Goal: Contribute content: Contribute content

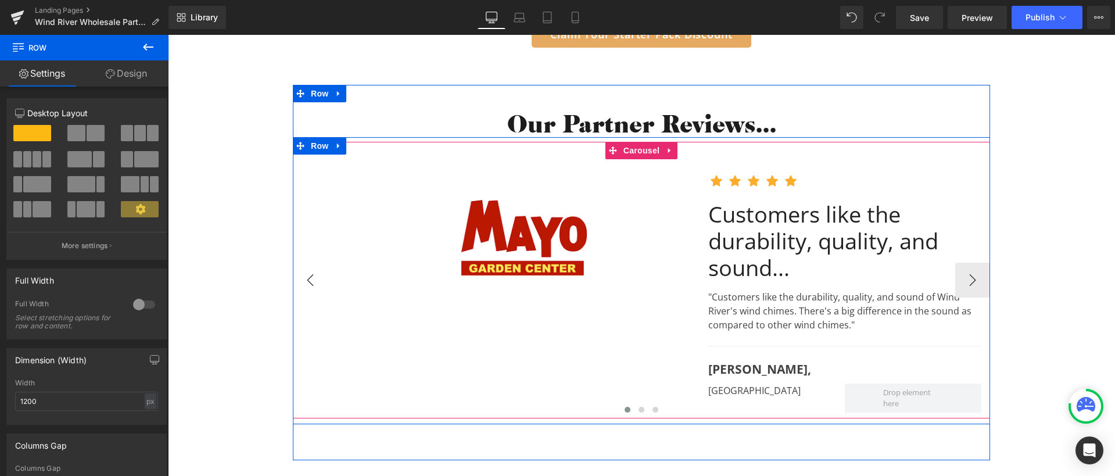
scroll to position [2114, 0]
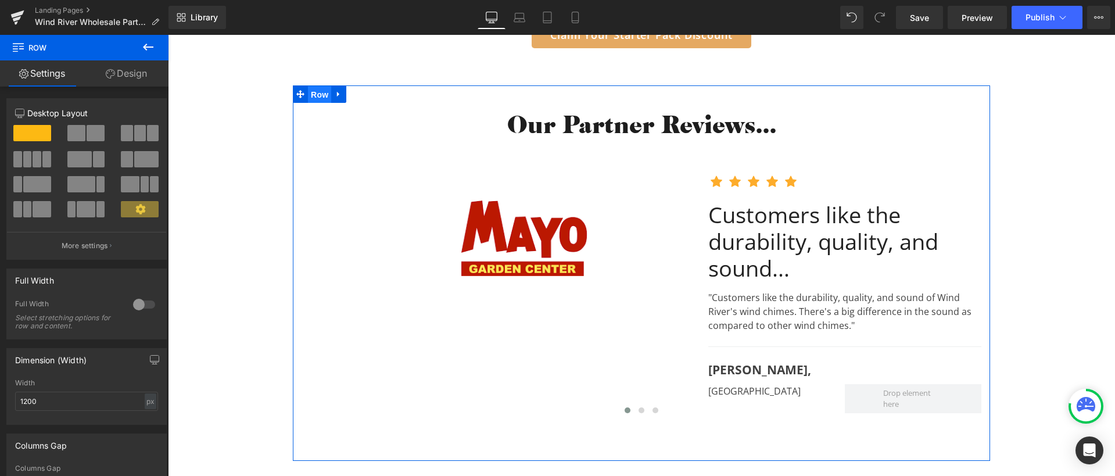
click at [311, 95] on span "Row" at bounding box center [319, 94] width 23 height 17
click at [131, 307] on div at bounding box center [144, 304] width 28 height 19
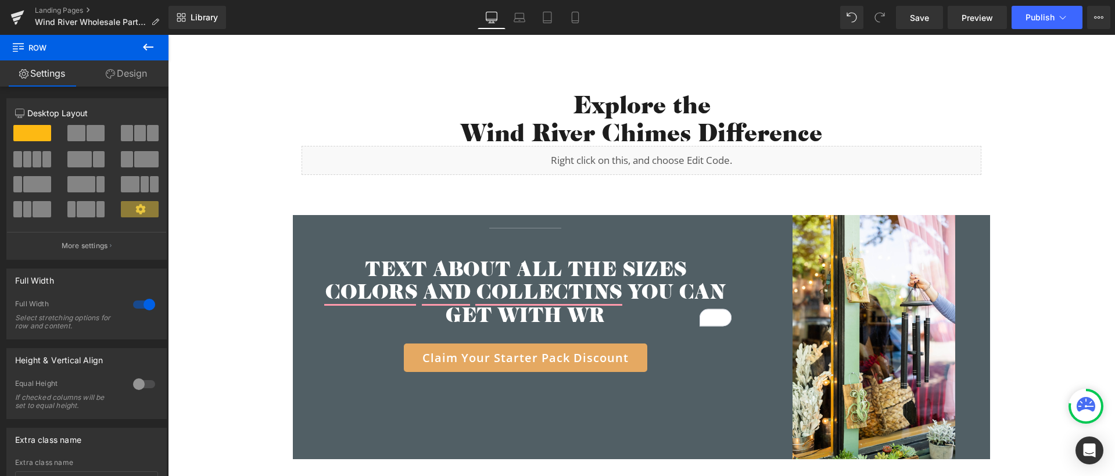
scroll to position [2876, 0]
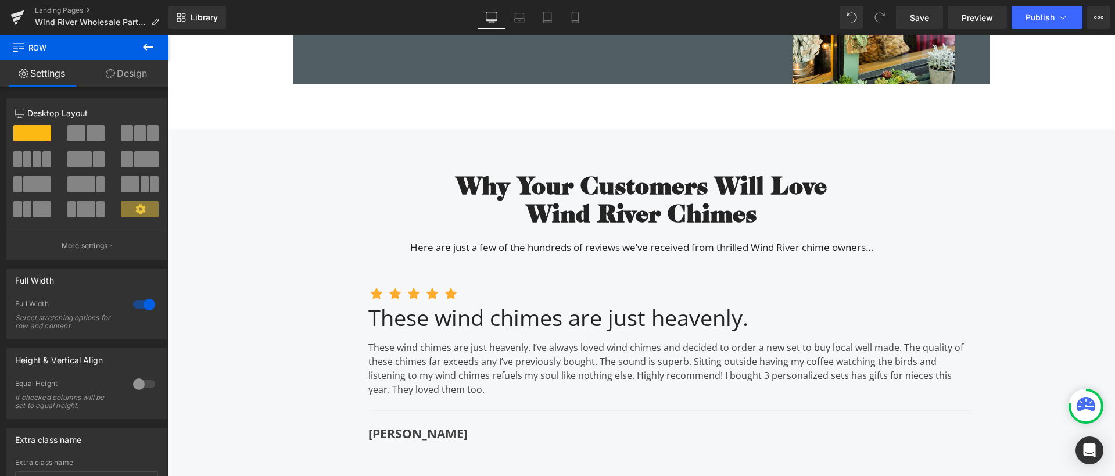
click at [253, 162] on div "Why Your Customers Will Love Wind River Chimes Heading Here are just a few of t…" at bounding box center [641, 357] width 947 height 409
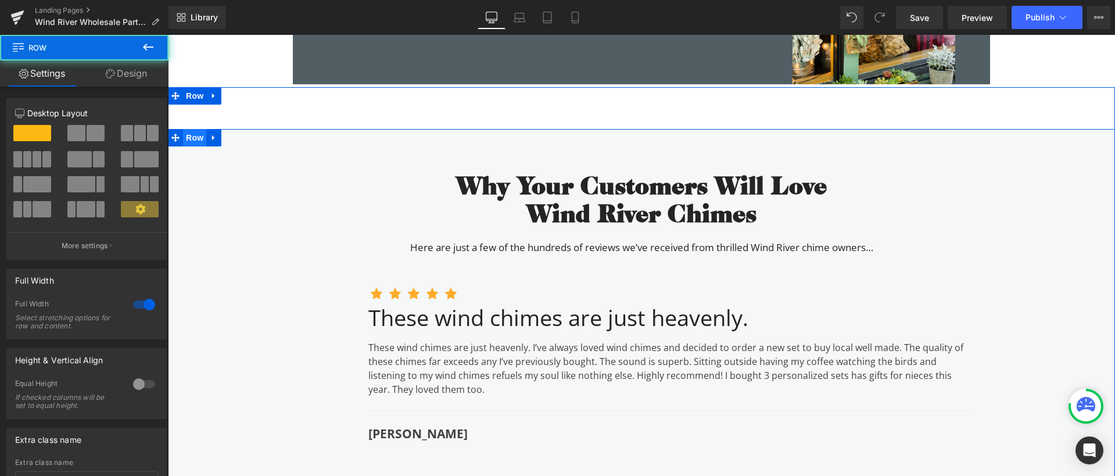
click at [188, 141] on span "Row" at bounding box center [194, 137] width 23 height 17
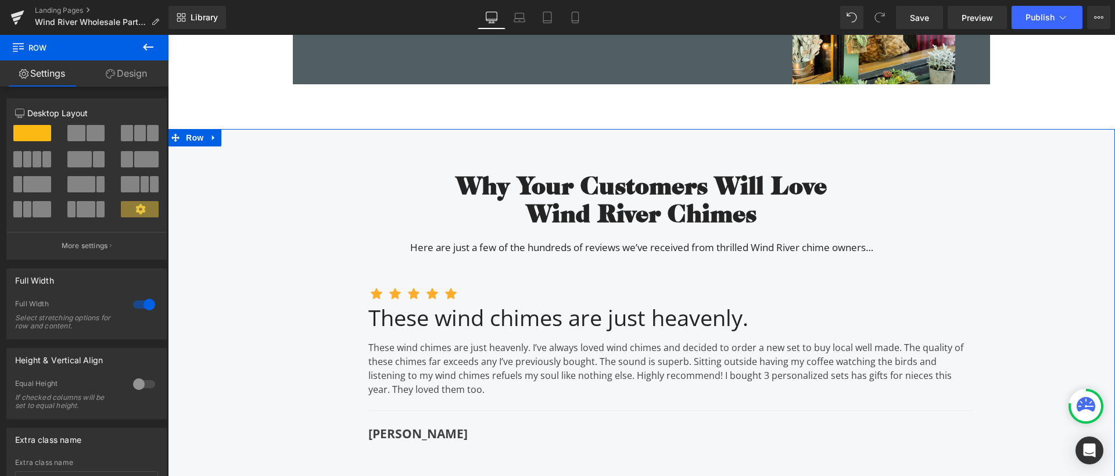
click at [113, 78] on icon at bounding box center [110, 73] width 9 height 9
click at [0, 0] on div "Background" at bounding box center [0, 0] width 0 height 0
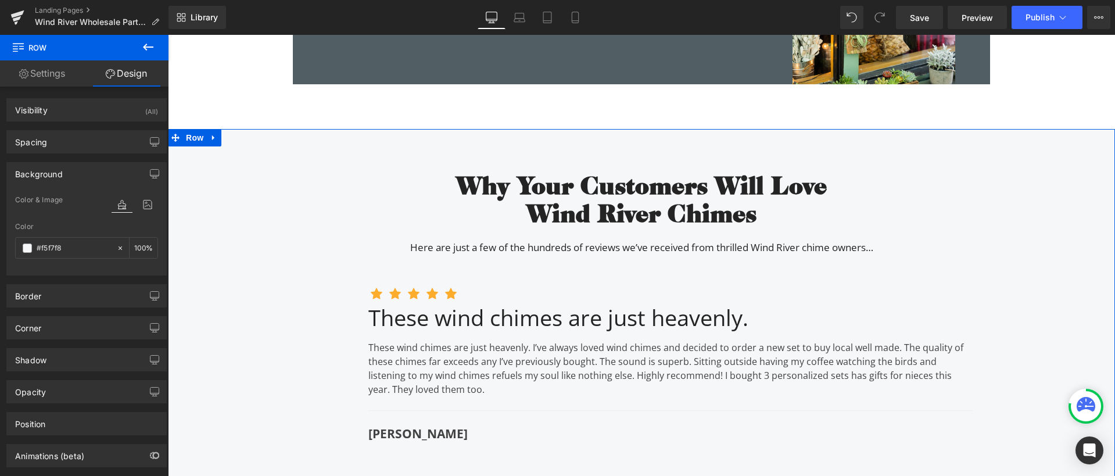
type input "#f5f7f8"
type input "100"
click at [63, 250] on input "#f5f7f8" at bounding box center [74, 248] width 74 height 13
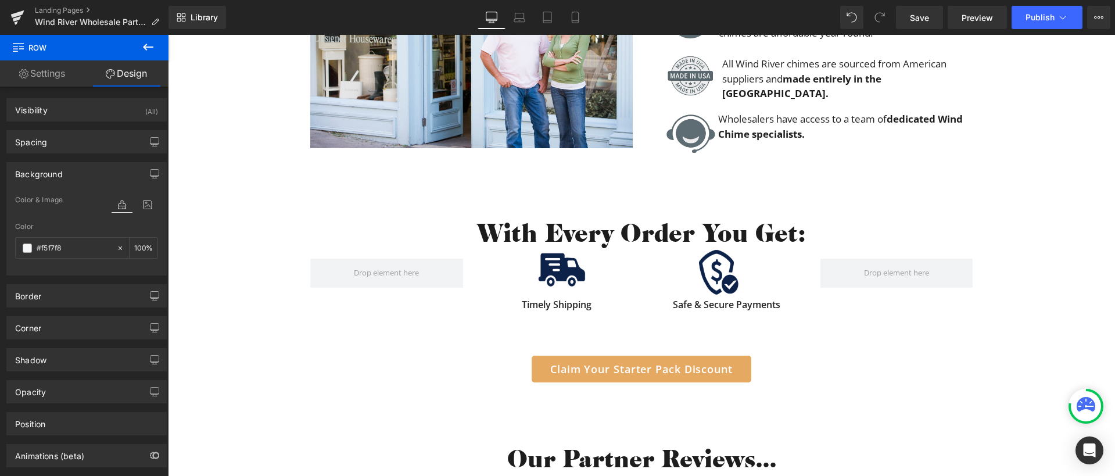
scroll to position [2134, 0]
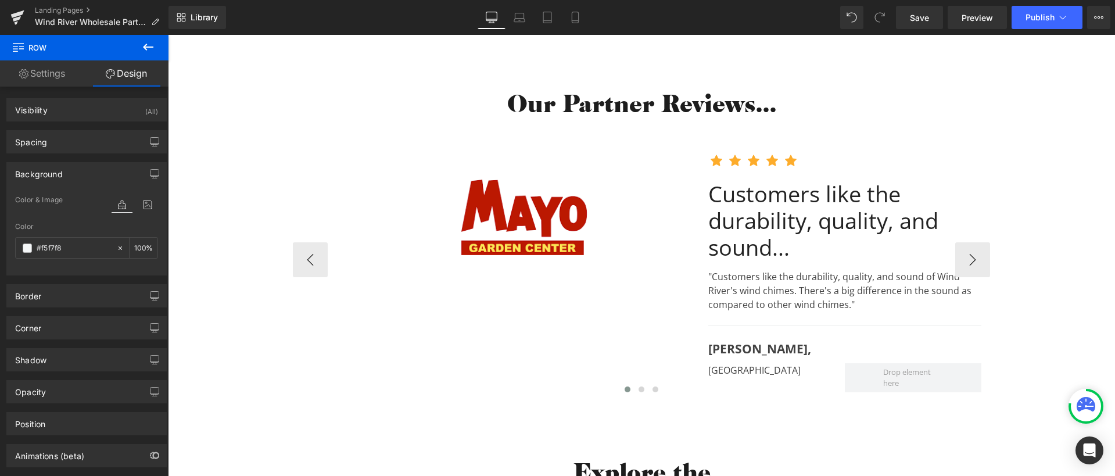
click at [318, 333] on div "Image Row Image Image Image Image Image Icon List Hoz Customers like the durabi…" at bounding box center [641, 259] width 697 height 276
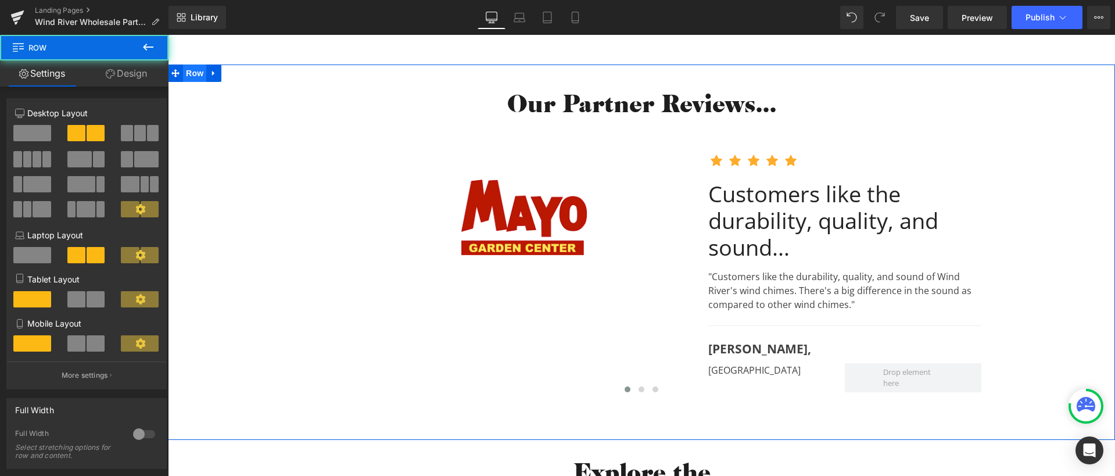
click at [191, 71] on span "Row" at bounding box center [194, 72] width 23 height 17
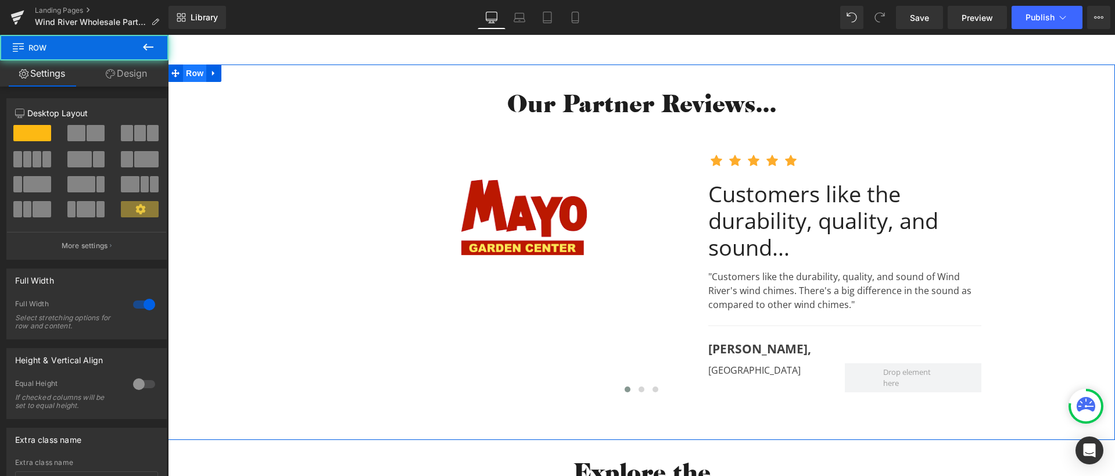
click at [131, 73] on link "Design" at bounding box center [126, 73] width 84 height 26
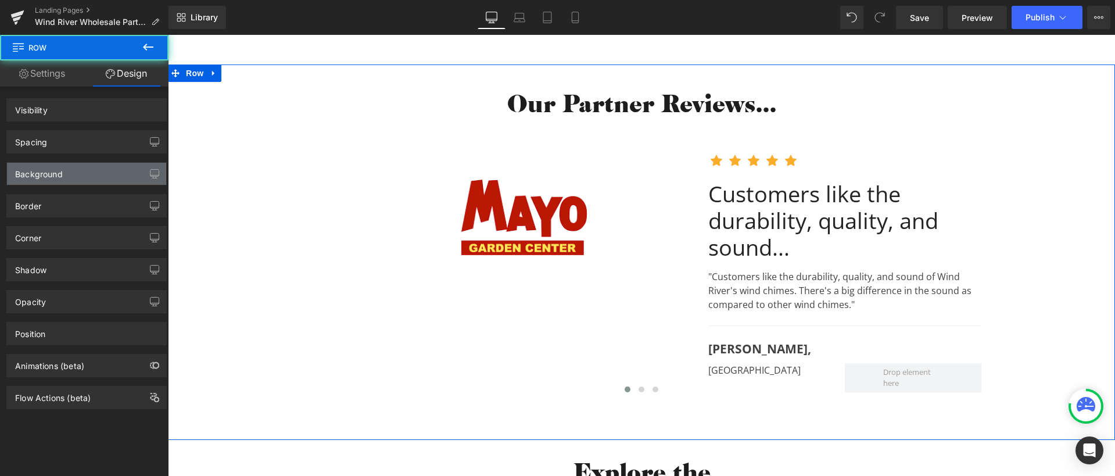
click at [47, 164] on div "Background" at bounding box center [39, 171] width 48 height 16
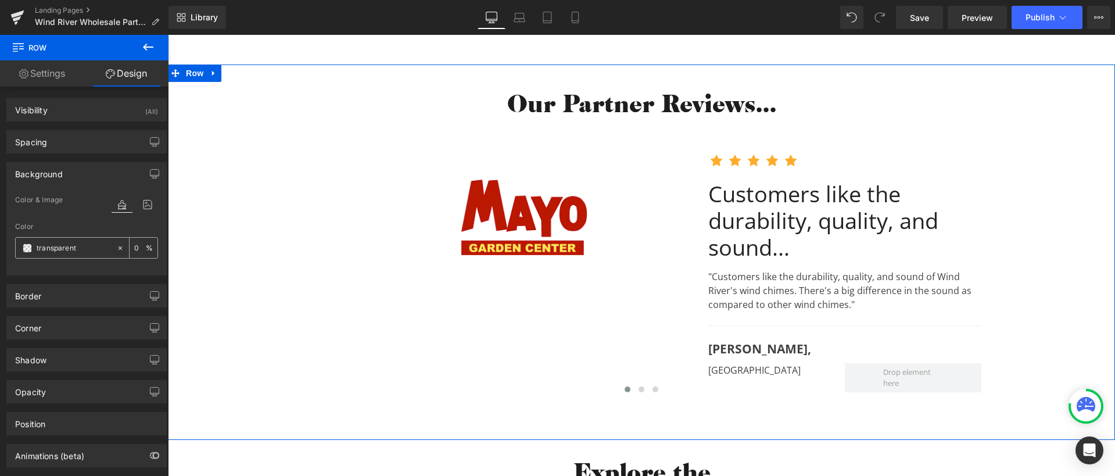
click at [65, 247] on input "transparent" at bounding box center [74, 248] width 74 height 13
paste input "#f5f7f8"
type input "#f5f7f8"
type input "100"
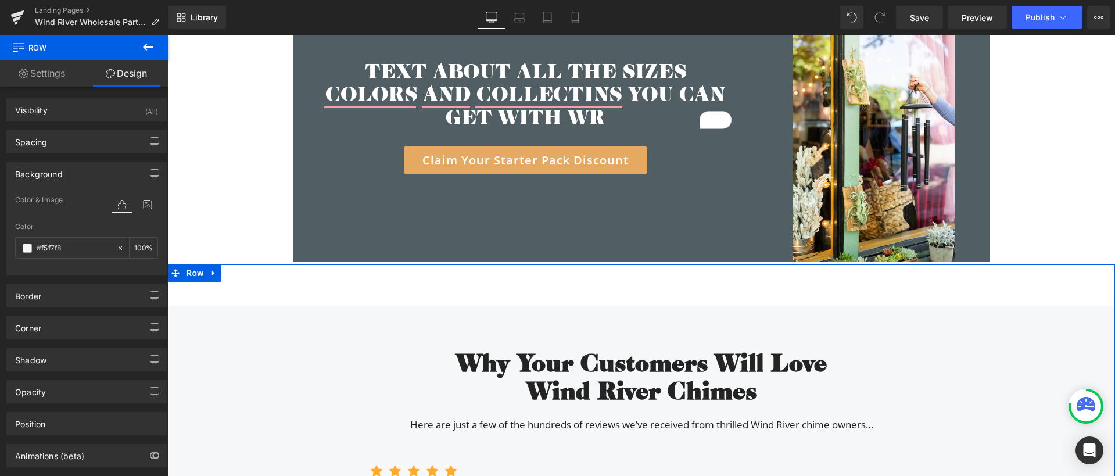
scroll to position [2584, 0]
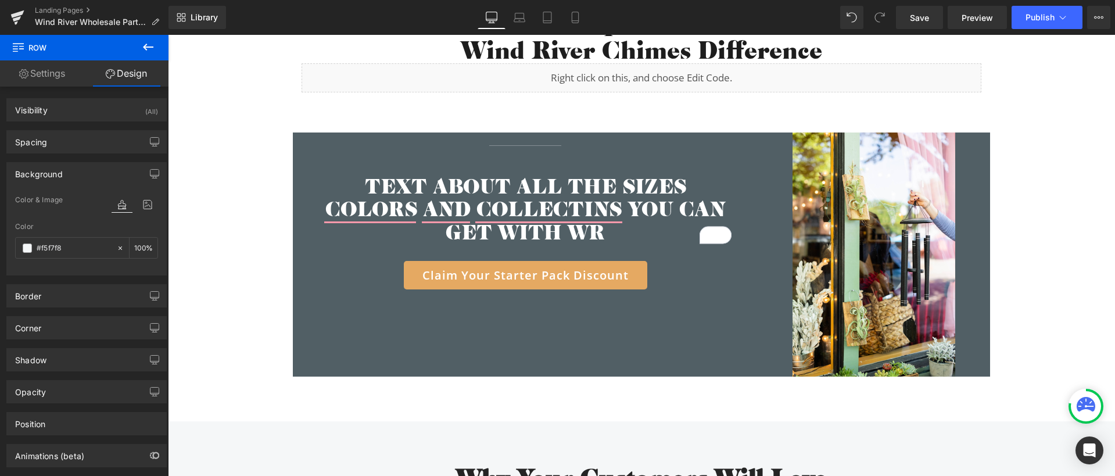
type input "#f5f7f8"
click at [439, 201] on h2 "TEXT ABOUT ALL THE SIZES COLORS AND COLLECTINS YOU CAN GET WITH WR" at bounding box center [525, 209] width 412 height 69
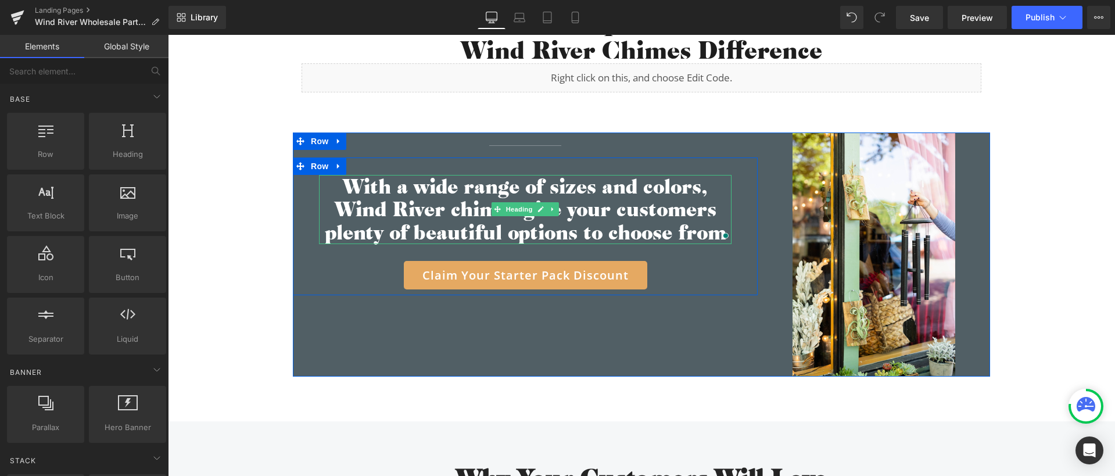
click at [420, 217] on h2 "With a wide range of sizes and colors, Wind River chimes give your customers pl…" at bounding box center [525, 209] width 412 height 69
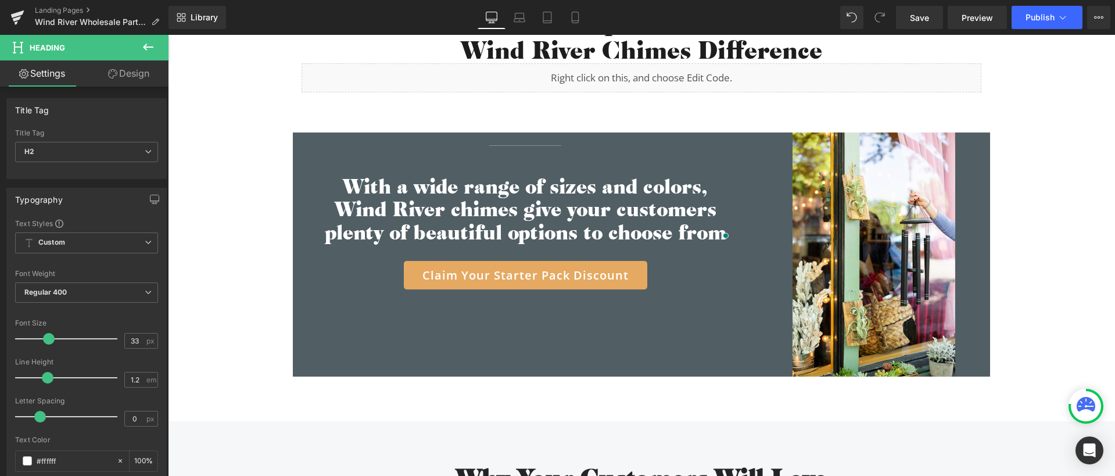
click at [120, 77] on link "Design" at bounding box center [129, 73] width 84 height 26
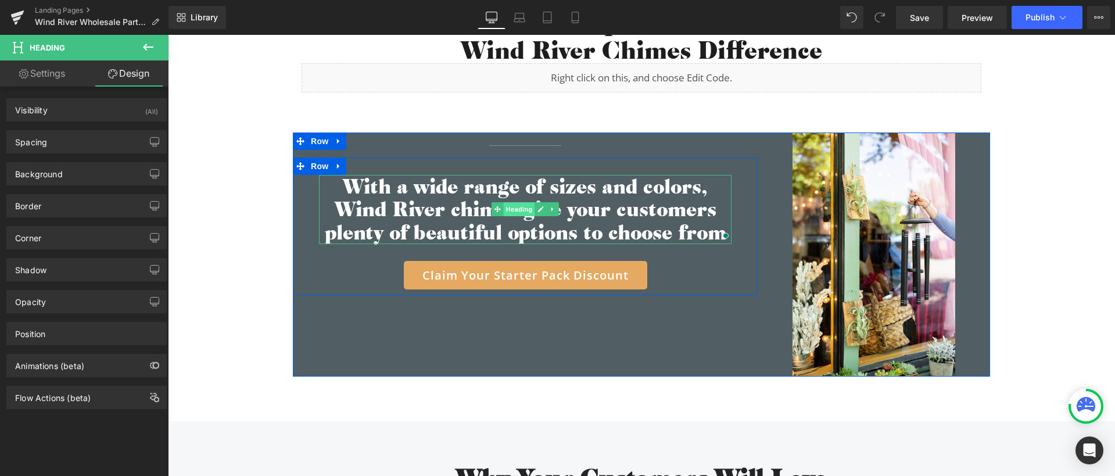
click at [515, 206] on span "Heading" at bounding box center [519, 209] width 31 height 14
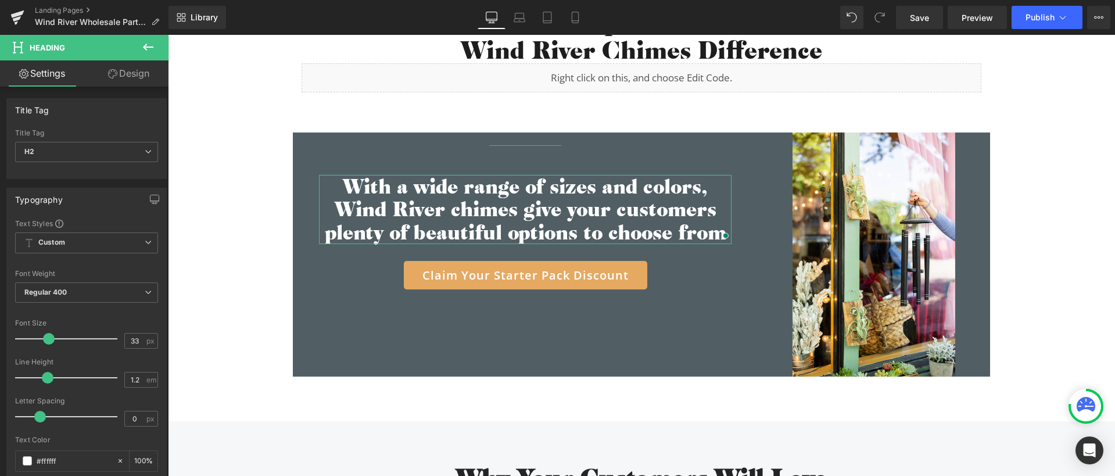
click at [138, 71] on link "Design" at bounding box center [129, 73] width 84 height 26
click at [0, 0] on div "Spacing" at bounding box center [0, 0] width 0 height 0
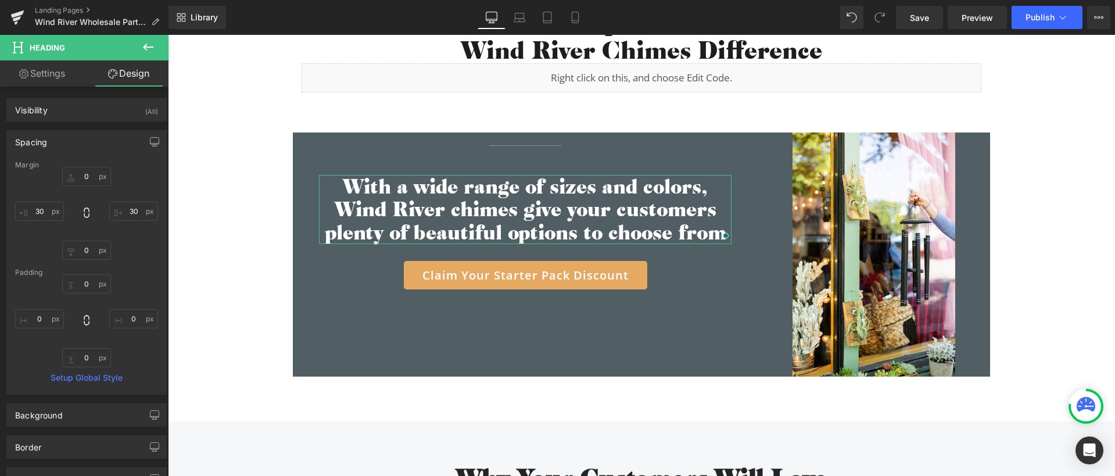
type input "0"
type input "30"
type input "0"
type input "30"
type input "0"
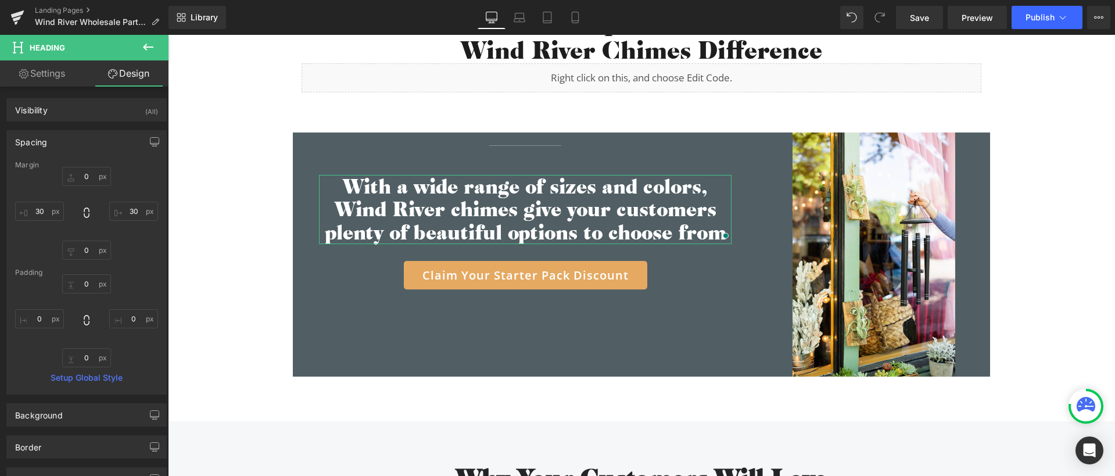
type input "0"
click at [91, 252] on input "0" at bounding box center [86, 250] width 49 height 19
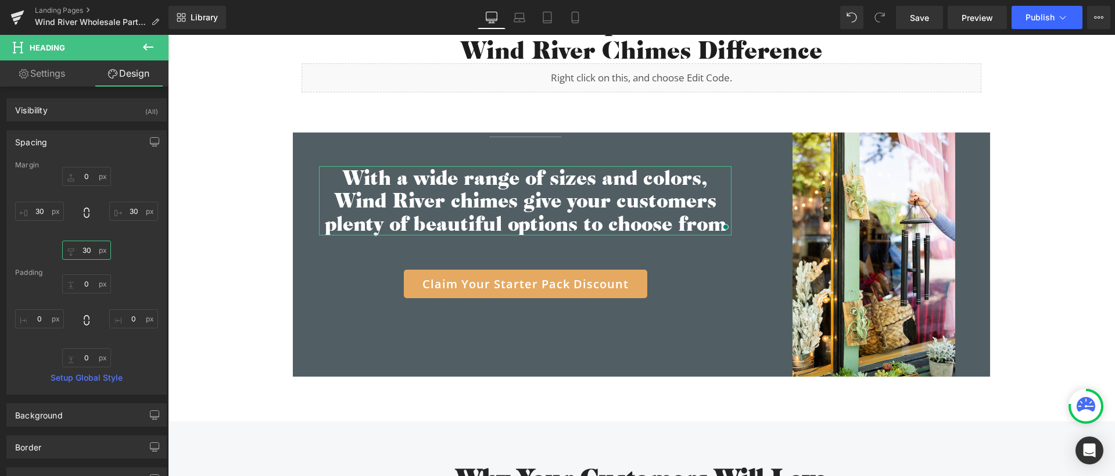
type input "3"
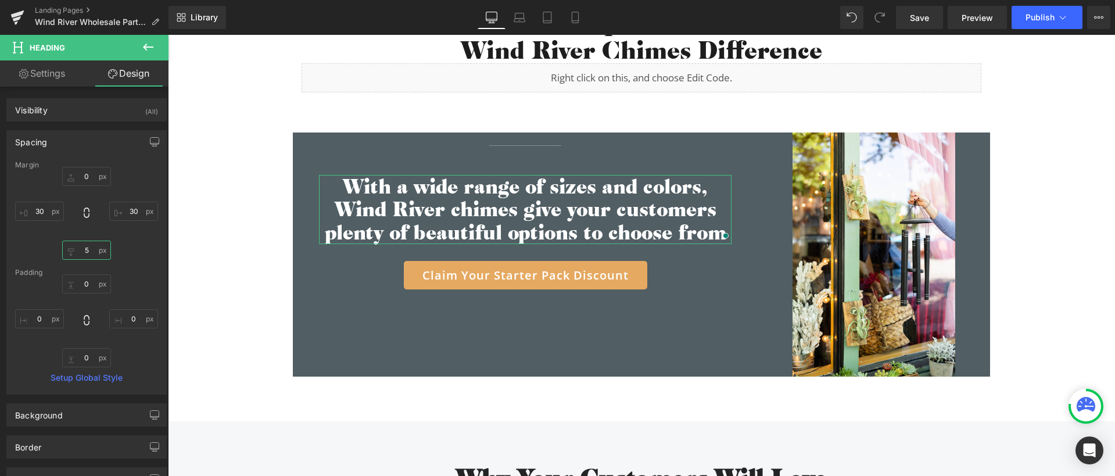
type input "50"
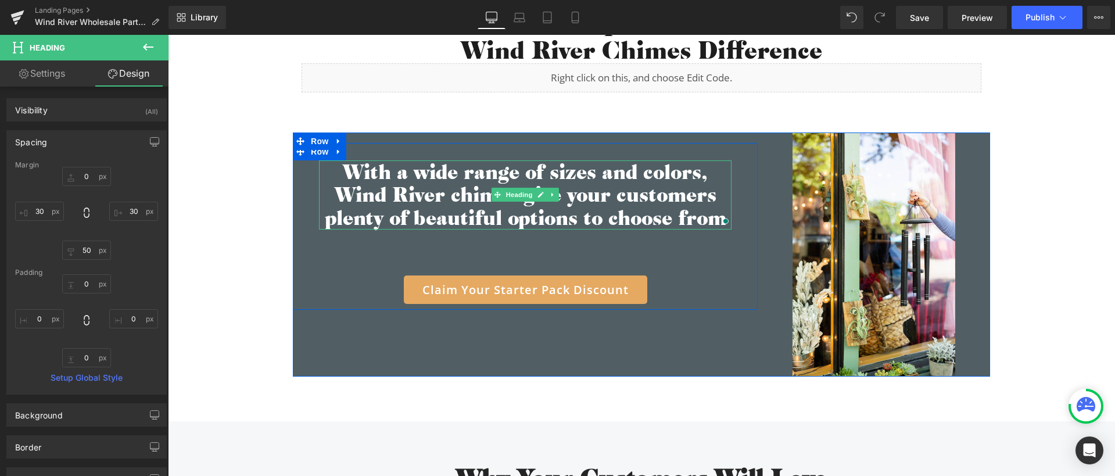
click at [452, 194] on h2 "With a wide range of sizes and colors, Wind River chimes give your customers pl…" at bounding box center [525, 194] width 412 height 69
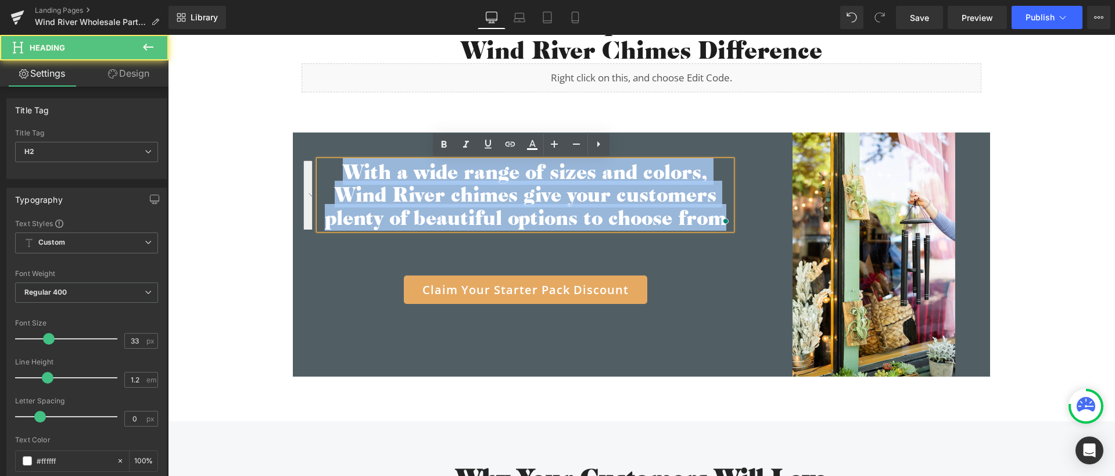
drag, startPoint x: 333, startPoint y: 171, endPoint x: 705, endPoint y: 246, distance: 379.8
click at [705, 246] on div "With a wide range of sizes and colors, Wind River chimes give your customers pl…" at bounding box center [525, 231] width 465 height 143
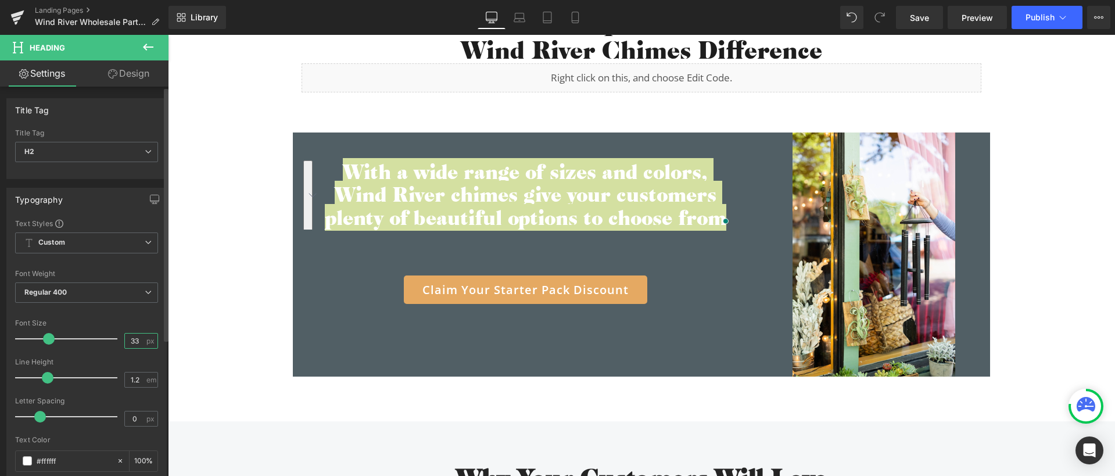
click at [139, 340] on input "33" at bounding box center [135, 340] width 20 height 15
type input "3"
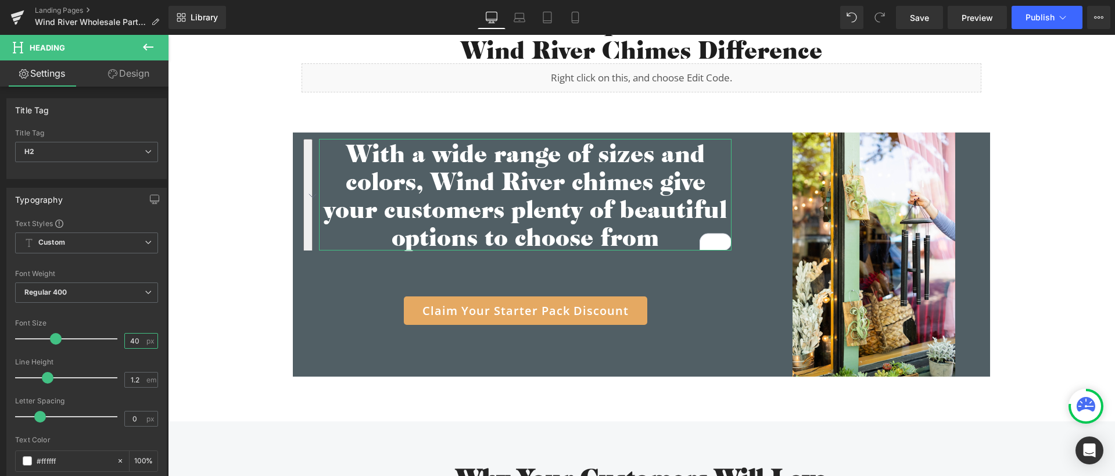
type input "40"
click at [119, 73] on link "Design" at bounding box center [129, 73] width 84 height 26
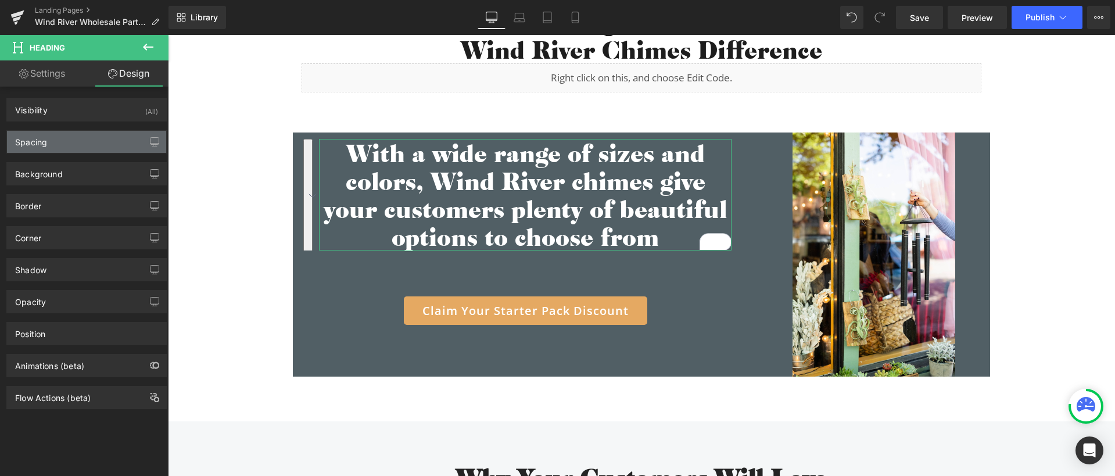
type input "0"
type input "30"
type input "50"
type input "30"
type input "0"
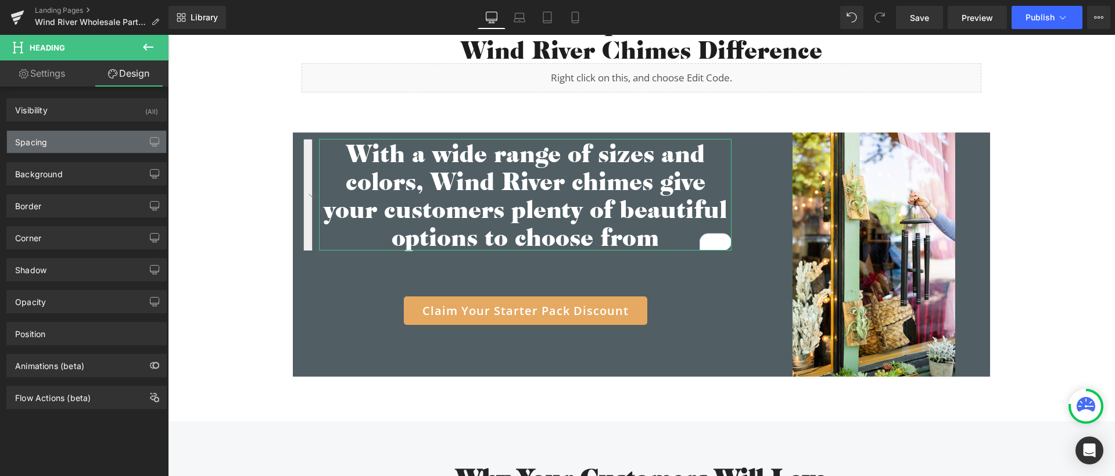
type input "0"
click at [77, 147] on div "Spacing" at bounding box center [86, 142] width 159 height 22
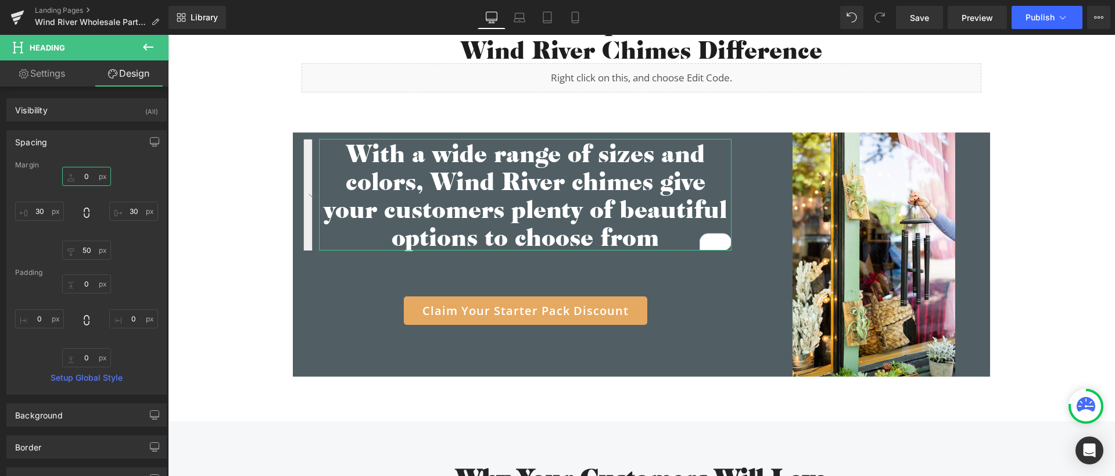
click at [87, 177] on input "0" at bounding box center [86, 176] width 49 height 19
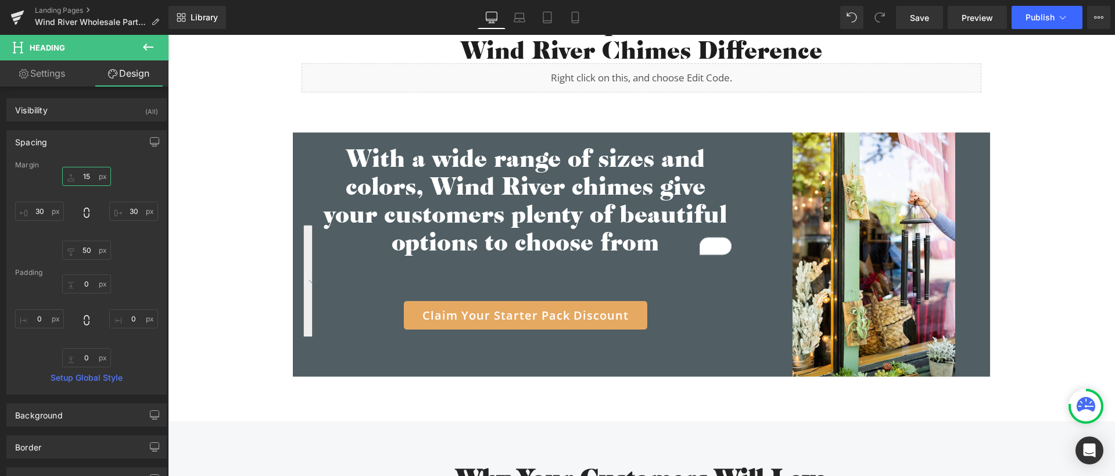
type input "1"
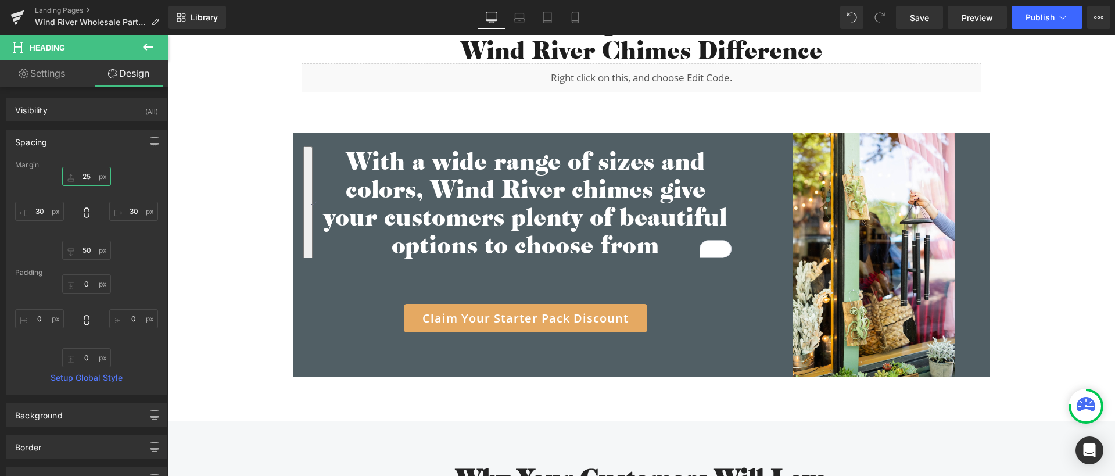
type input "2"
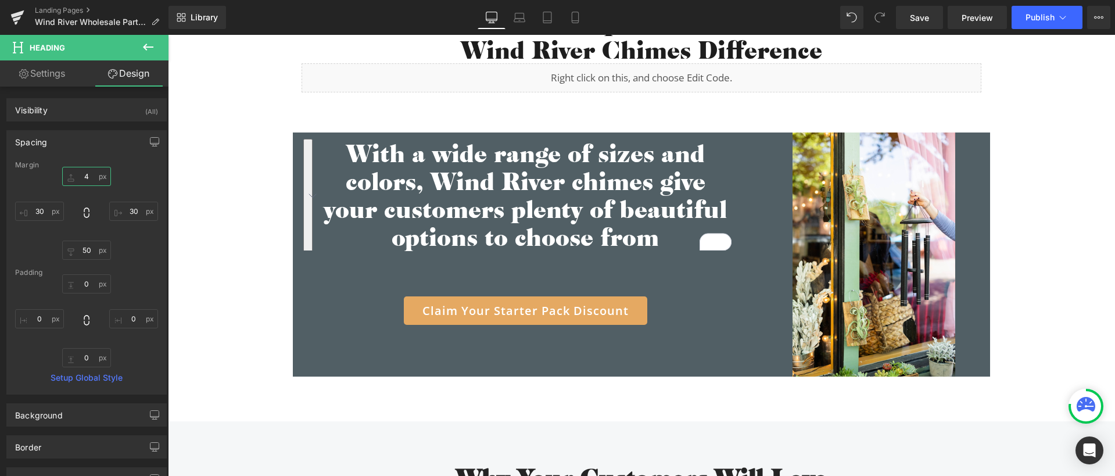
type input "40"
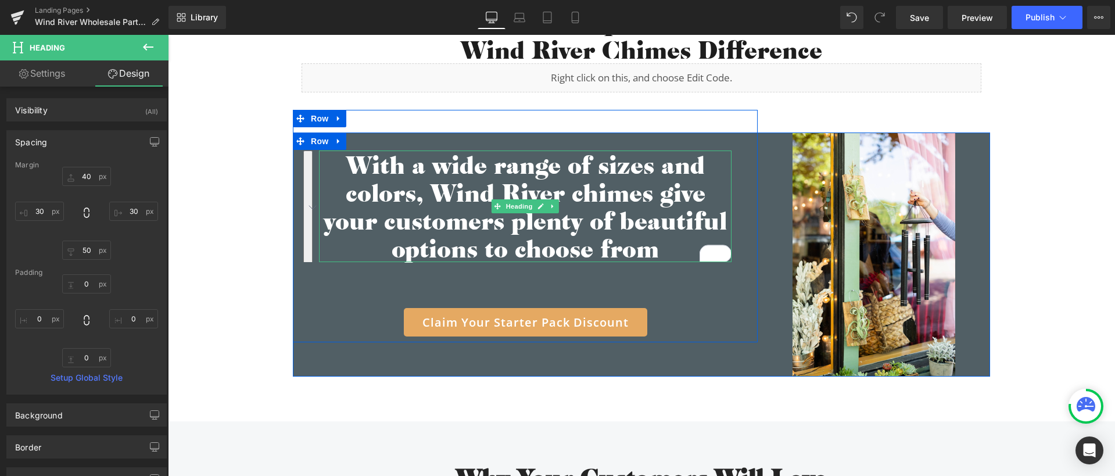
click at [622, 162] on h2 "With a wide range of sizes and colors, Wind River chimes give your customers pl…" at bounding box center [525, 206] width 412 height 112
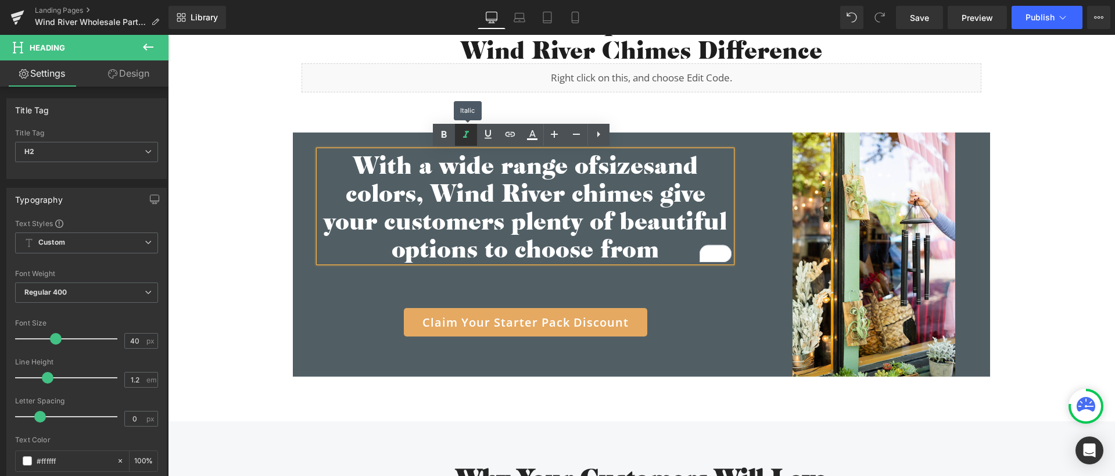
click at [466, 135] on icon at bounding box center [466, 135] width 14 height 14
click at [498, 210] on h2 "With a wide range of sizes and colors, Wind River chimes give your customers pl…" at bounding box center [525, 206] width 412 height 112
click at [363, 282] on div "With a wide range of sizes and colors, Wind River chimes give your customers pl…" at bounding box center [525, 231] width 465 height 209
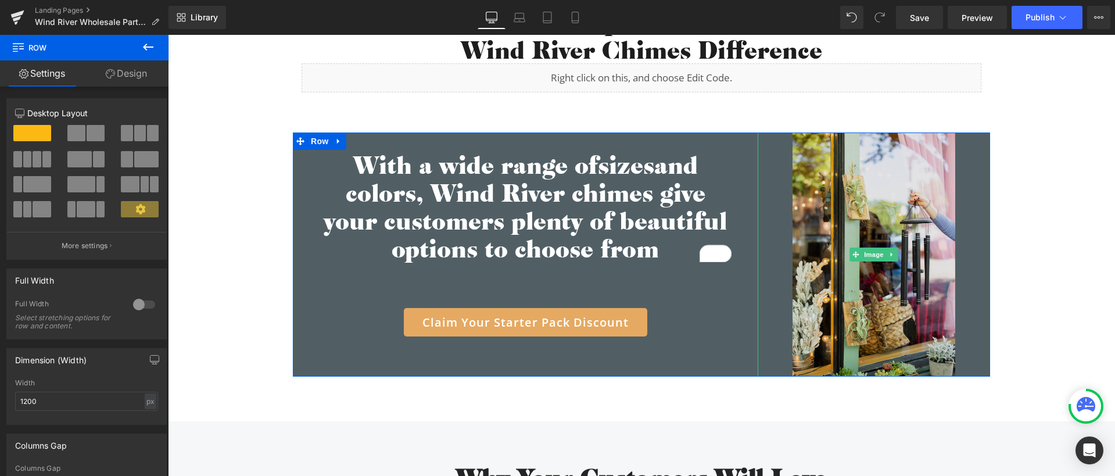
click at [828, 228] on img at bounding box center [873, 254] width 163 height 244
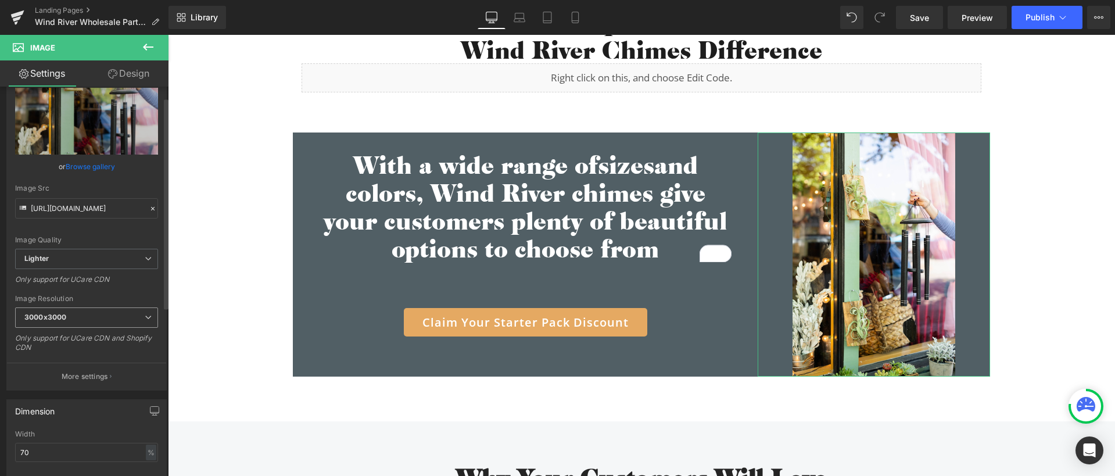
scroll to position [42, 0]
drag, startPoint x: 53, startPoint y: 453, endPoint x: 21, endPoint y: 454, distance: 31.4
click at [0, 447] on html "Heading You are previewing how the will restyle your page. You can not edit Ele…" at bounding box center [557, 238] width 1115 height 476
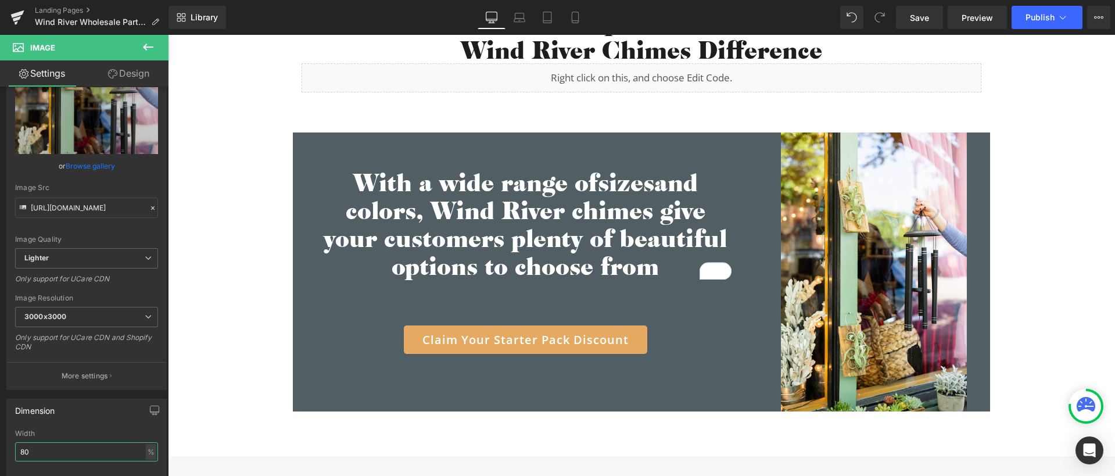
type input "80"
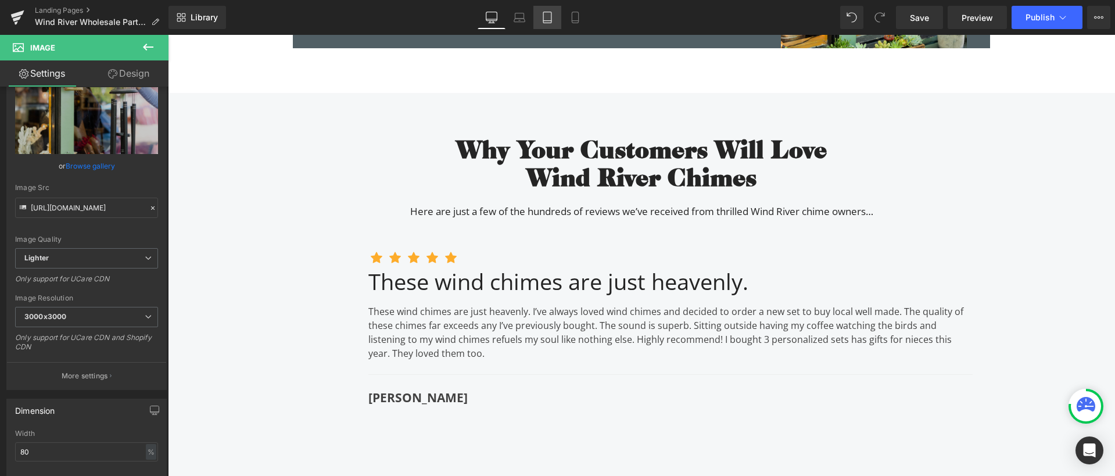
scroll to position [3033, 0]
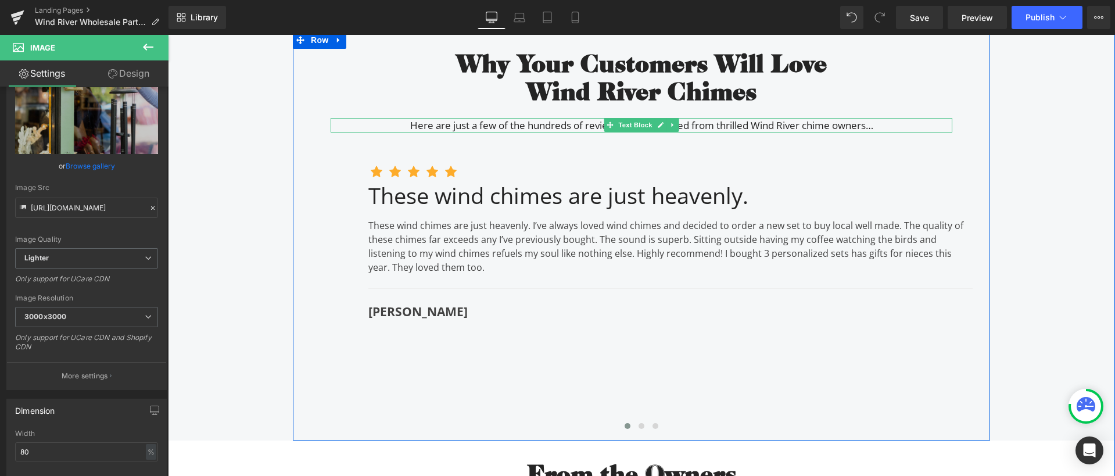
click at [576, 125] on icon "Here are just a few of the hundreds of reviews we’ve received from thrilled Win…" at bounding box center [641, 125] width 463 height 13
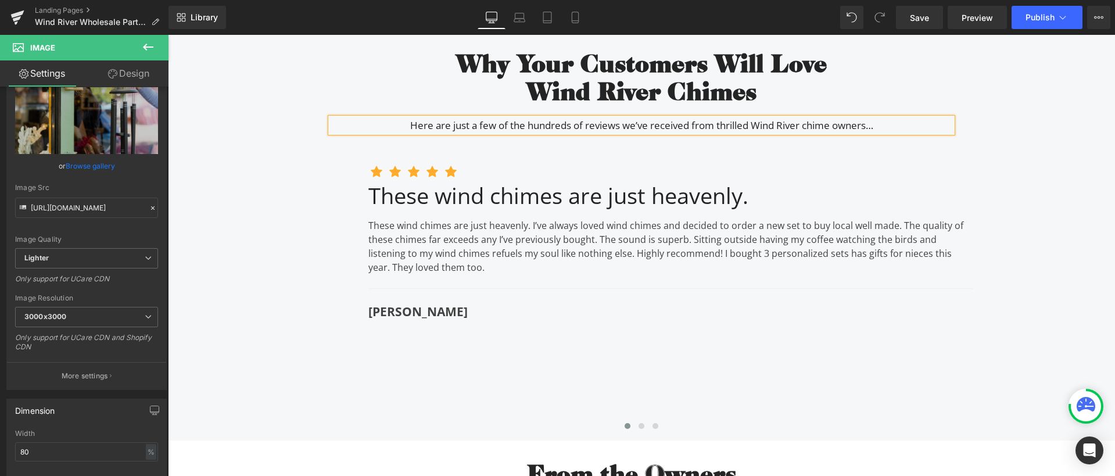
click at [576, 125] on icon "Here are just a few of the hundreds of reviews we’ve received from thrilled Win…" at bounding box center [641, 125] width 463 height 13
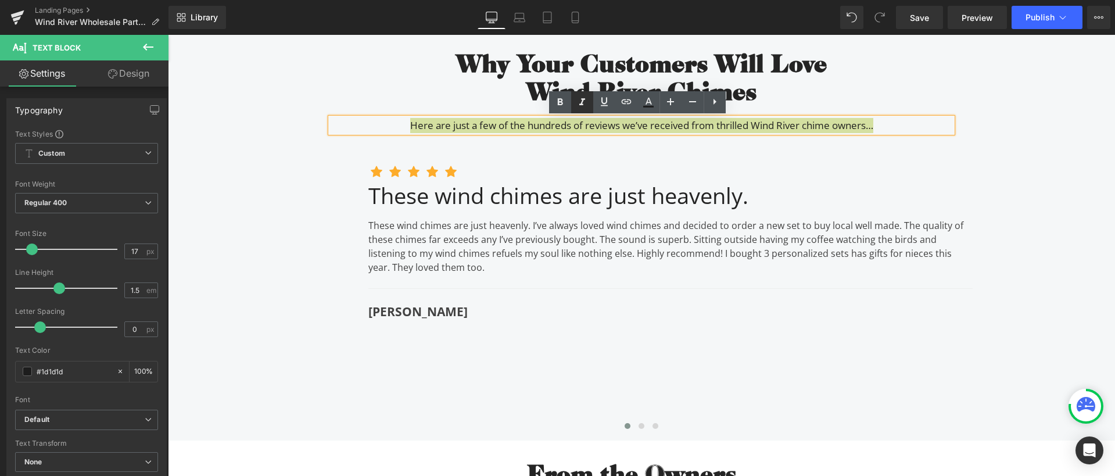
click at [584, 99] on icon at bounding box center [582, 101] width 6 height 7
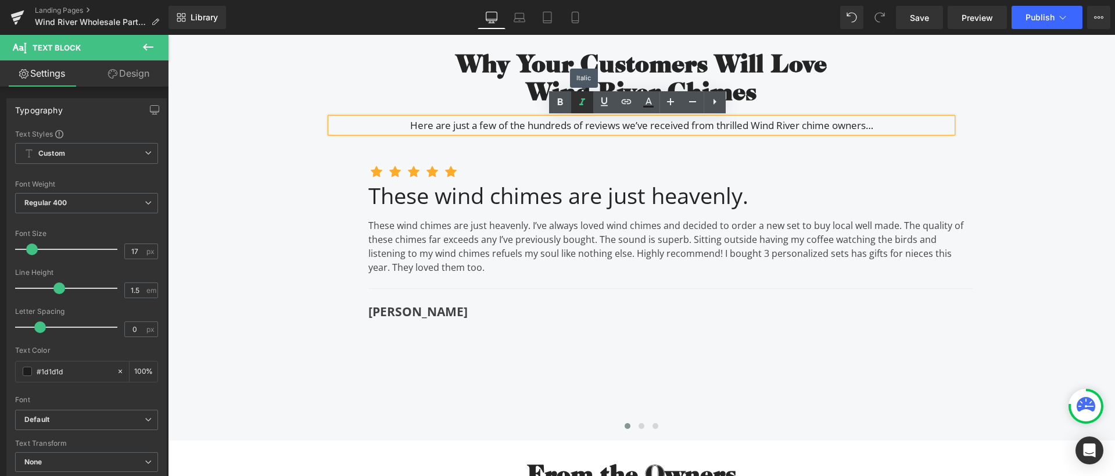
click at [586, 96] on icon at bounding box center [582, 102] width 14 height 14
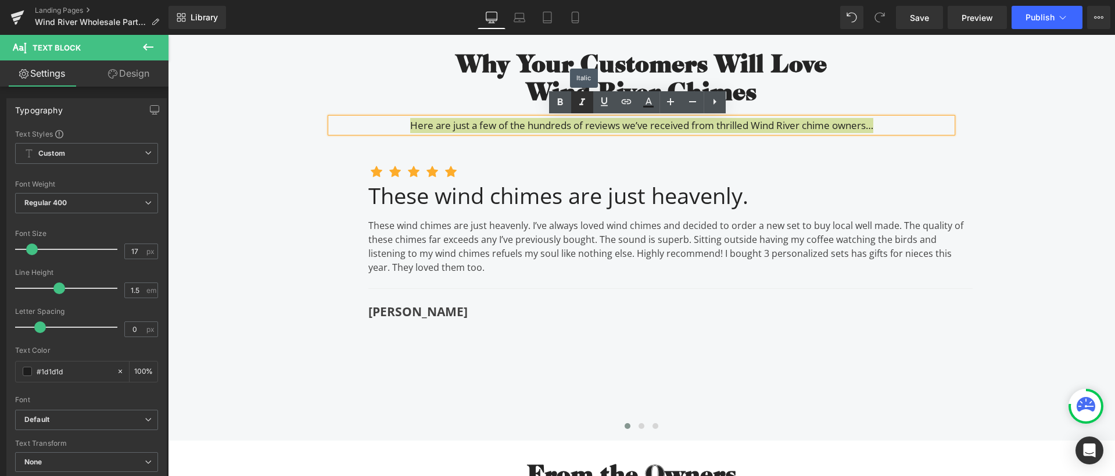
click at [586, 96] on icon at bounding box center [582, 102] width 14 height 14
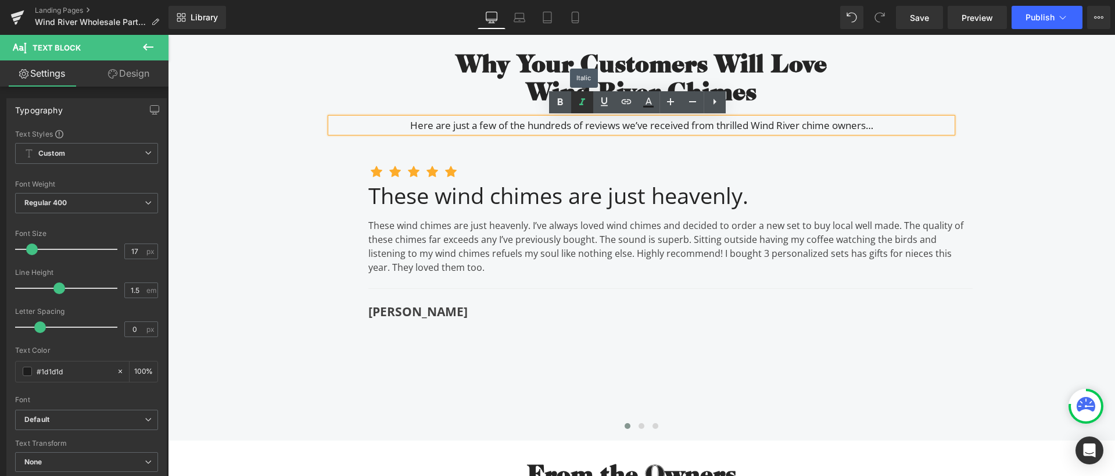
click at [586, 96] on icon at bounding box center [582, 102] width 14 height 14
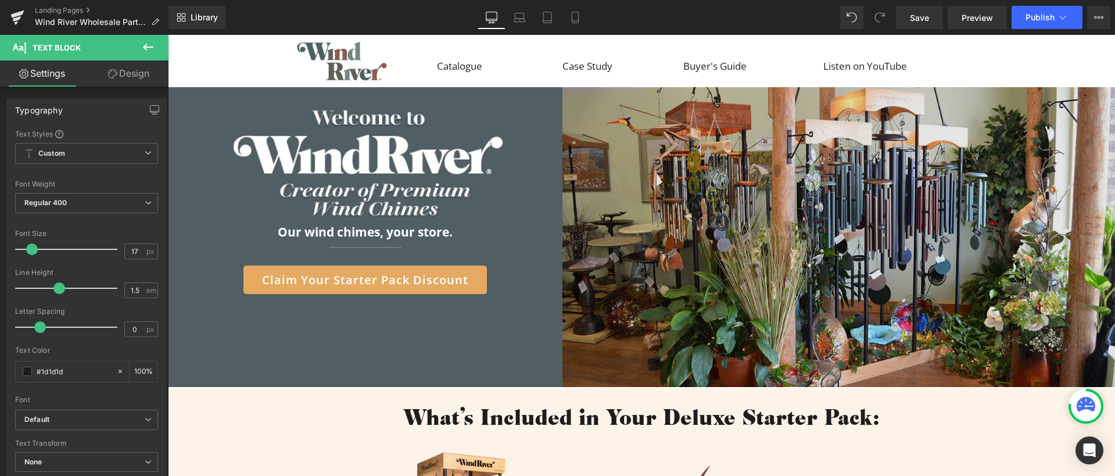
scroll to position [0, 0]
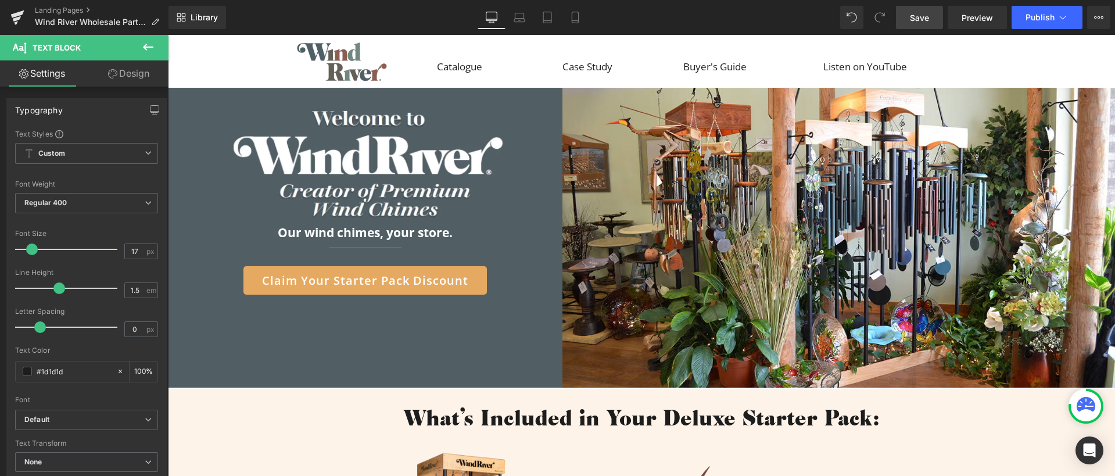
click at [906, 19] on link "Save" at bounding box center [919, 17] width 47 height 23
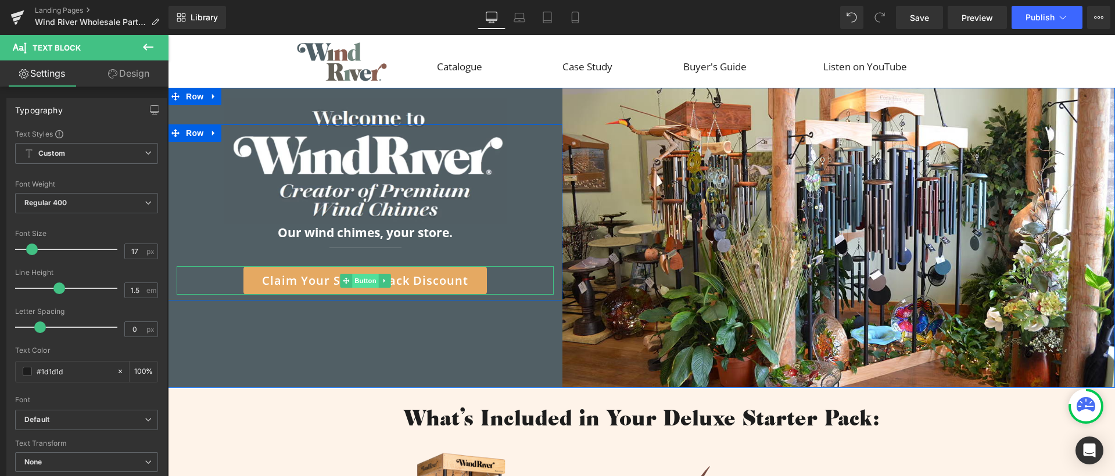
click at [367, 277] on span "Button" at bounding box center [365, 281] width 27 height 14
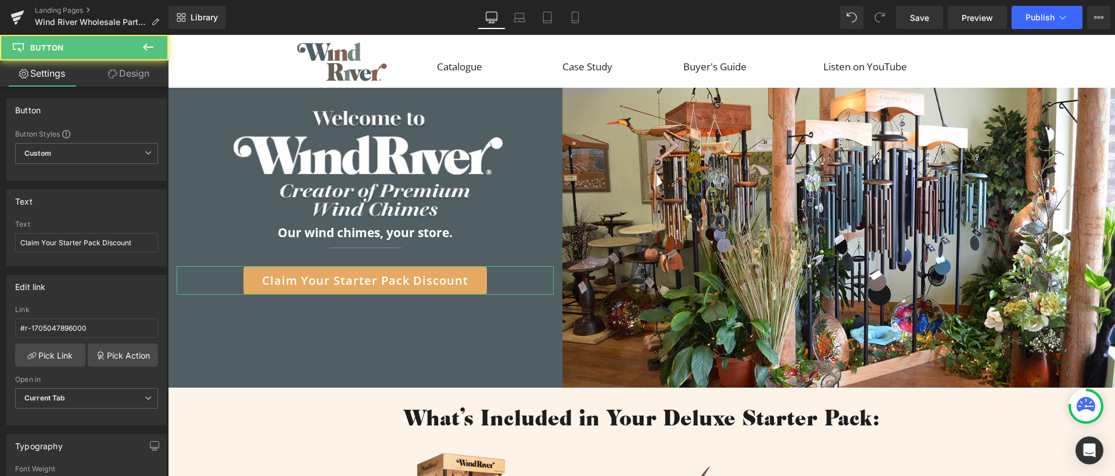
click at [132, 75] on link "Design" at bounding box center [129, 73] width 84 height 26
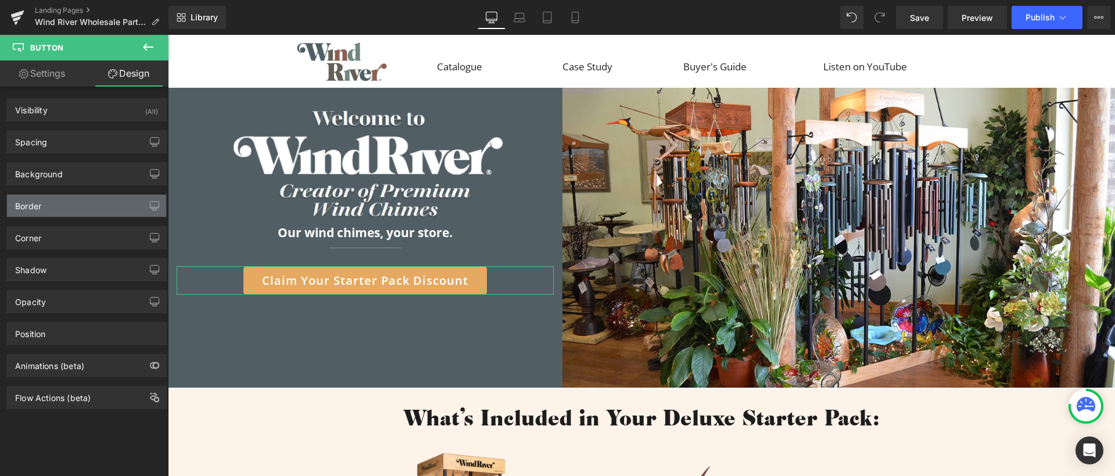
type input "21"
type input "0"
type input "12"
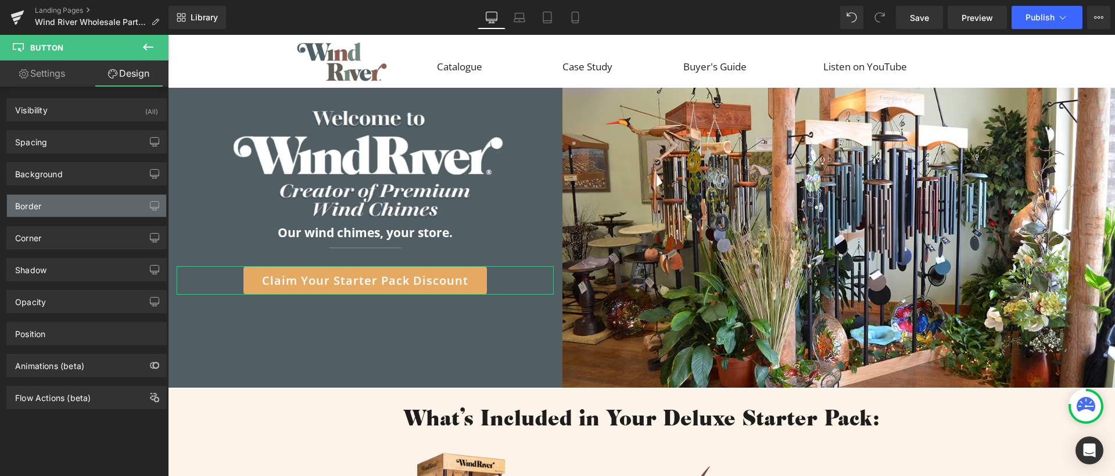
type input "32"
type input "12"
type input "32"
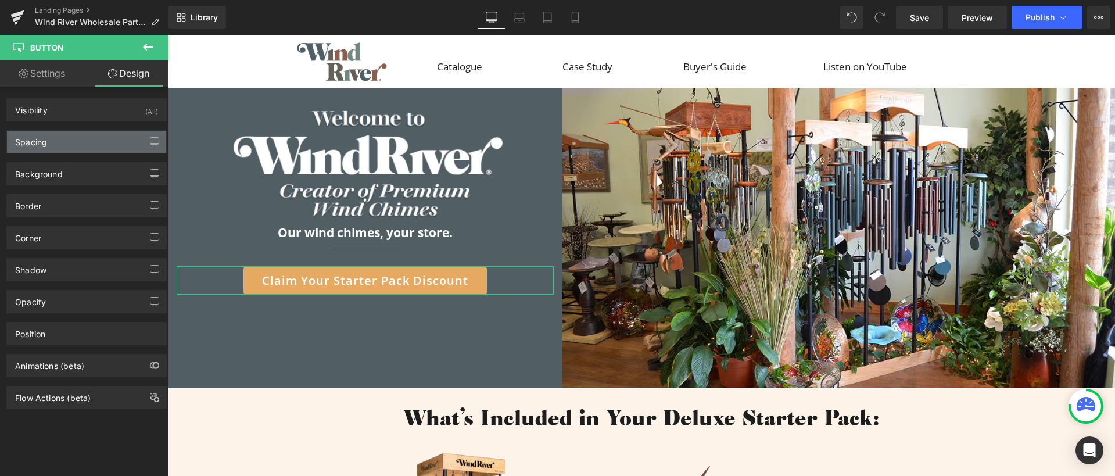
click at [48, 142] on div "Spacing" at bounding box center [86, 142] width 159 height 22
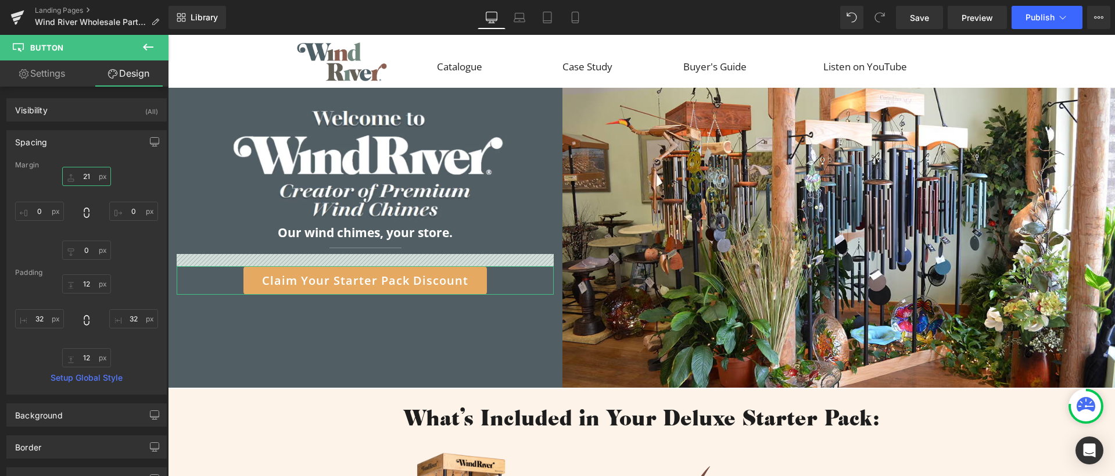
click at [92, 175] on input "21" at bounding box center [86, 176] width 49 height 19
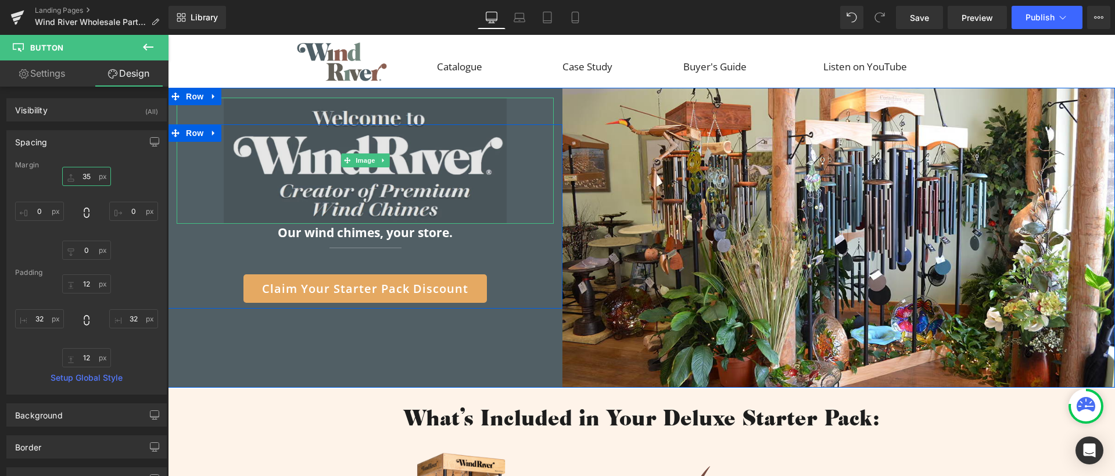
type input "3"
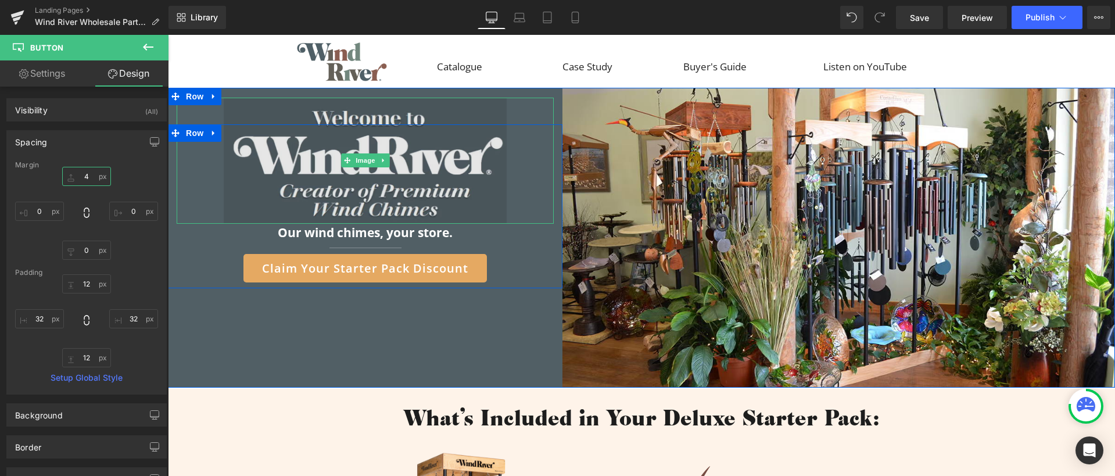
type input "45"
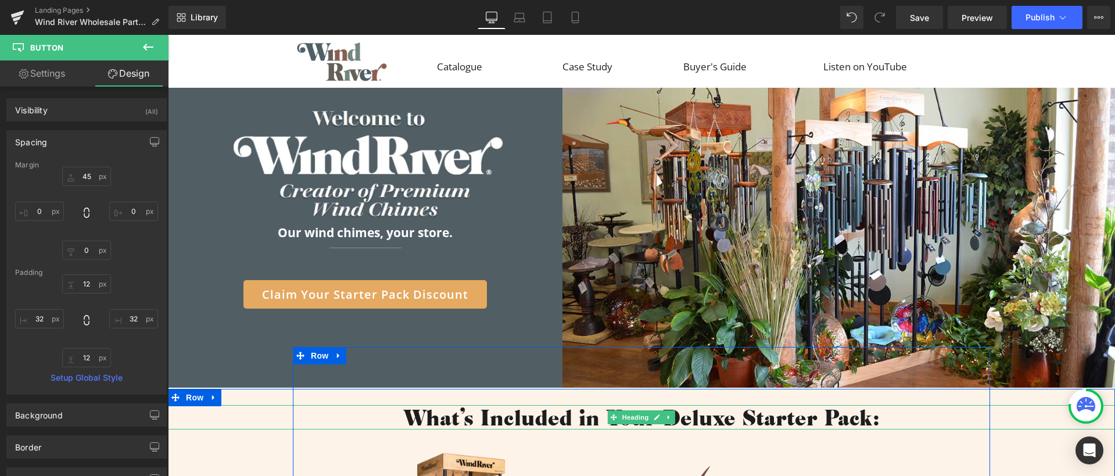
click at [331, 422] on h1 "What's Included in Your Deluxe Starter Pack:" at bounding box center [641, 417] width 947 height 24
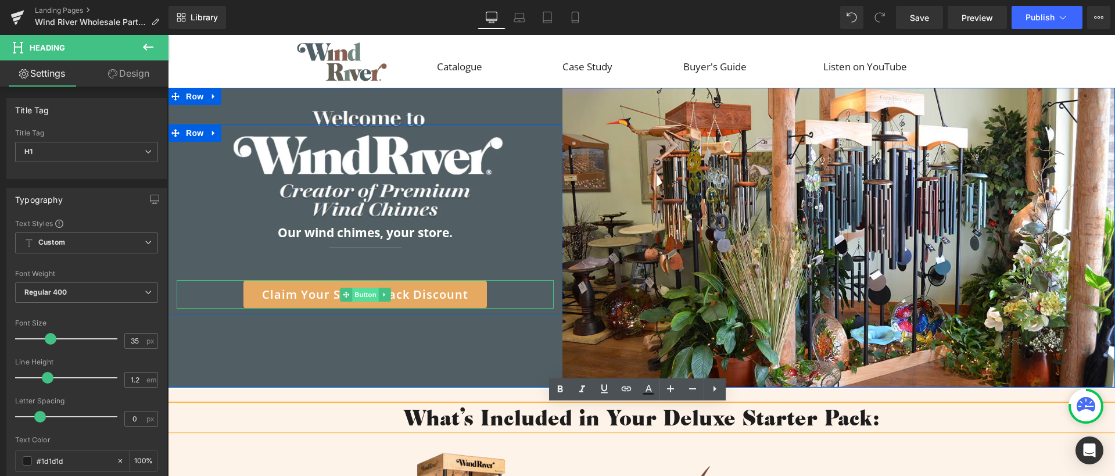
click at [361, 294] on span "Button" at bounding box center [365, 295] width 27 height 14
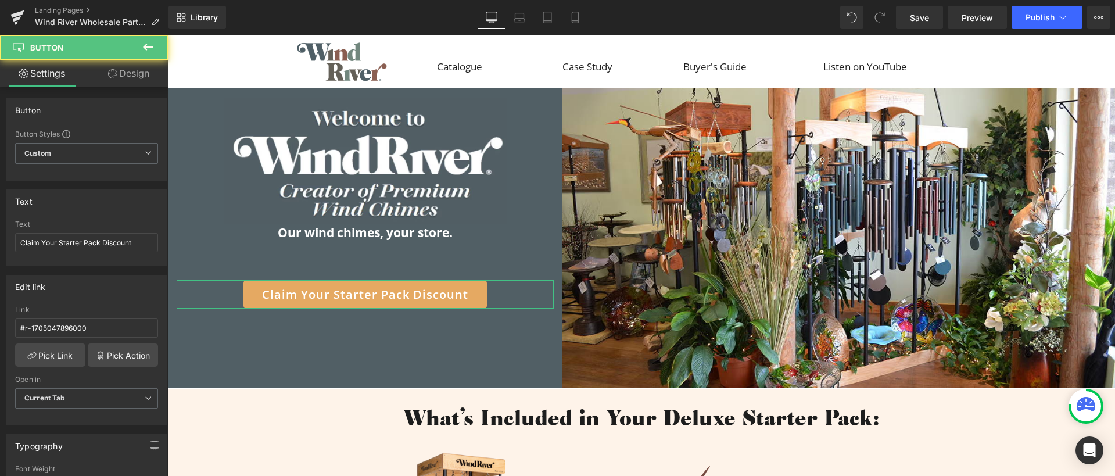
drag, startPoint x: 116, startPoint y: 75, endPoint x: 55, endPoint y: 147, distance: 94.0
click at [115, 75] on icon at bounding box center [112, 73] width 9 height 9
click at [0, 0] on div "Spacing" at bounding box center [0, 0] width 0 height 0
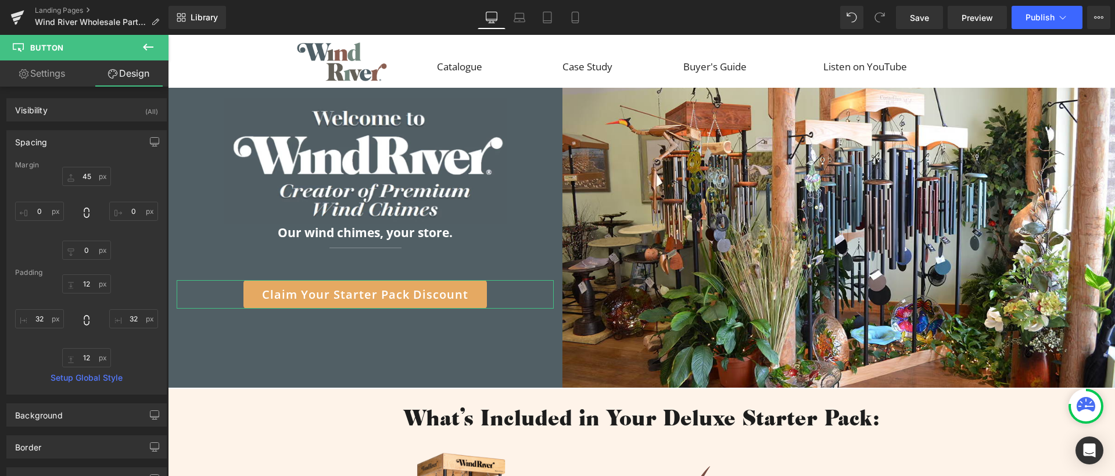
type input "45"
type input "0"
type input "12"
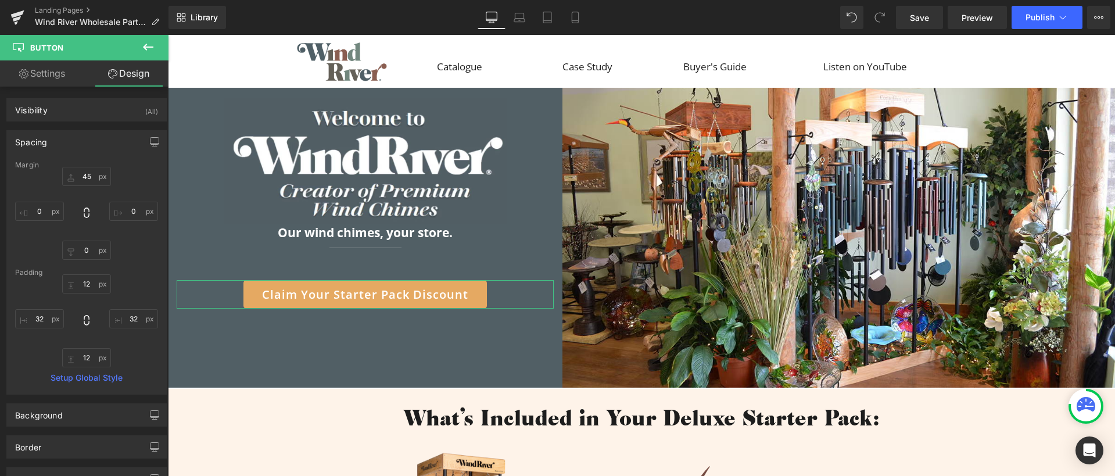
type input "32"
type input "12"
type input "32"
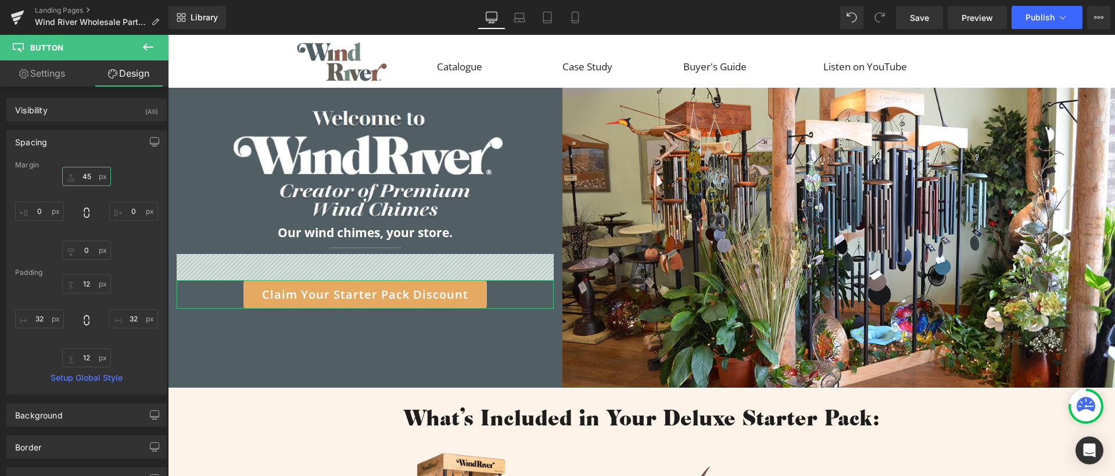
drag, startPoint x: 87, startPoint y: 176, endPoint x: 56, endPoint y: 171, distance: 31.7
click at [56, 171] on div "45px 45 0px 0 0px 0 0px 0" at bounding box center [86, 213] width 143 height 93
click at [82, 175] on input "45" at bounding box center [86, 176] width 49 height 19
type input "55"
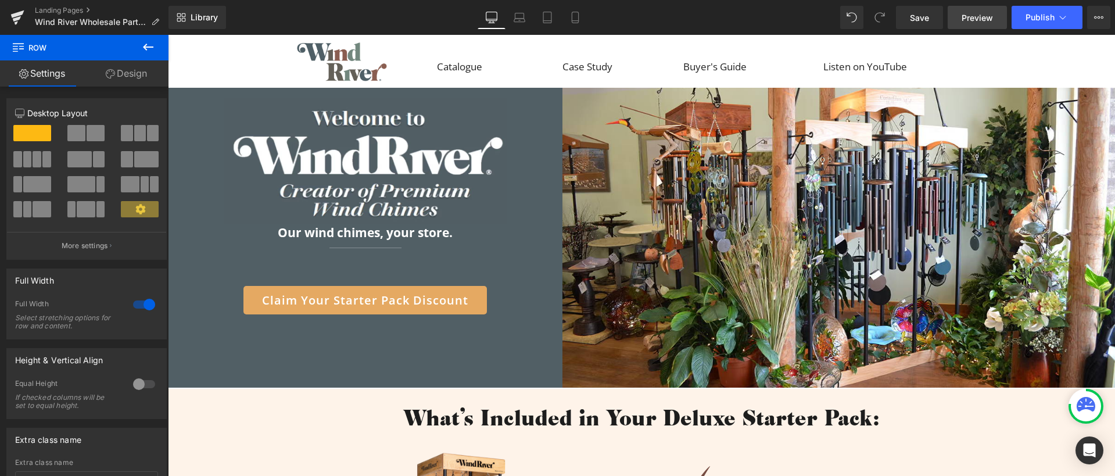
click at [970, 6] on link "Preview" at bounding box center [977, 17] width 59 height 23
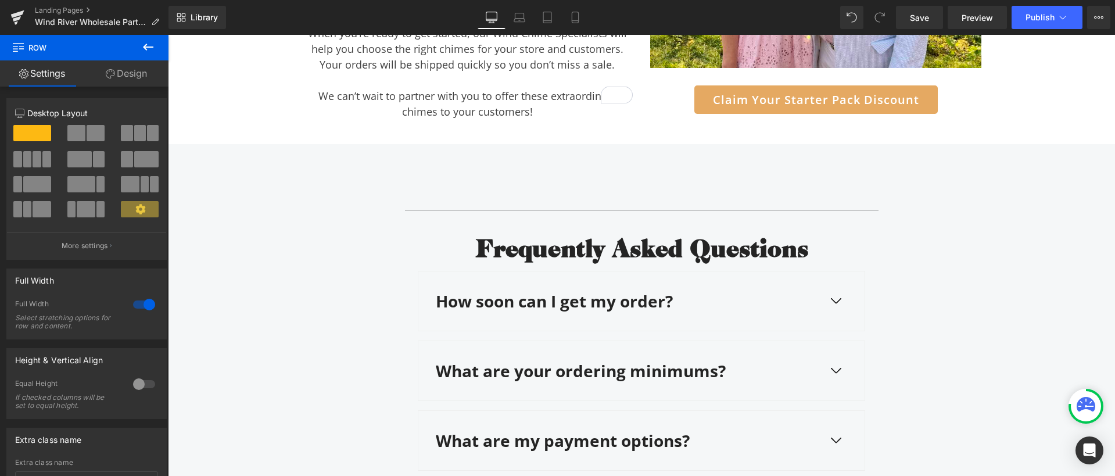
scroll to position [3530, 0]
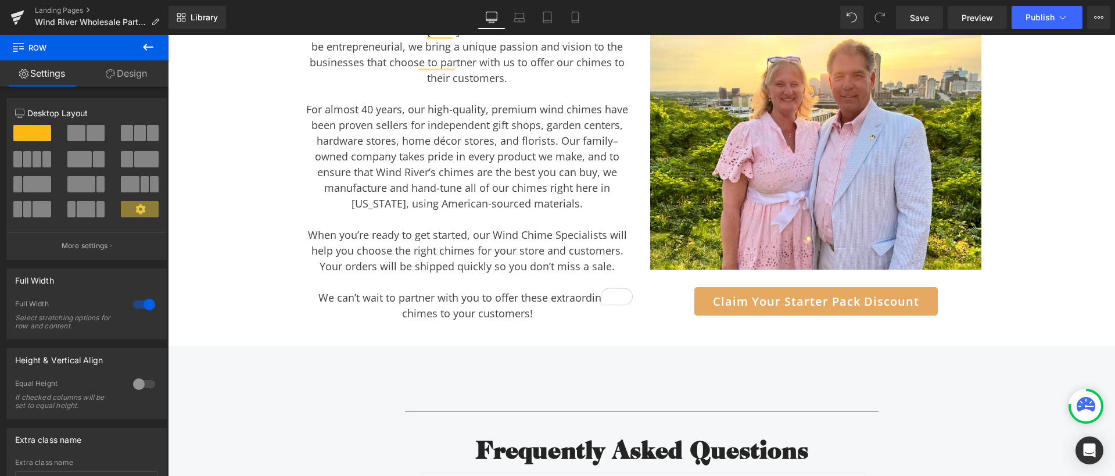
click at [148, 45] on icon at bounding box center [148, 47] width 14 height 14
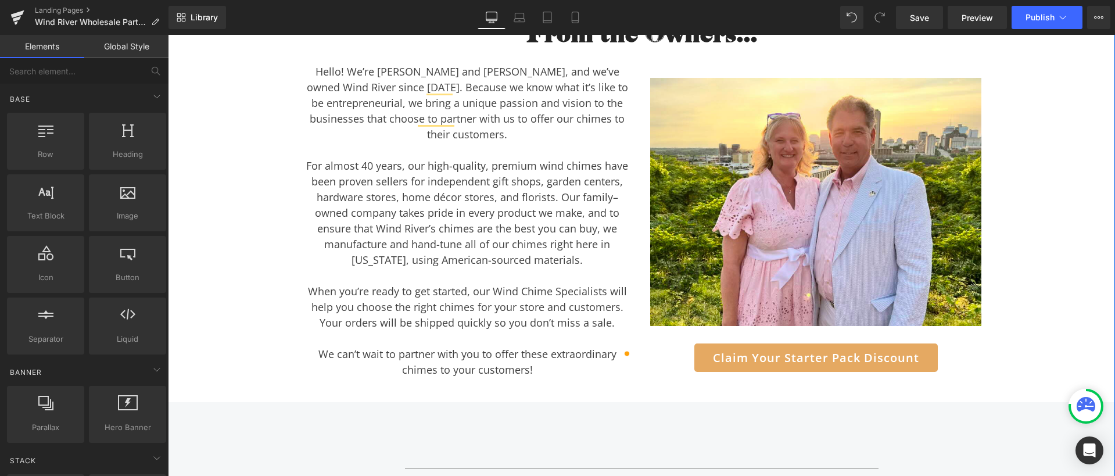
scroll to position [3414, 0]
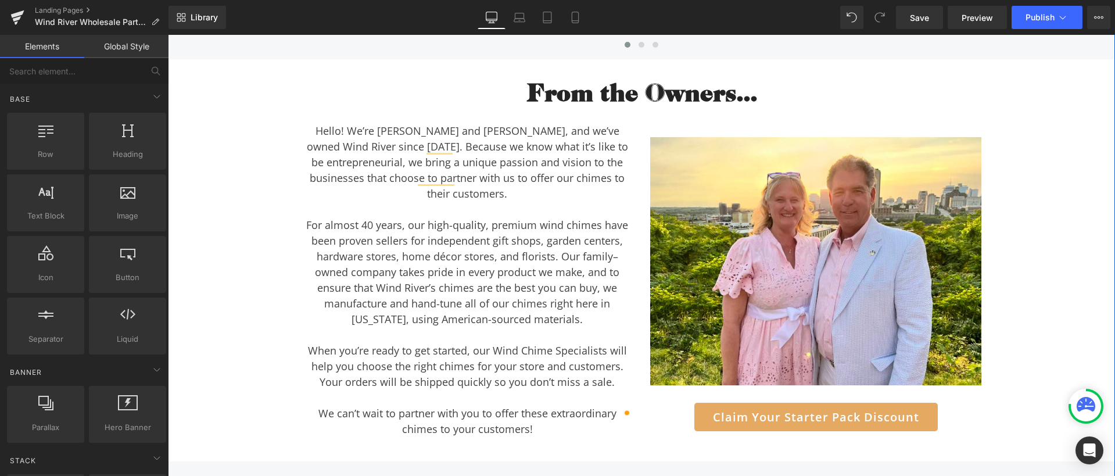
click at [273, 141] on div "Why Your Customers Will Love Wind River Chimes Heading Here are just a few of t…" at bounding box center [641, 452] width 947 height 1652
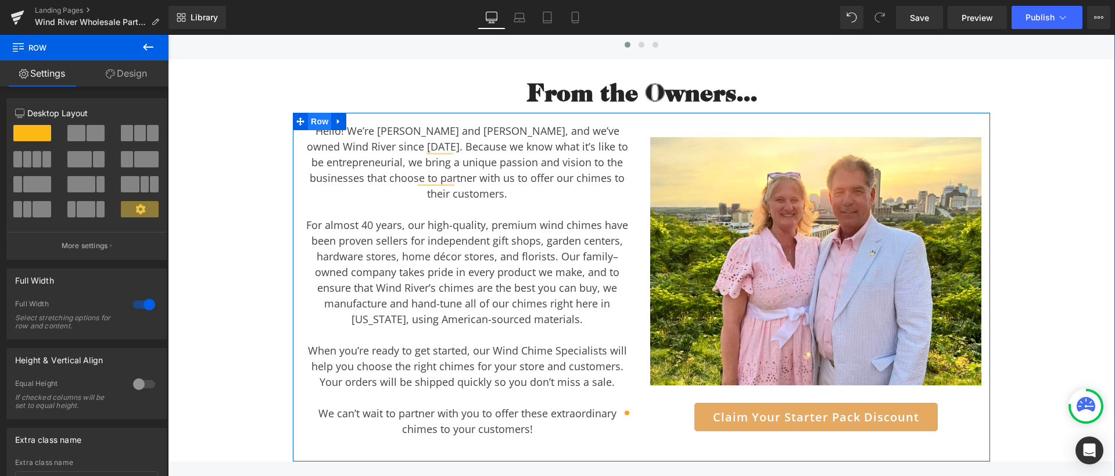
click at [311, 122] on span "Row" at bounding box center [319, 121] width 23 height 17
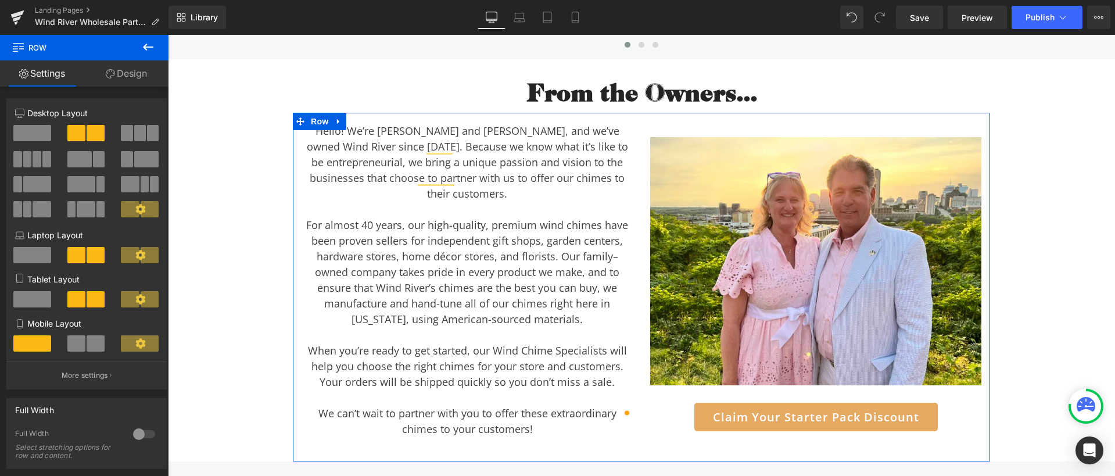
click at [134, 76] on link "Design" at bounding box center [126, 73] width 84 height 26
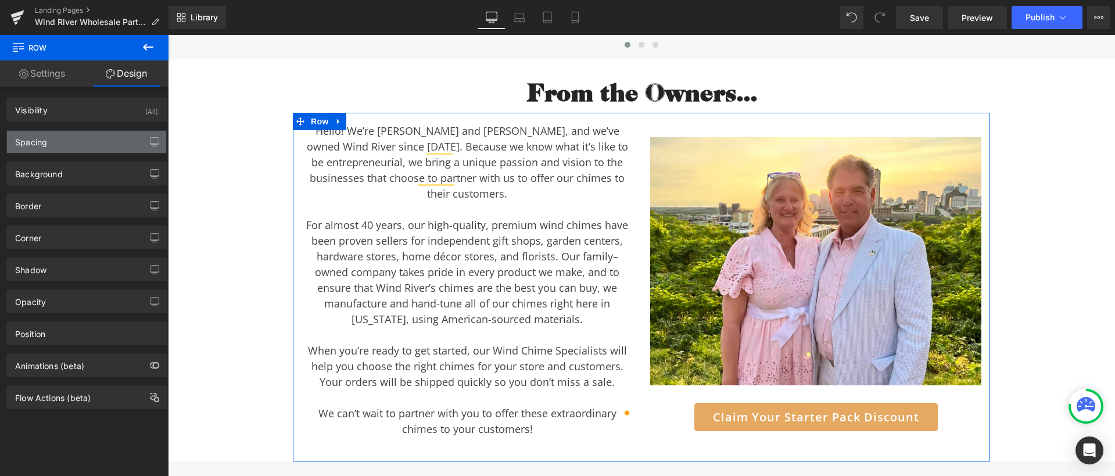
type input "0"
type input "2"
type input "0"
type input "10"
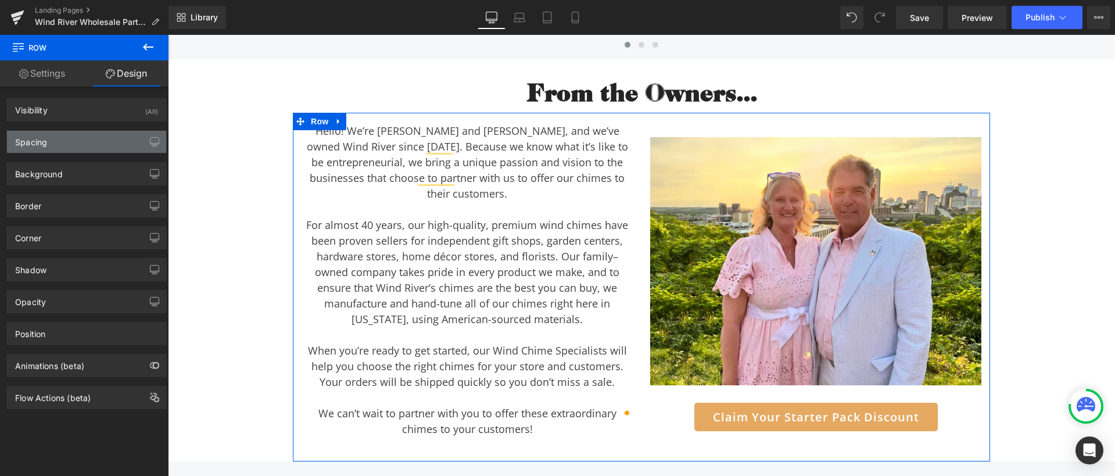
type input "0"
click at [72, 141] on div "Spacing" at bounding box center [86, 142] width 159 height 22
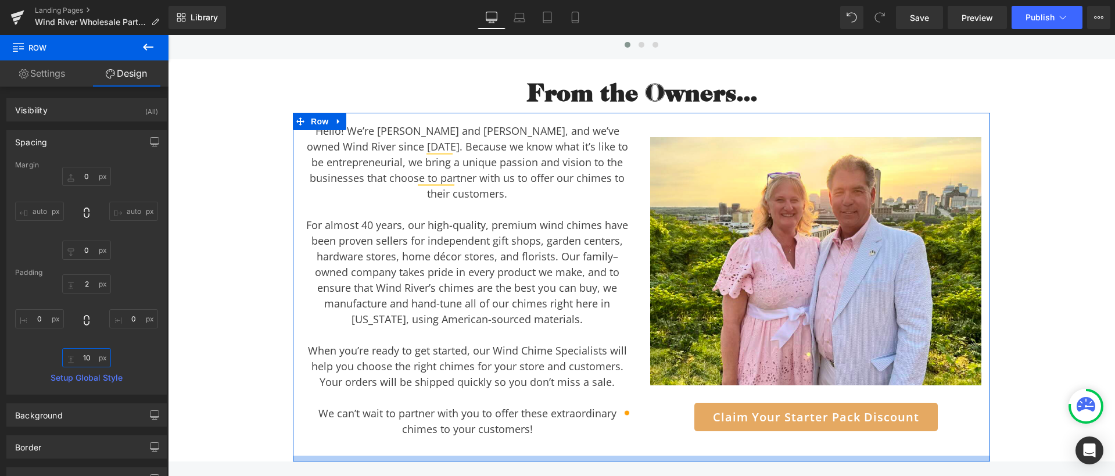
click at [87, 361] on input "10" at bounding box center [86, 357] width 49 height 19
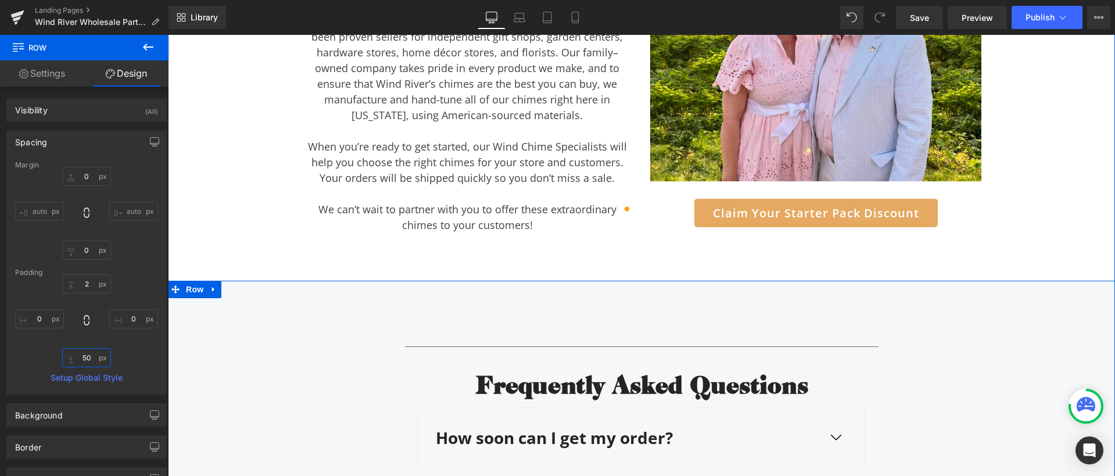
scroll to position [3666, 0]
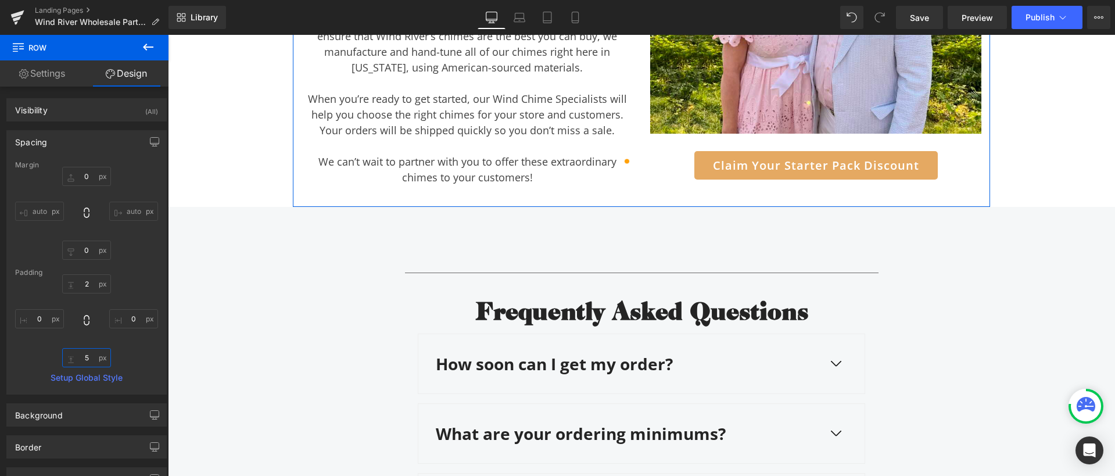
type input "55"
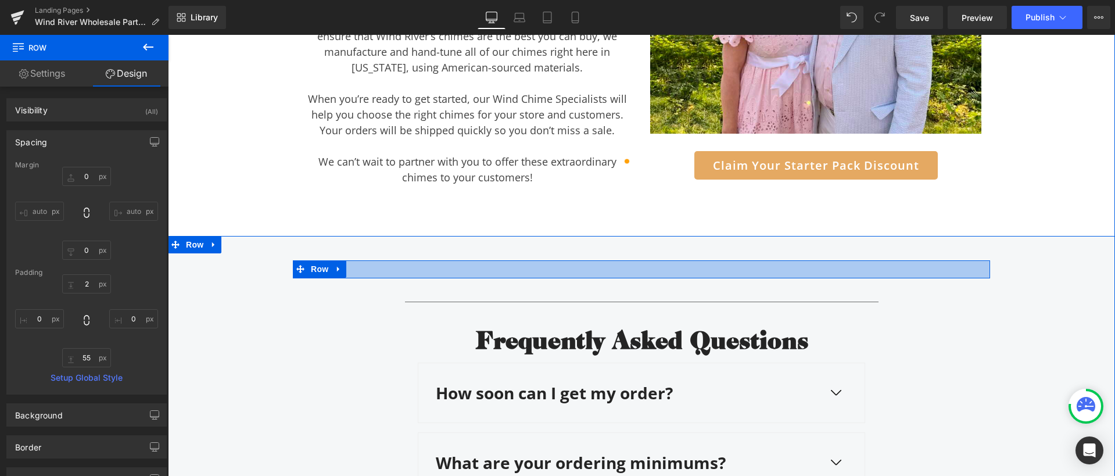
click at [417, 260] on div at bounding box center [641, 268] width 697 height 17
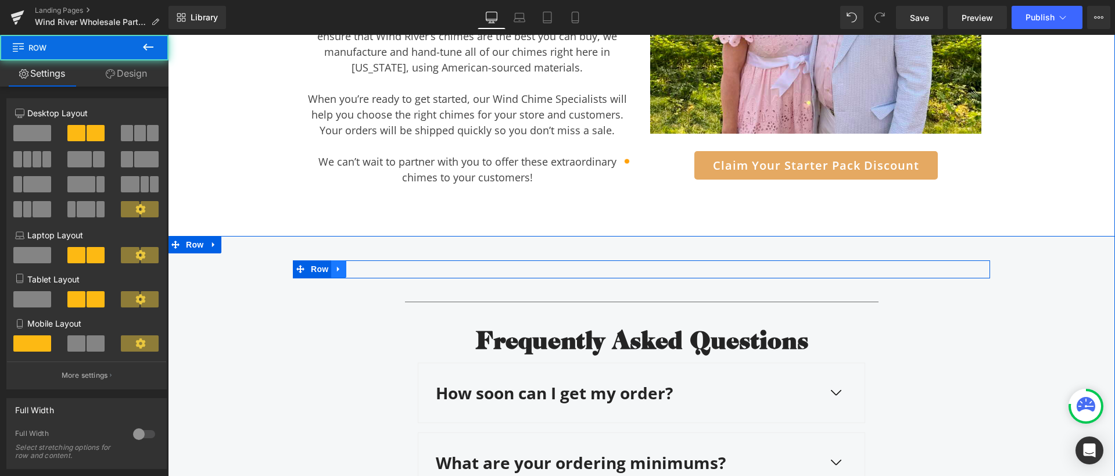
click at [337, 264] on icon at bounding box center [339, 268] width 8 height 9
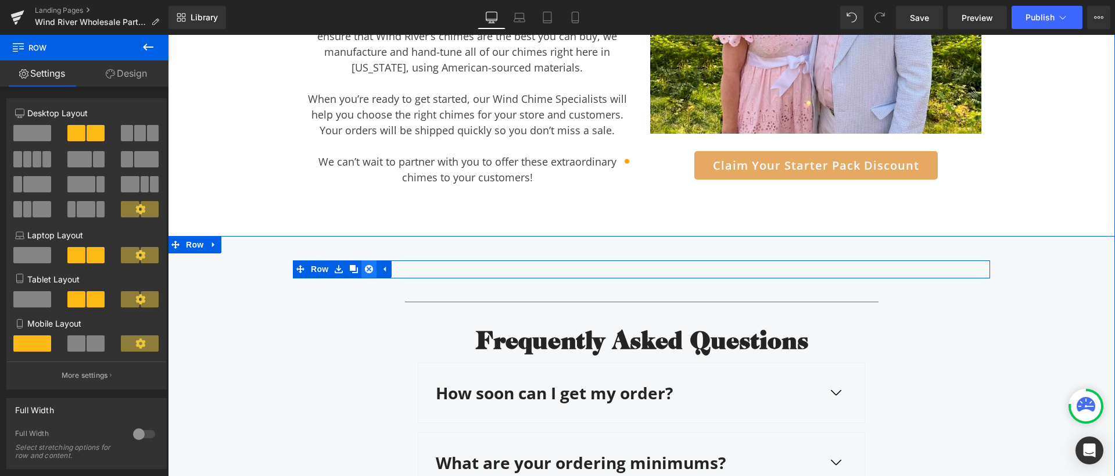
click at [365, 264] on icon at bounding box center [369, 268] width 8 height 9
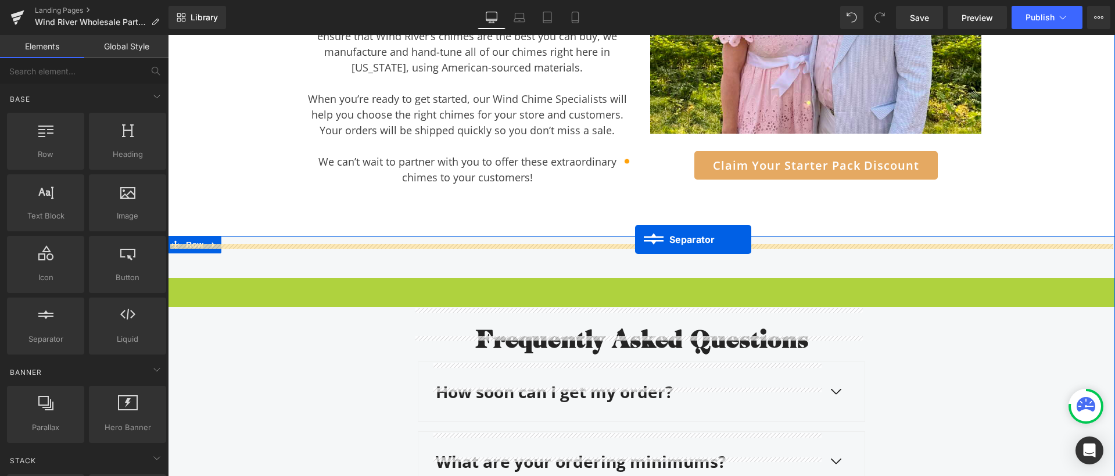
drag, startPoint x: 627, startPoint y: 266, endPoint x: 635, endPoint y: 239, distance: 27.8
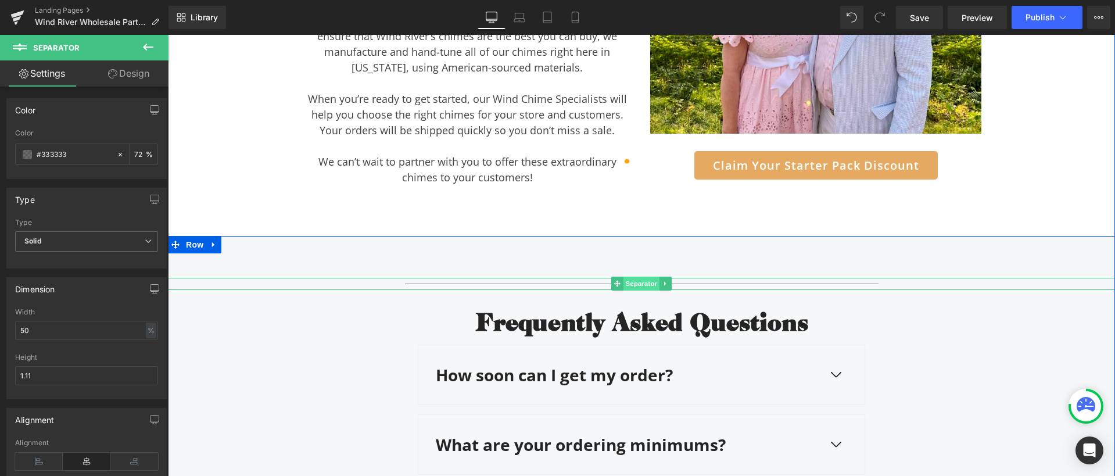
click at [623, 277] on span "Separator" at bounding box center [641, 284] width 36 height 14
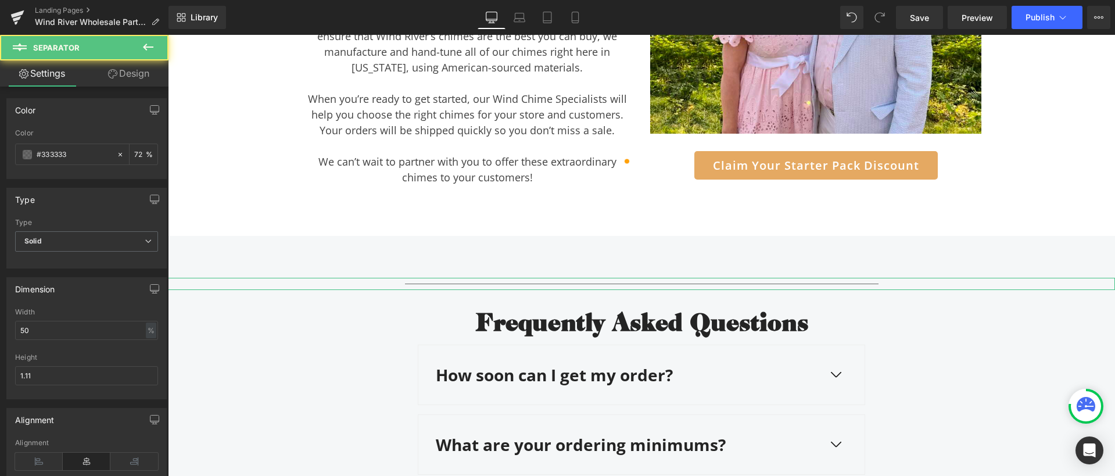
drag, startPoint x: 124, startPoint y: 79, endPoint x: 67, endPoint y: 148, distance: 89.6
click at [124, 79] on link "Design" at bounding box center [129, 73] width 84 height 26
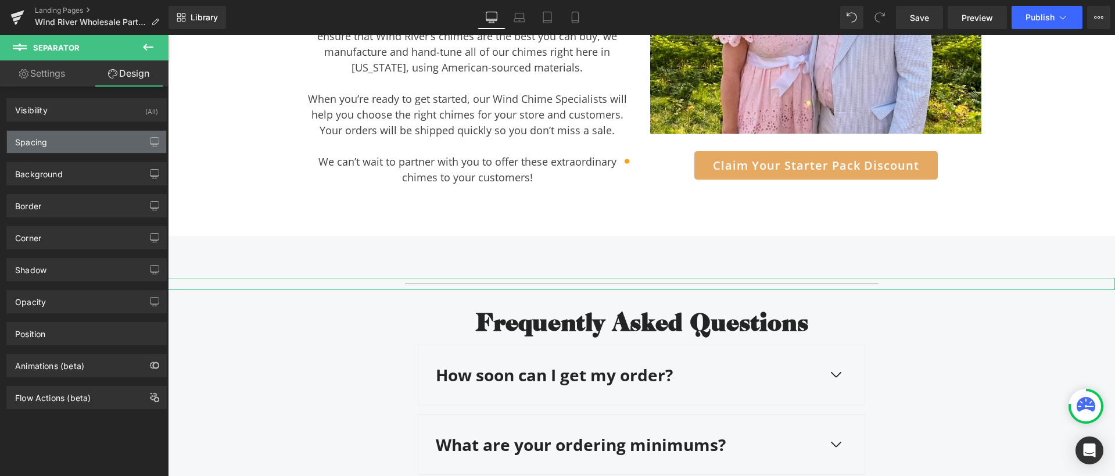
click at [67, 148] on div "Spacing" at bounding box center [86, 142] width 159 height 22
type input "30"
type input "0"
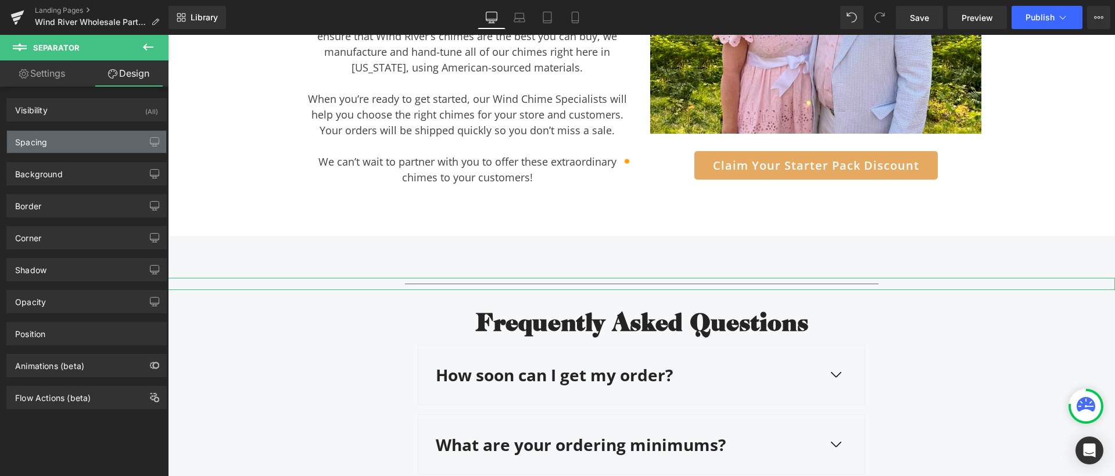
type input "0"
type input "10"
type input "0"
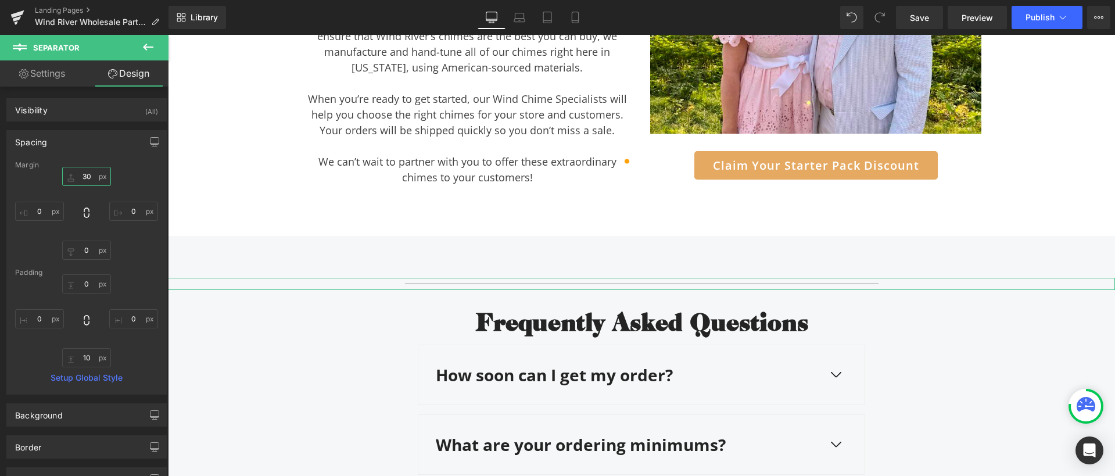
click at [89, 174] on input "30" at bounding box center [86, 176] width 49 height 19
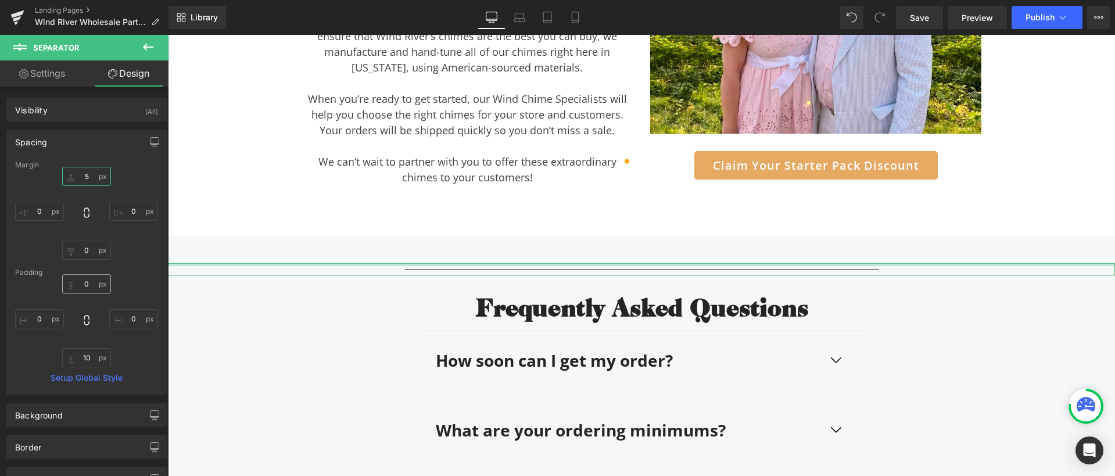
type input "5"
click at [93, 286] on input "0" at bounding box center [86, 283] width 49 height 19
type input "15"
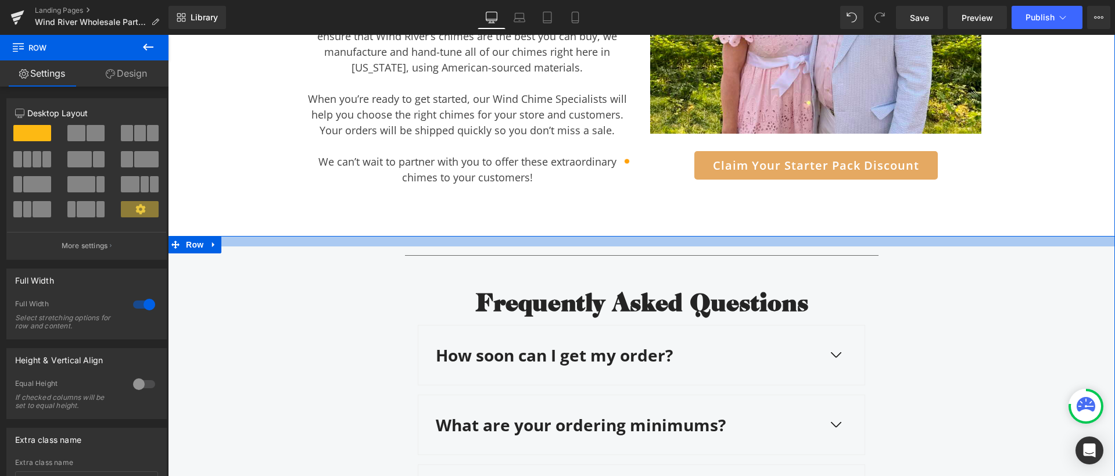
drag, startPoint x: 536, startPoint y: 236, endPoint x: 537, endPoint y: 226, distance: 10.5
click at [537, 236] on div at bounding box center [641, 241] width 947 height 10
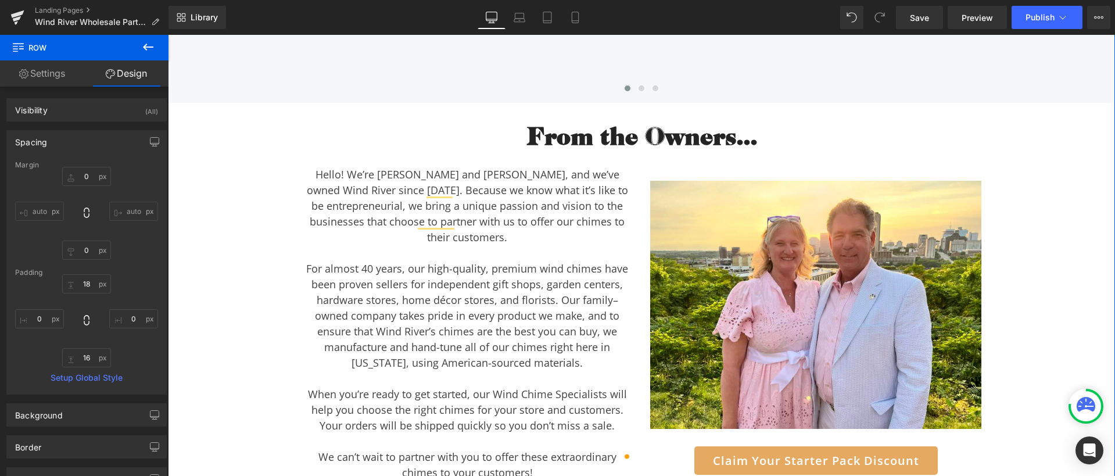
scroll to position [3263, 0]
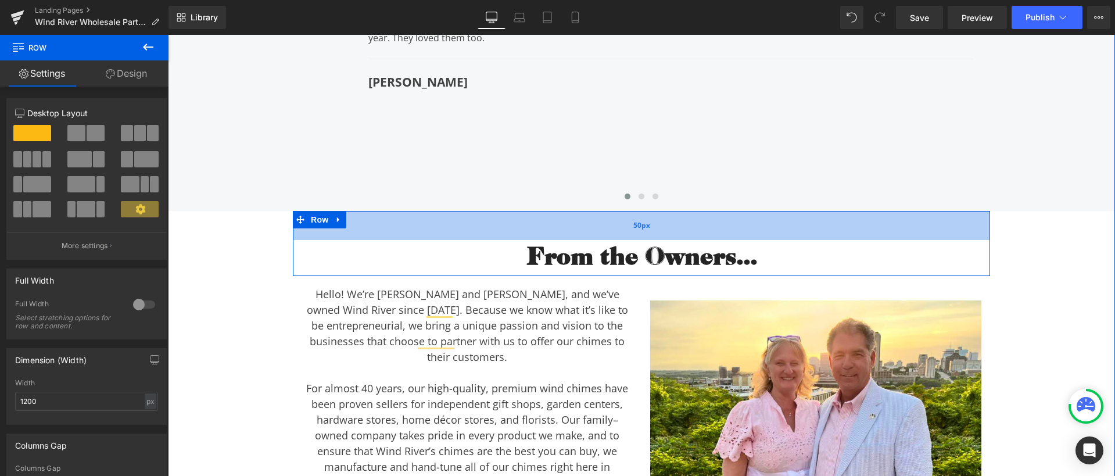
drag, startPoint x: 412, startPoint y: 223, endPoint x: 413, endPoint y: 235, distance: 11.7
click at [413, 235] on div "50px" at bounding box center [641, 225] width 697 height 29
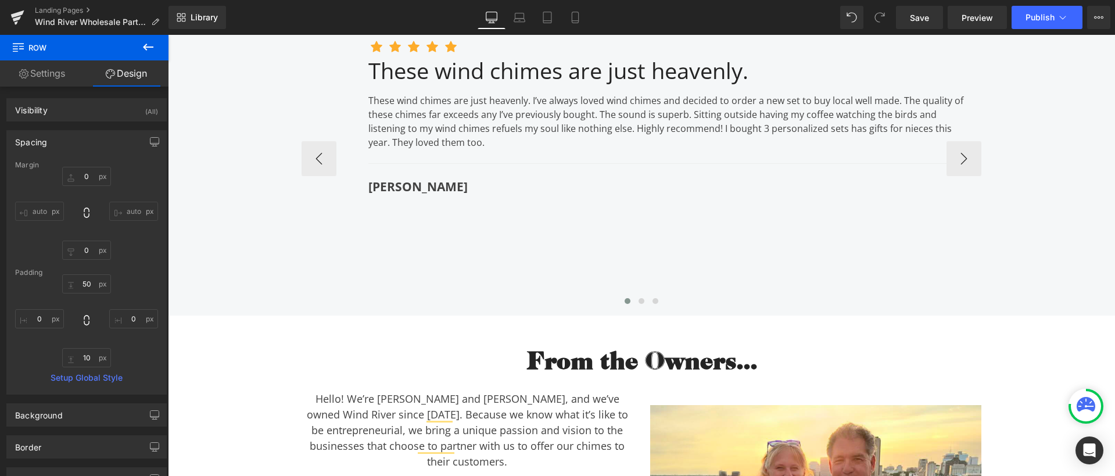
scroll to position [3102, 0]
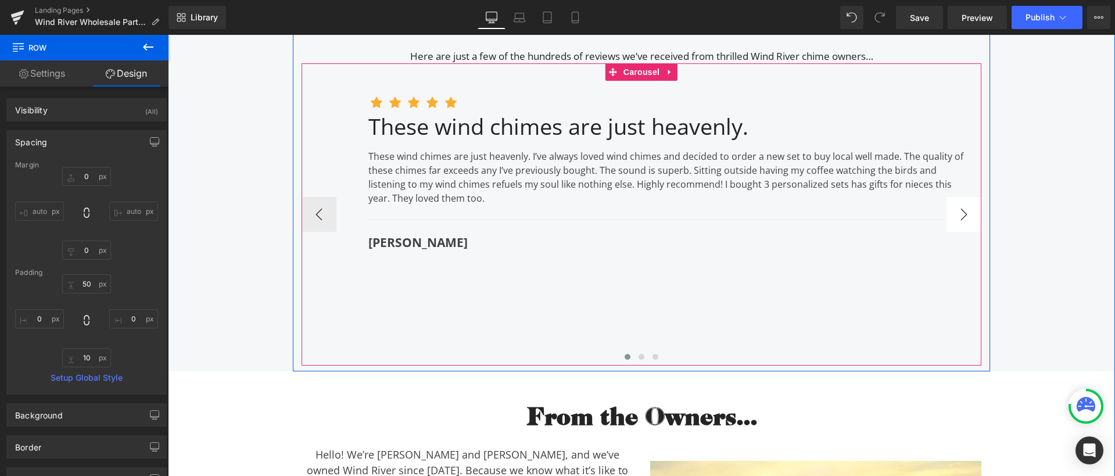
click at [953, 215] on button "›" at bounding box center [963, 214] width 35 height 35
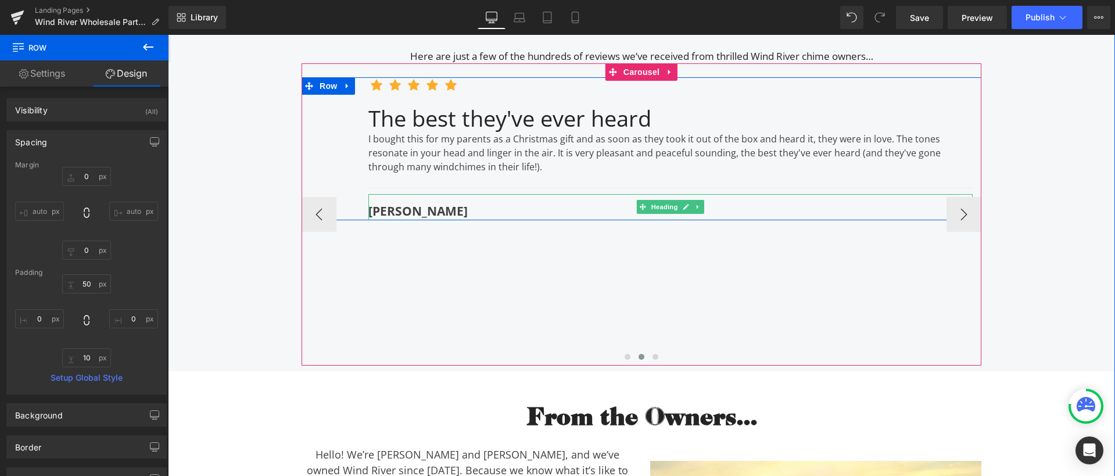
click at [369, 208] on strong "Jennifer" at bounding box center [417, 211] width 99 height 16
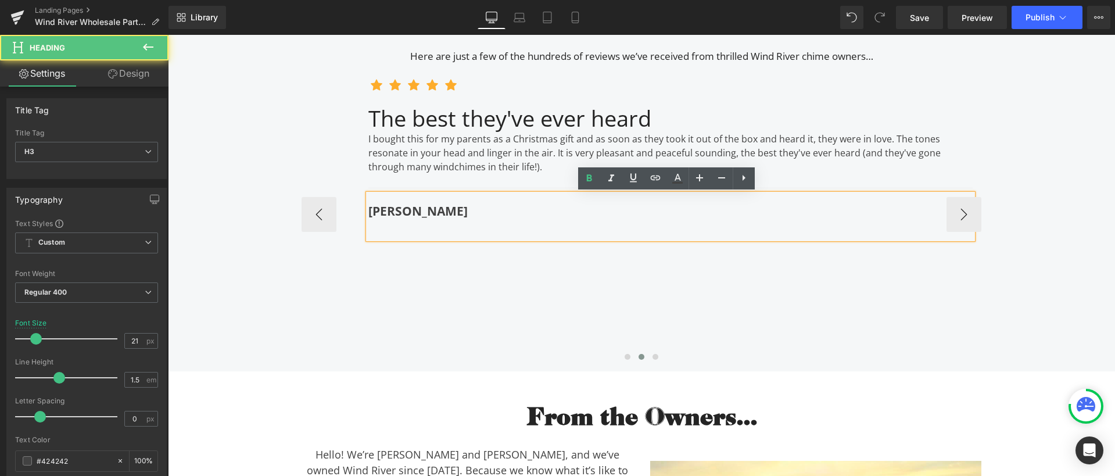
click at [368, 210] on strong "Jennifer" at bounding box center [417, 211] width 99 height 16
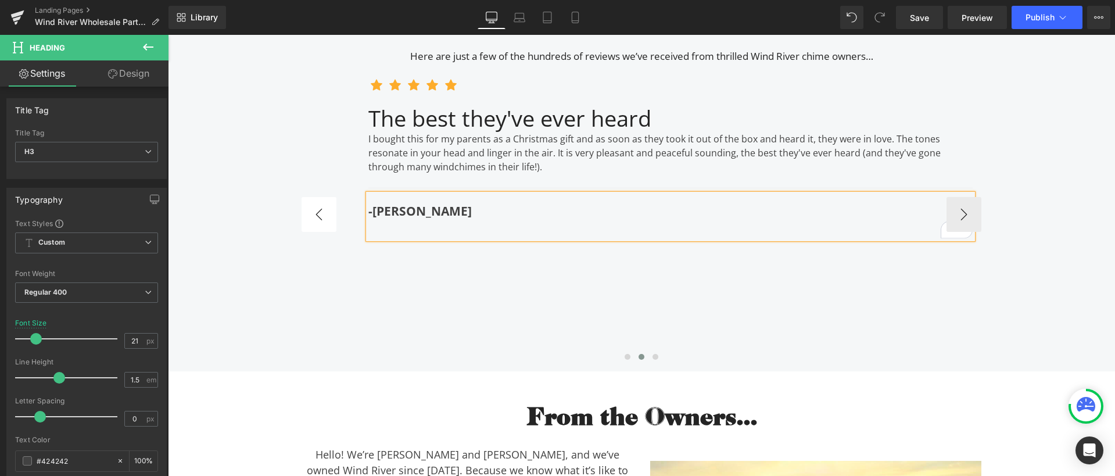
click at [318, 205] on button "‹" at bounding box center [319, 214] width 35 height 35
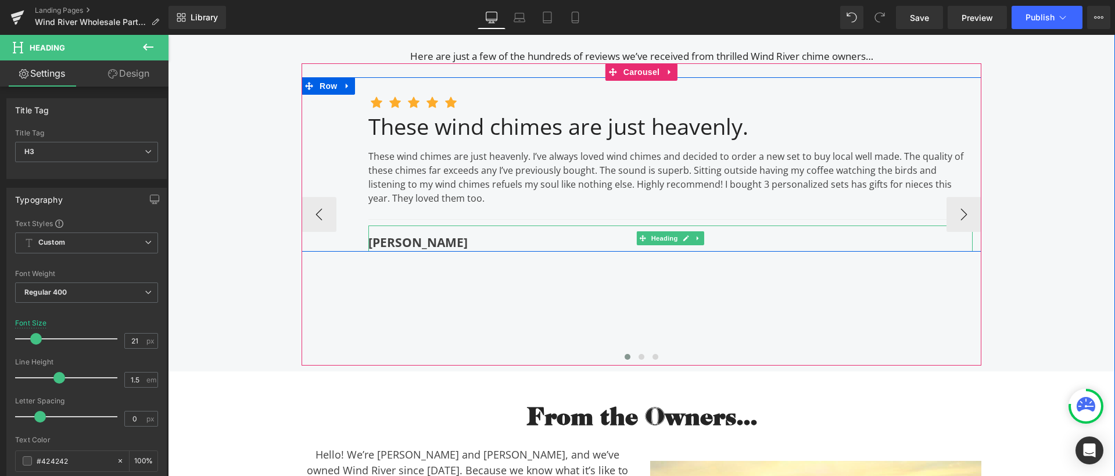
click at [368, 242] on strong "Taylor" at bounding box center [417, 242] width 99 height 16
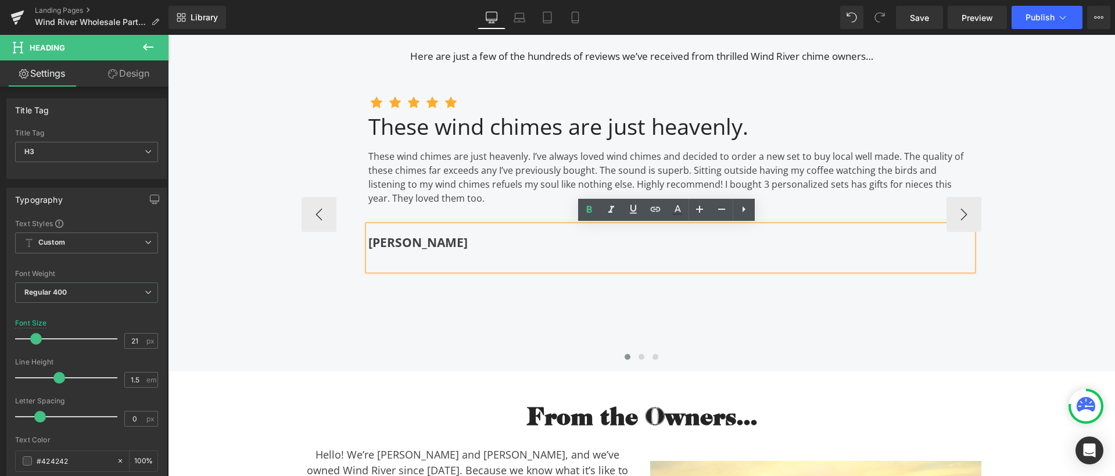
click at [368, 241] on strong "Taylor" at bounding box center [417, 242] width 99 height 16
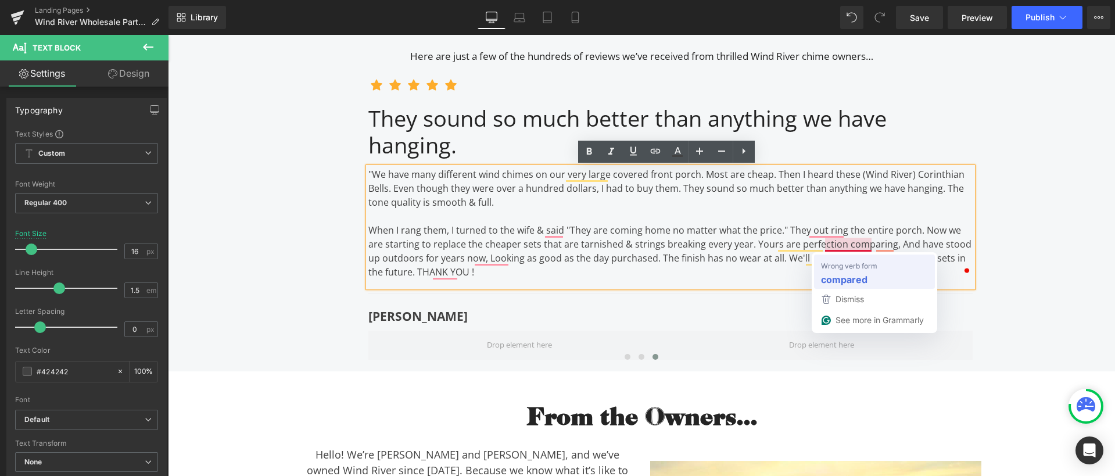
click at [841, 275] on strong "compared" at bounding box center [844, 279] width 46 height 15
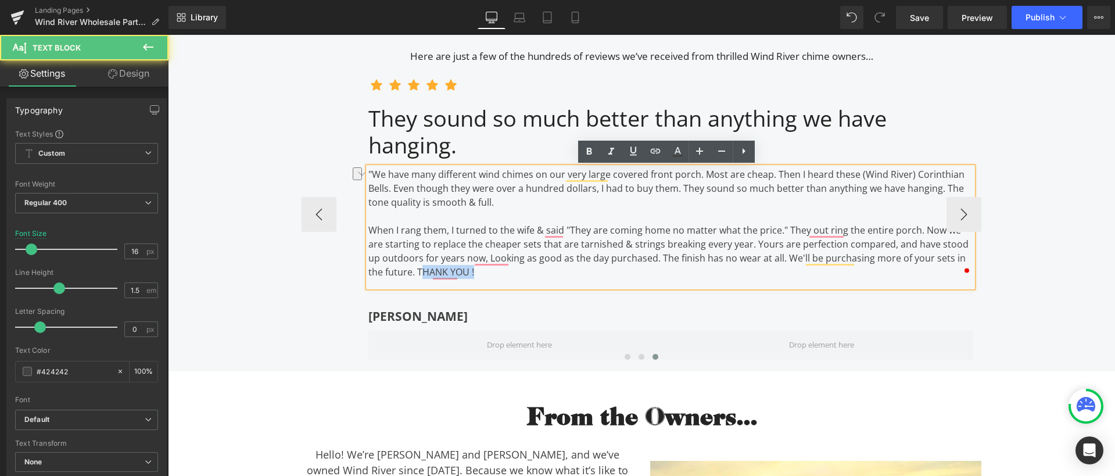
drag, startPoint x: 447, startPoint y: 271, endPoint x: 400, endPoint y: 271, distance: 46.5
click at [400, 271] on p "When I rang them, I turned to the wife & said "They are coming home no matter w…" at bounding box center [670, 251] width 604 height 56
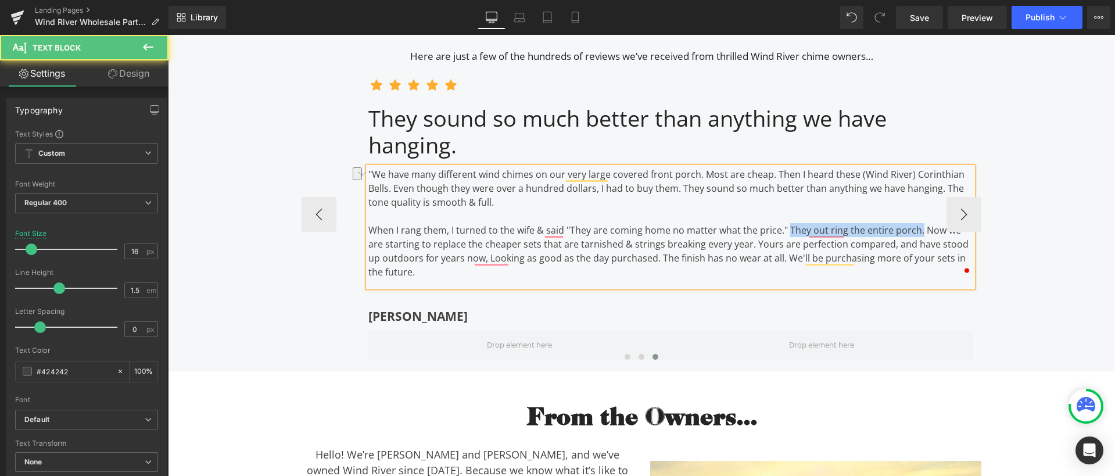
drag, startPoint x: 914, startPoint y: 231, endPoint x: 784, endPoint y: 228, distance: 130.2
click at [784, 228] on p "When I rang them, I turned to the wife & said "They are coming home no matter w…" at bounding box center [670, 251] width 604 height 56
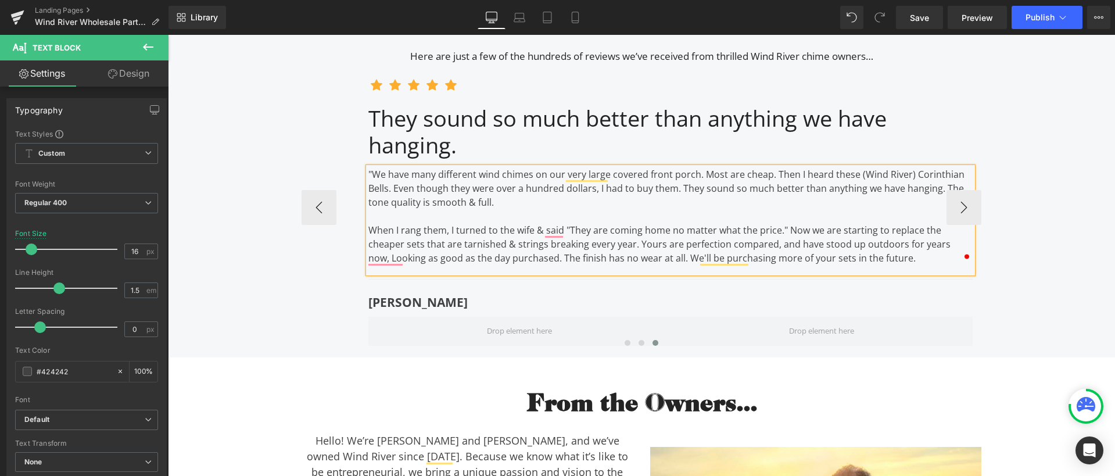
click at [885, 262] on p "When I rang them, I turned to the wife & said "They are coming home no matter w…" at bounding box center [670, 244] width 604 height 42
click at [955, 206] on button "›" at bounding box center [963, 207] width 35 height 35
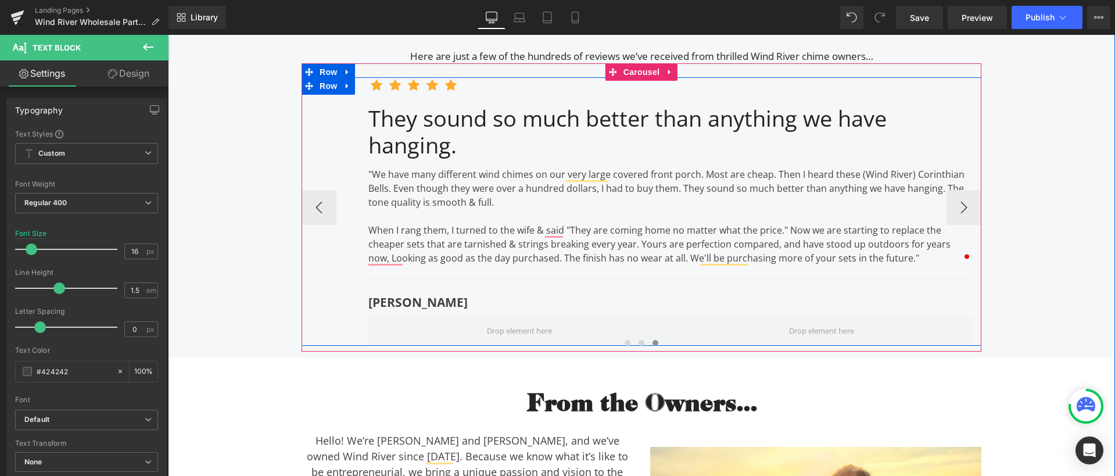
click at [361, 302] on div "Image Image Image Image Image Icon List Hoz They sound so much better than anyt…" at bounding box center [671, 211] width 622 height 268
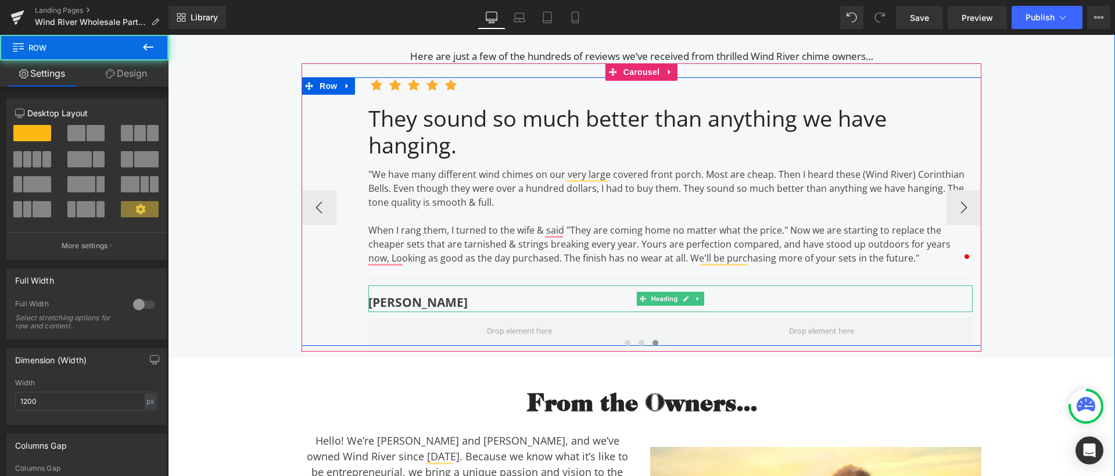
click at [368, 303] on strong "Robert" at bounding box center [417, 302] width 99 height 16
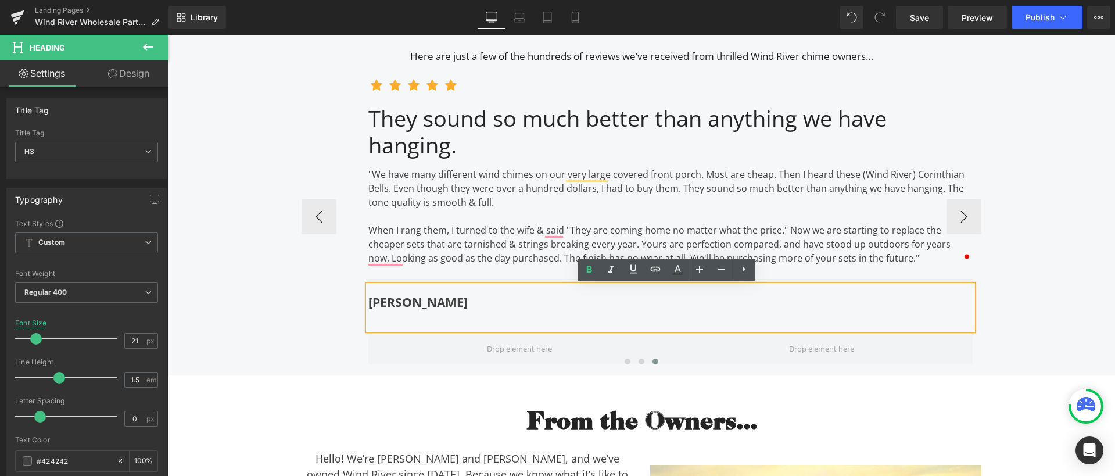
click at [368, 300] on strong "Robert" at bounding box center [417, 302] width 99 height 16
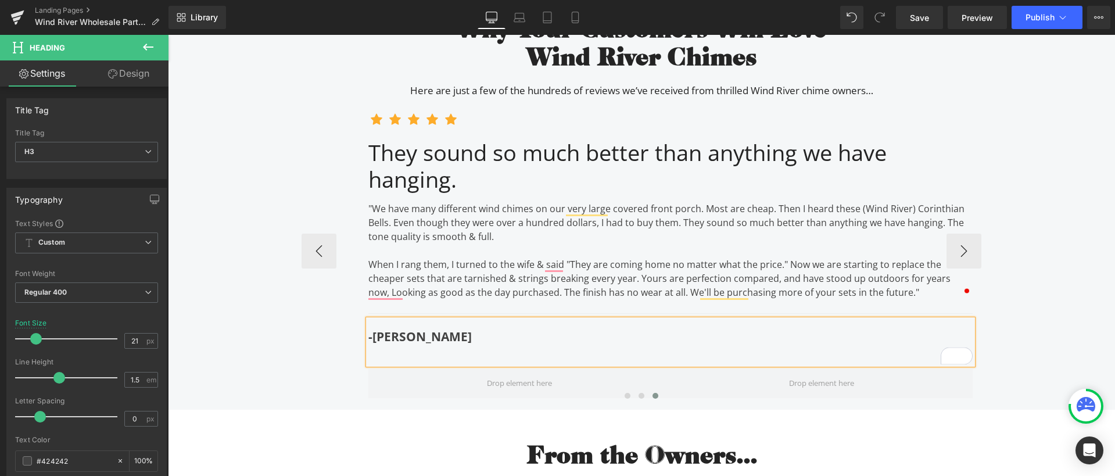
scroll to position [3054, 0]
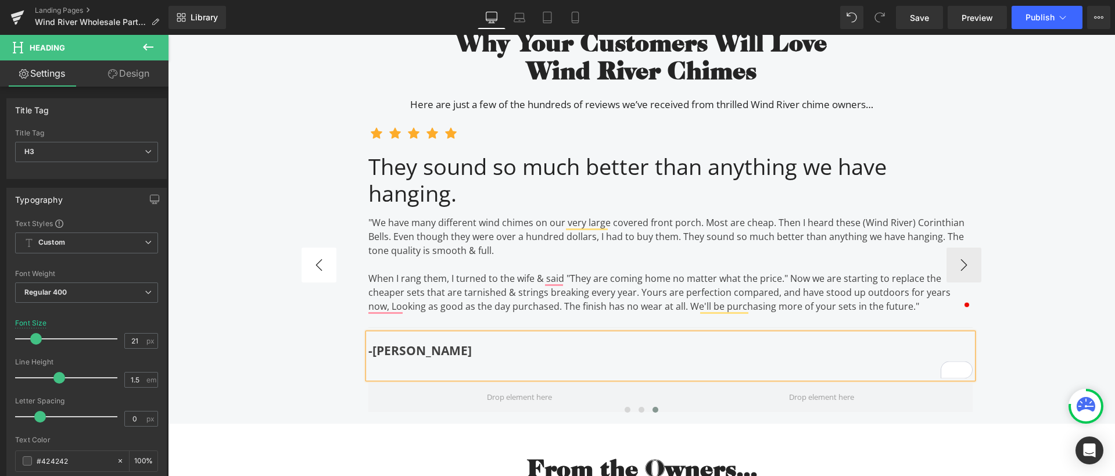
click at [317, 263] on button "‹" at bounding box center [319, 264] width 35 height 35
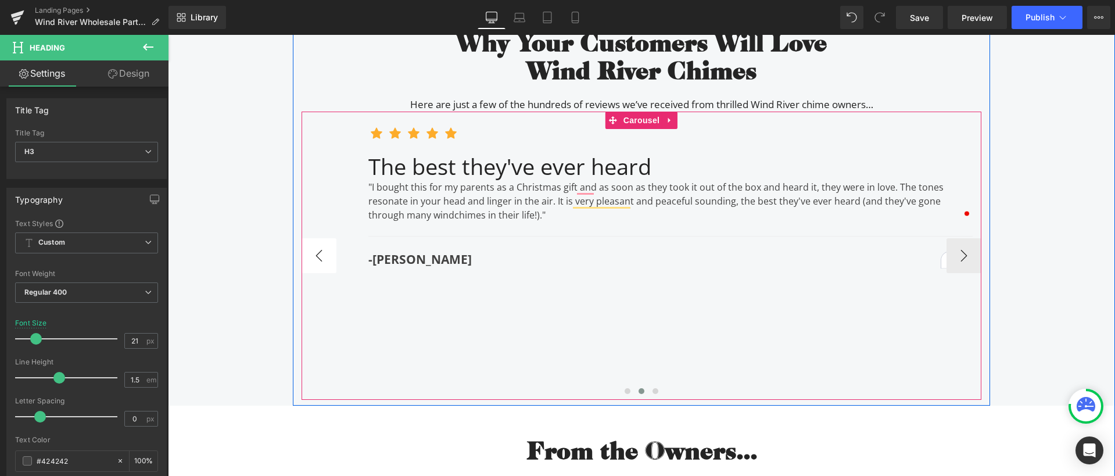
click at [317, 256] on button "‹" at bounding box center [319, 255] width 35 height 35
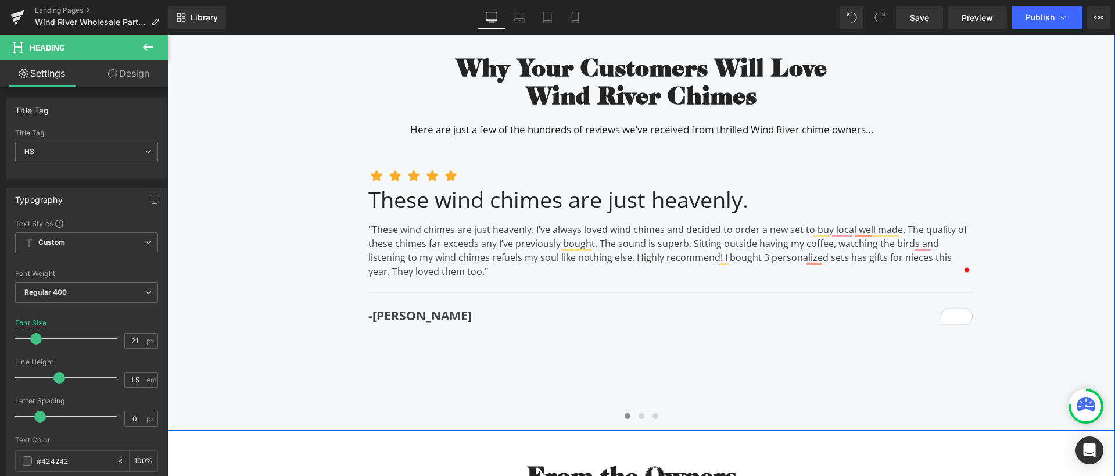
scroll to position [3079, 0]
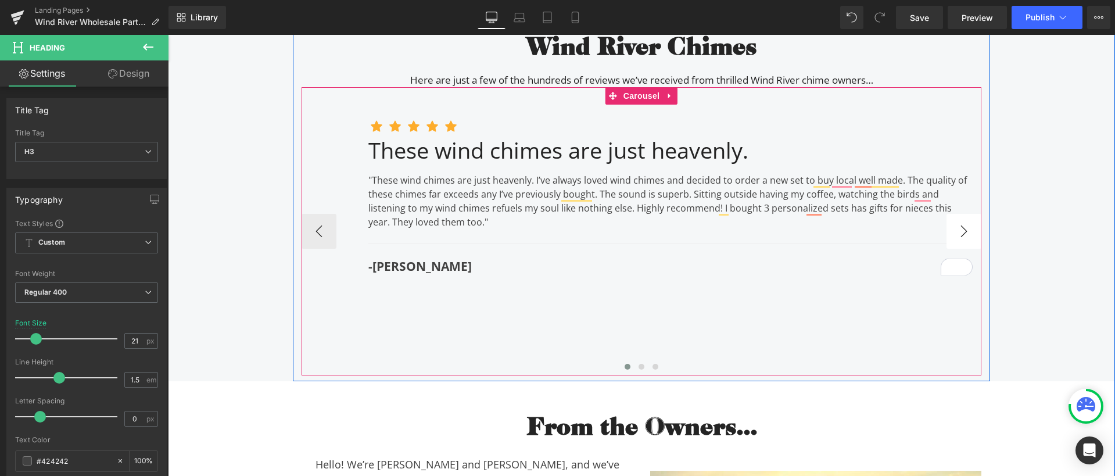
click at [967, 224] on button "›" at bounding box center [963, 231] width 35 height 35
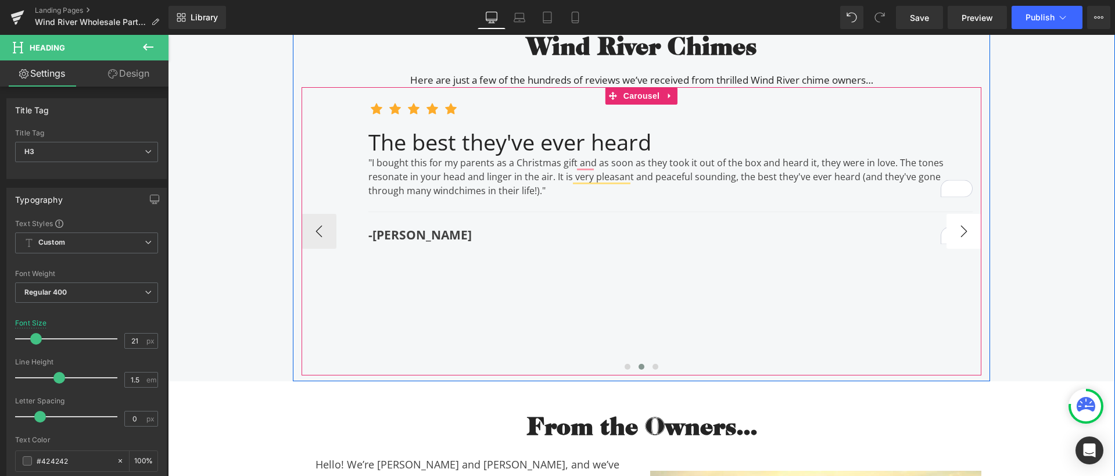
click at [968, 224] on button "›" at bounding box center [963, 231] width 35 height 35
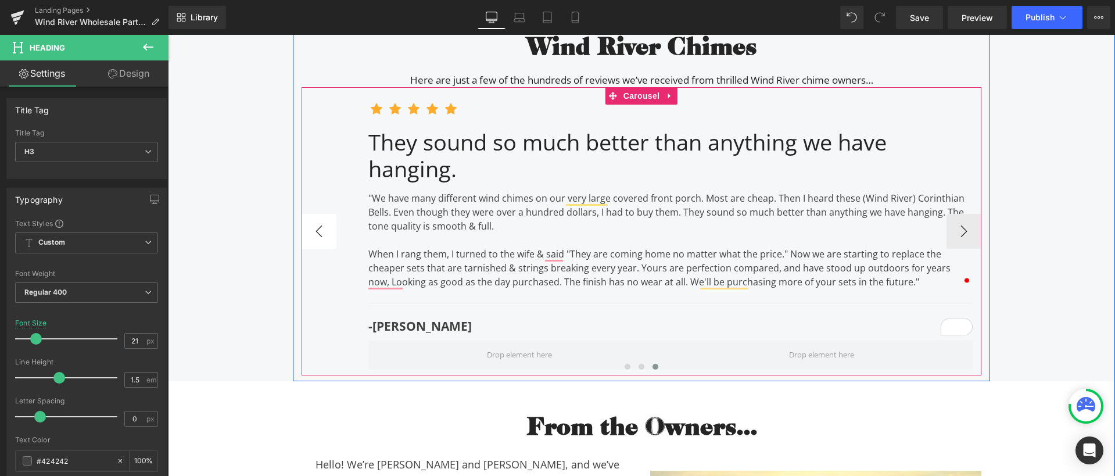
click at [317, 236] on button "‹" at bounding box center [319, 231] width 35 height 35
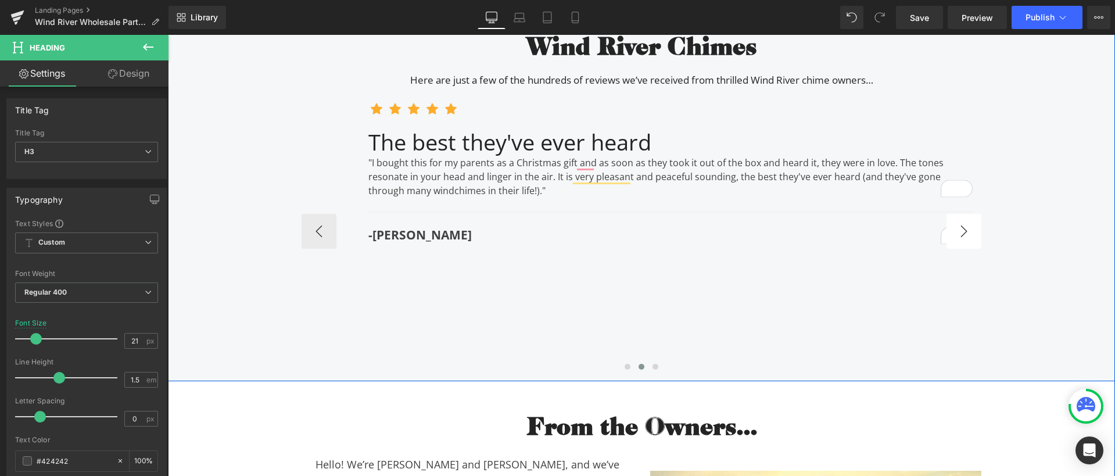
click at [981, 230] on div "Why Your Customers Will Love Wind River Chimes Heading Here are just a few of t…" at bounding box center [641, 189] width 697 height 372
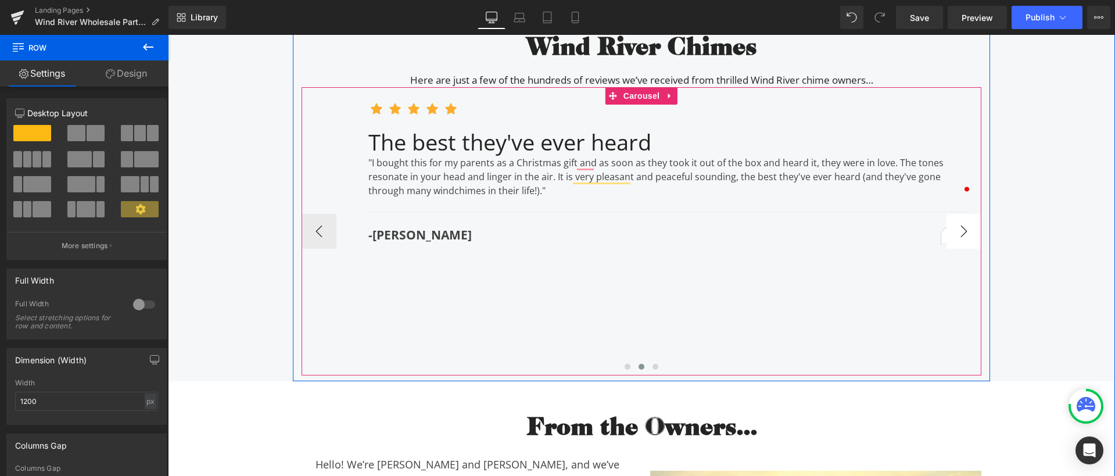
click at [956, 235] on button "›" at bounding box center [963, 231] width 35 height 35
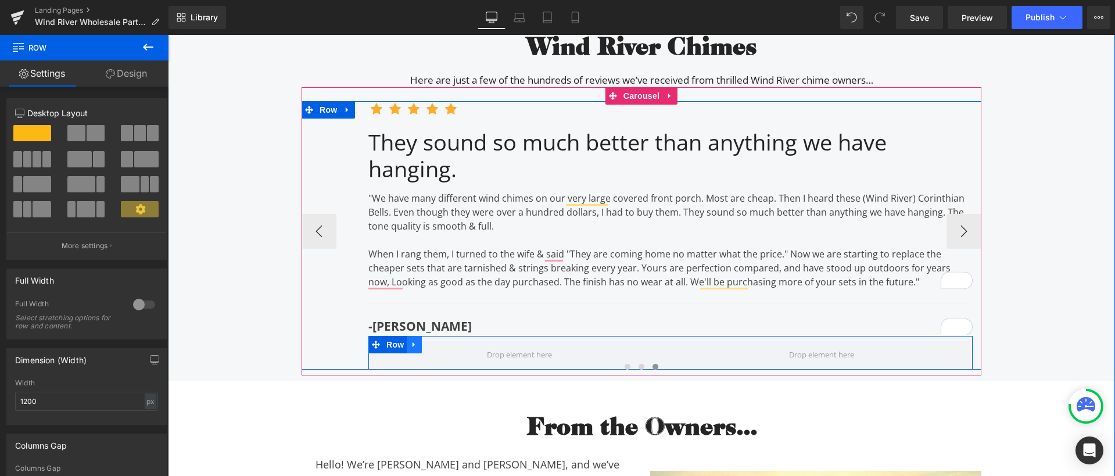
click at [410, 344] on icon at bounding box center [414, 344] width 8 height 9
click at [443, 345] on icon at bounding box center [444, 344] width 8 height 8
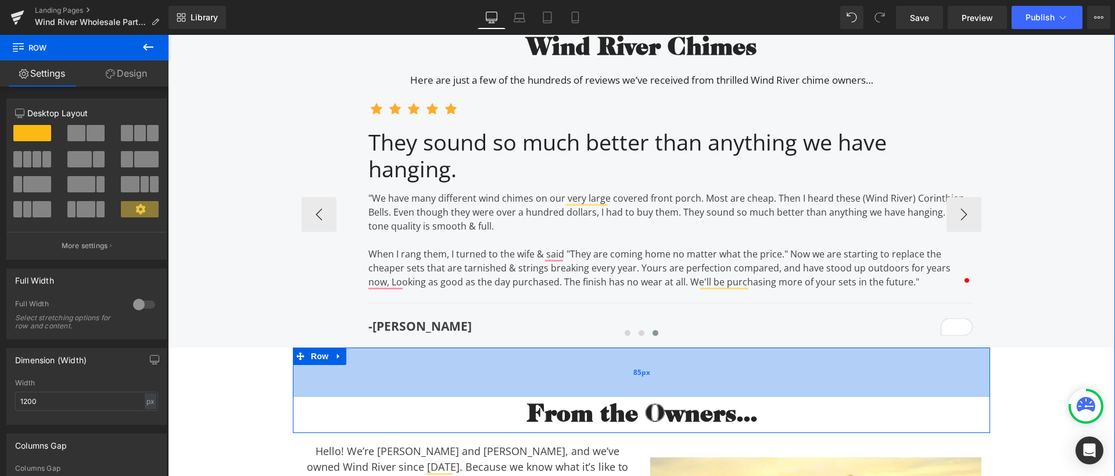
drag, startPoint x: 658, startPoint y: 363, endPoint x: 664, endPoint y: 383, distance: 21.1
click at [664, 383] on div "85px" at bounding box center [641, 371] width 697 height 49
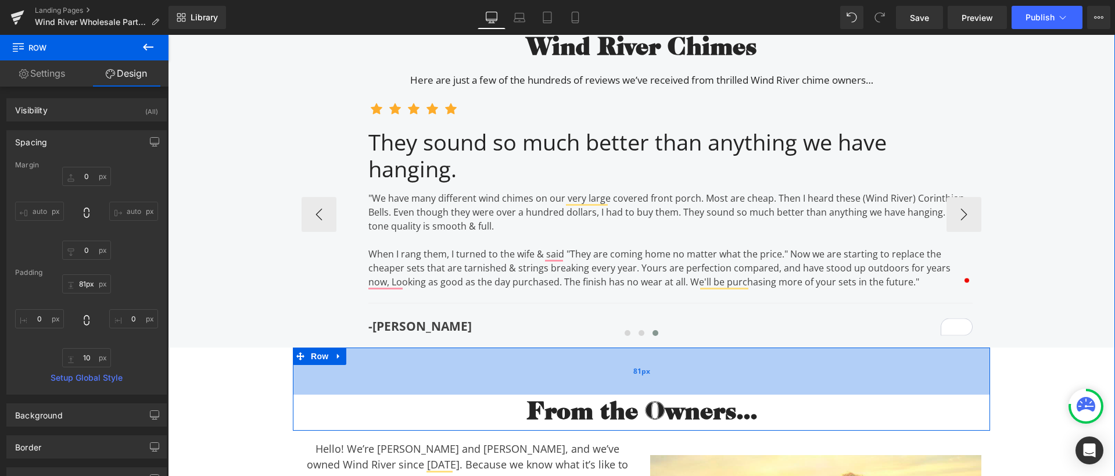
type input "80px"
drag, startPoint x: 598, startPoint y: 390, endPoint x: 609, endPoint y: 387, distance: 10.9
click at [609, 387] on div "80px" at bounding box center [641, 370] width 697 height 46
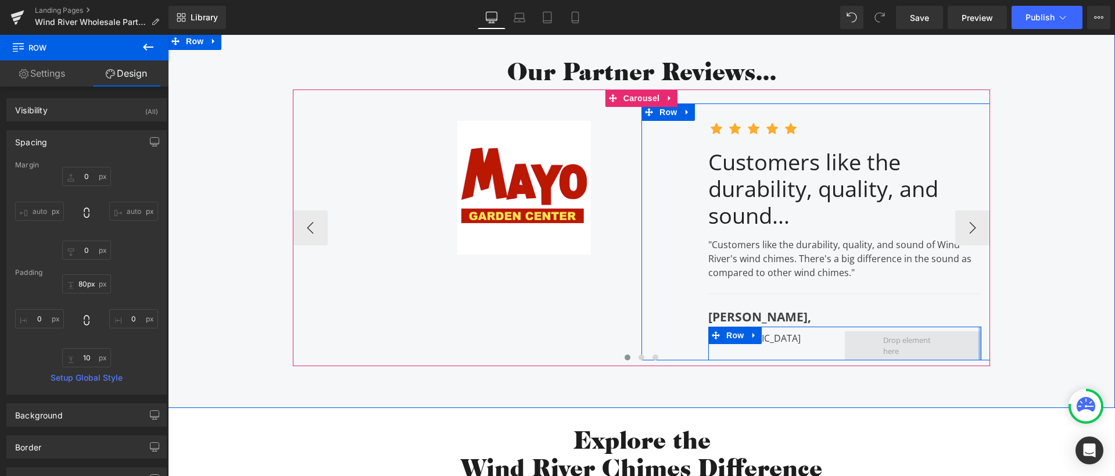
scroll to position [2140, 0]
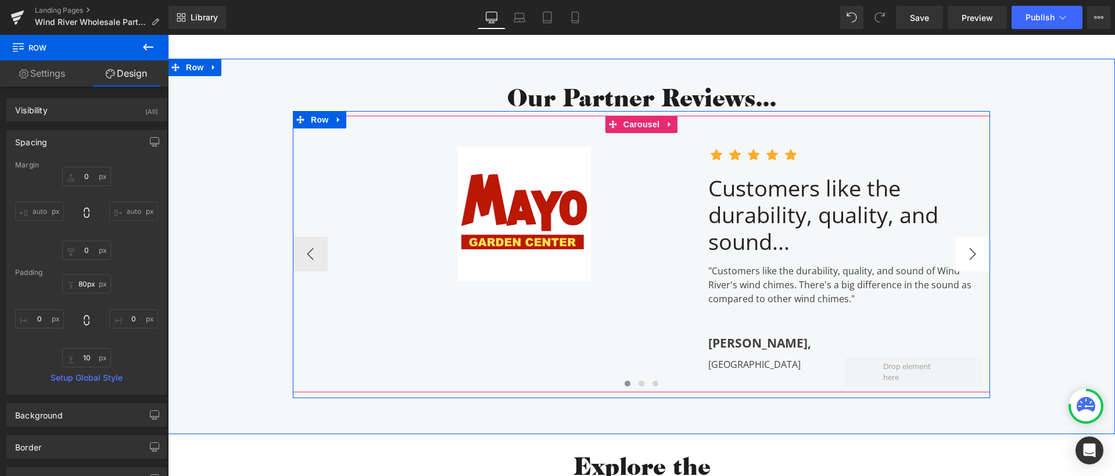
click at [959, 264] on button "›" at bounding box center [972, 253] width 35 height 35
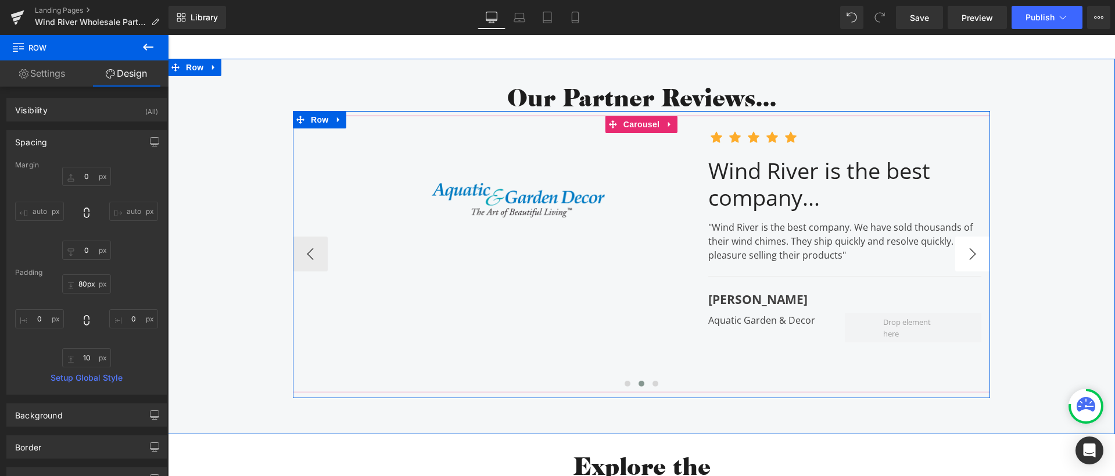
click at [959, 264] on button "›" at bounding box center [972, 253] width 35 height 35
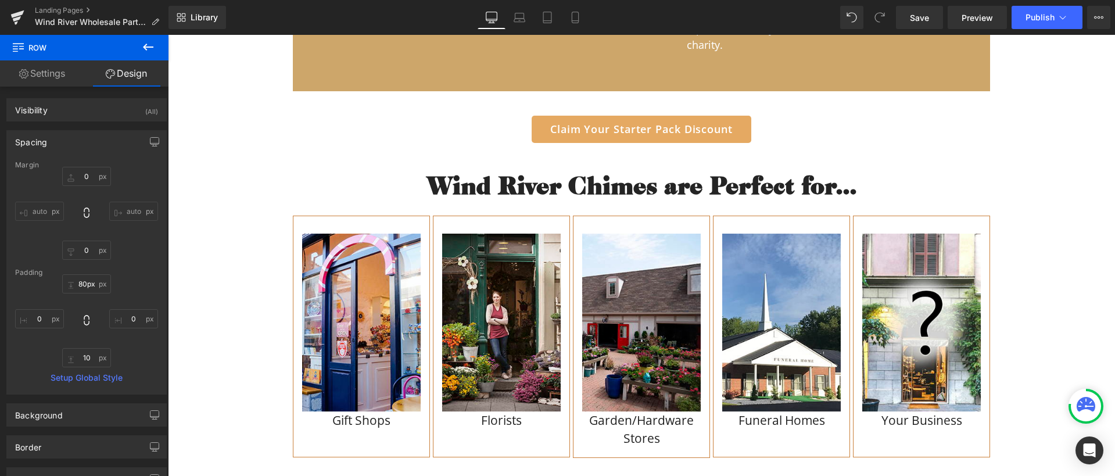
scroll to position [1100, 0]
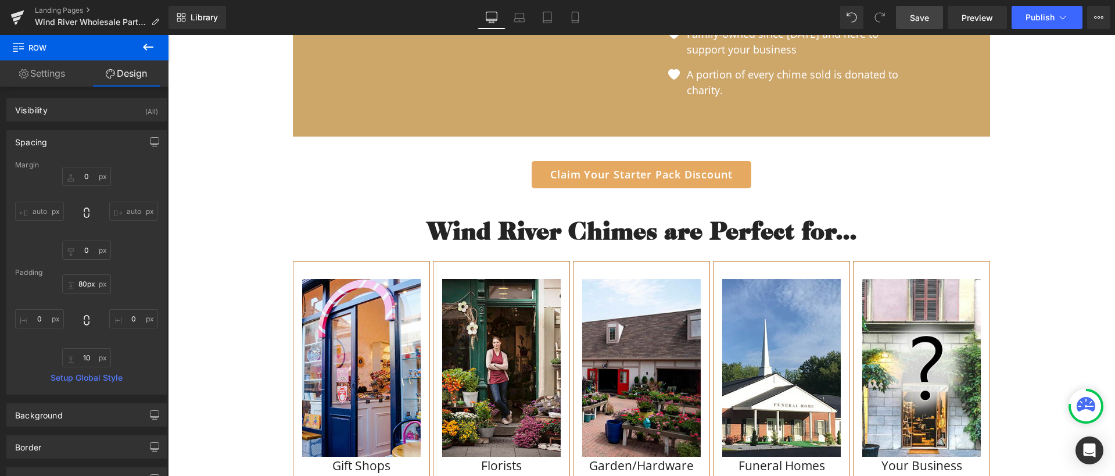
click at [919, 20] on span "Save" at bounding box center [919, 18] width 19 height 12
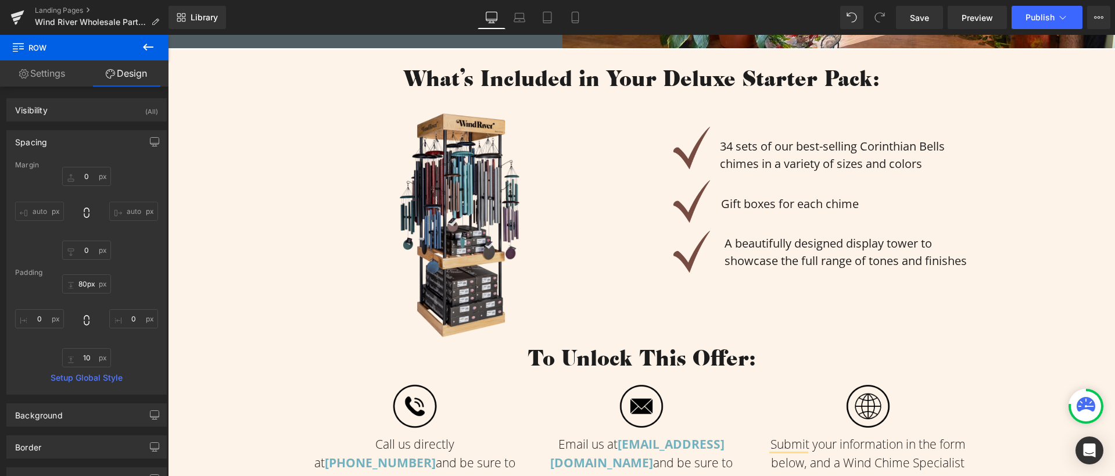
scroll to position [479, 0]
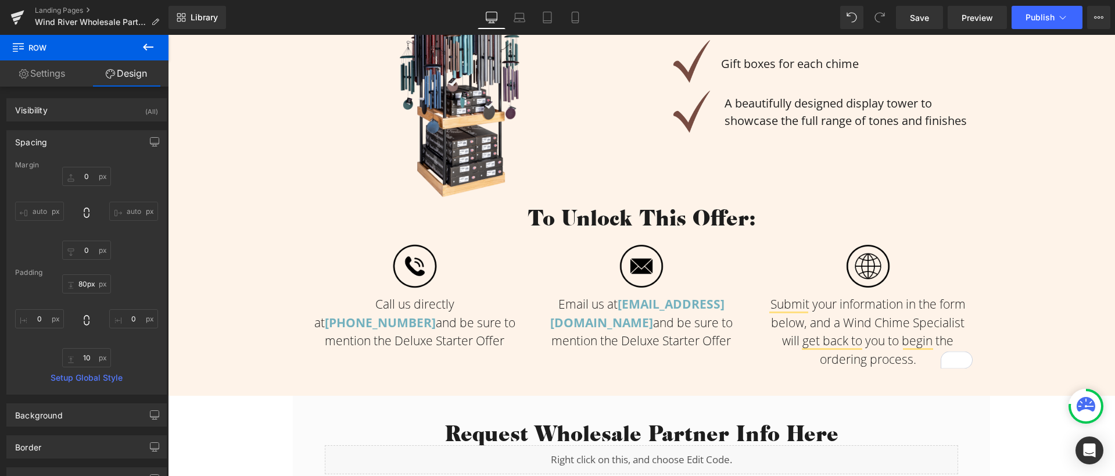
click at [414, 258] on img at bounding box center [415, 266] width 52 height 59
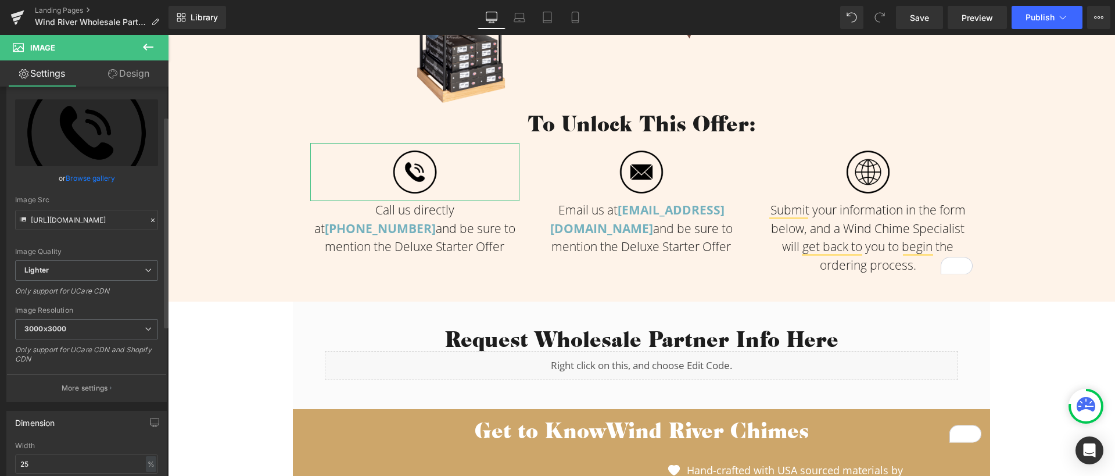
scroll to position [89, 0]
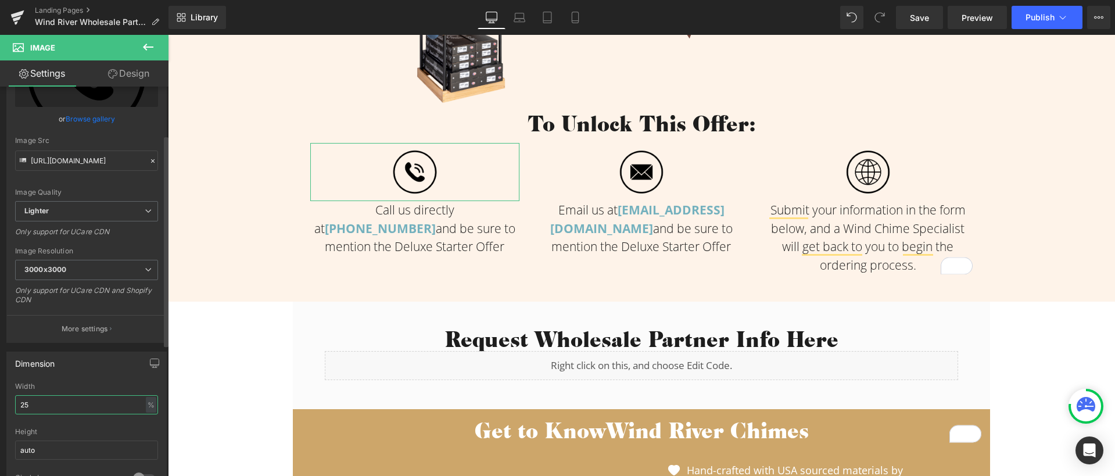
drag, startPoint x: 65, startPoint y: 403, endPoint x: 19, endPoint y: 391, distance: 47.5
click at [15, 390] on div "Width 25 % % px" at bounding box center [86, 404] width 143 height 45
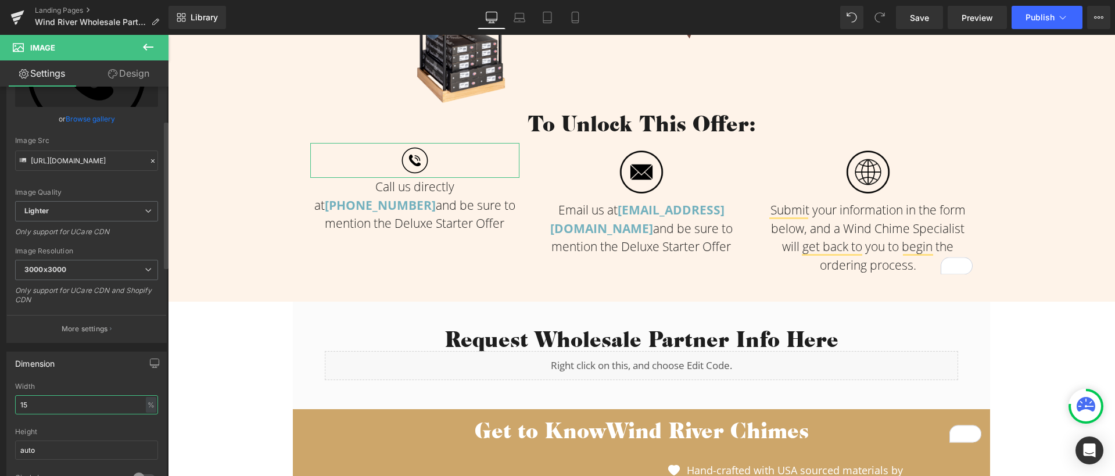
type input "1"
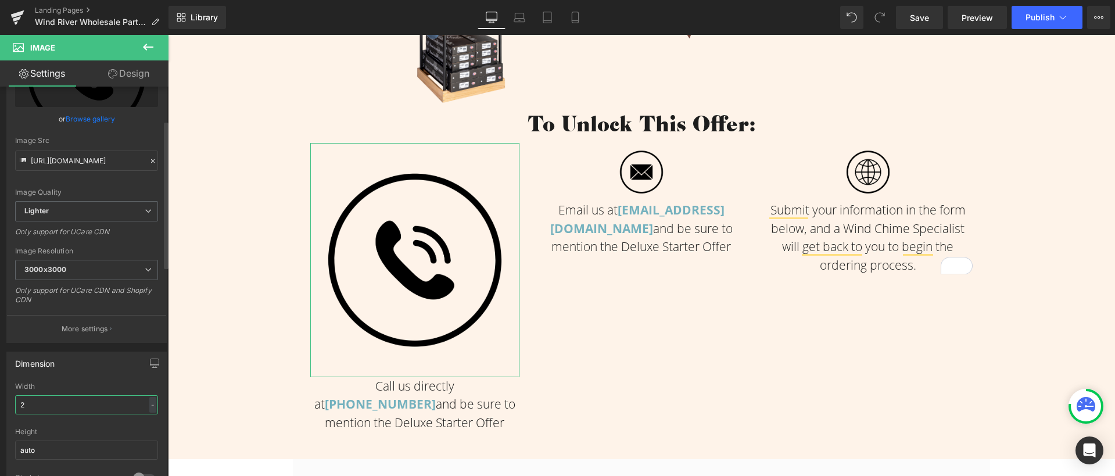
type input "20"
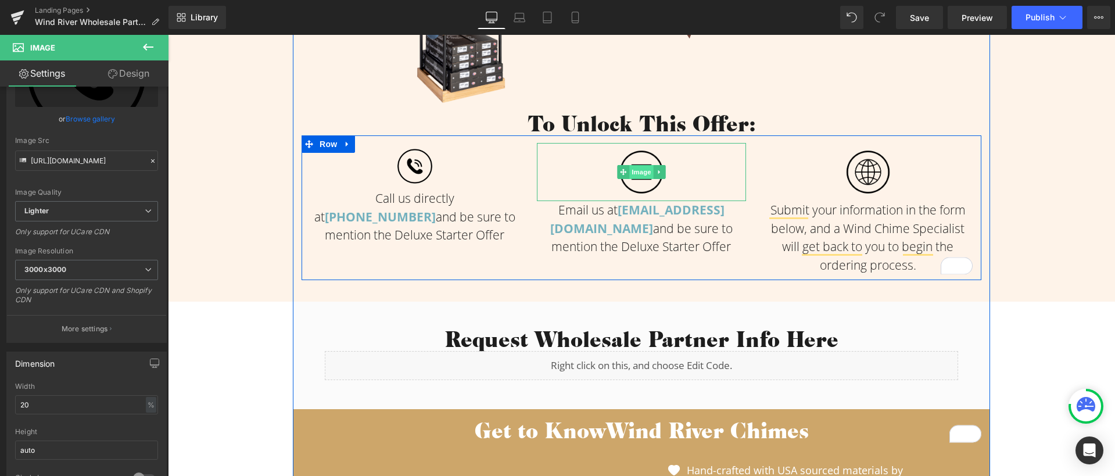
click at [638, 168] on span "Image" at bounding box center [641, 172] width 24 height 14
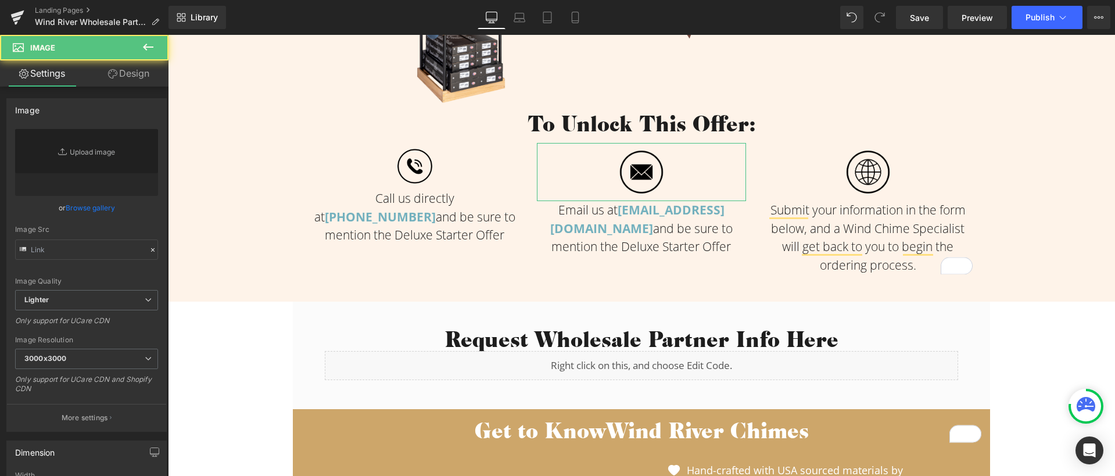
type input "[URL][DOMAIN_NAME]"
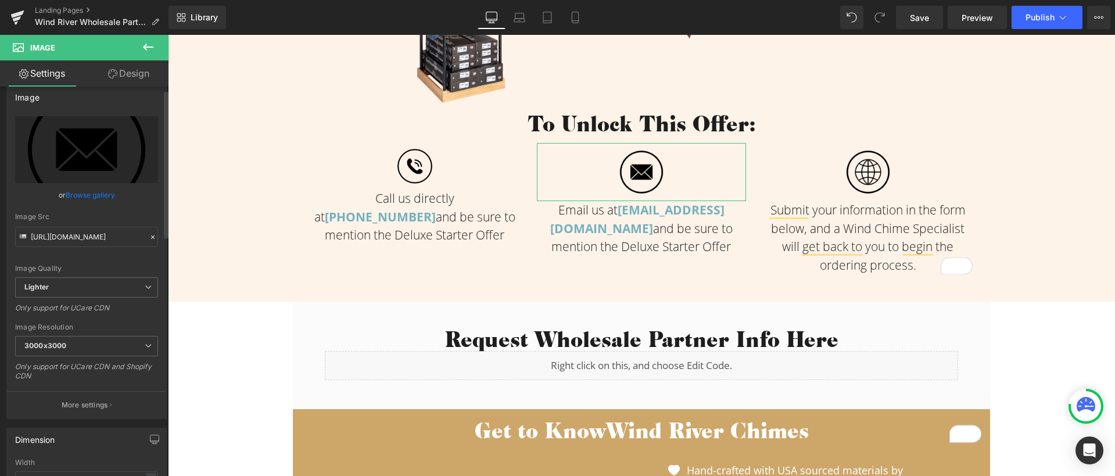
scroll to position [156, 0]
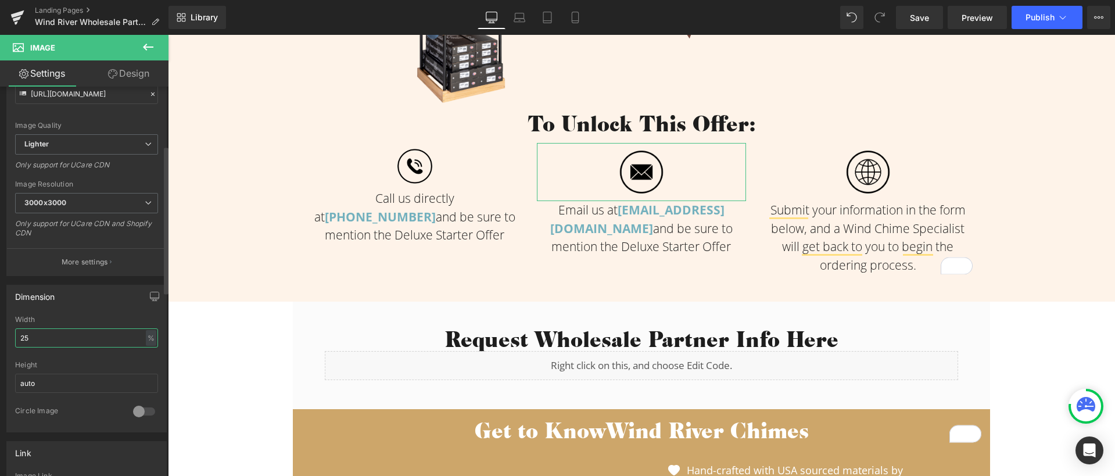
drag, startPoint x: 49, startPoint y: 332, endPoint x: 44, endPoint y: 336, distance: 7.1
click at [44, 336] on input "25" at bounding box center [86, 337] width 143 height 19
type input "20"
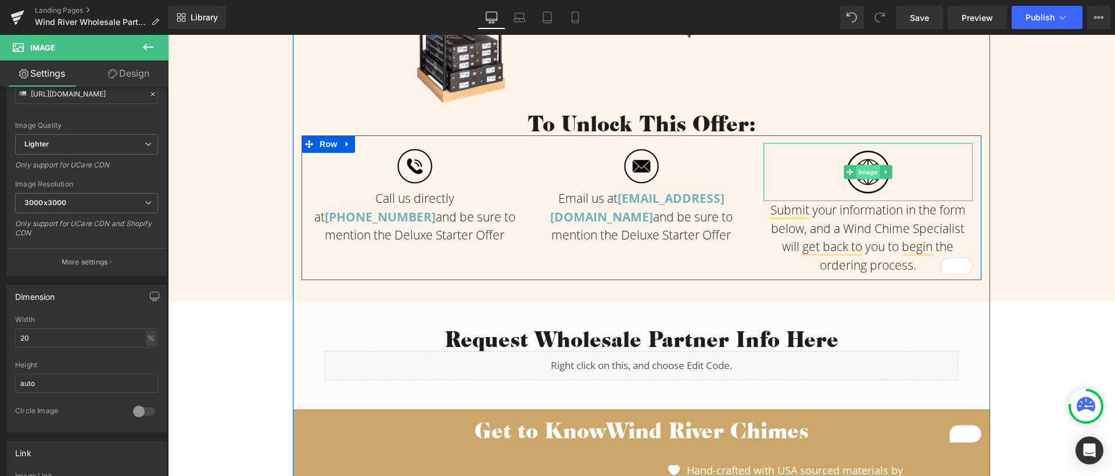
click at [864, 166] on span "Image" at bounding box center [868, 172] width 24 height 14
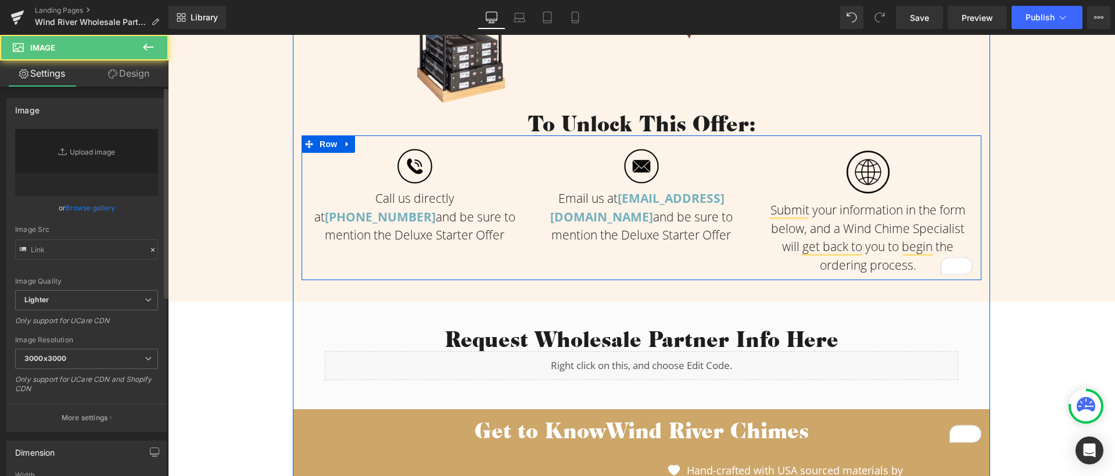
type input "https://ucarecdn.com/9b2656e0-351e-4594-ab48-c8fcbd369d0c/-/format/auto/-/previ…"
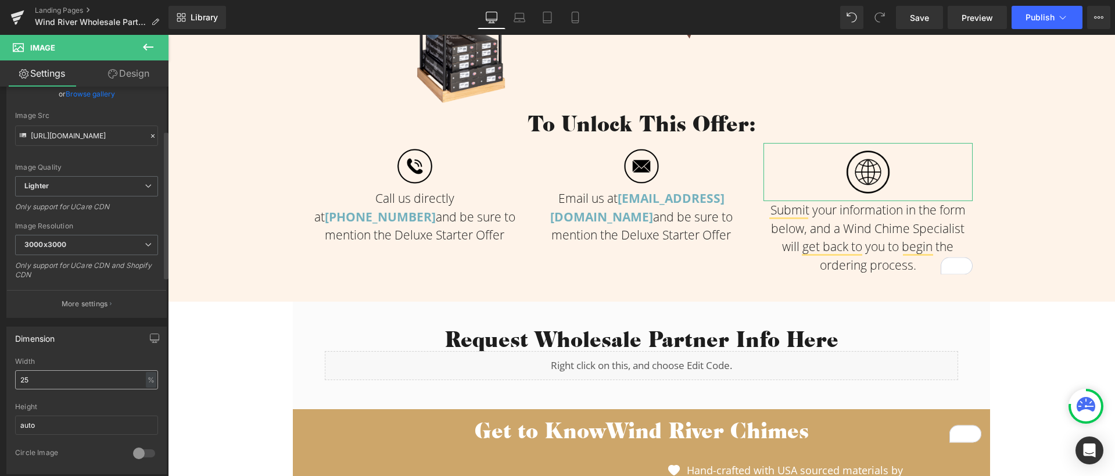
scroll to position [116, 0]
click at [60, 375] on input "25" at bounding box center [86, 377] width 143 height 19
type input "20"
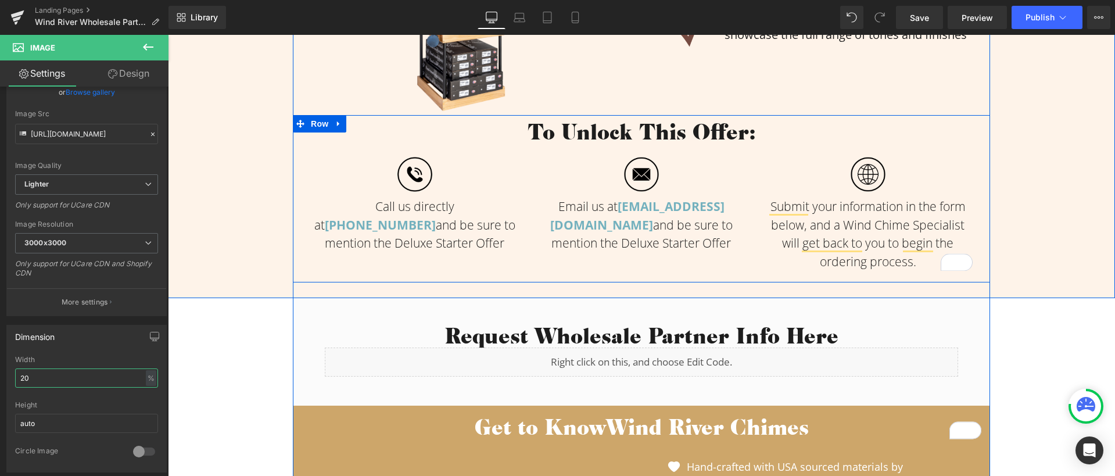
scroll to position [554, 0]
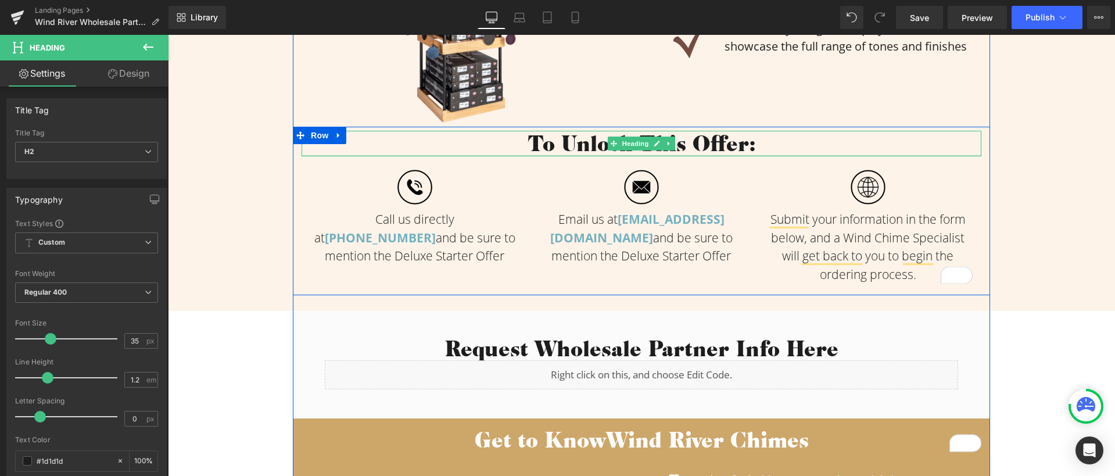
click at [687, 153] on div "To Unlock This Offer: Heading" at bounding box center [642, 144] width 680 height 26
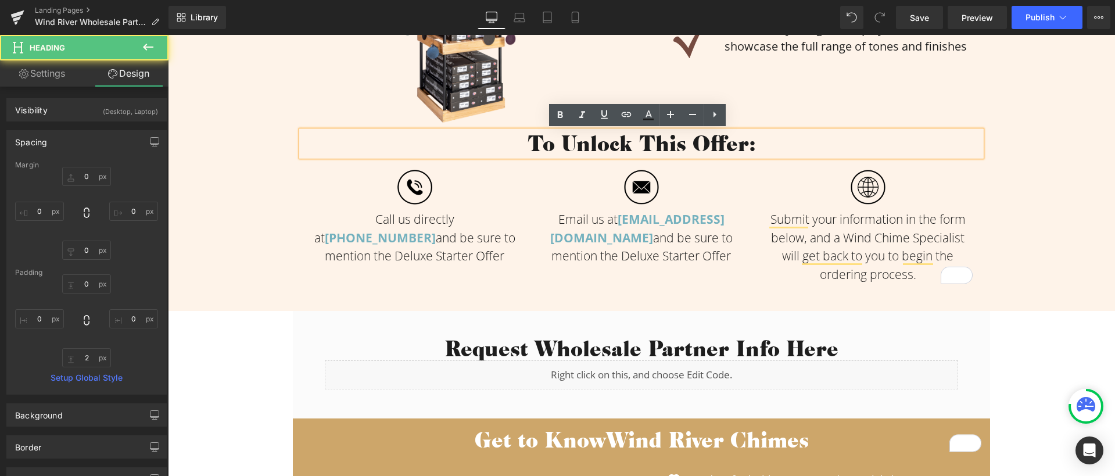
click at [626, 145] on h2 "To Unlock This Offer:" at bounding box center [642, 143] width 680 height 24
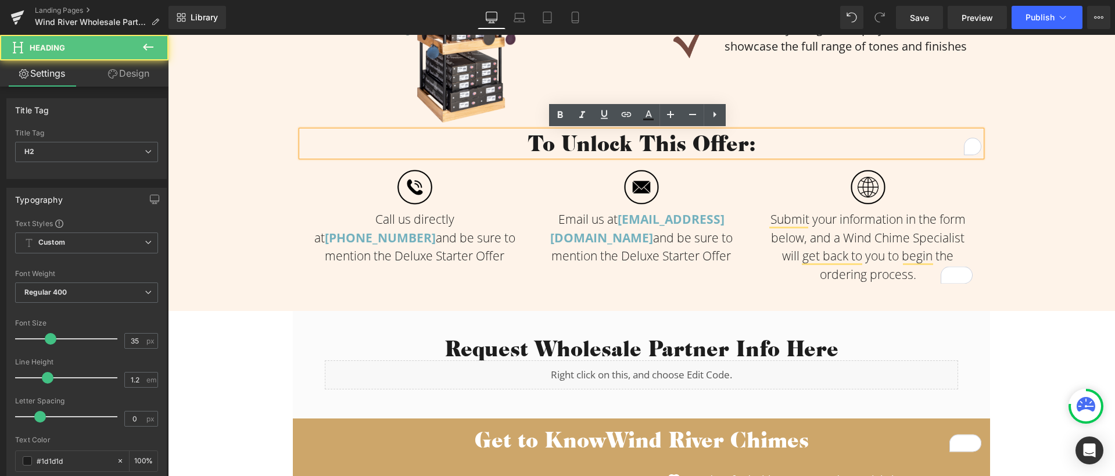
click at [597, 193] on div at bounding box center [641, 187] width 209 height 47
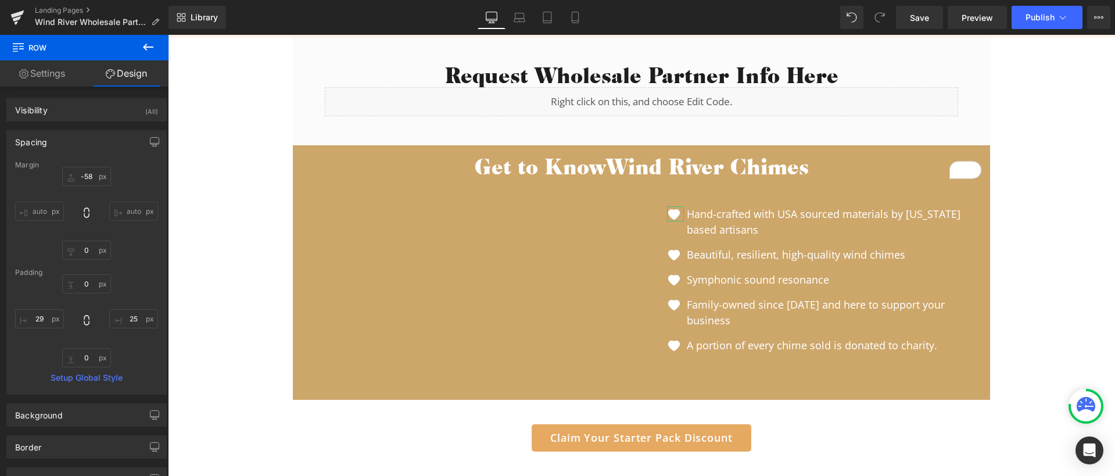
type input "2"
type input "3"
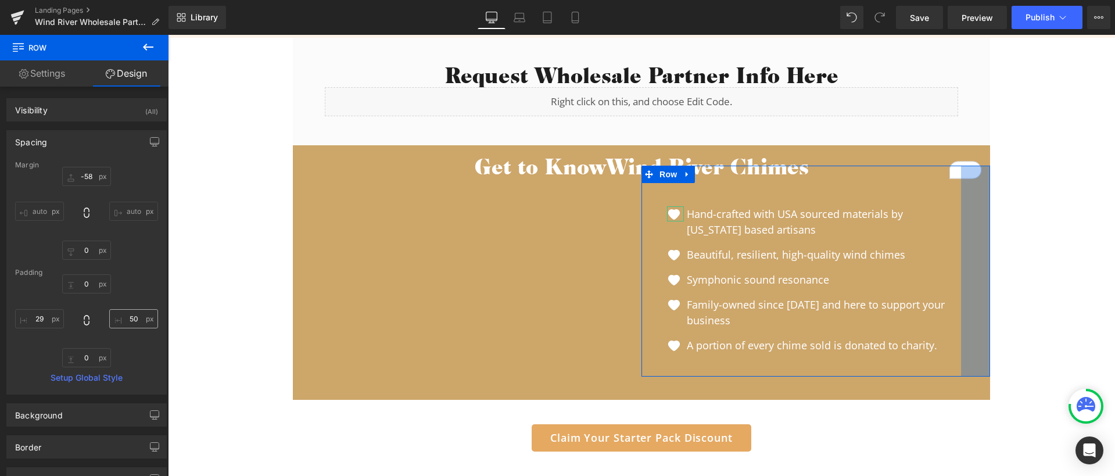
drag, startPoint x: 137, startPoint y: 319, endPoint x: 125, endPoint y: 319, distance: 11.6
click at [125, 319] on input "50" at bounding box center [133, 318] width 49 height 19
click at [130, 314] on input "60" at bounding box center [133, 318] width 49 height 19
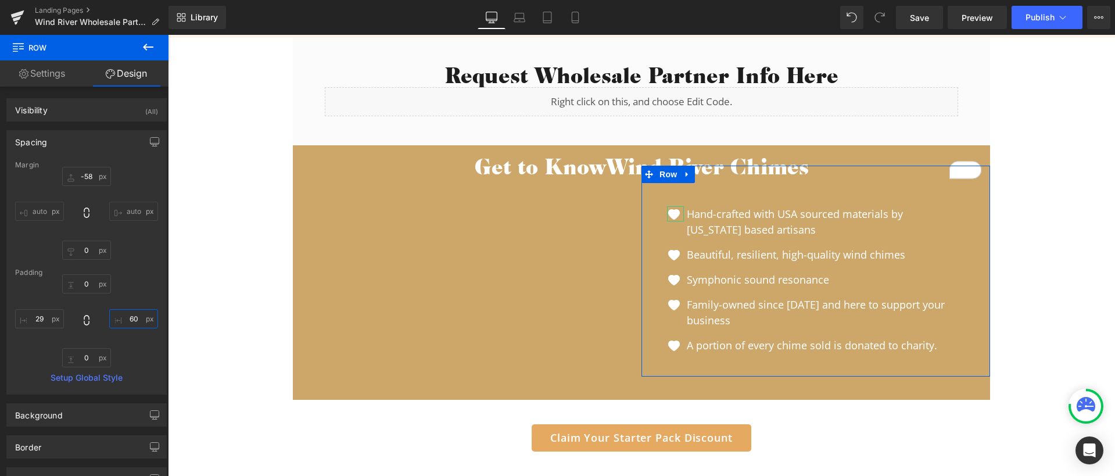
click at [131, 314] on input "60" at bounding box center [133, 318] width 49 height 19
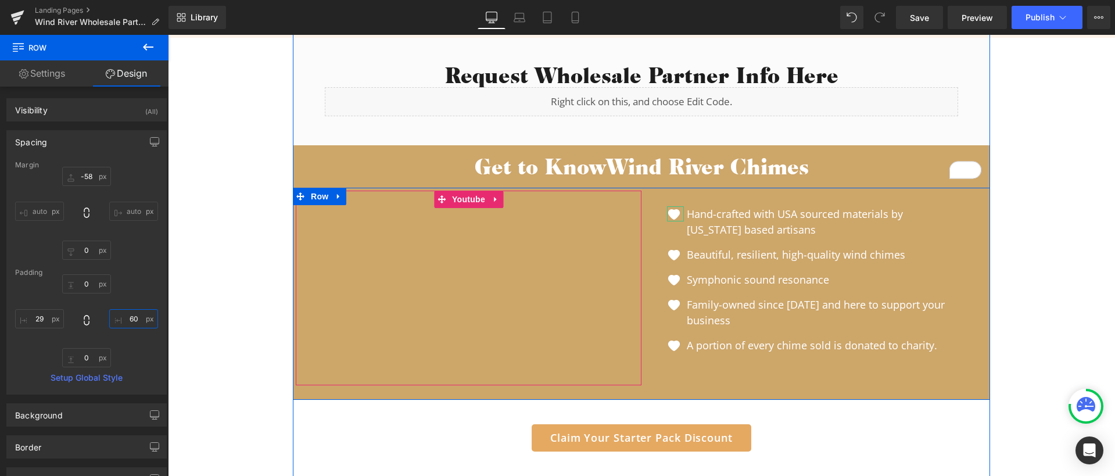
type input "6"
type input "75"
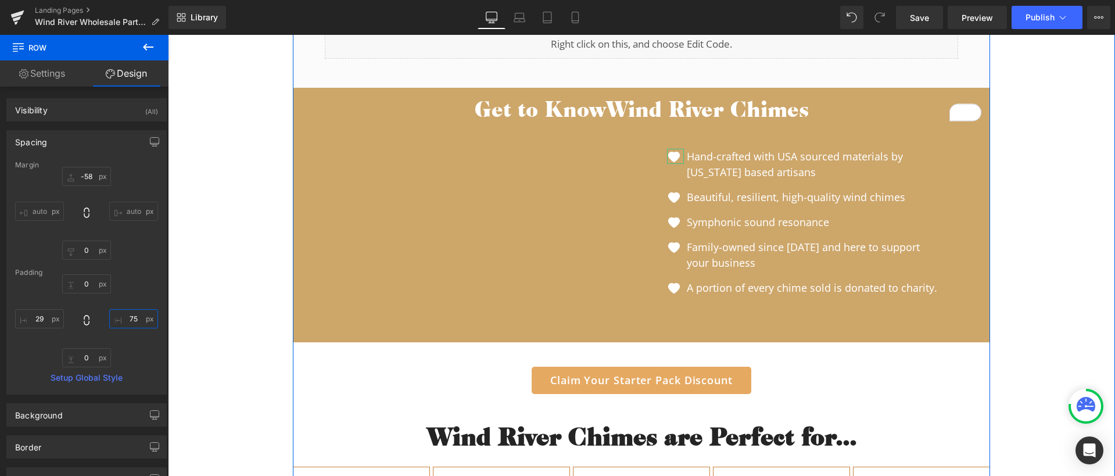
scroll to position [989, 0]
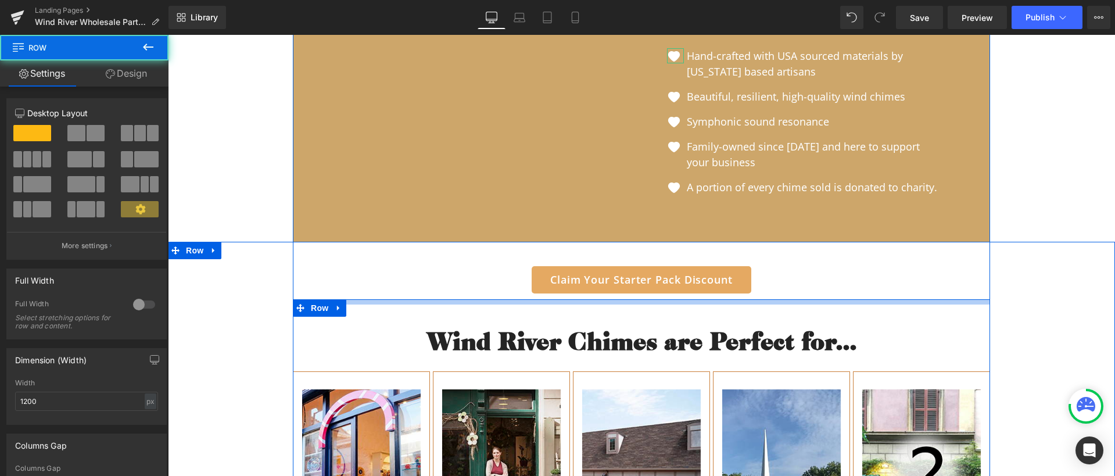
click at [650, 306] on div "Wind River Chimes are Perfect for... Heading Row Image Gift Shops Heading Row I…" at bounding box center [641, 459] width 697 height 320
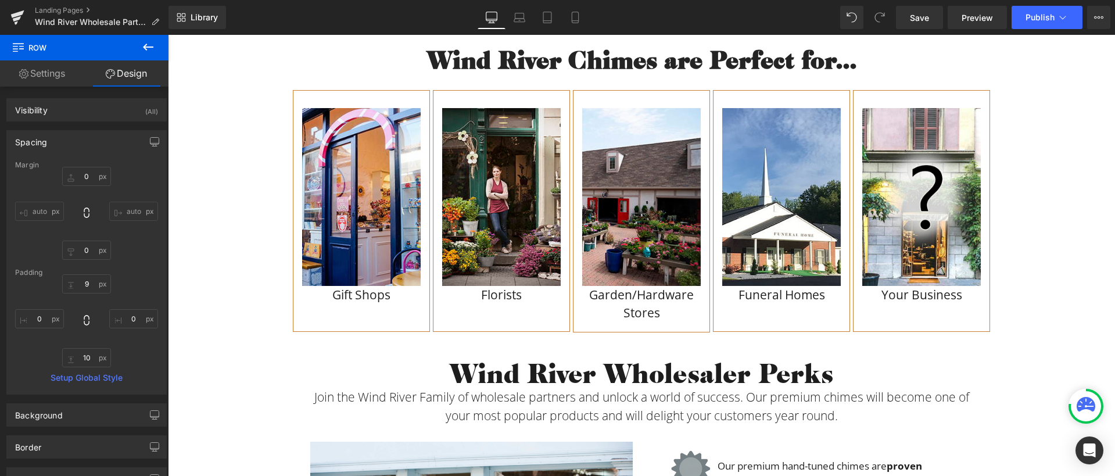
scroll to position [1457, 0]
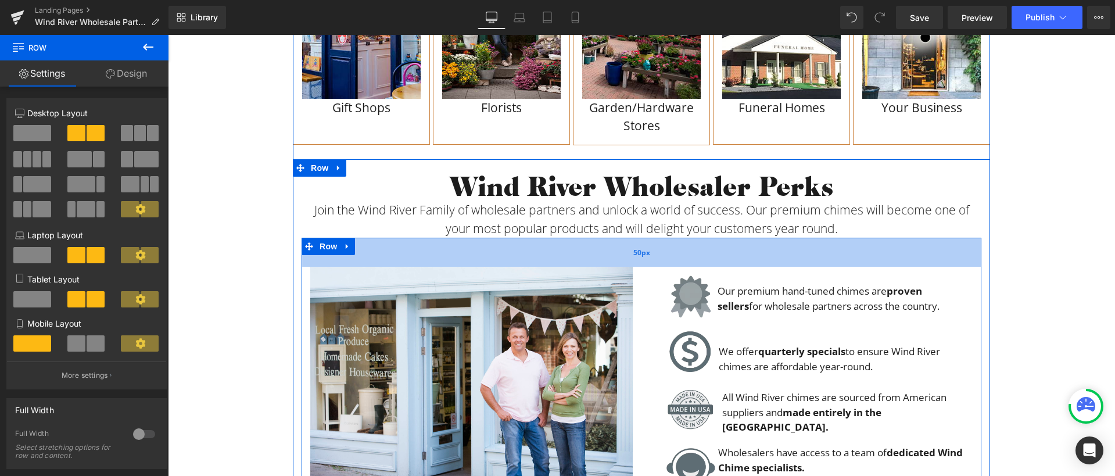
drag, startPoint x: 695, startPoint y: 240, endPoint x: 687, endPoint y: 252, distance: 14.7
click at [687, 252] on div "50px" at bounding box center [642, 252] width 680 height 29
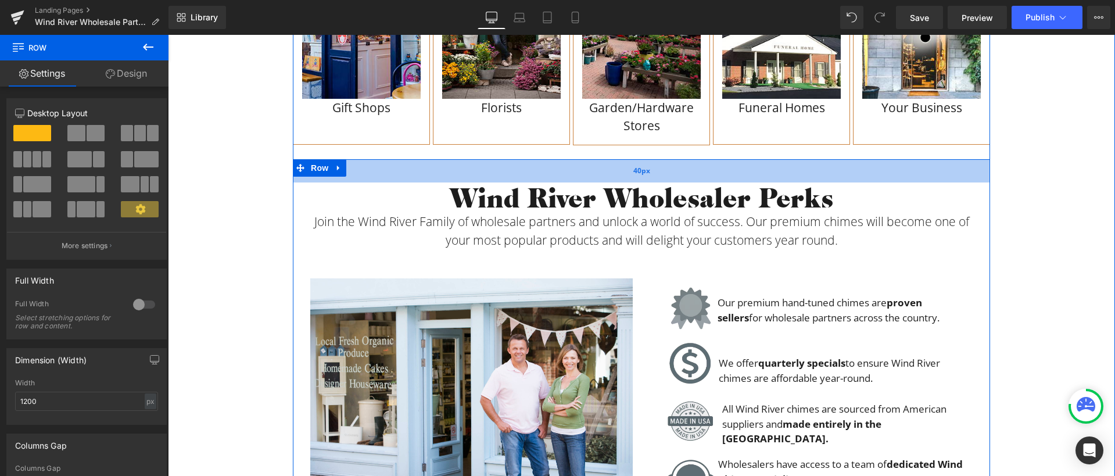
drag, startPoint x: 602, startPoint y: 161, endPoint x: 597, endPoint y: 173, distance: 12.5
click at [597, 173] on div "40px" at bounding box center [641, 170] width 697 height 23
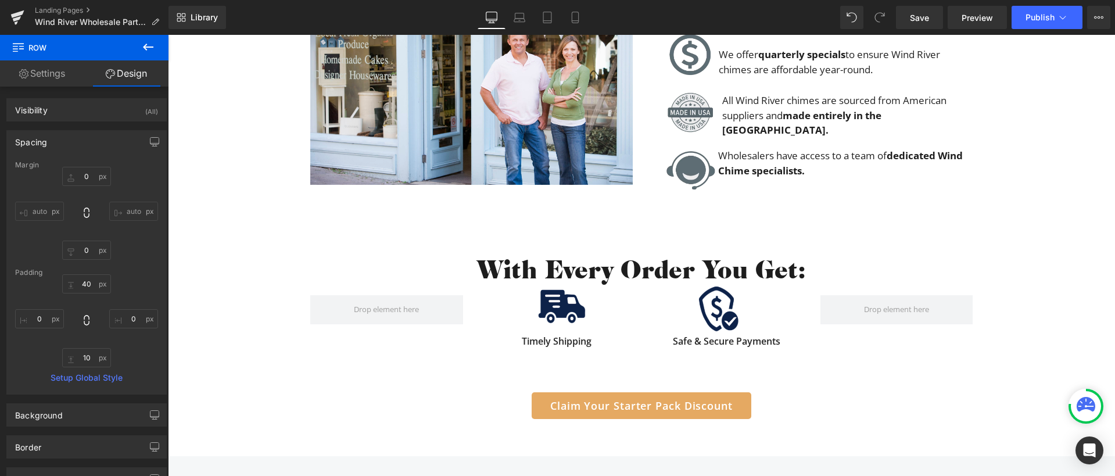
scroll to position [1691, 0]
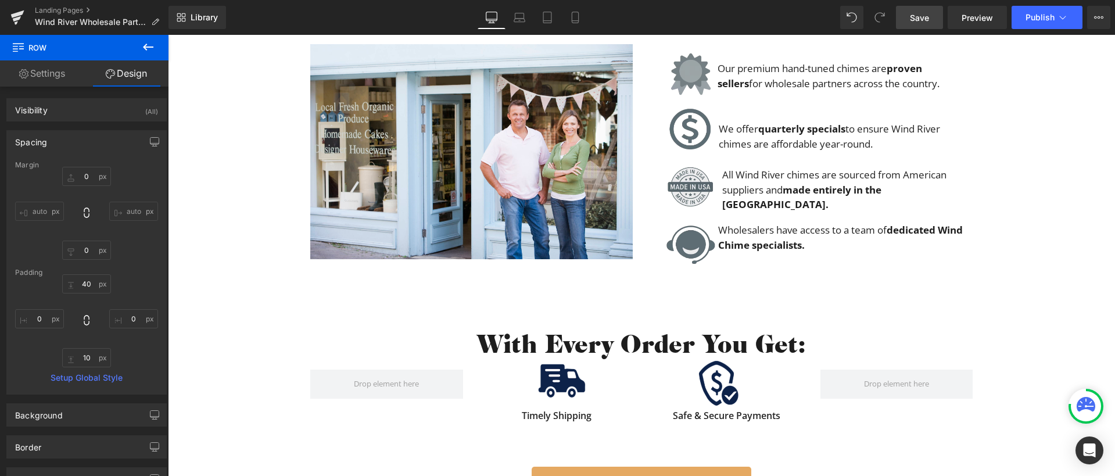
click at [927, 17] on span "Save" at bounding box center [919, 18] width 19 height 12
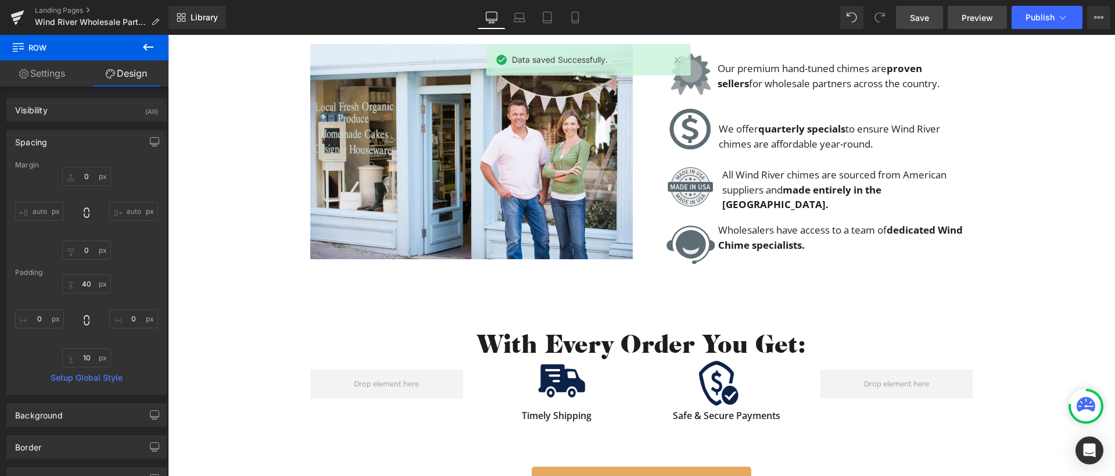
click at [979, 20] on span "Preview" at bounding box center [977, 18] width 31 height 12
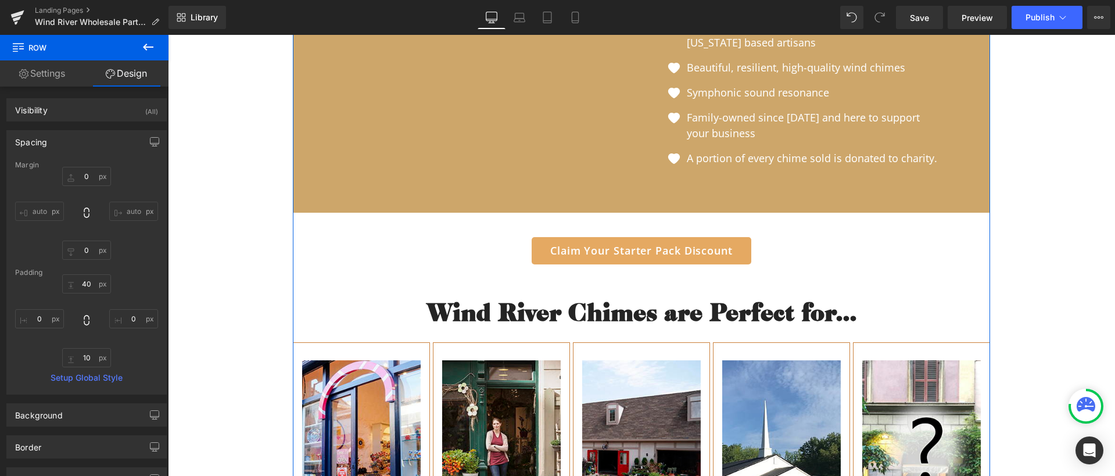
scroll to position [905, 0]
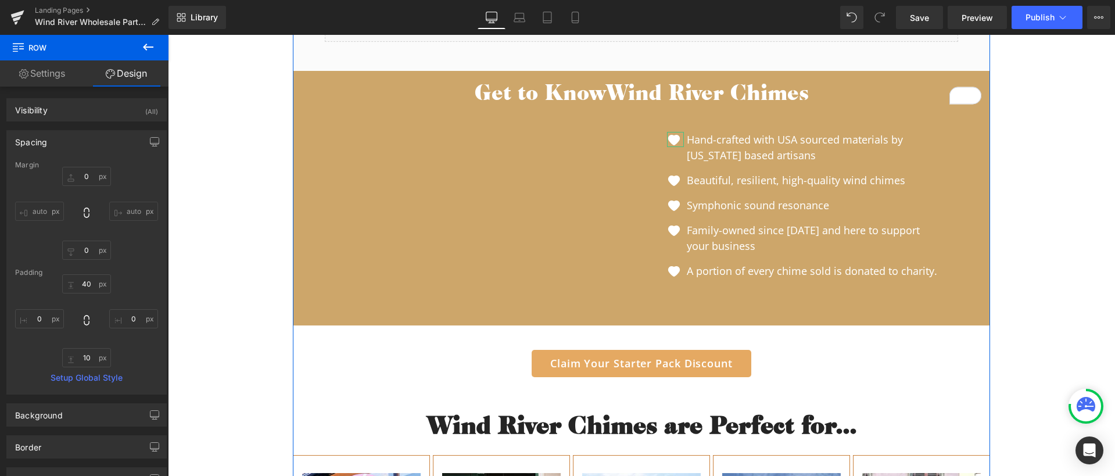
click at [372, 99] on h2 "Get to Know Wind River Chimes" at bounding box center [642, 92] width 680 height 24
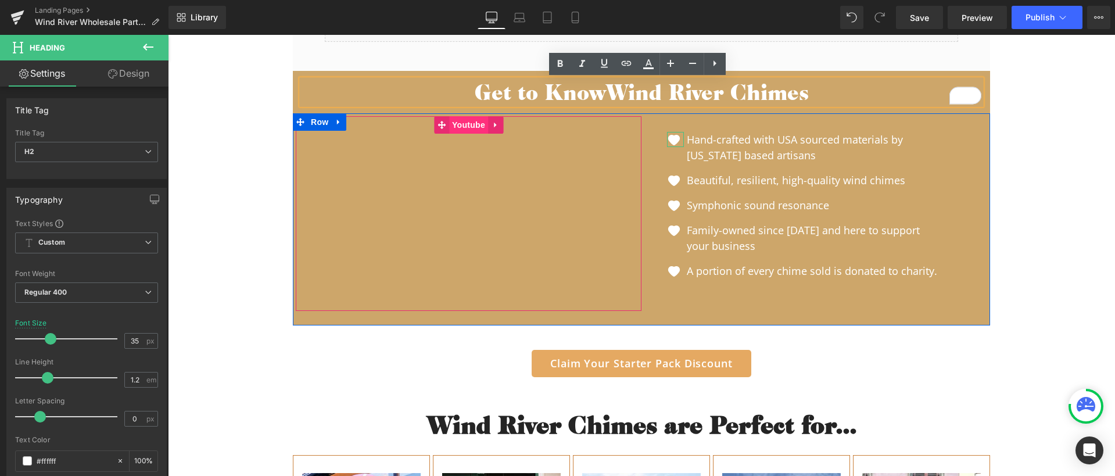
click at [452, 123] on span "Youtube" at bounding box center [468, 124] width 39 height 17
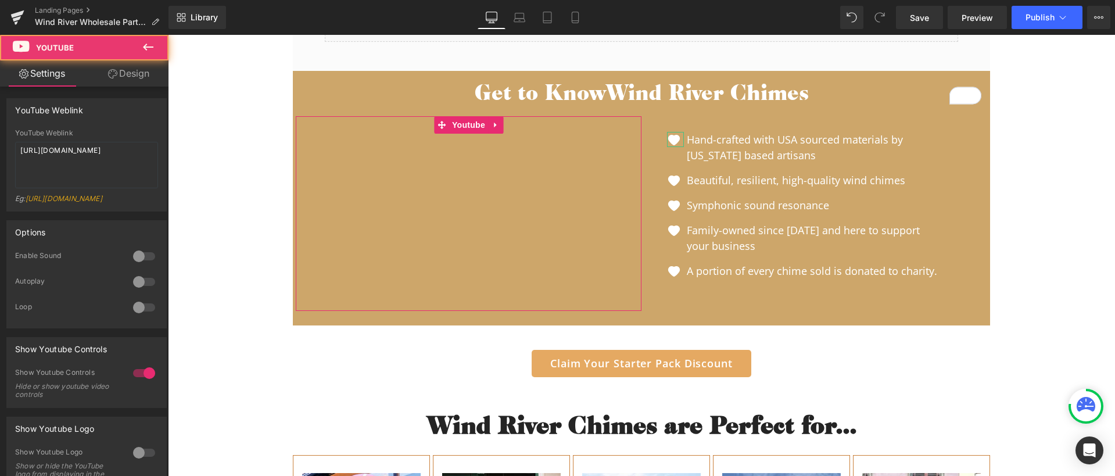
click at [122, 77] on link "Design" at bounding box center [129, 73] width 84 height 26
click at [0, 0] on div "Spacing" at bounding box center [0, 0] width 0 height 0
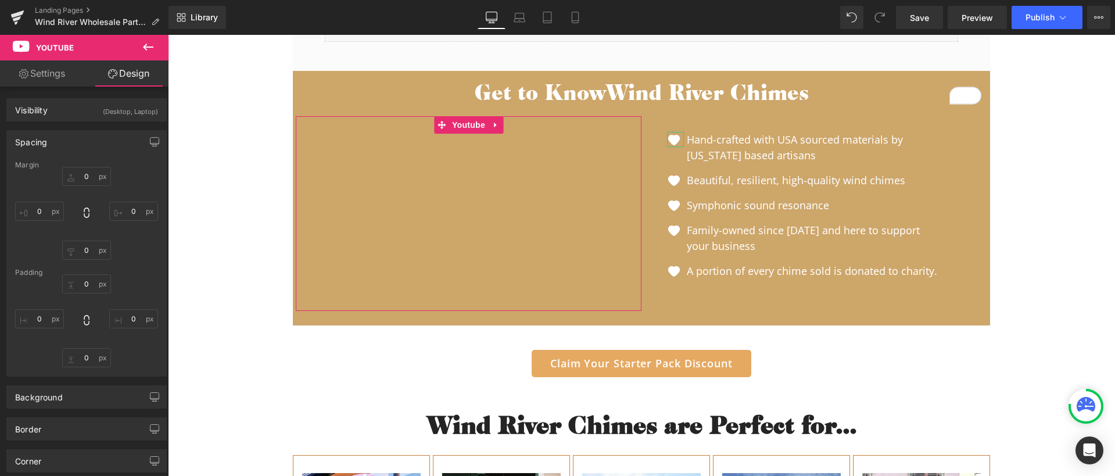
type input "0"
type input "5"
type input "0"
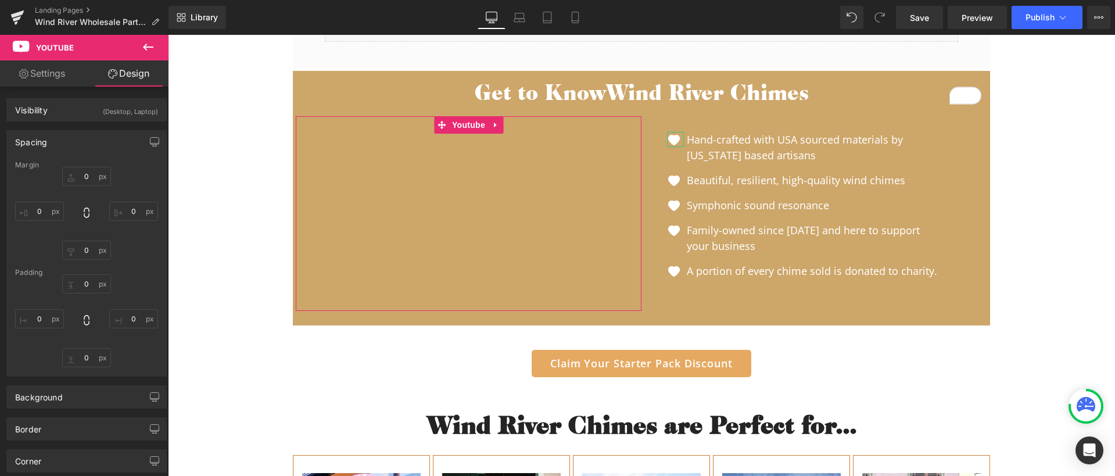
type input "0"
drag, startPoint x: 40, startPoint y: 208, endPoint x: 48, endPoint y: 211, distance: 8.8
click at [40, 208] on input "5" at bounding box center [39, 211] width 49 height 19
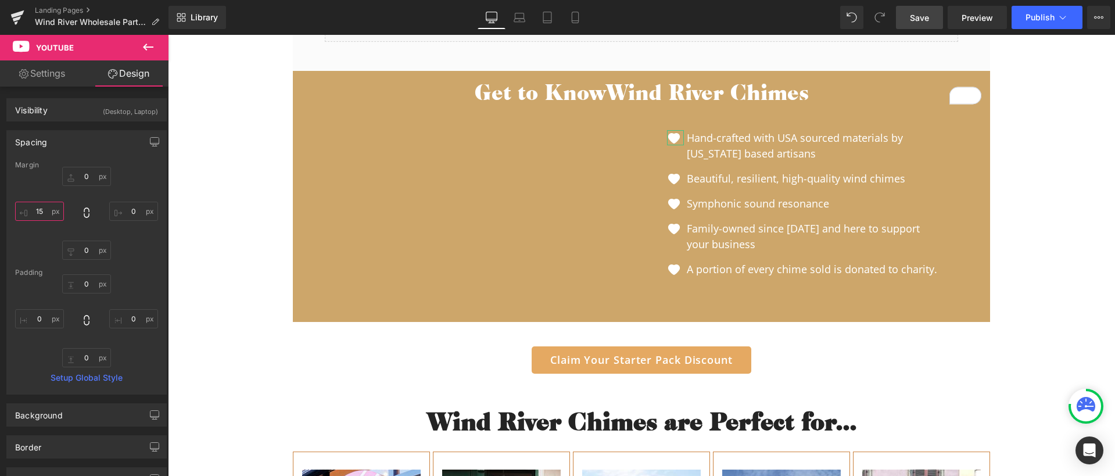
type input "15"
click at [916, 17] on span "Save" at bounding box center [919, 18] width 19 height 12
click at [928, 22] on span "Save" at bounding box center [919, 18] width 19 height 12
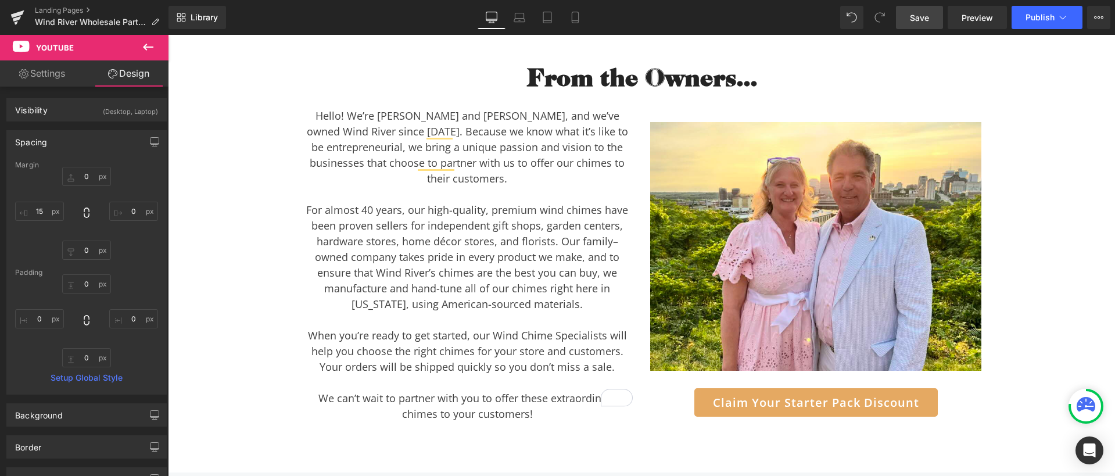
scroll to position [3429, 0]
click at [537, 214] on div "For almost 40 years, our high-quality, premium wind chimes have been proven sel…" at bounding box center [467, 258] width 331 height 110
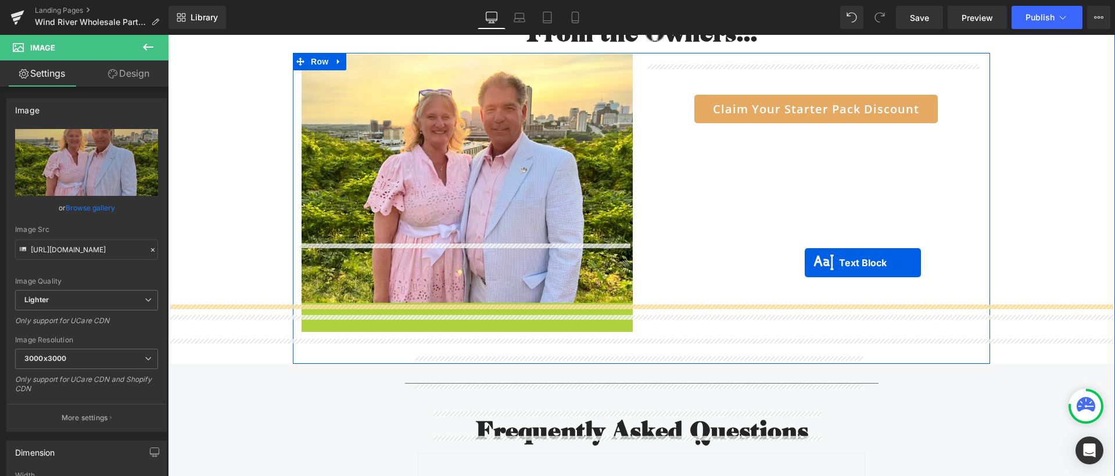
scroll to position [3463, 0]
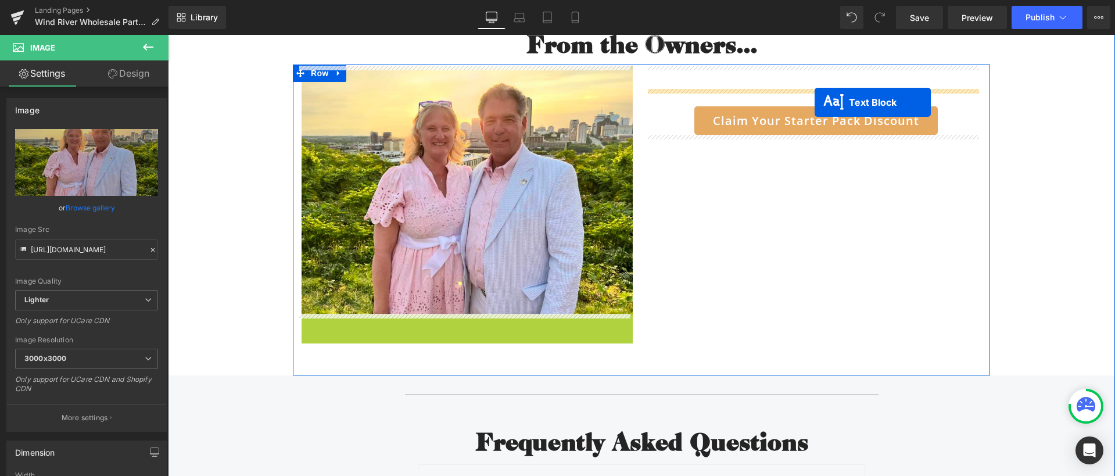
drag, startPoint x: 458, startPoint y: 106, endPoint x: 815, endPoint y: 102, distance: 356.2
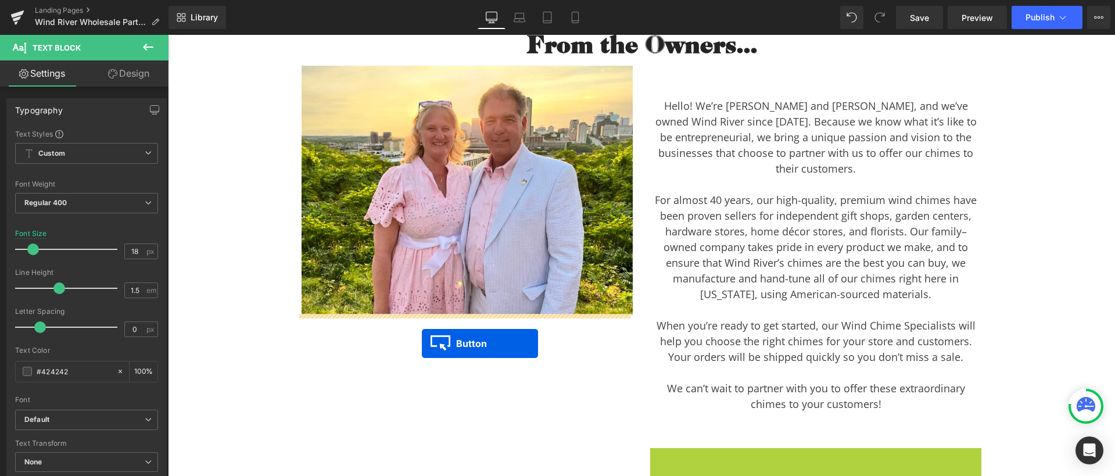
drag, startPoint x: 603, startPoint y: 389, endPoint x: 422, endPoint y: 343, distance: 186.8
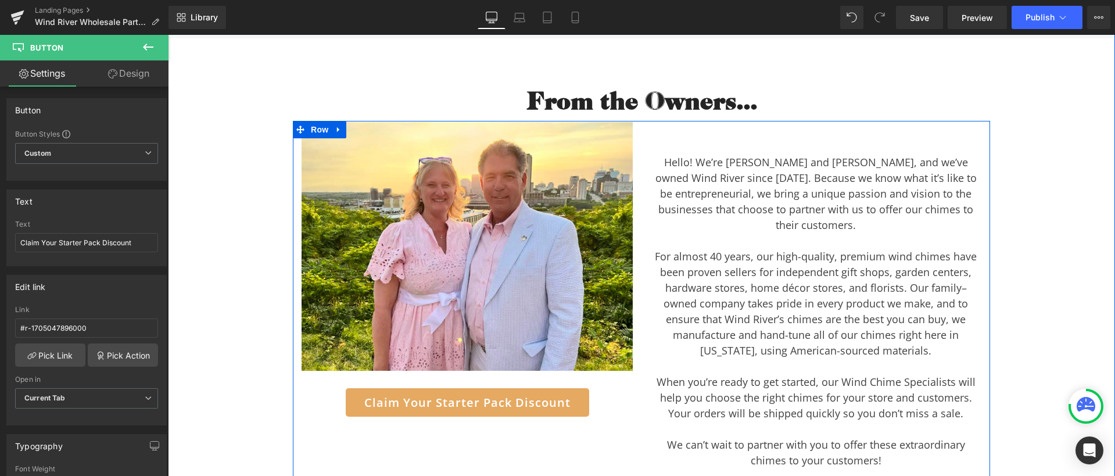
scroll to position [3392, 0]
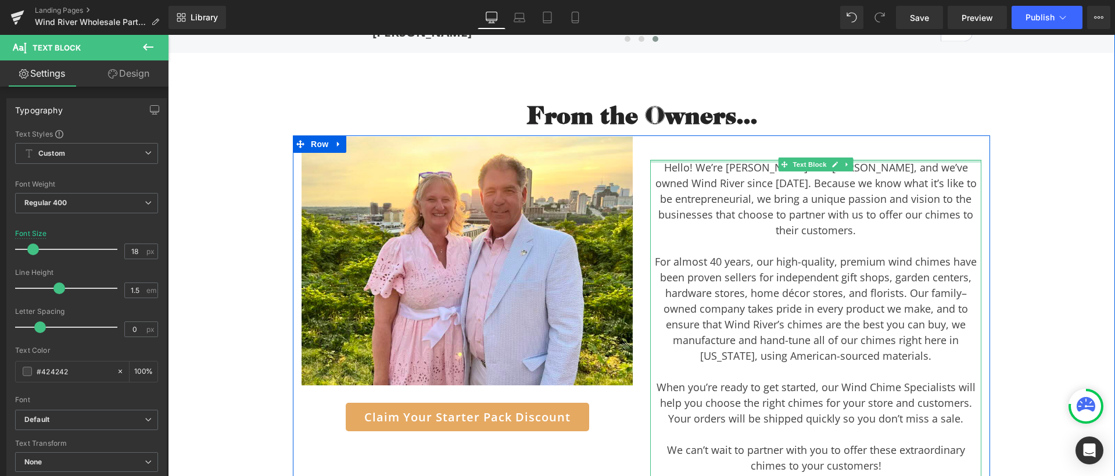
drag, startPoint x: 750, startPoint y: 160, endPoint x: 755, endPoint y: 149, distance: 12.5
click at [755, 149] on div "Separator Hello! We’re [PERSON_NAME] and [PERSON_NAME], and we’ve owned Wind Ri…" at bounding box center [815, 315] width 349 height 356
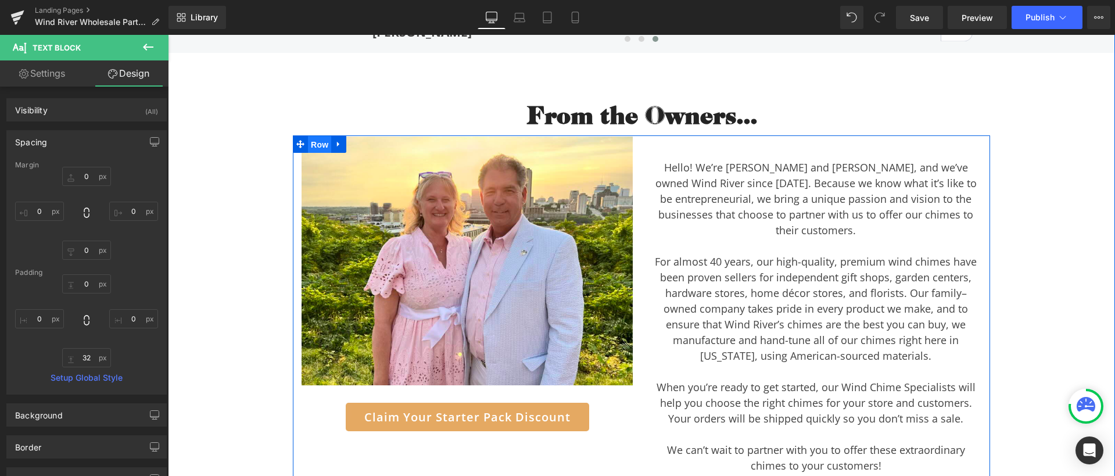
click at [310, 146] on span "Row" at bounding box center [319, 144] width 23 height 17
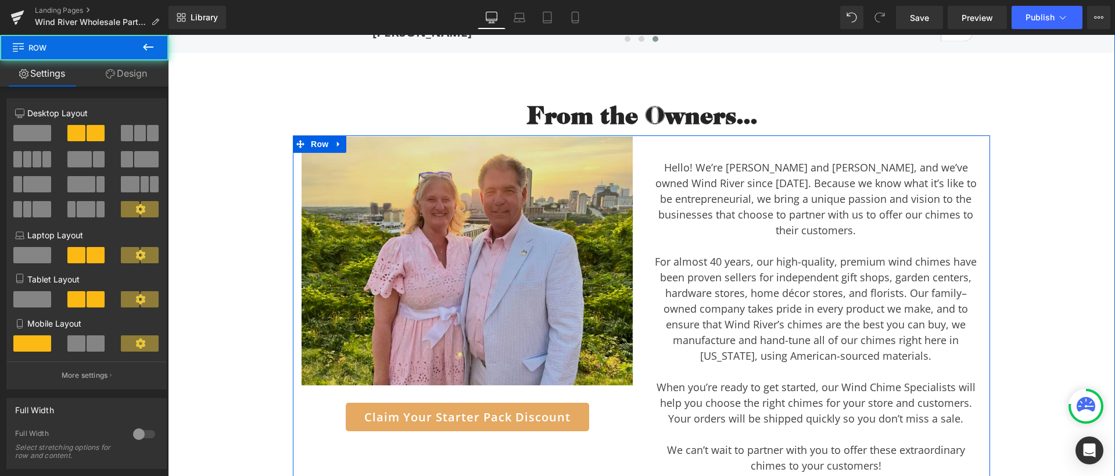
click at [382, 199] on img at bounding box center [467, 261] width 331 height 249
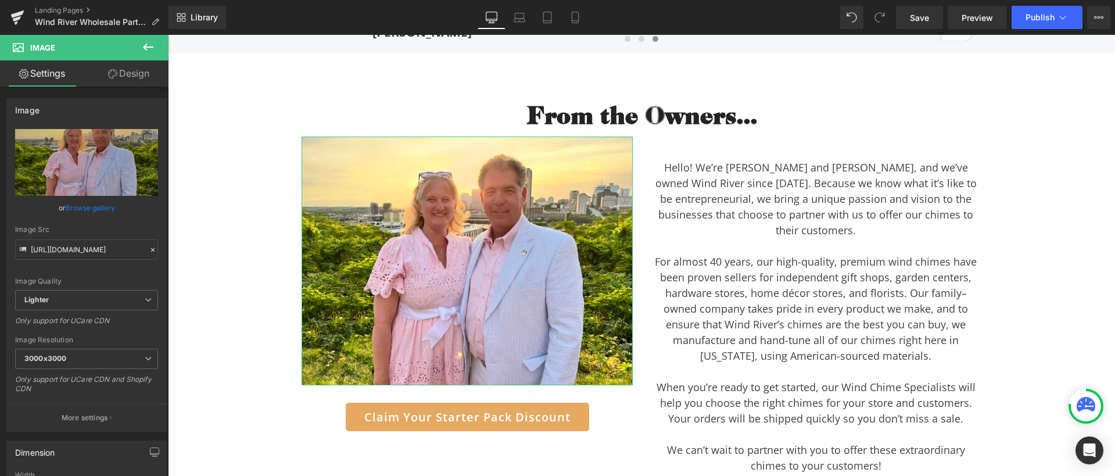
click at [135, 78] on link "Design" at bounding box center [129, 73] width 84 height 26
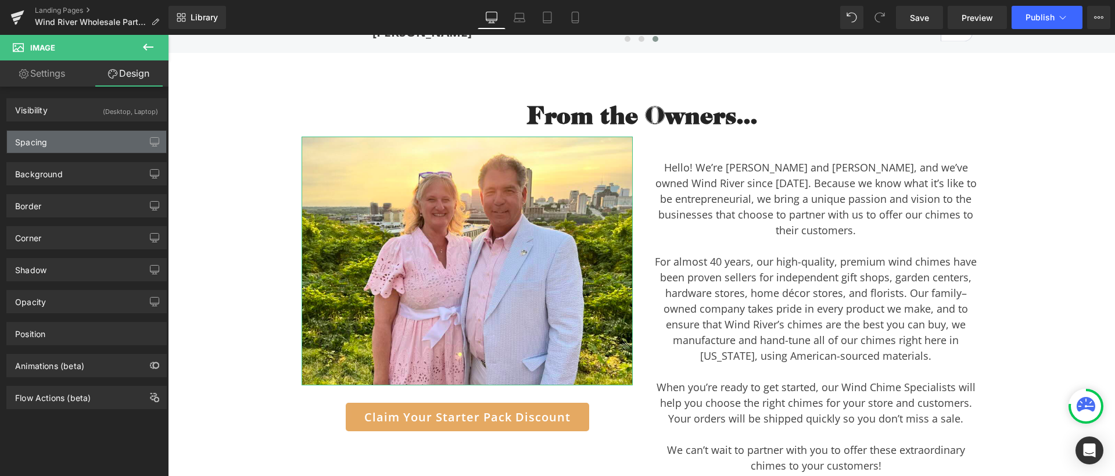
type input "0"
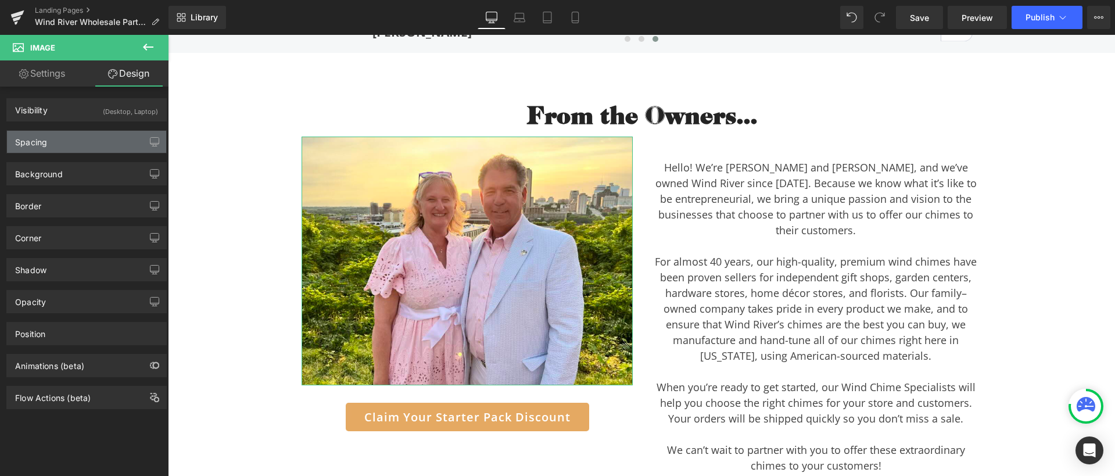
type input "0"
click at [56, 143] on div "Spacing" at bounding box center [86, 142] width 159 height 22
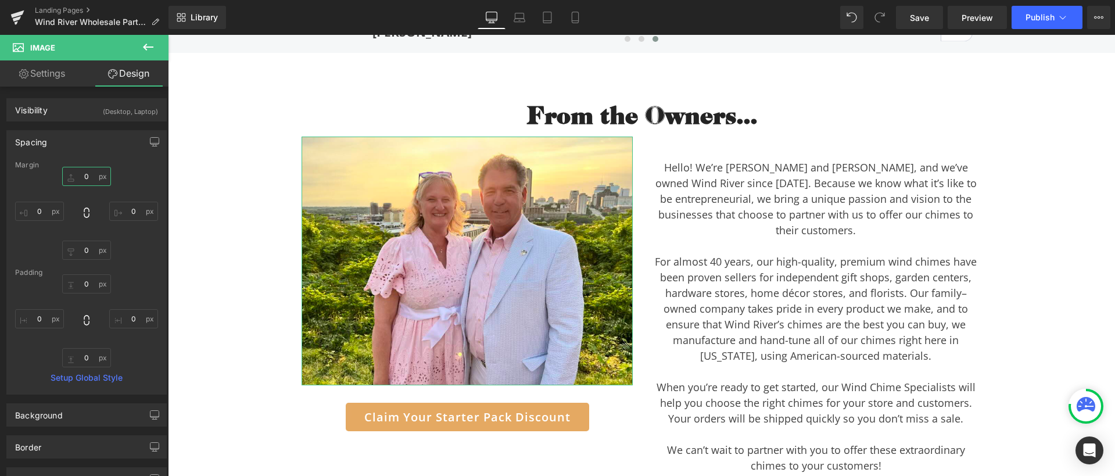
click at [87, 178] on input "0" at bounding box center [86, 176] width 49 height 19
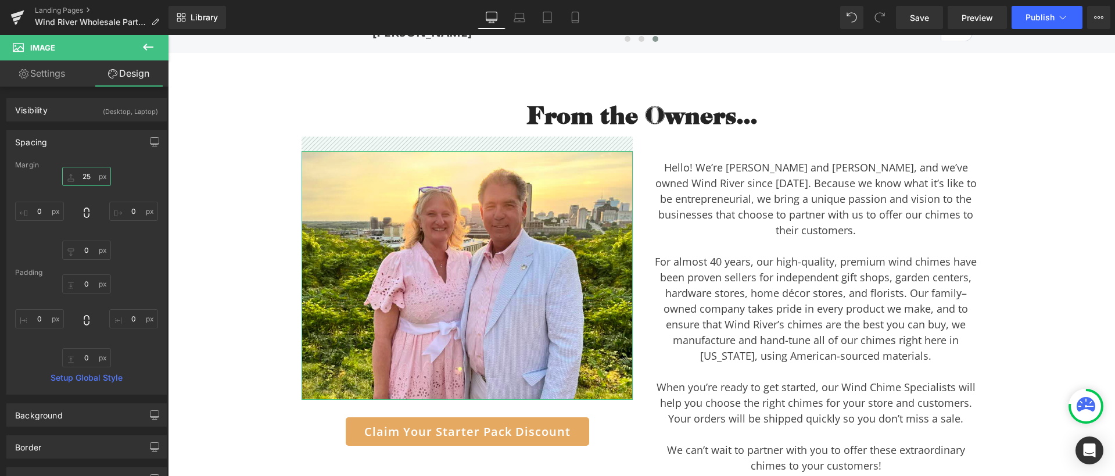
drag, startPoint x: 93, startPoint y: 178, endPoint x: 65, endPoint y: 171, distance: 28.6
click at [62, 171] on input "25" at bounding box center [86, 176] width 49 height 19
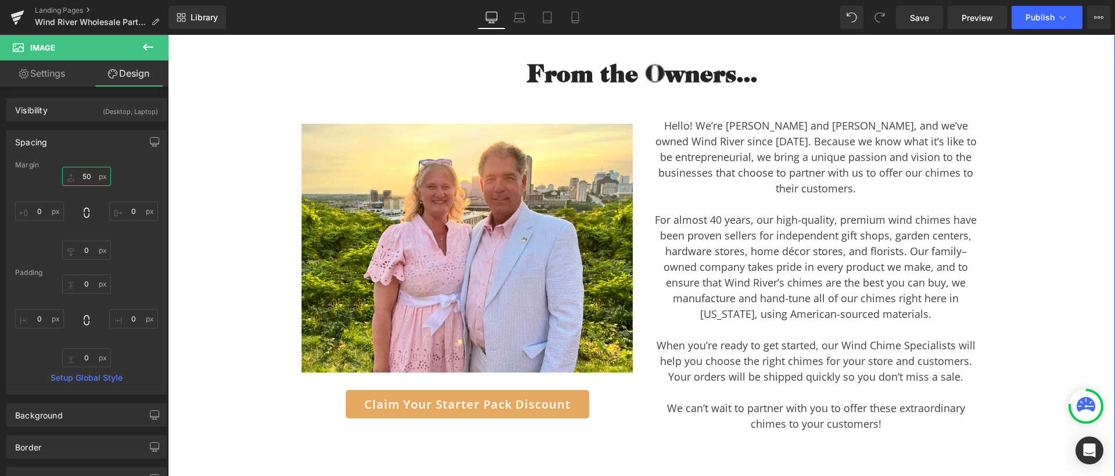
scroll to position [3388, 0]
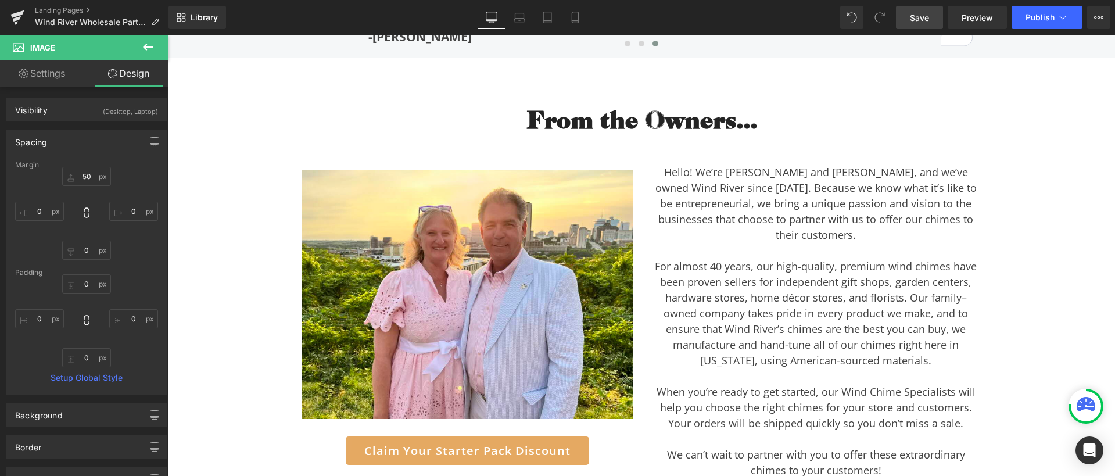
click at [914, 15] on span "Save" at bounding box center [919, 18] width 19 height 12
click at [512, 25] on link "Laptop" at bounding box center [519, 17] width 28 height 23
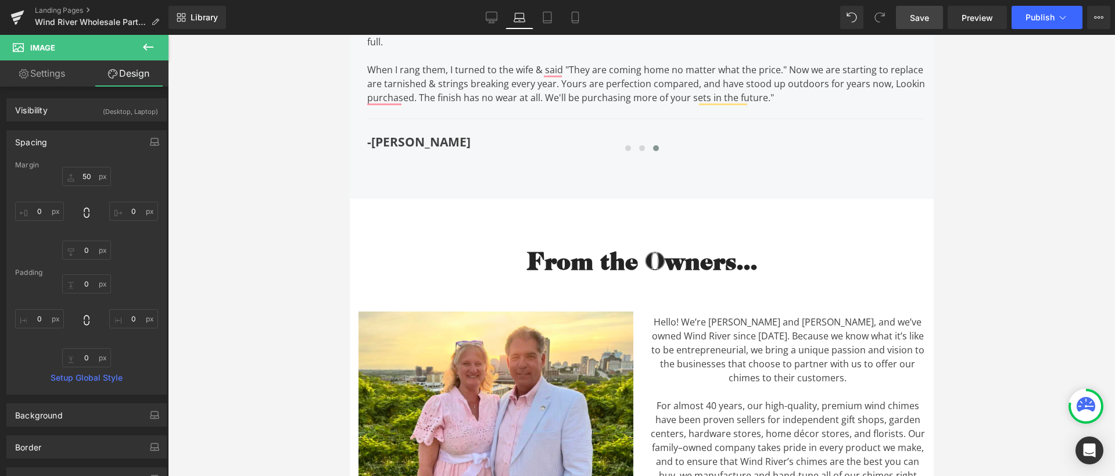
type input "50"
type input "0"
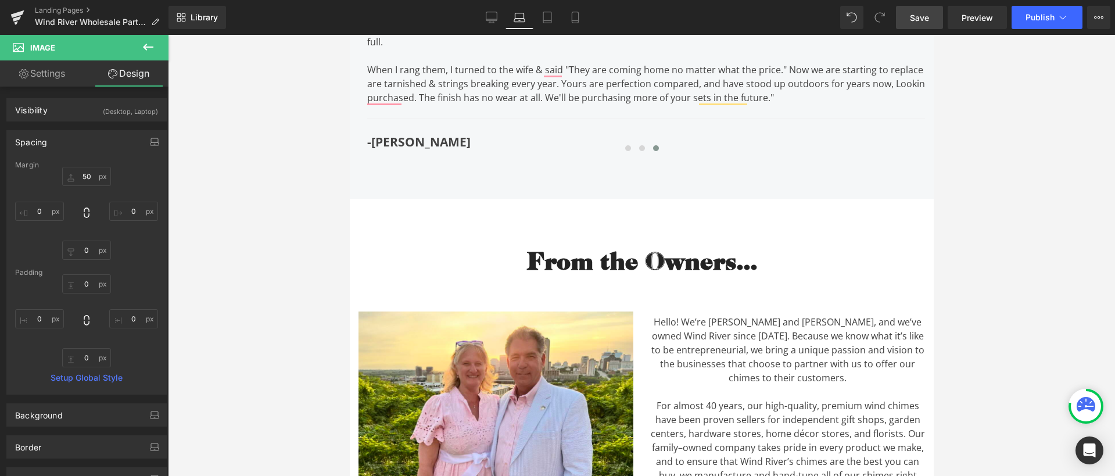
type input "0"
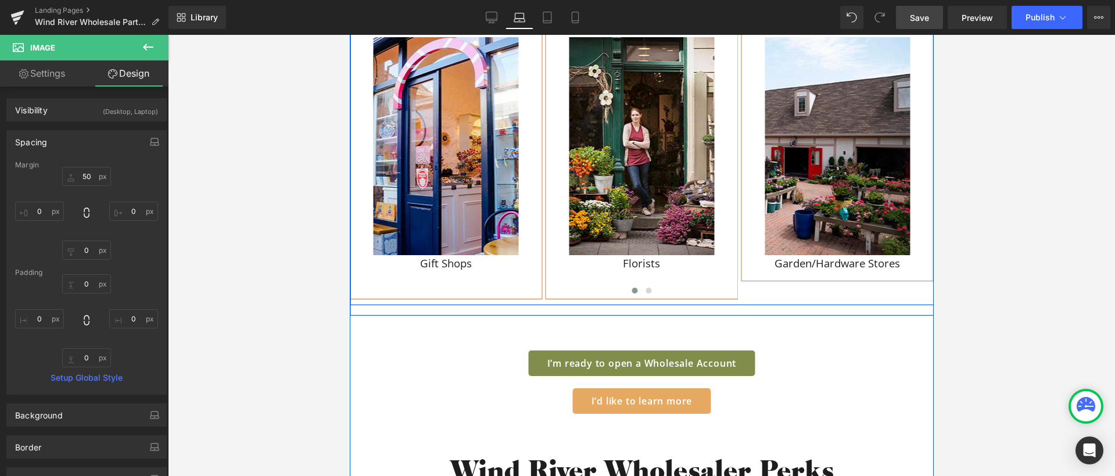
scroll to position [1294, 0]
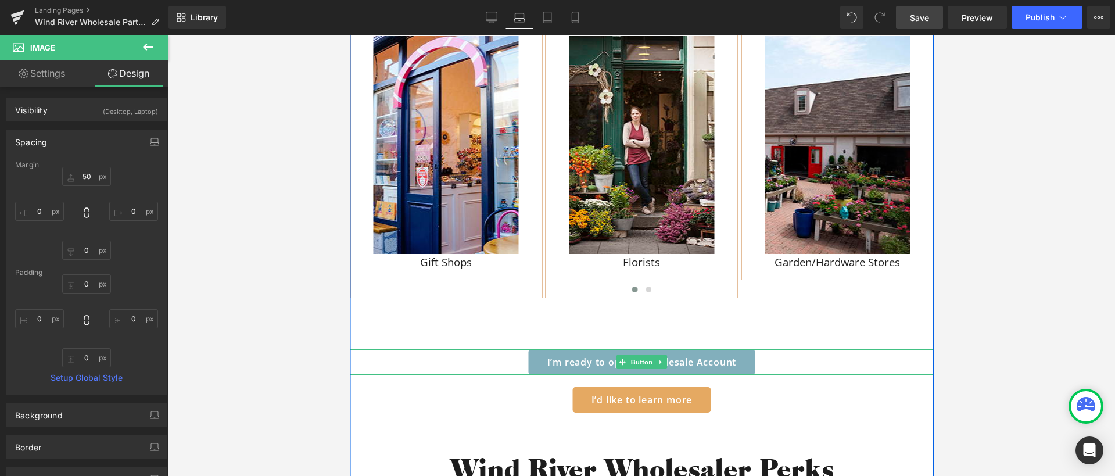
click at [681, 359] on span "I’m ready to open a Wholesale Account" at bounding box center [641, 362] width 189 height 12
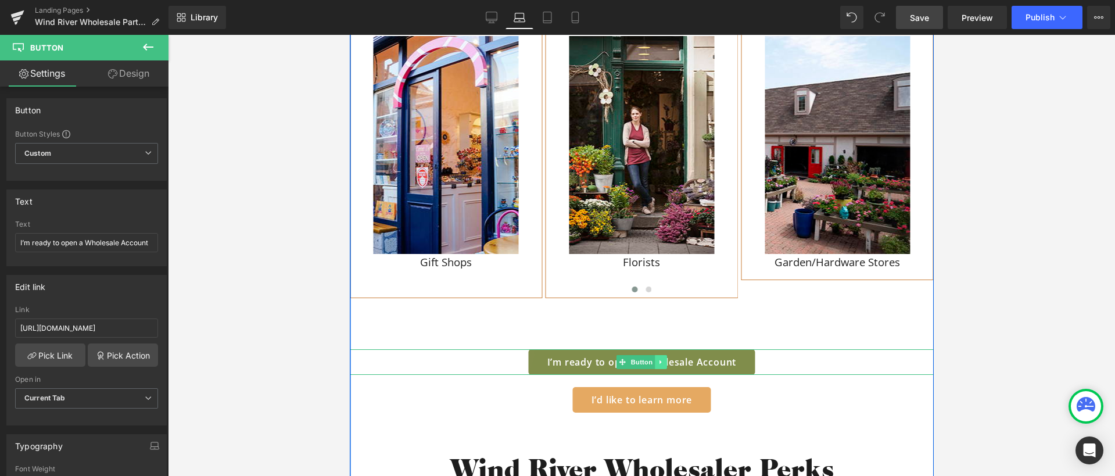
click at [659, 364] on icon at bounding box center [660, 361] width 6 height 7
click at [665, 362] on icon at bounding box center [666, 361] width 6 height 6
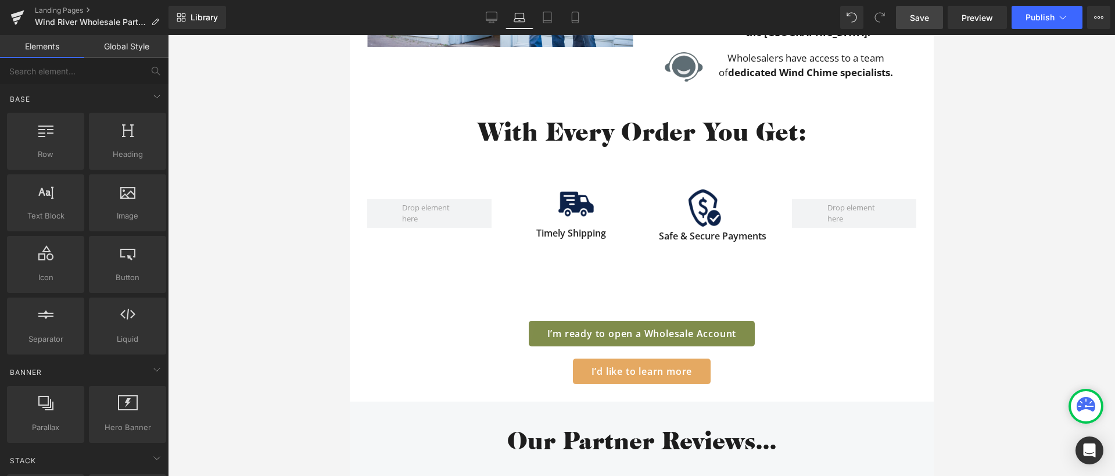
scroll to position [1920, 0]
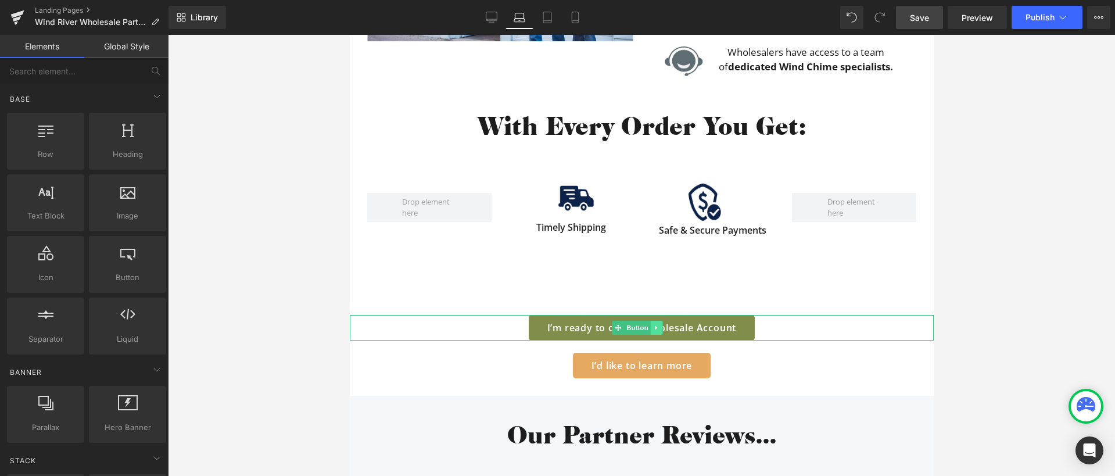
click at [658, 327] on icon at bounding box center [656, 327] width 6 height 7
click at [662, 326] on icon at bounding box center [662, 328] width 6 height 6
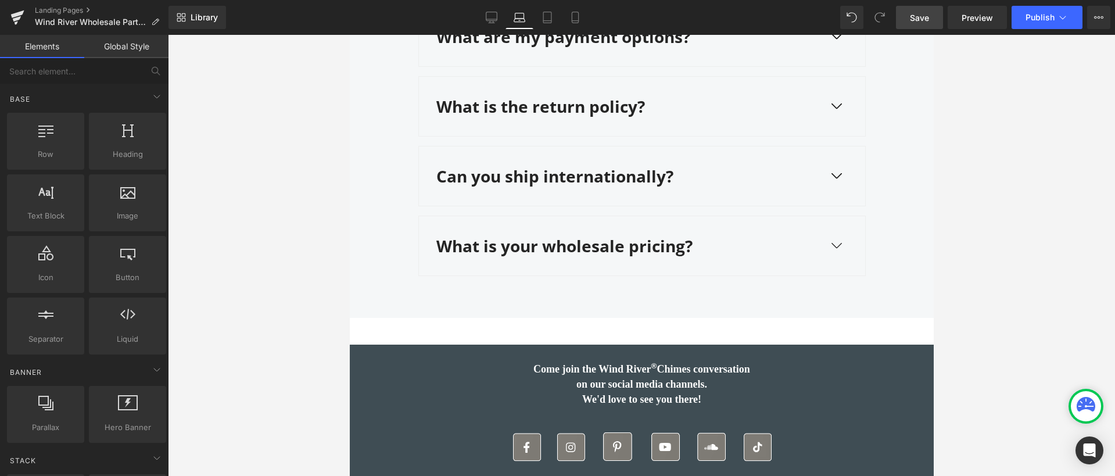
scroll to position [4038, 0]
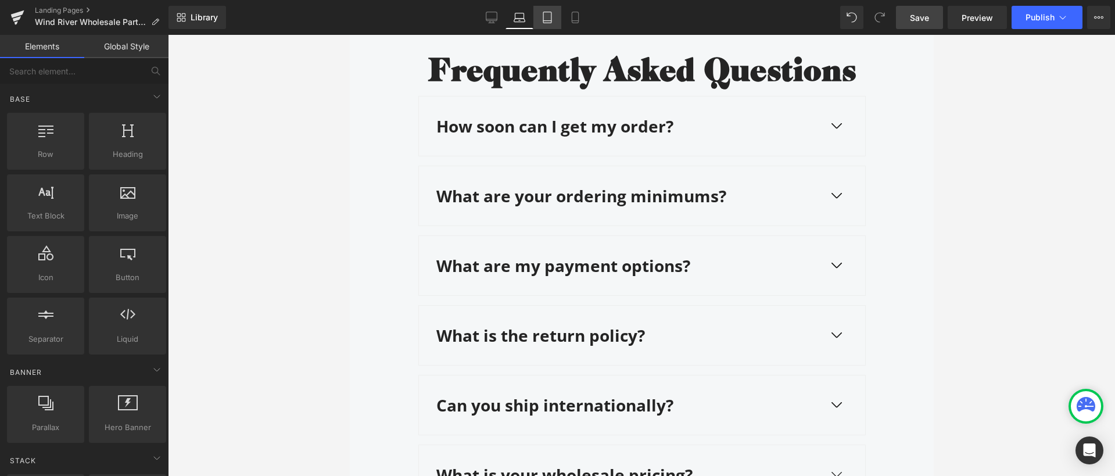
click at [543, 15] on icon at bounding box center [547, 18] width 12 height 12
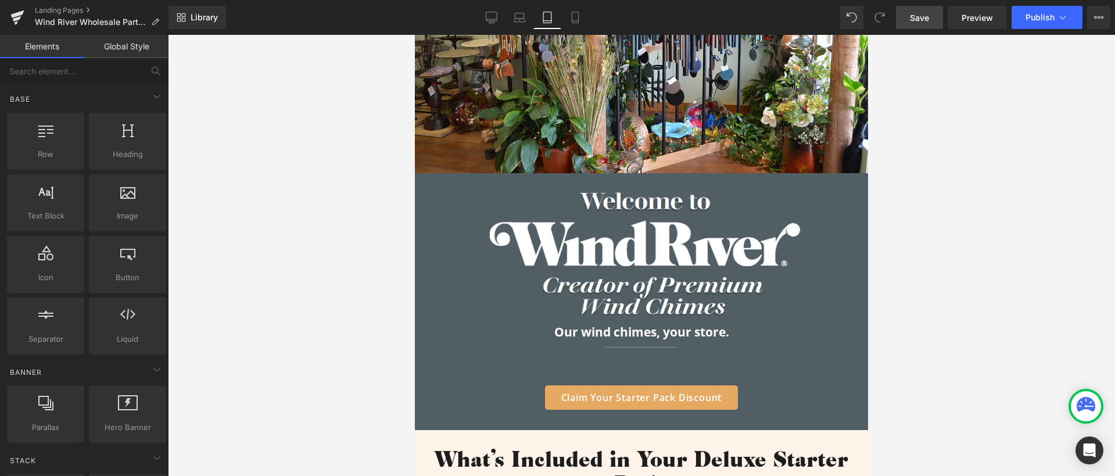
scroll to position [530, 0]
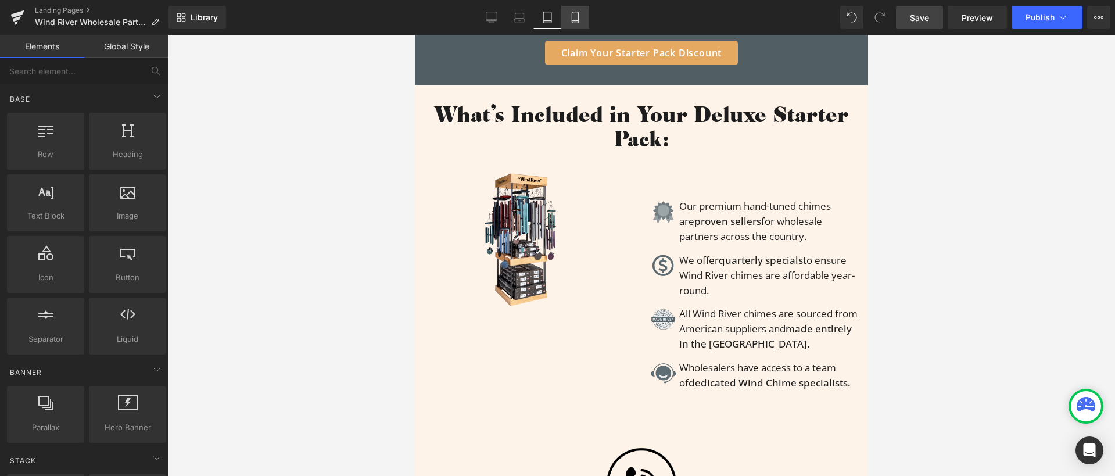
drag, startPoint x: 571, startPoint y: 6, endPoint x: 104, endPoint y: 77, distance: 471.9
click at [571, 6] on link "Mobile" at bounding box center [575, 17] width 28 height 23
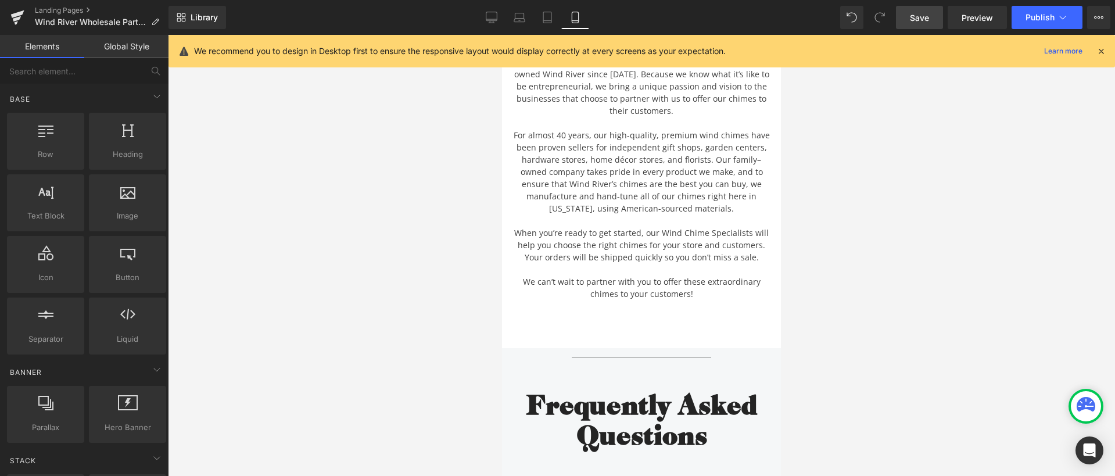
scroll to position [5294, 0]
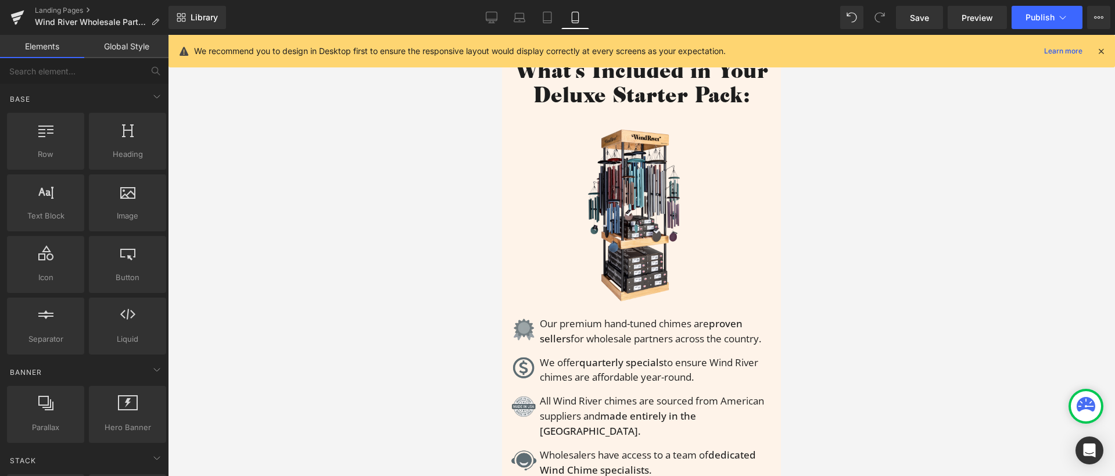
scroll to position [447, 0]
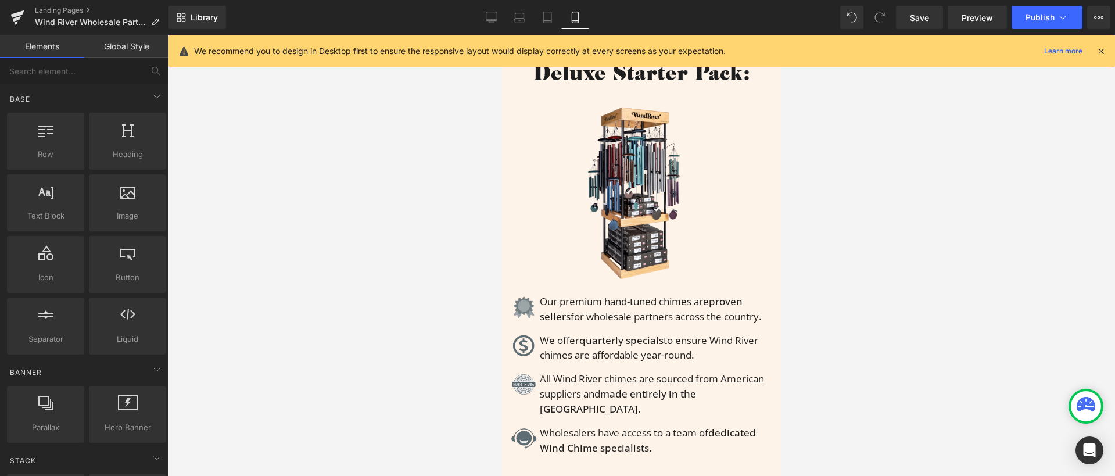
click at [641, 334] on span "quarterly specials" at bounding box center [621, 339] width 84 height 13
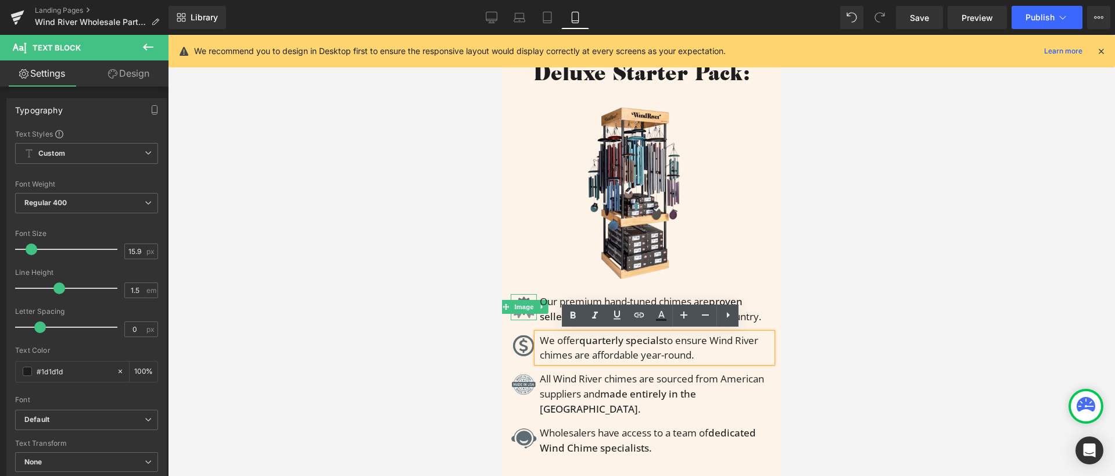
click at [521, 297] on img at bounding box center [524, 307] width 26 height 26
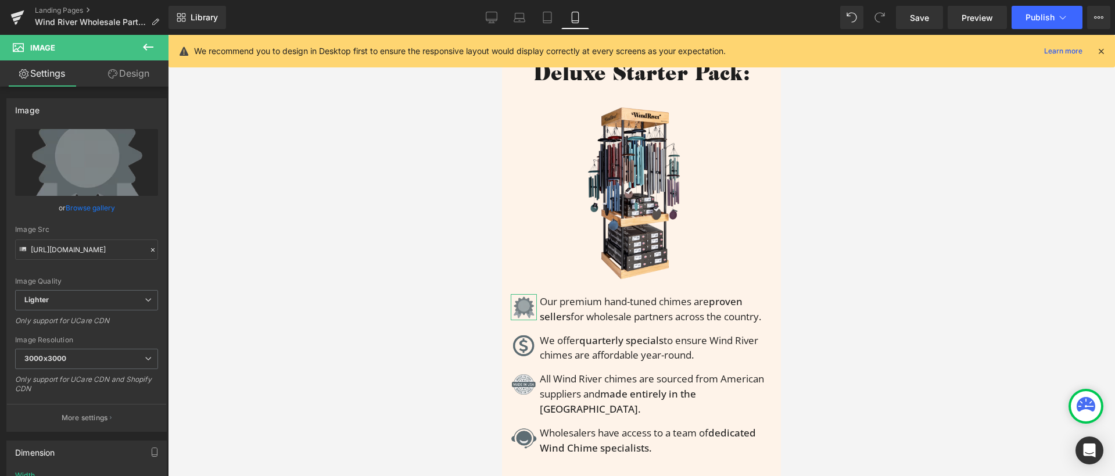
click at [136, 67] on link "Design" at bounding box center [129, 73] width 84 height 26
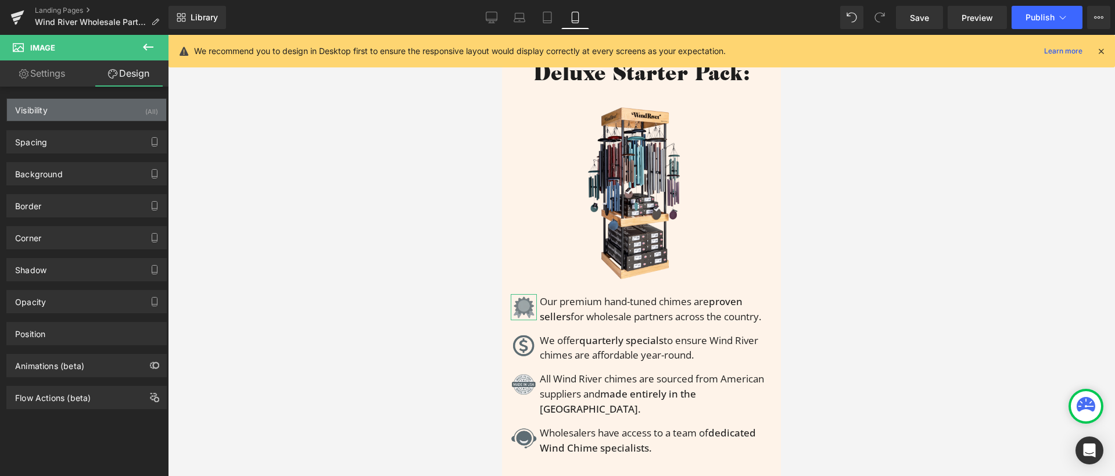
click at [104, 112] on div "Visibility (All)" at bounding box center [86, 110] width 159 height 22
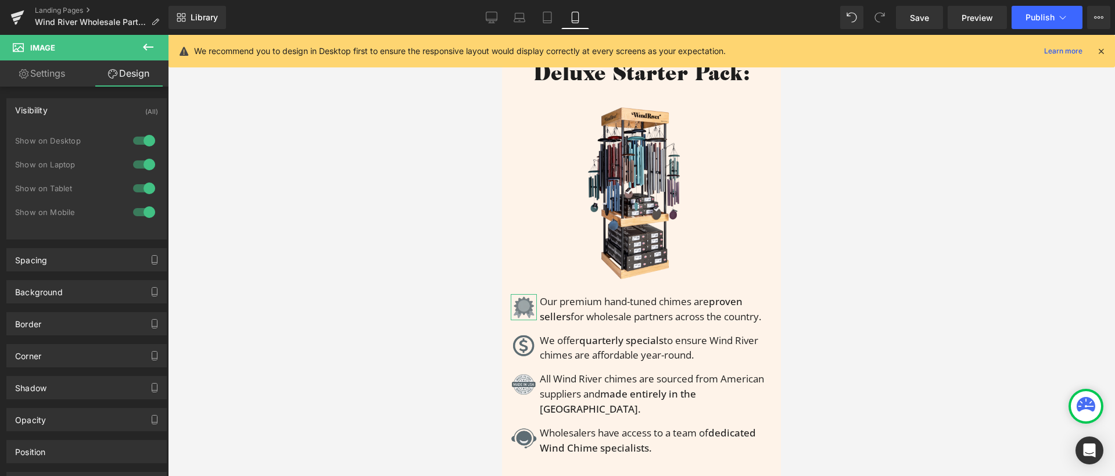
click at [148, 141] on div at bounding box center [144, 140] width 28 height 19
drag, startPoint x: 492, startPoint y: 12, endPoint x: 281, endPoint y: 218, distance: 295.0
click at [492, 12] on icon at bounding box center [492, 18] width 12 height 12
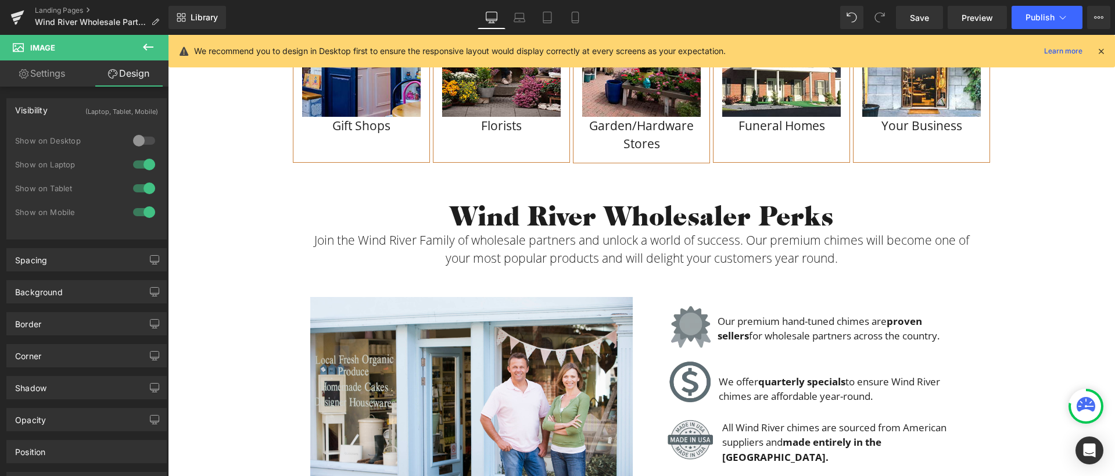
scroll to position [1447, 0]
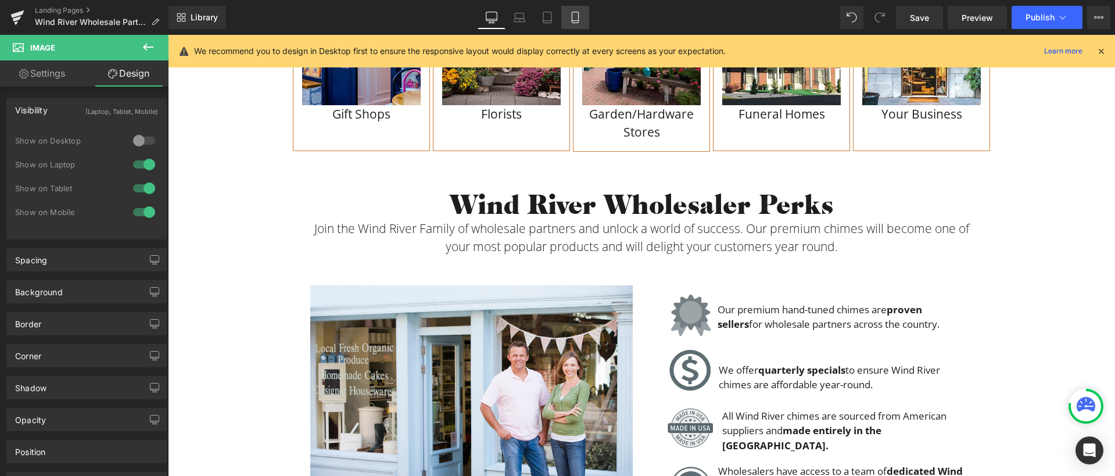
drag, startPoint x: 578, startPoint y: 14, endPoint x: 69, endPoint y: 235, distance: 554.7
click at [578, 14] on icon at bounding box center [575, 18] width 12 height 12
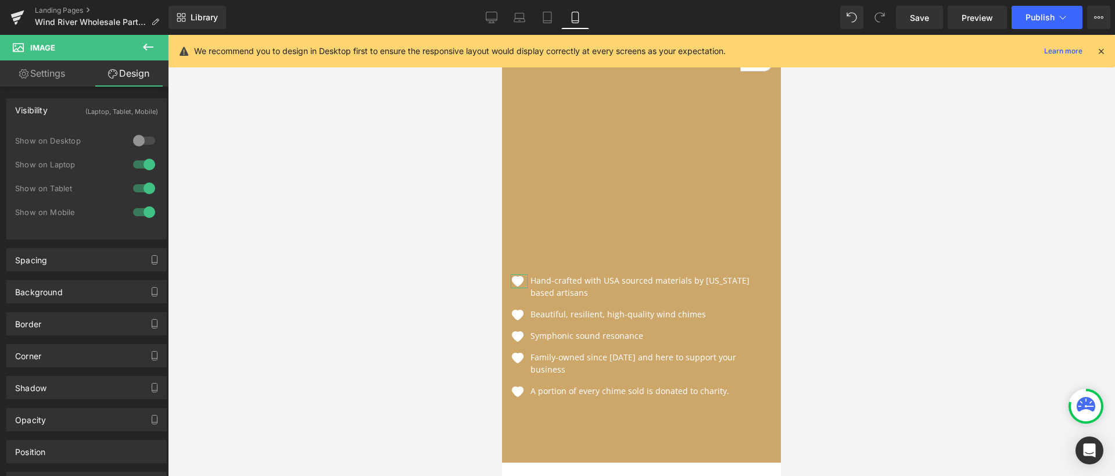
scroll to position [534, 0]
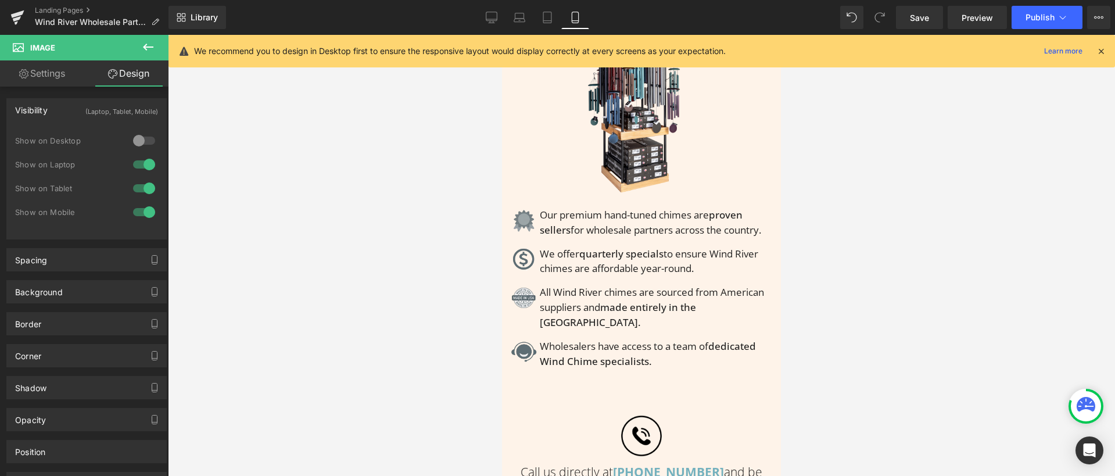
click at [554, 217] on span "Our premium hand-tuned chimes are proven sellers for wholesale partners across …" at bounding box center [650, 222] width 221 height 28
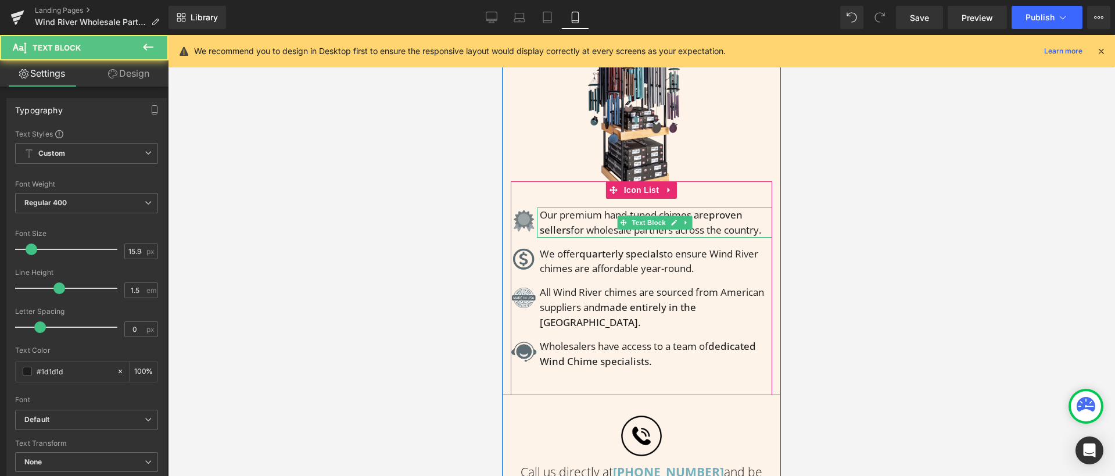
click at [598, 218] on span "Our premium hand-tuned chimes are proven sellers for wholesale partners across …" at bounding box center [650, 222] width 221 height 28
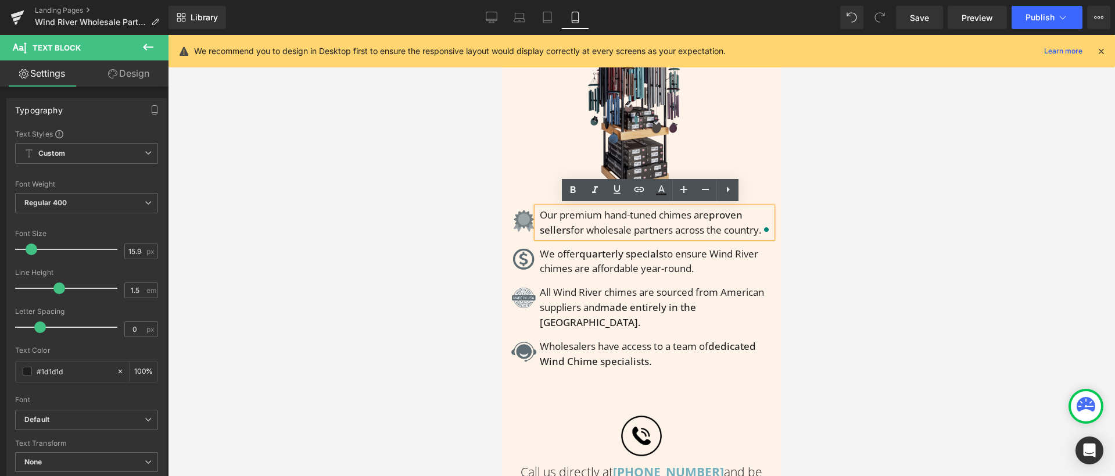
click at [640, 109] on img at bounding box center [641, 121] width 131 height 203
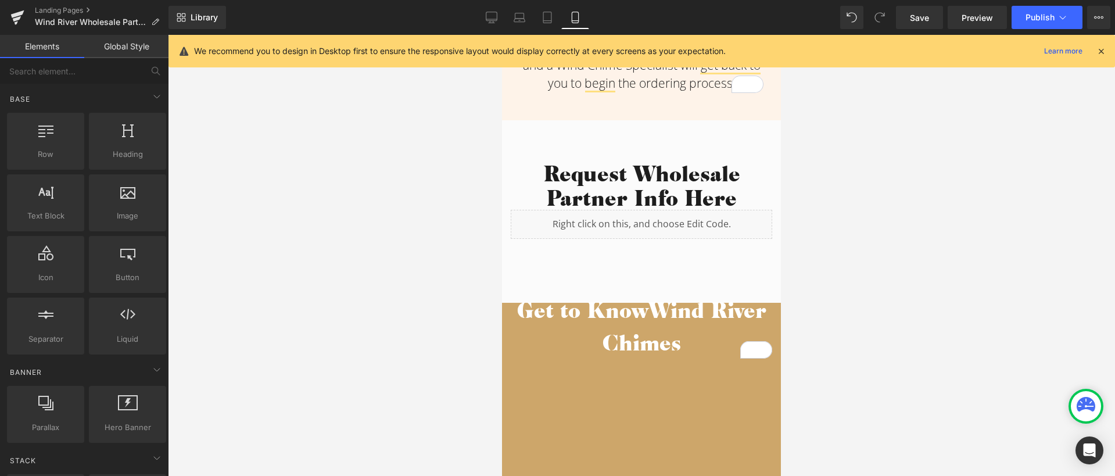
scroll to position [594, 0]
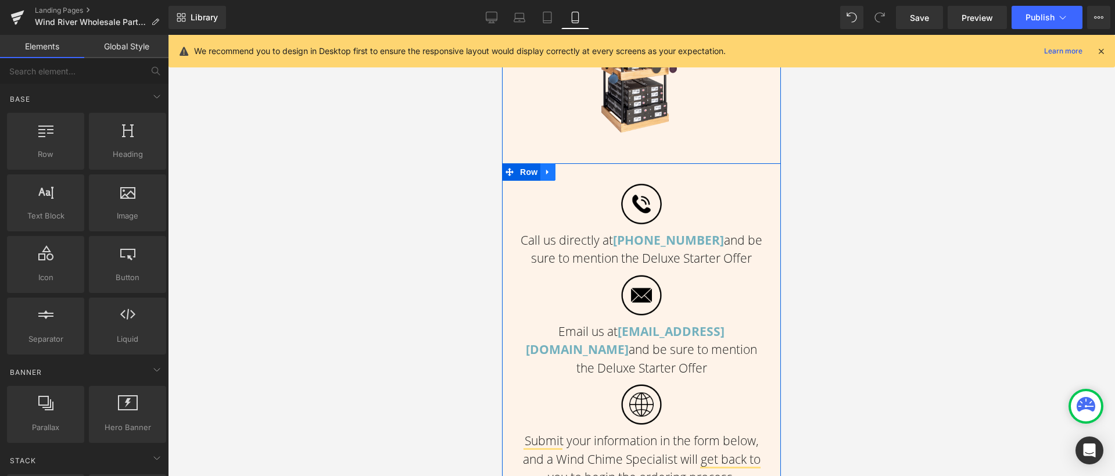
click at [548, 171] on link at bounding box center [547, 171] width 15 height 17
click at [517, 169] on span "Row" at bounding box center [528, 171] width 23 height 17
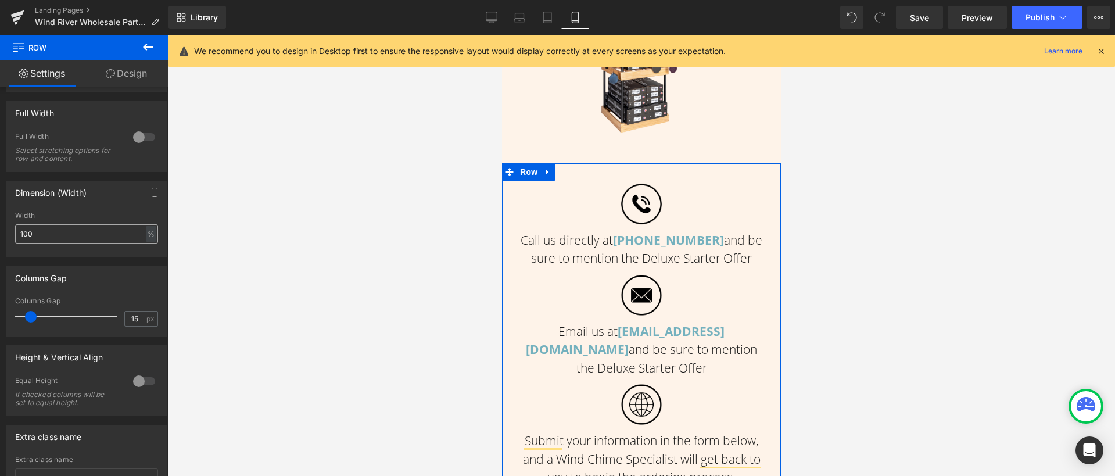
scroll to position [263, 0]
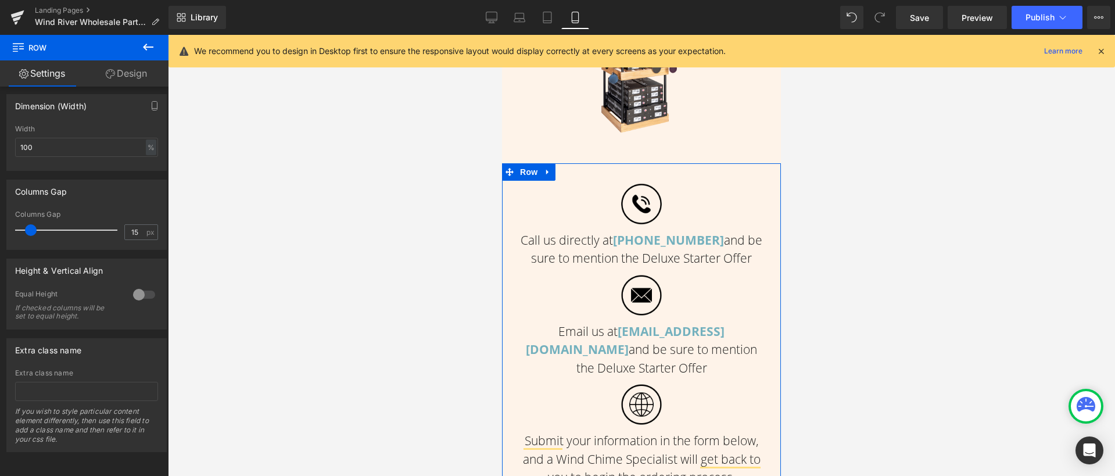
click at [125, 75] on link "Design" at bounding box center [126, 73] width 84 height 26
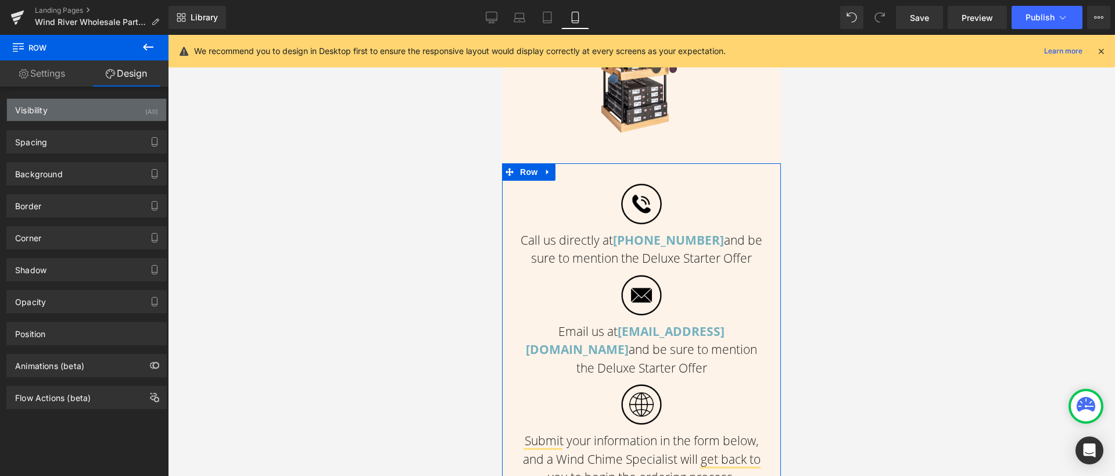
click at [119, 106] on div "Visibility (All)" at bounding box center [86, 110] width 159 height 22
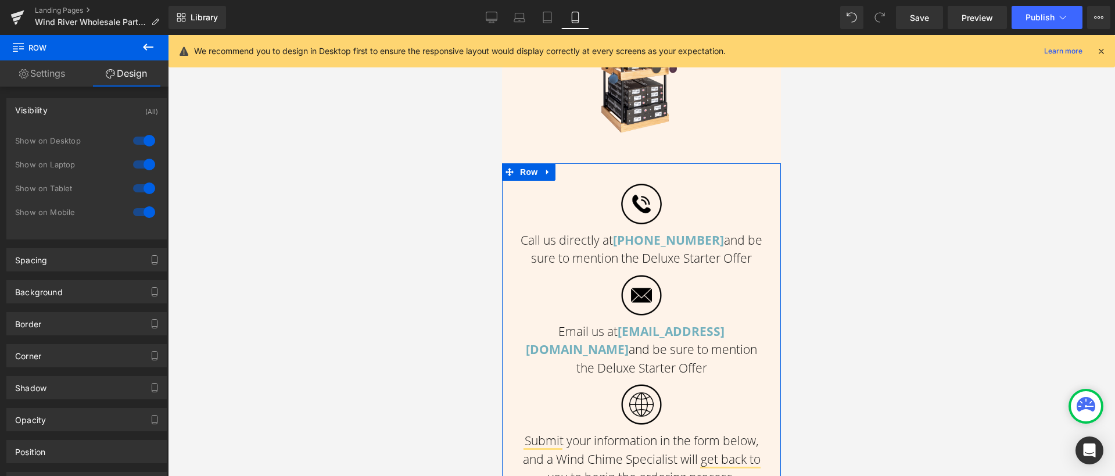
click at [146, 212] on div at bounding box center [144, 212] width 28 height 19
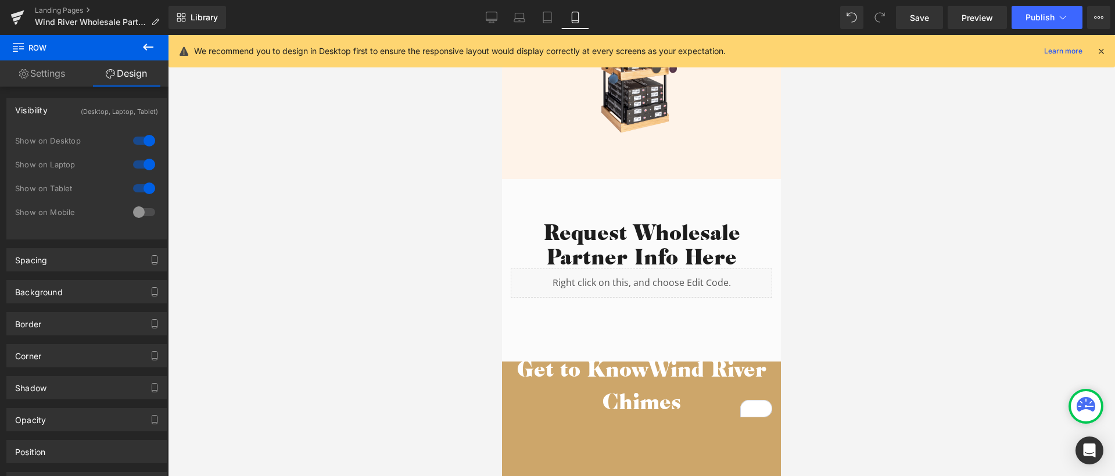
click at [139, 211] on div at bounding box center [144, 212] width 28 height 19
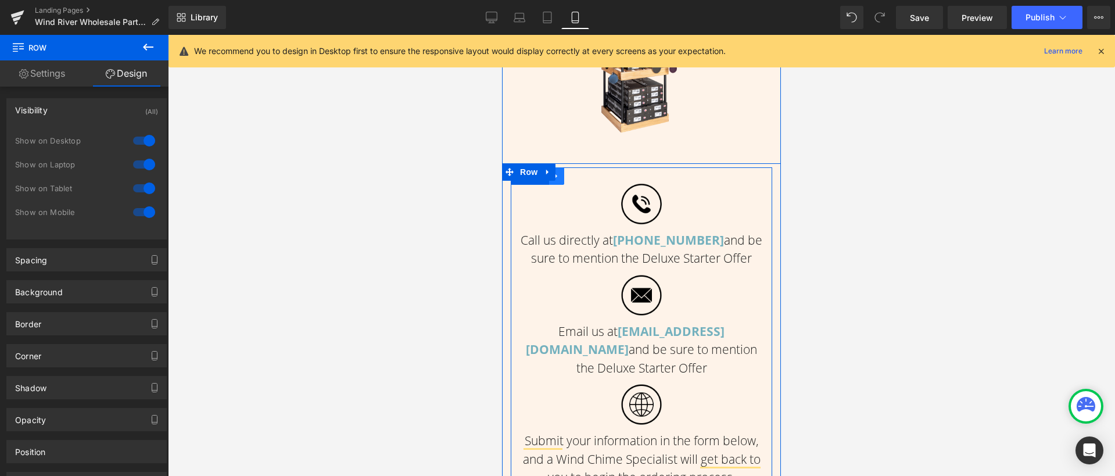
click at [556, 168] on link at bounding box center [556, 175] width 15 height 17
click at [568, 175] on icon at bounding box center [572, 176] width 8 height 8
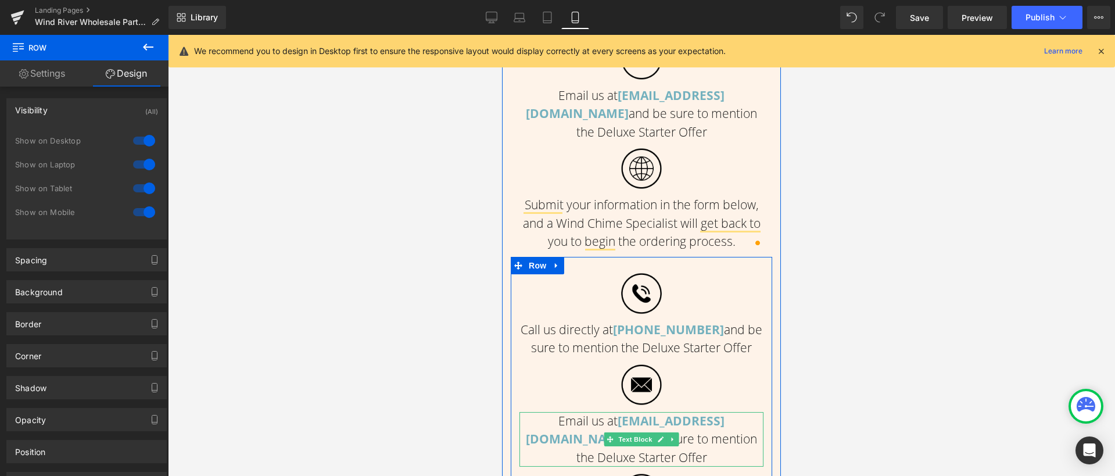
scroll to position [617, 0]
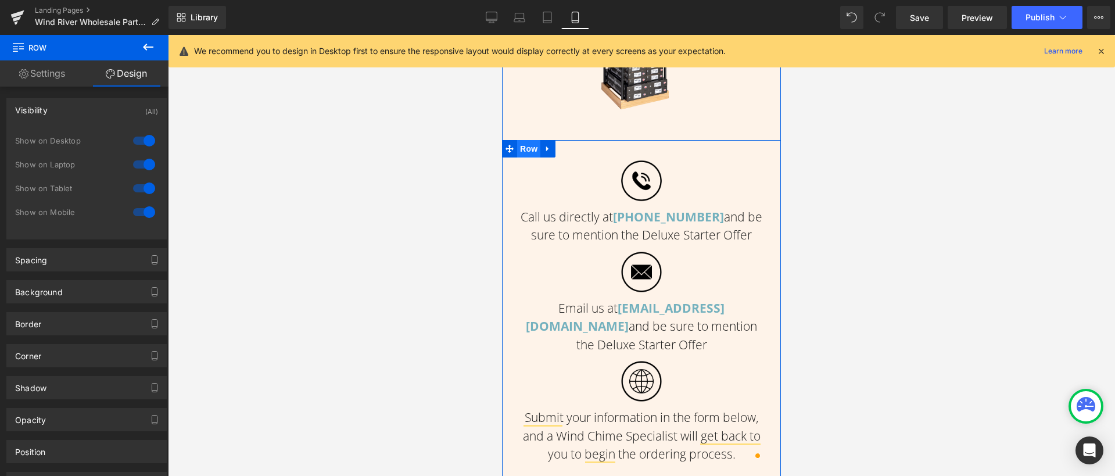
click at [529, 148] on span "Row" at bounding box center [528, 148] width 23 height 17
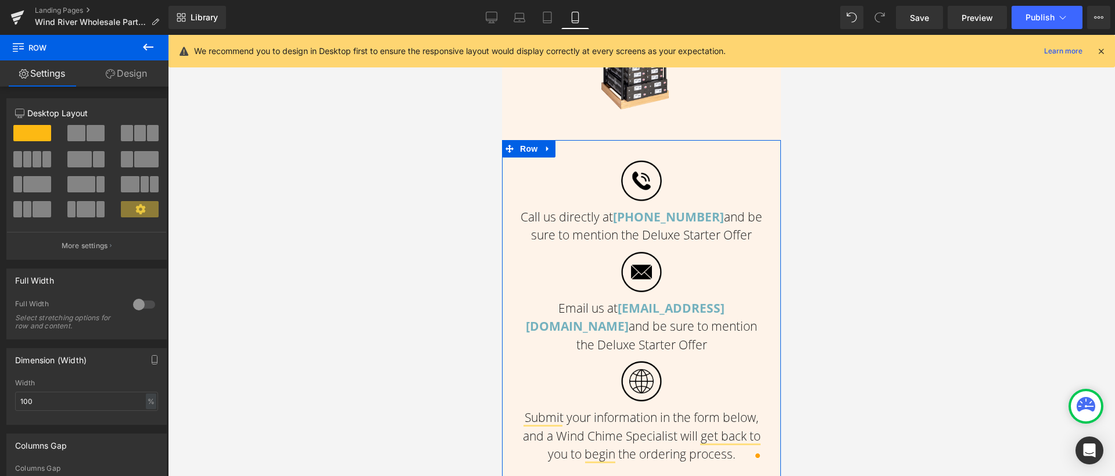
click at [133, 68] on link "Design" at bounding box center [126, 73] width 84 height 26
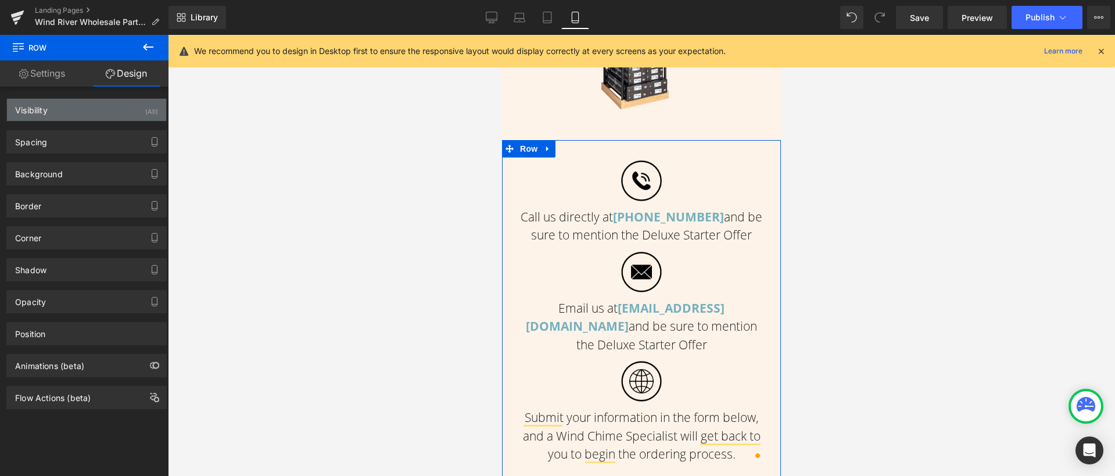
click at [88, 117] on div "Visibility (All)" at bounding box center [86, 110] width 159 height 22
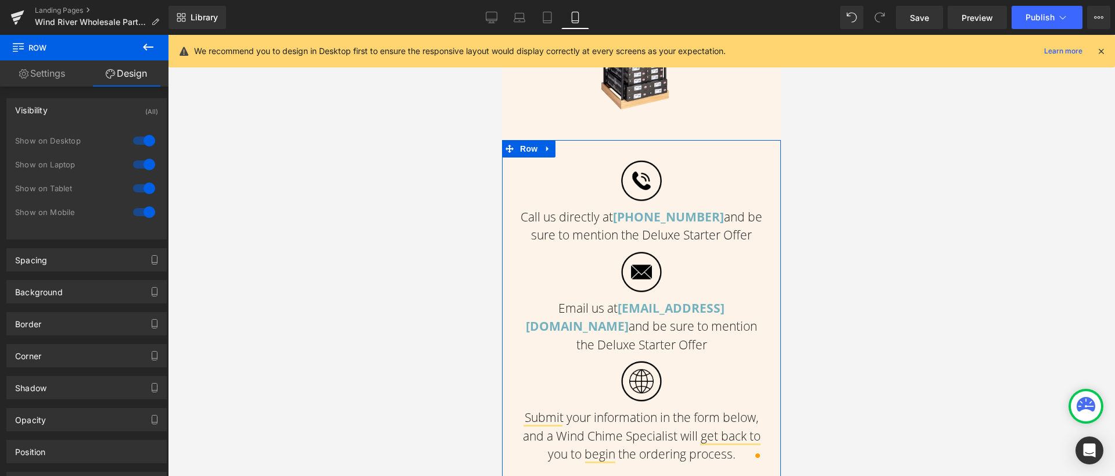
click at [146, 211] on div at bounding box center [144, 212] width 28 height 19
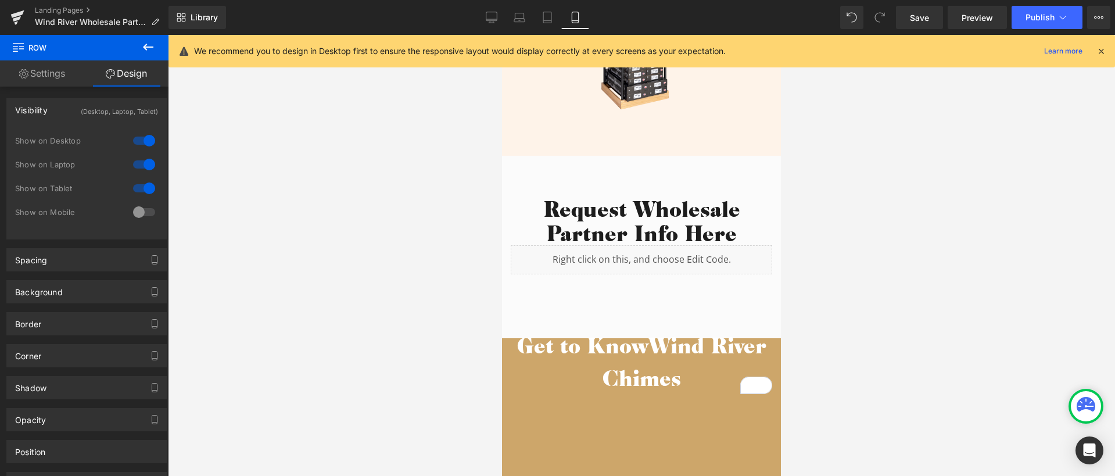
click at [144, 189] on div at bounding box center [144, 188] width 28 height 19
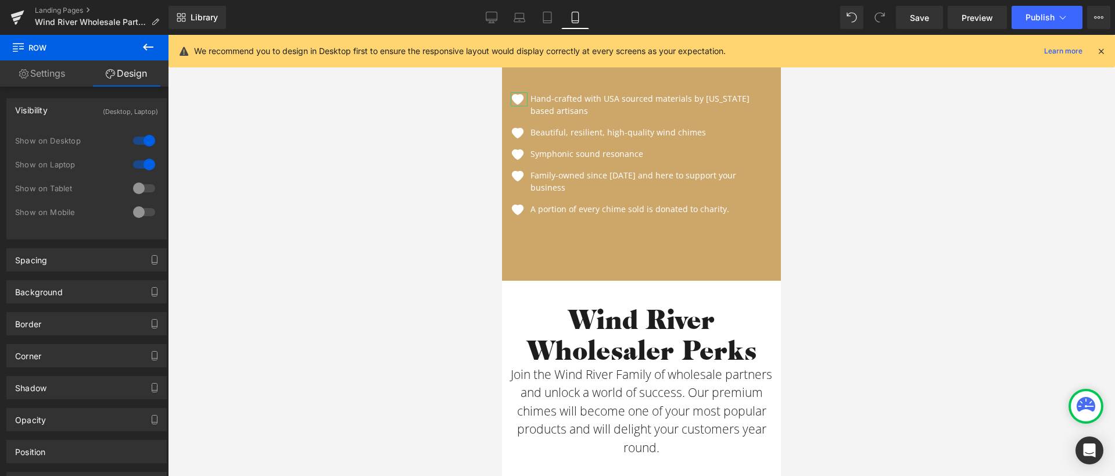
click at [139, 210] on div at bounding box center [144, 212] width 28 height 19
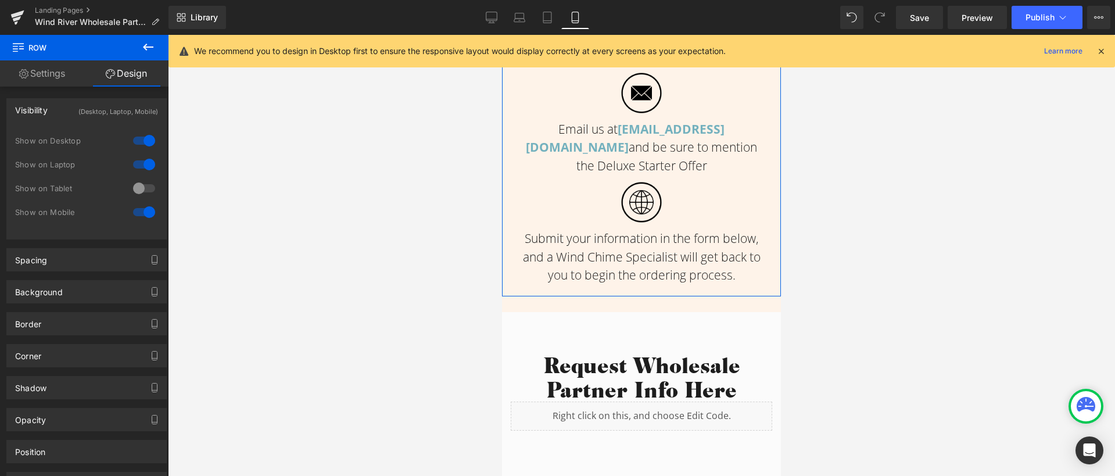
scroll to position [1782, 0]
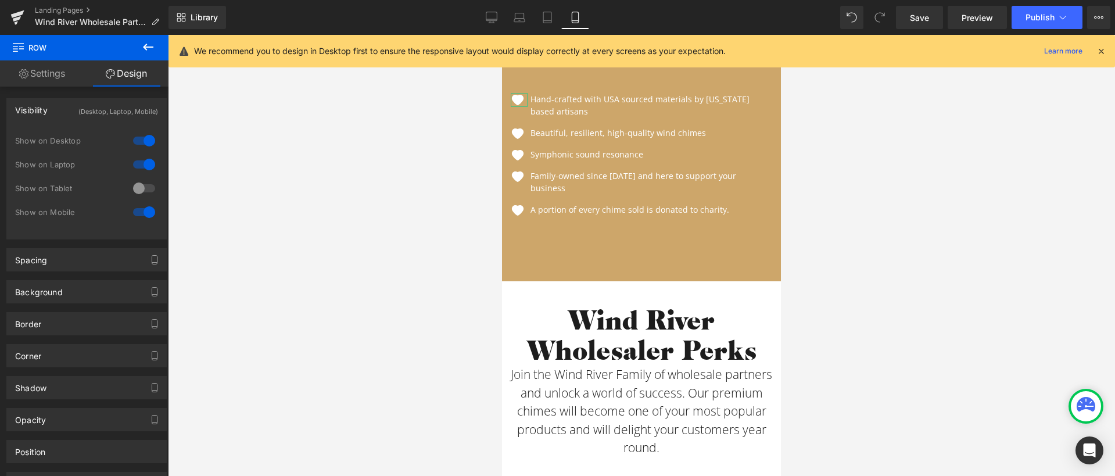
click at [133, 189] on div at bounding box center [144, 188] width 28 height 19
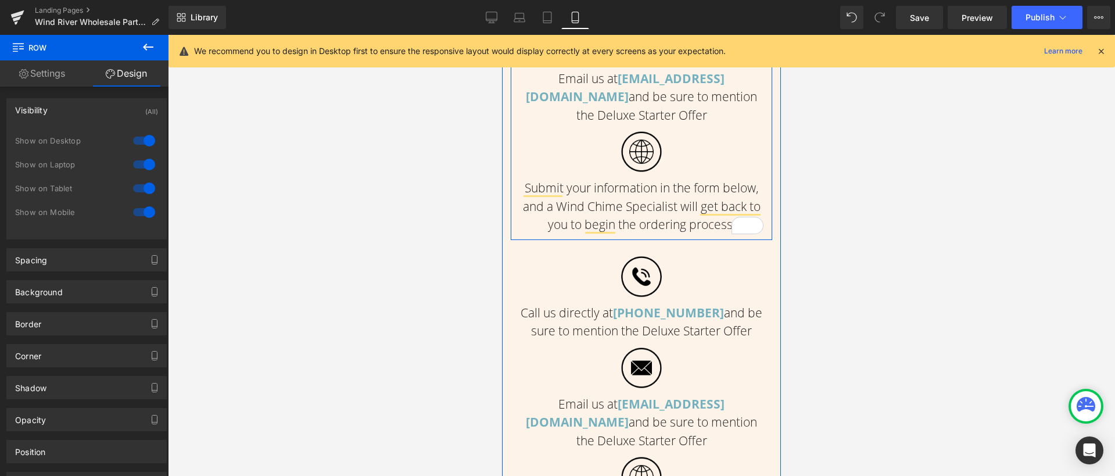
scroll to position [888, 0]
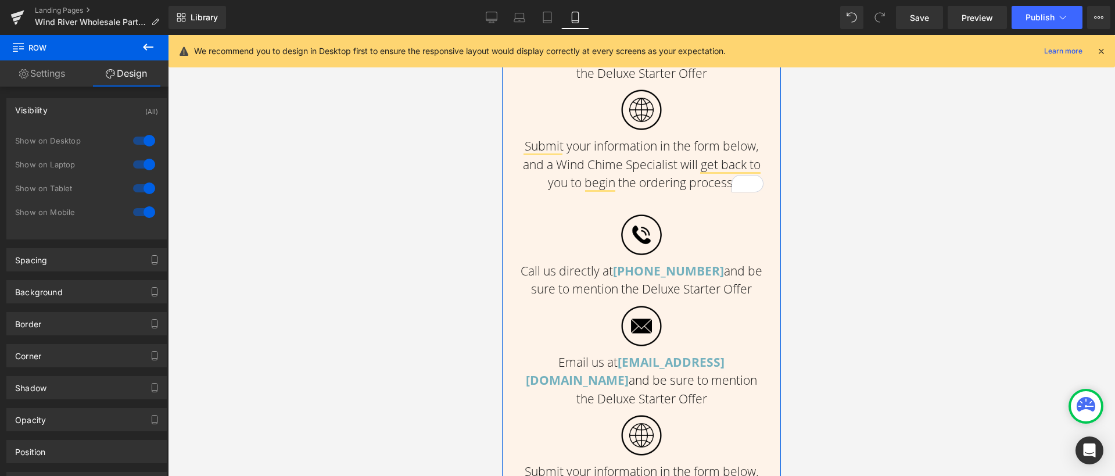
click at [571, 278] on p "Call us directly at 1-800-345-2530 and be sure to mention the Deluxe Starter Of…" at bounding box center [641, 280] width 244 height 37
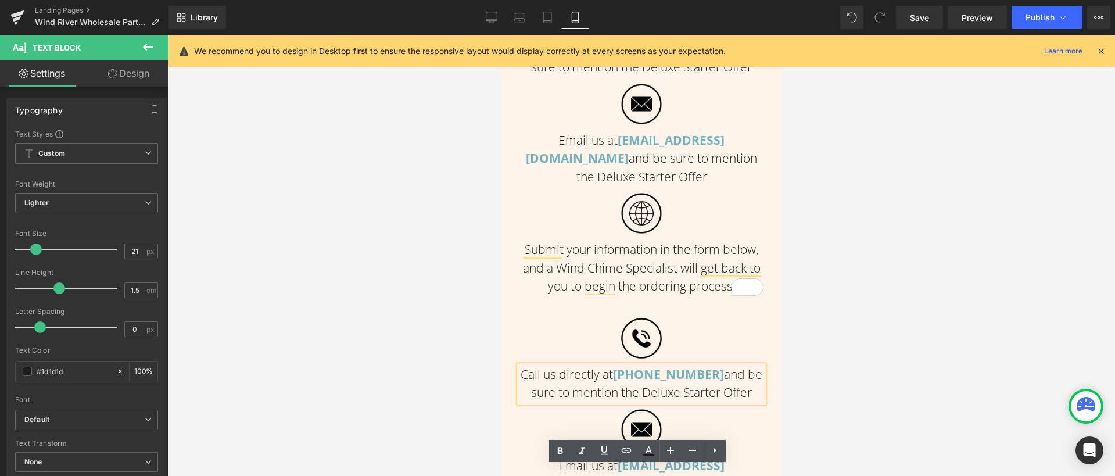
scroll to position [681, 0]
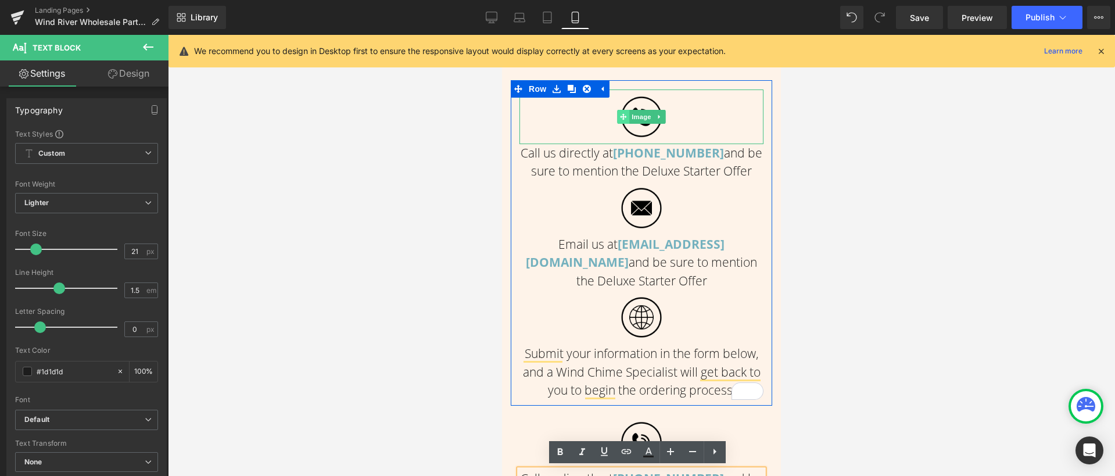
click at [622, 115] on span at bounding box center [623, 117] width 12 height 14
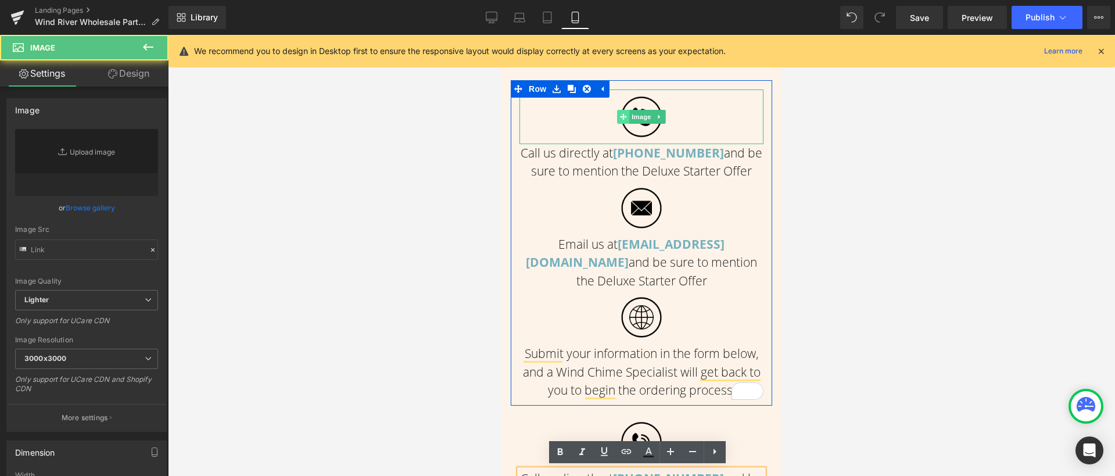
type input "https://ucarecdn.com/35126d62-5d1b-4da2-a6c3-7f783c02148a/-/format/auto/-/previ…"
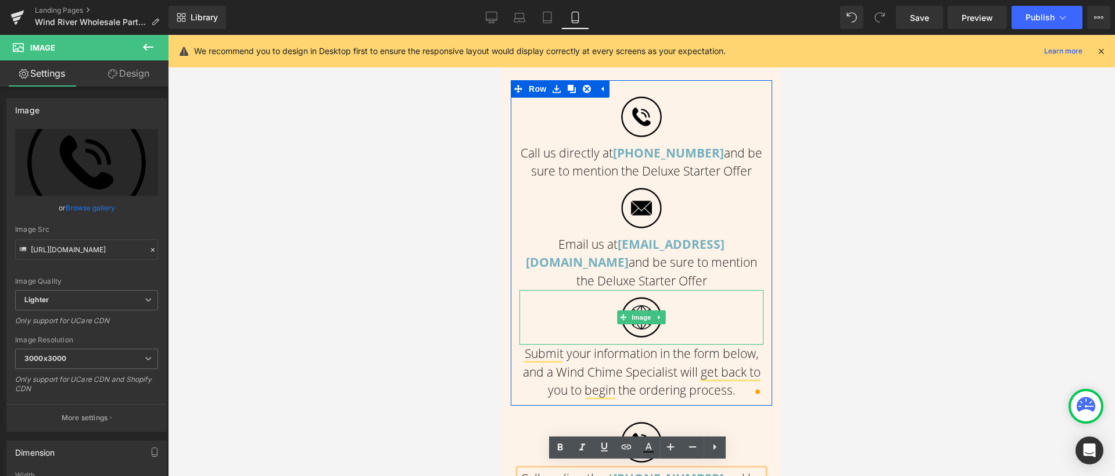
scroll to position [779, 0]
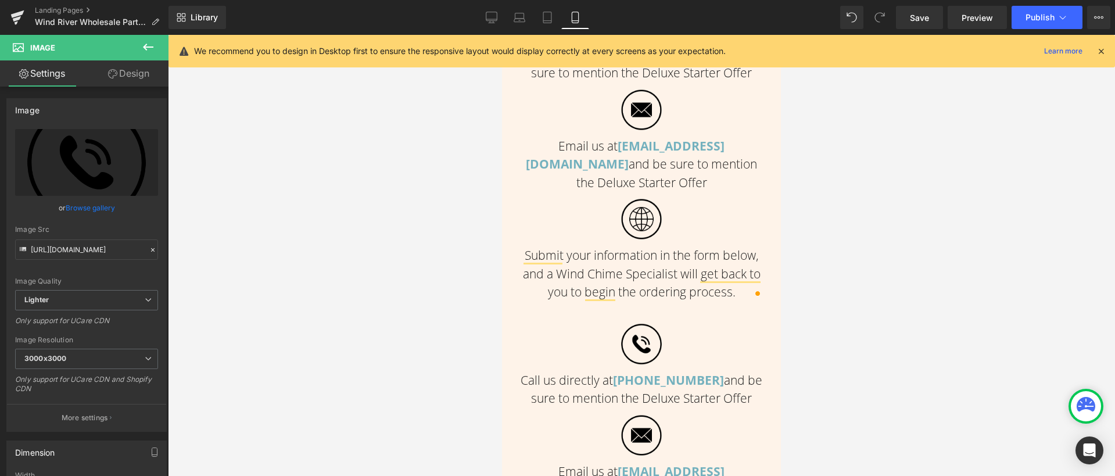
click at [145, 47] on icon at bounding box center [148, 47] width 14 height 14
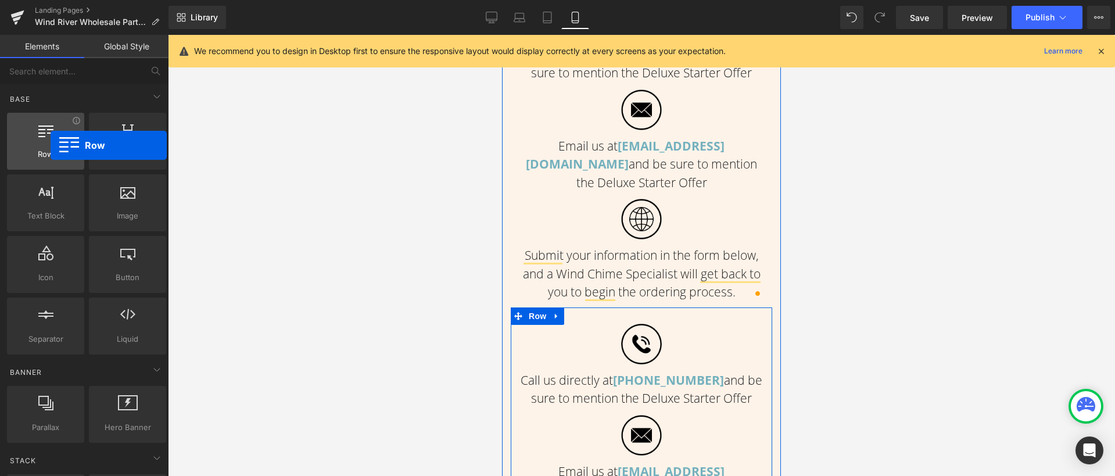
drag, startPoint x: 46, startPoint y: 136, endPoint x: 48, endPoint y: 146, distance: 10.6
click at [49, 146] on div at bounding box center [45, 135] width 70 height 26
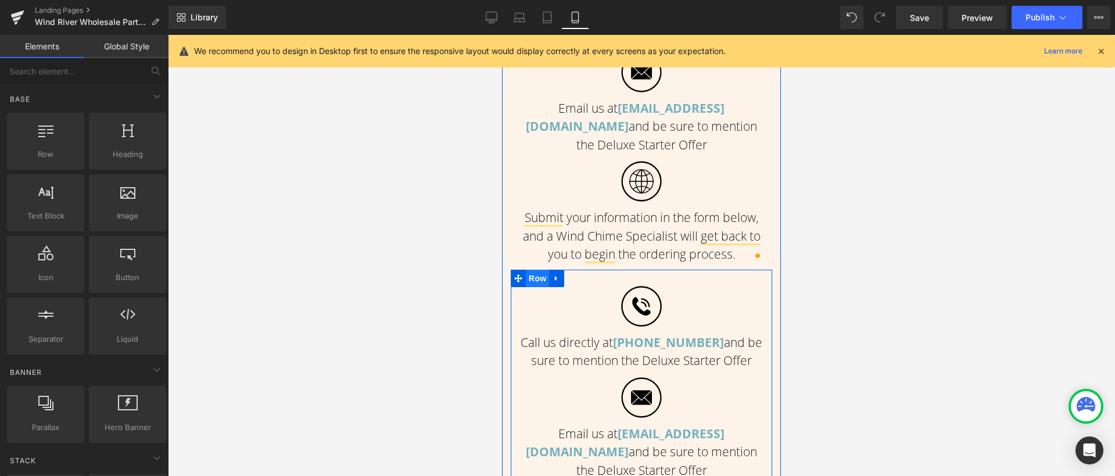
click at [526, 277] on span "Row" at bounding box center [537, 278] width 23 height 17
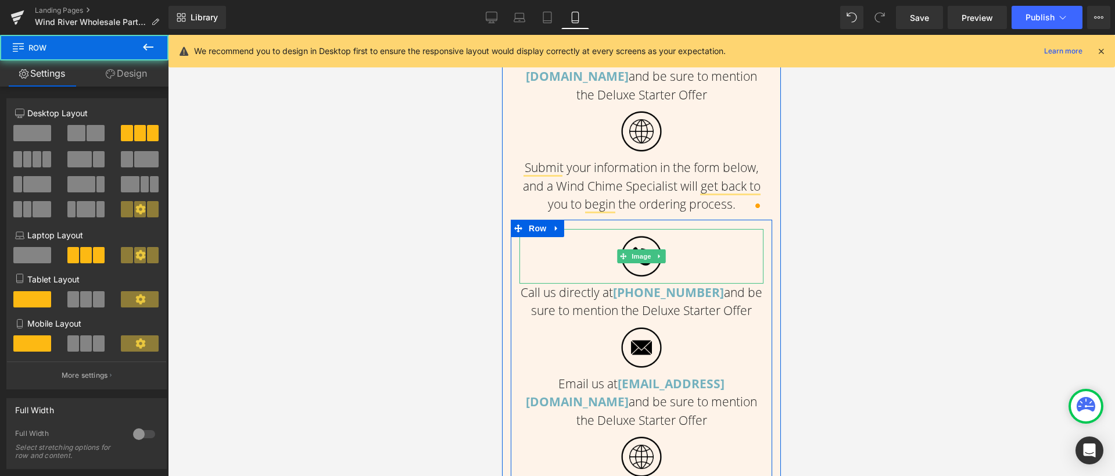
scroll to position [917, 0]
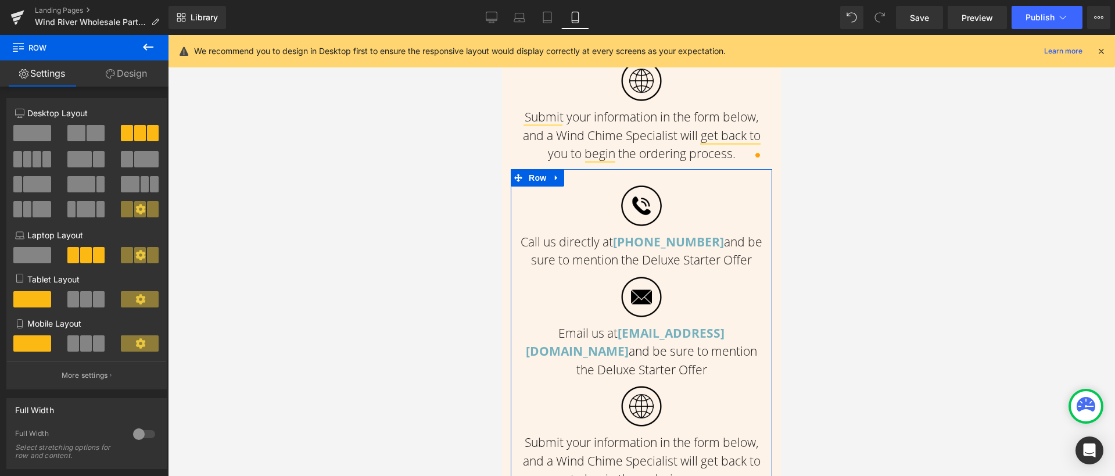
click at [80, 347] on span at bounding box center [86, 343] width 12 height 16
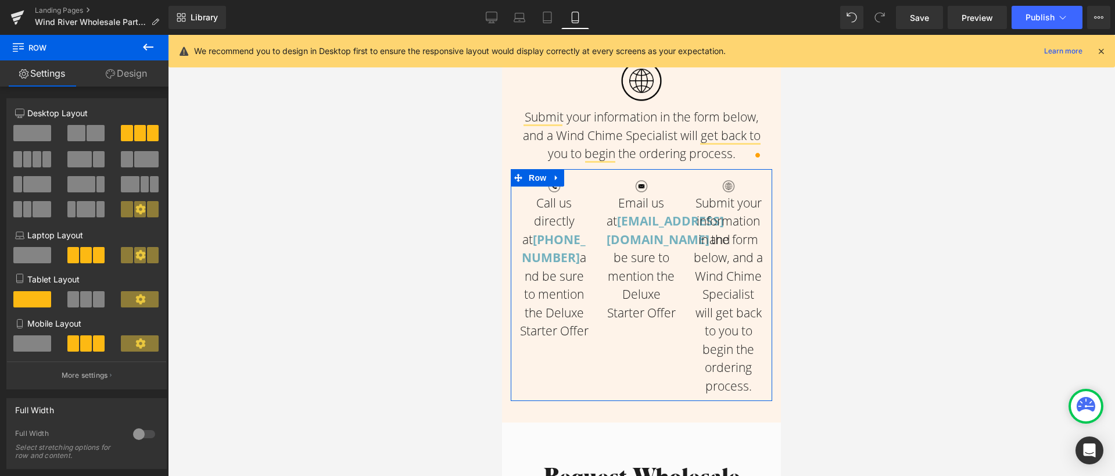
click at [80, 293] on span at bounding box center [86, 299] width 12 height 16
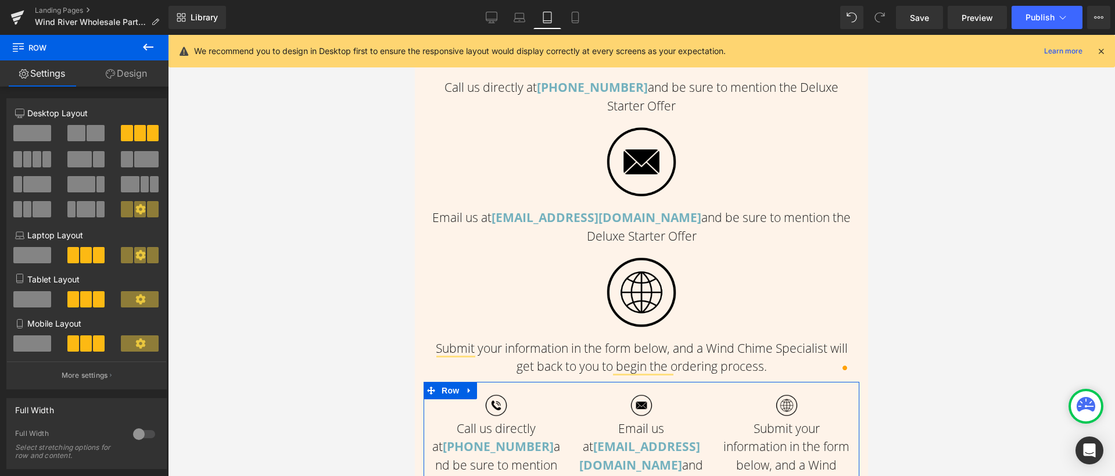
scroll to position [1114, 0]
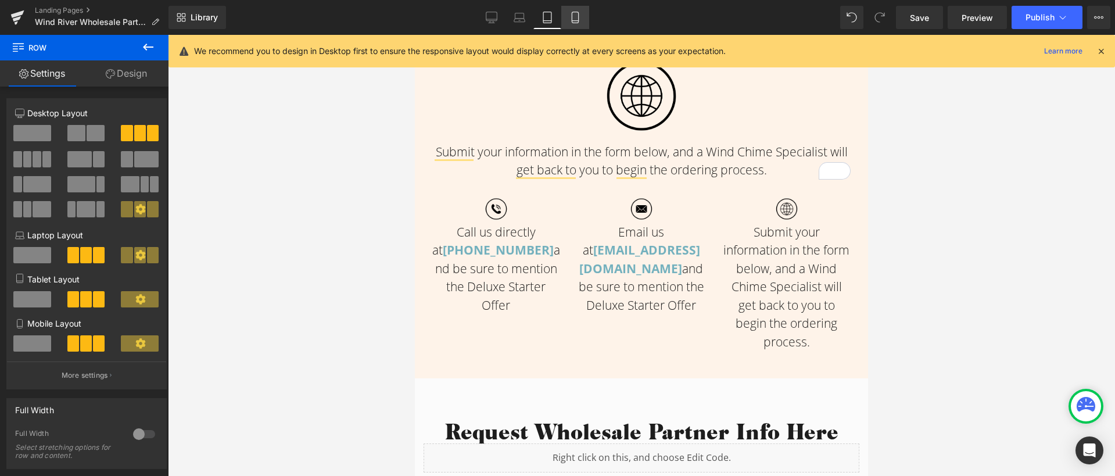
click at [578, 16] on icon at bounding box center [575, 17] width 6 height 11
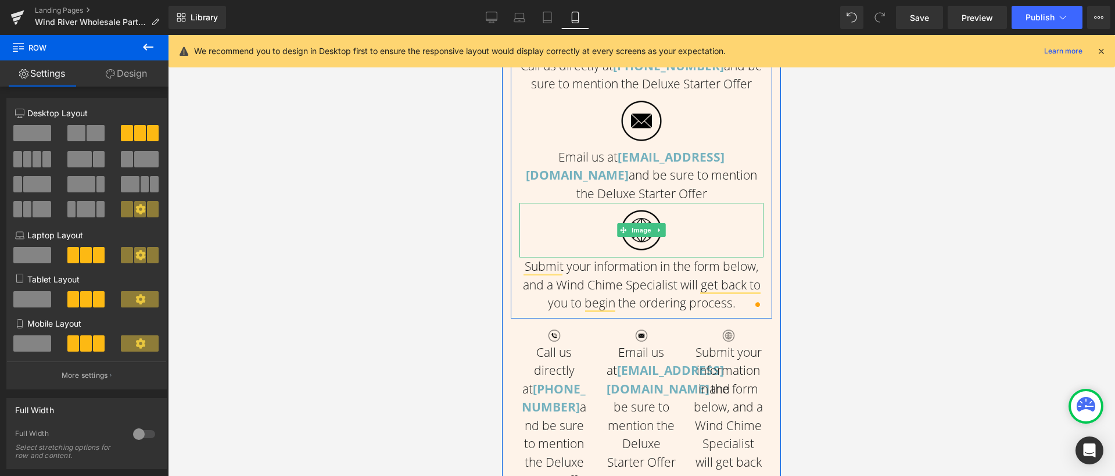
scroll to position [924, 0]
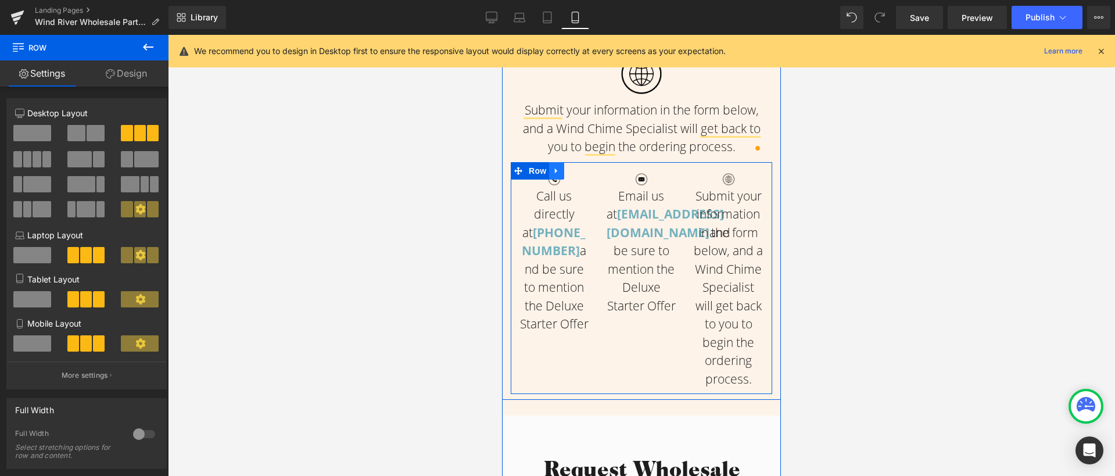
click at [555, 170] on icon at bounding box center [556, 170] width 8 height 9
click at [583, 172] on icon at bounding box center [587, 171] width 8 height 8
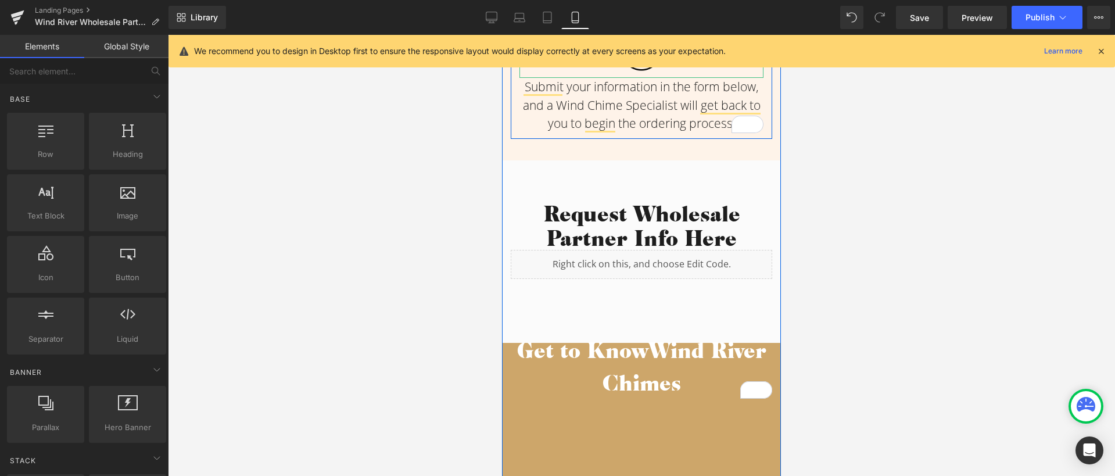
scroll to position [1110, 0]
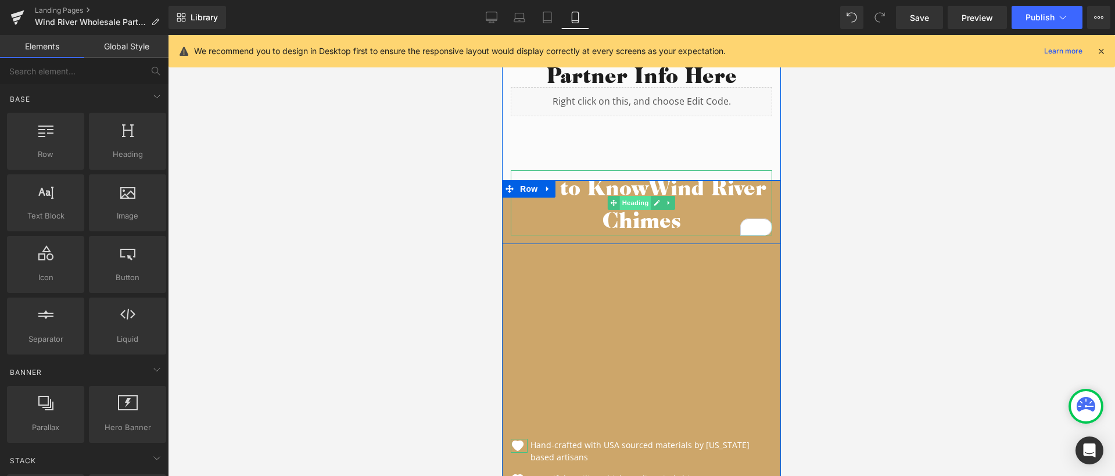
click at [644, 200] on span "Heading" at bounding box center [635, 203] width 31 height 14
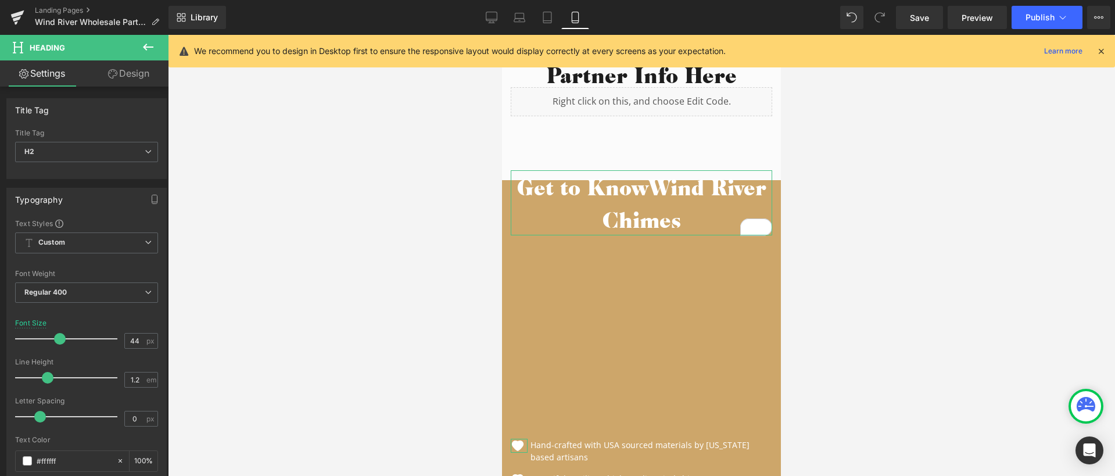
click at [122, 76] on link "Design" at bounding box center [129, 73] width 84 height 26
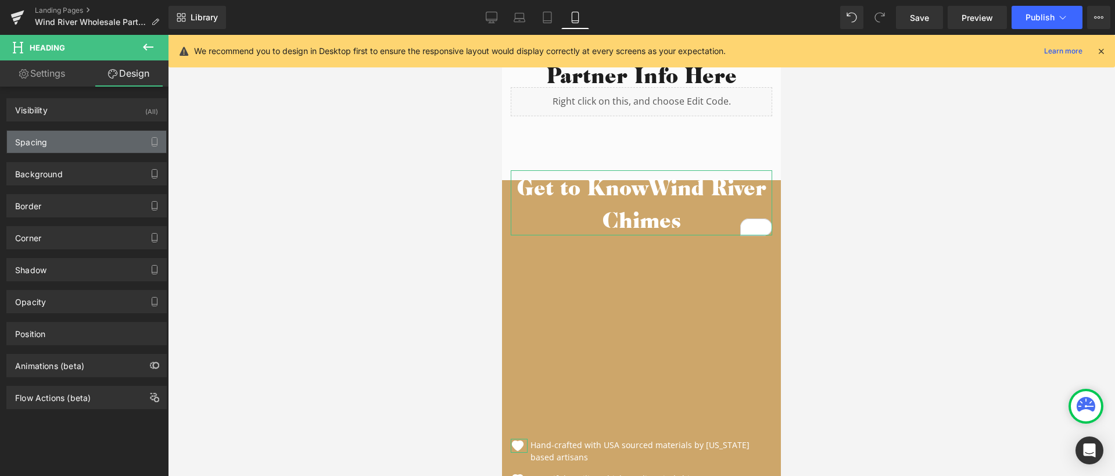
click at [63, 138] on div "Spacing" at bounding box center [86, 142] width 159 height 22
type input "-32"
type input "0"
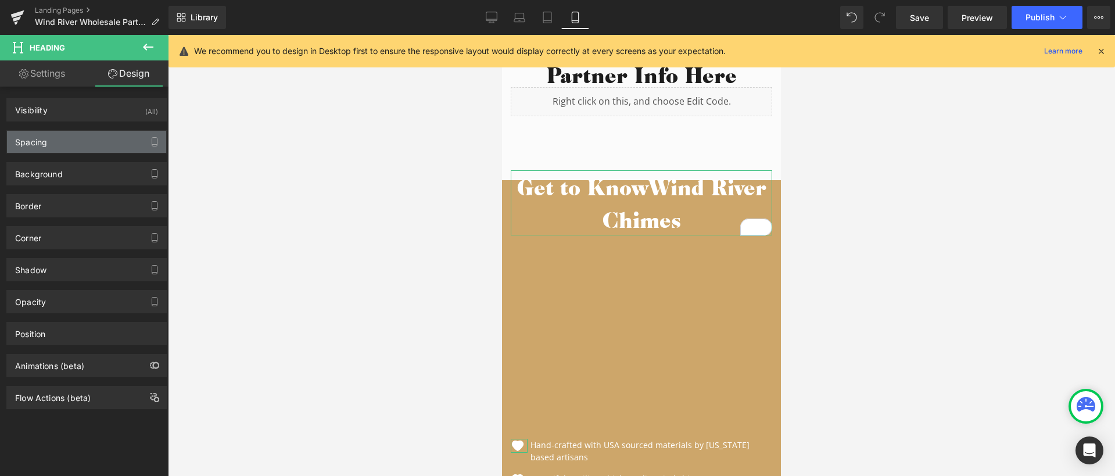
type input "0"
type input "1"
type input "0"
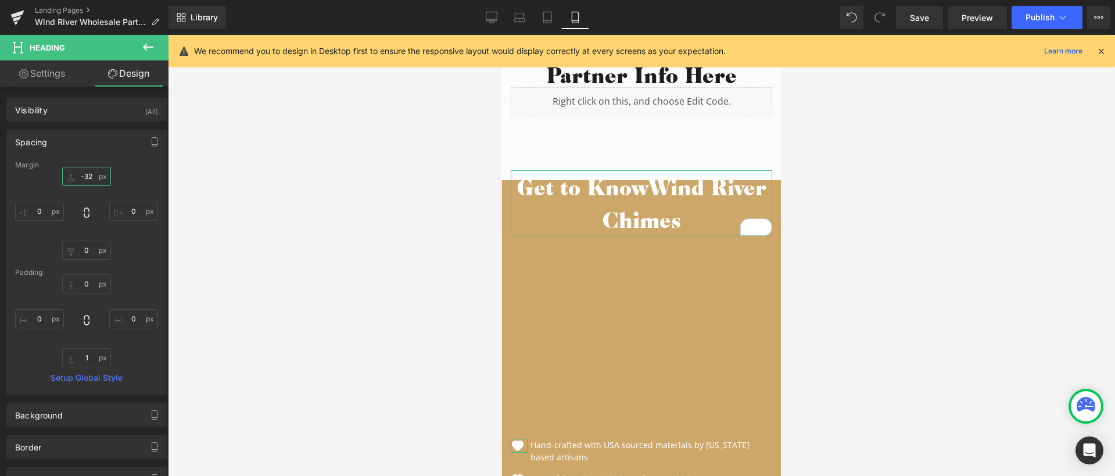
click at [91, 173] on input "-32" at bounding box center [86, 176] width 49 height 19
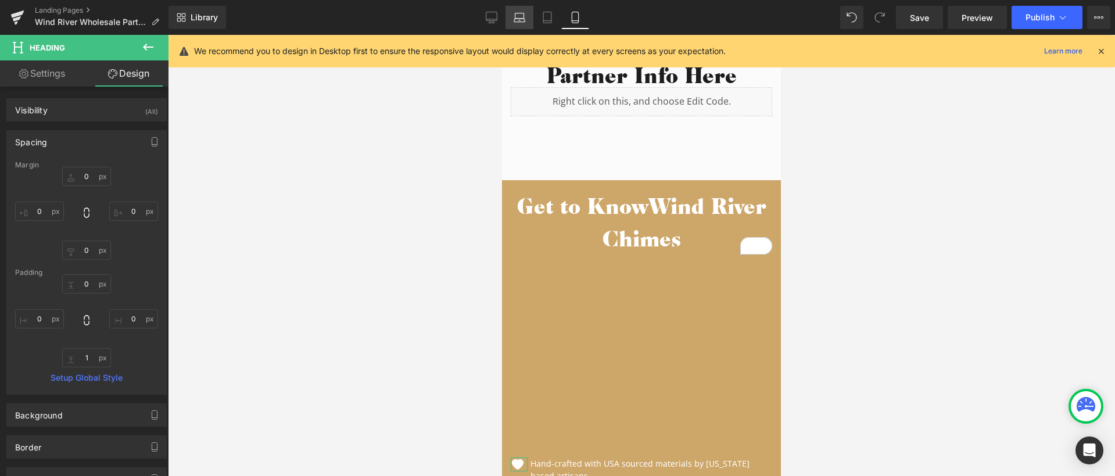
click at [521, 13] on icon at bounding box center [519, 15] width 9 height 5
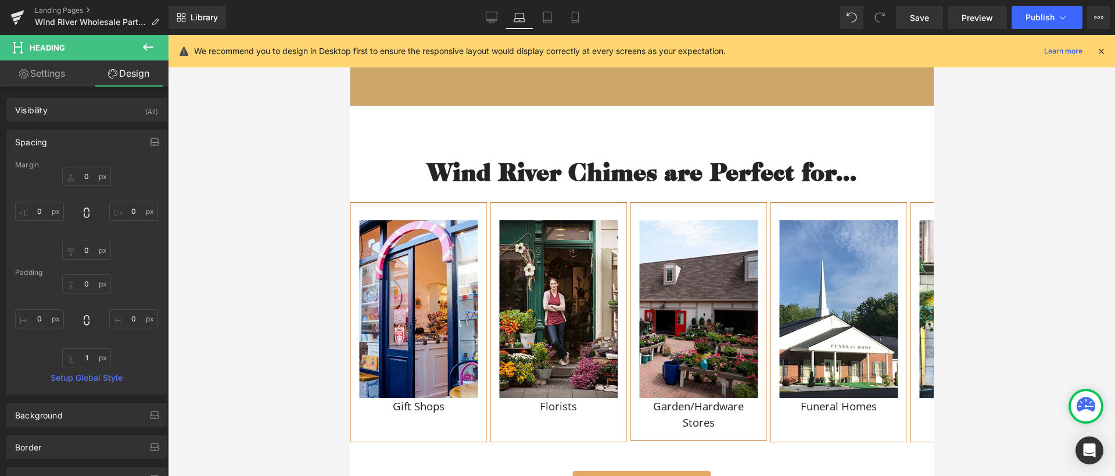
type input "15"
type input "0"
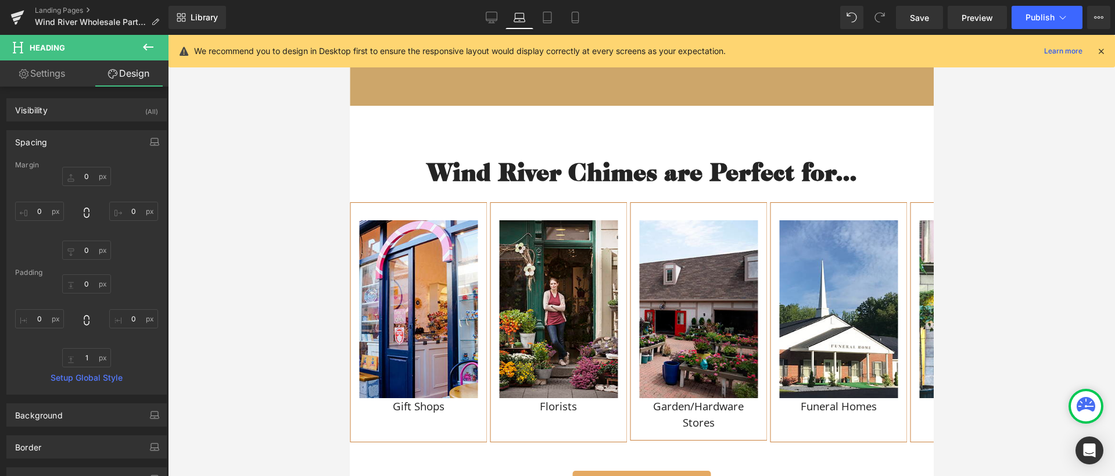
type input "0"
type input "1"
type input "0"
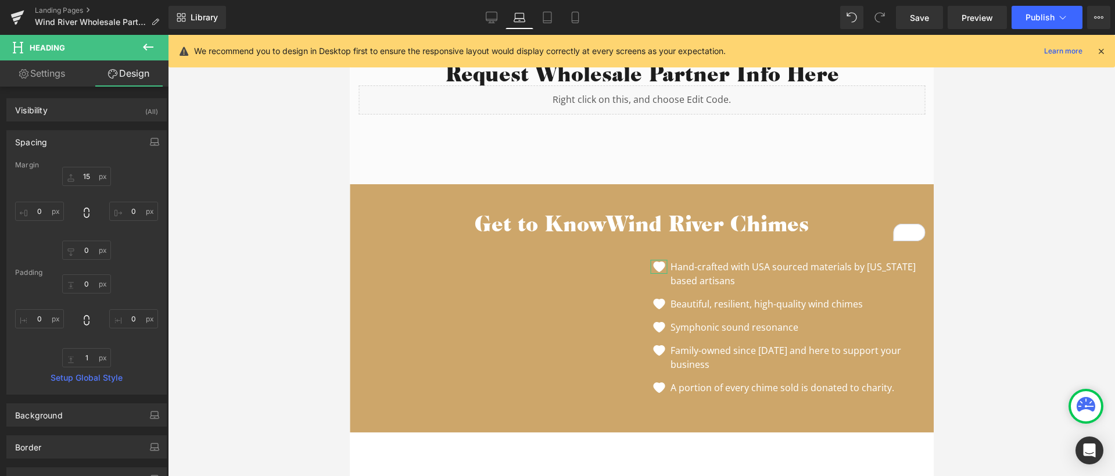
scroll to position [780, 0]
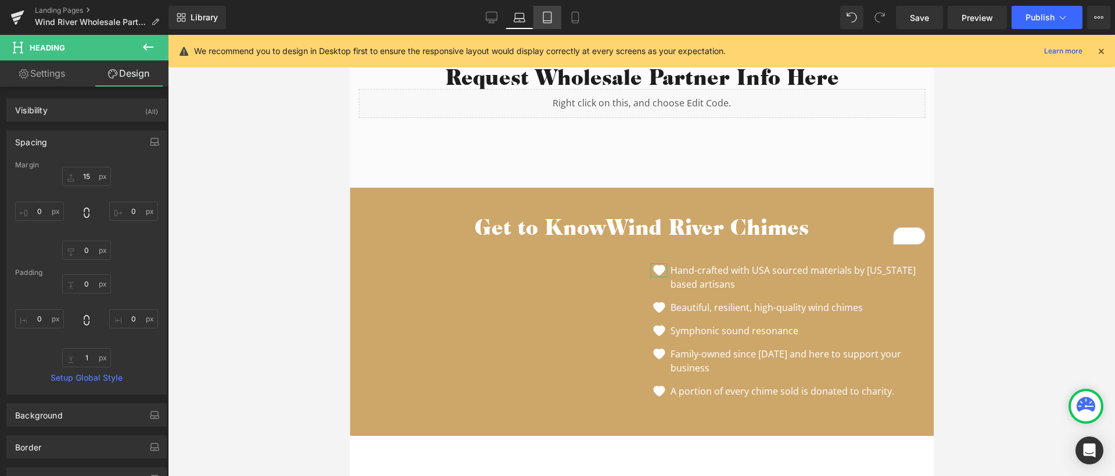
click at [551, 21] on icon at bounding box center [547, 17] width 8 height 11
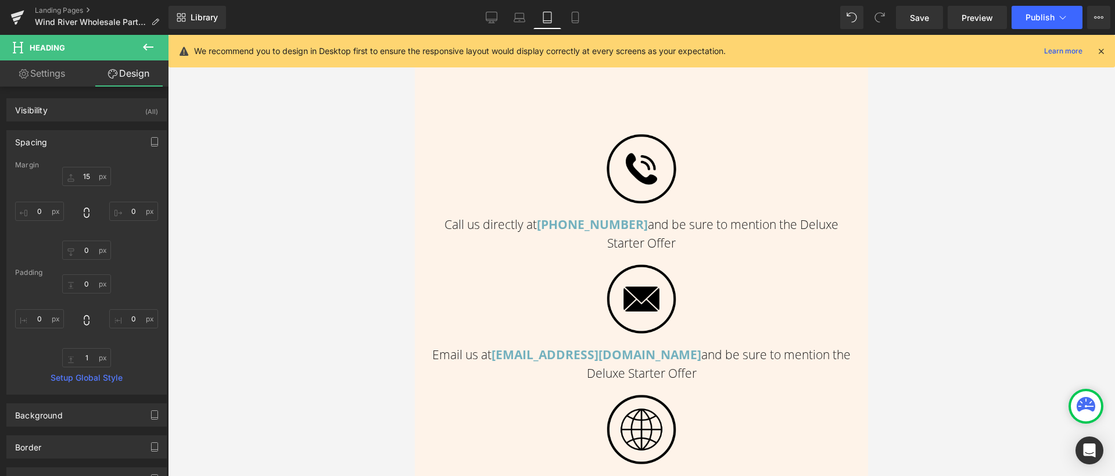
type input "15"
type input "0"
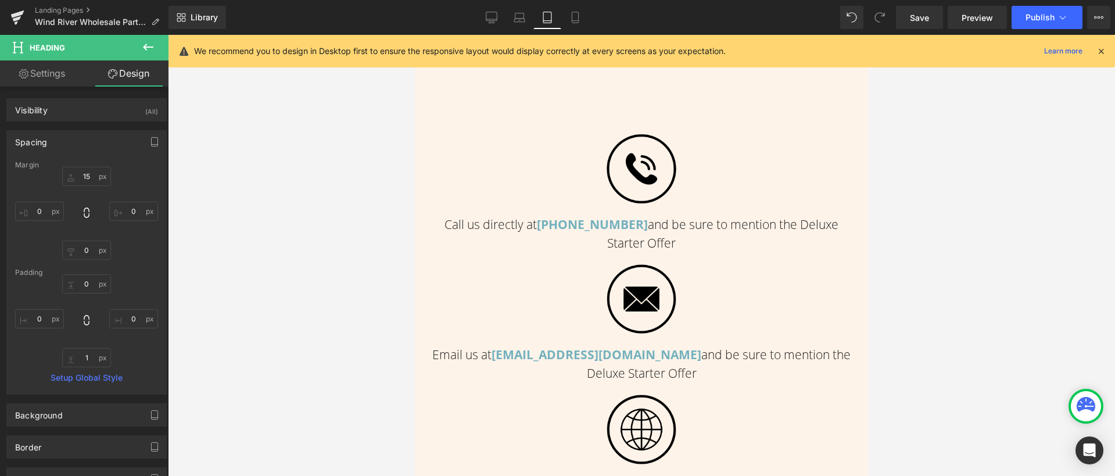
type input "0"
type input "1"
type input "0"
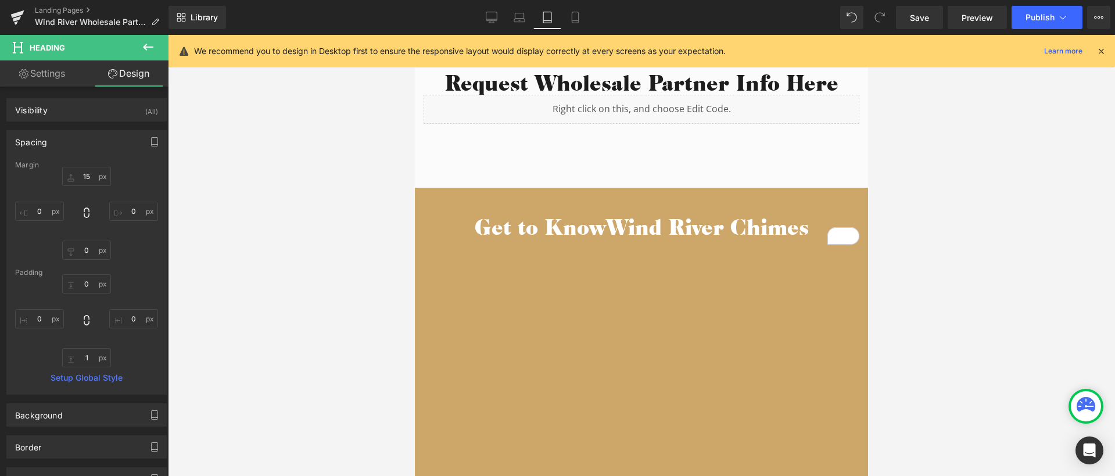
scroll to position [1293, 0]
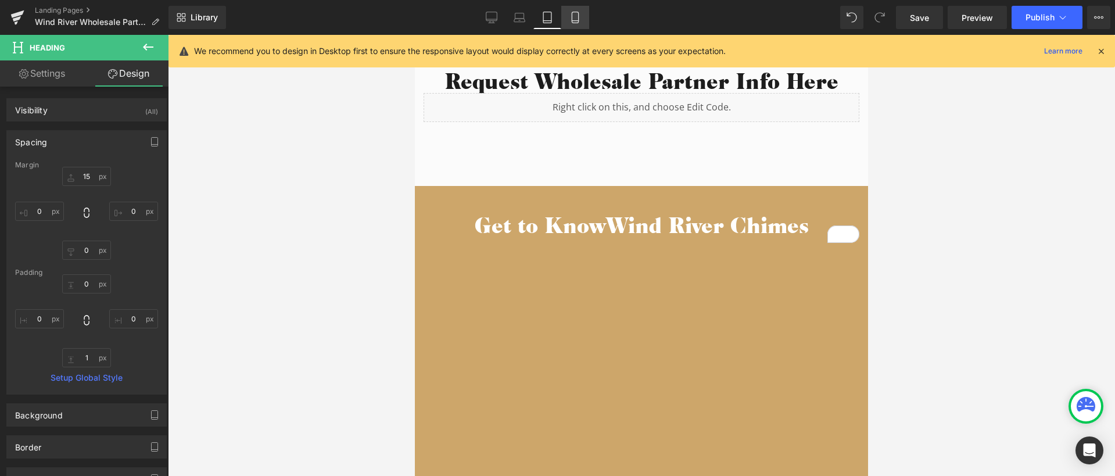
click at [574, 13] on icon at bounding box center [575, 18] width 12 height 12
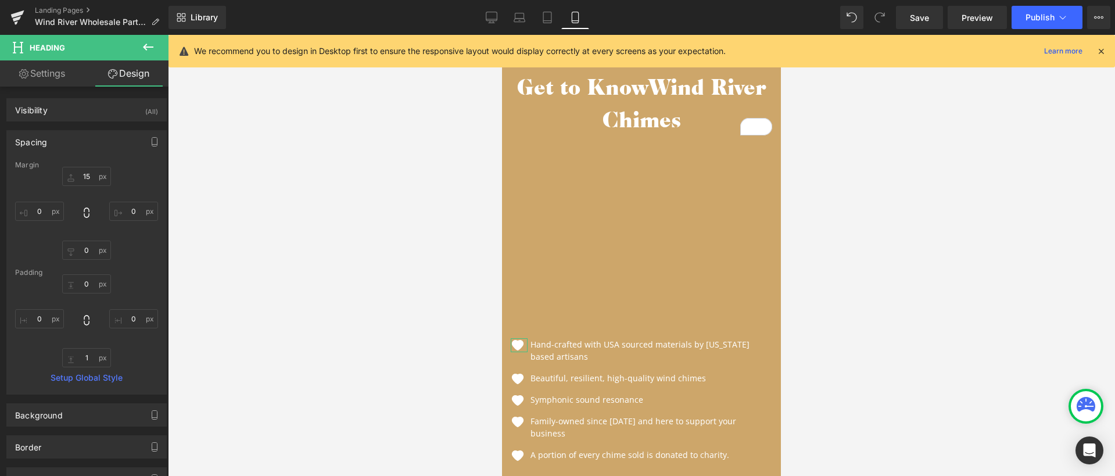
type input "0"
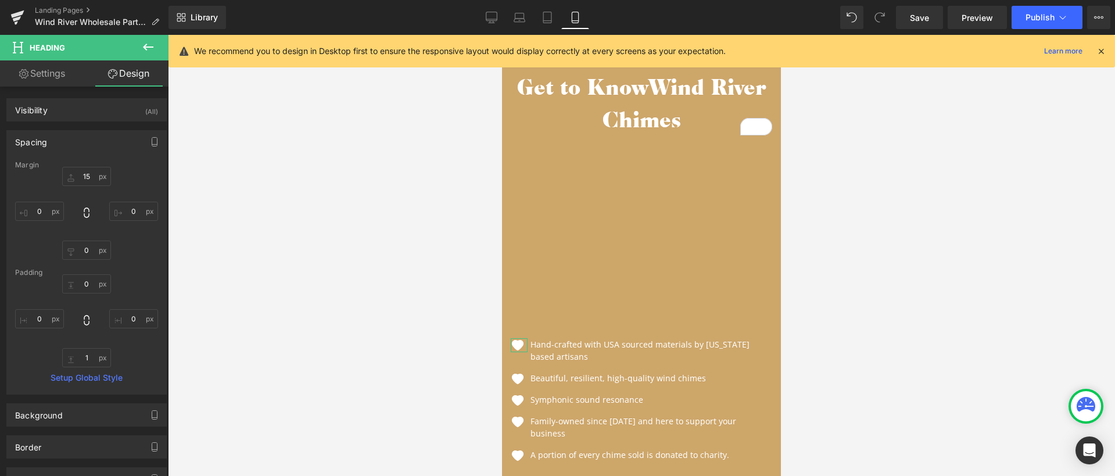
type input "0"
type input "1"
type input "0"
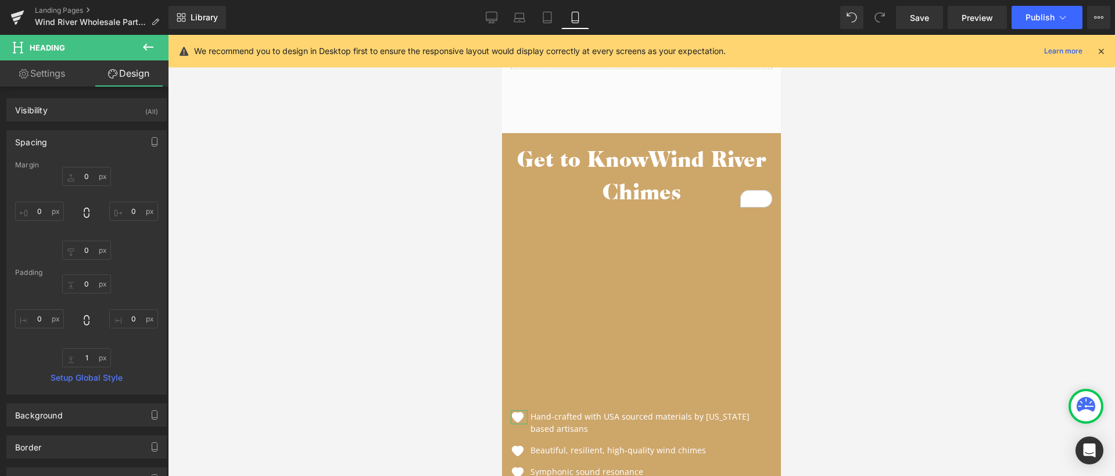
scroll to position [1248, 0]
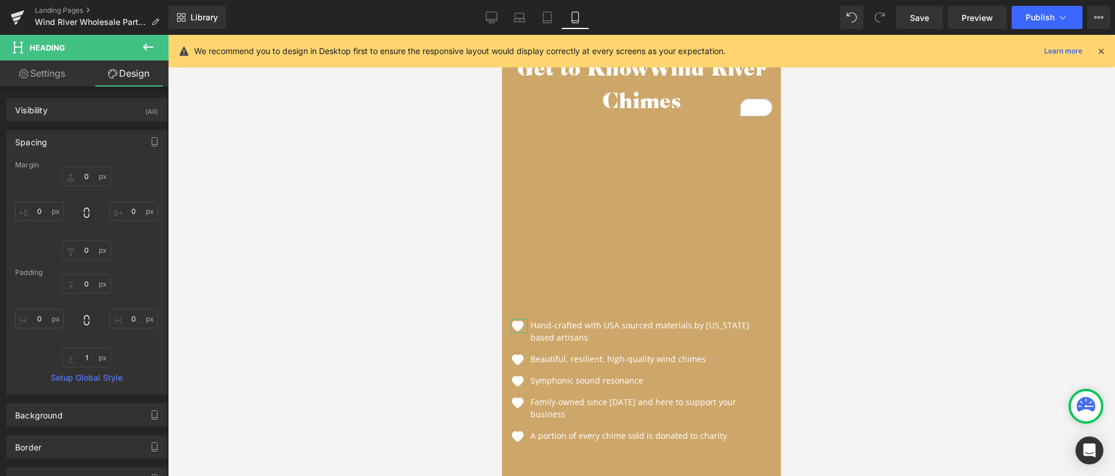
click at [630, 305] on div "Image Hand-crafted with USA sourced materials by Virginia based artisans Text B…" at bounding box center [641, 371] width 279 height 186
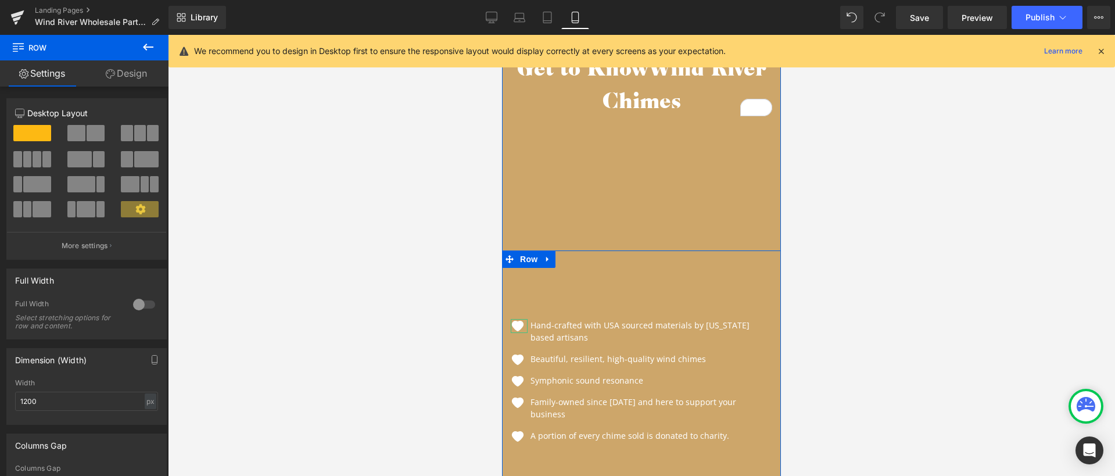
click at [549, 317] on div "Image Hand-crafted with USA sourced materials by Virginia based artisans Text B…" at bounding box center [641, 371] width 279 height 186
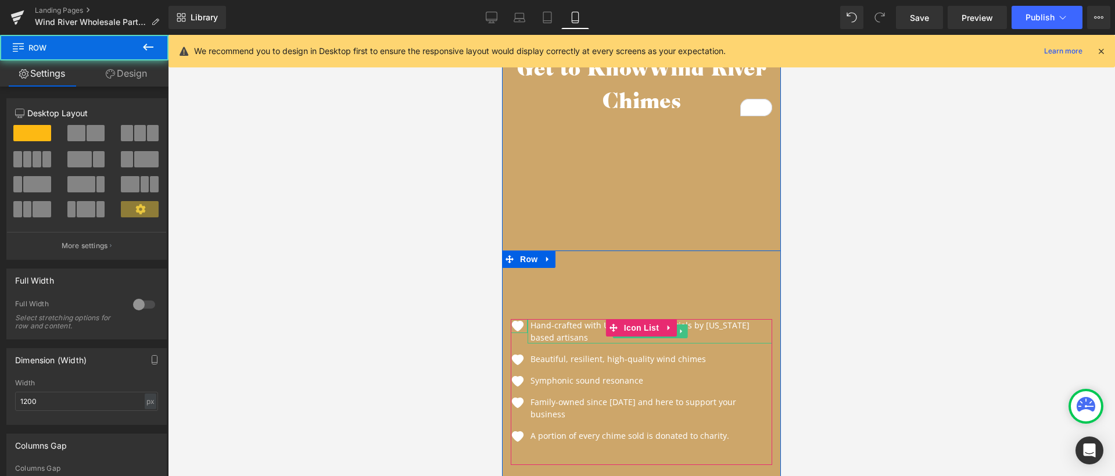
click at [553, 330] on p "Hand-crafted with USA sourced materials by Virginia based artisans" at bounding box center [651, 331] width 242 height 24
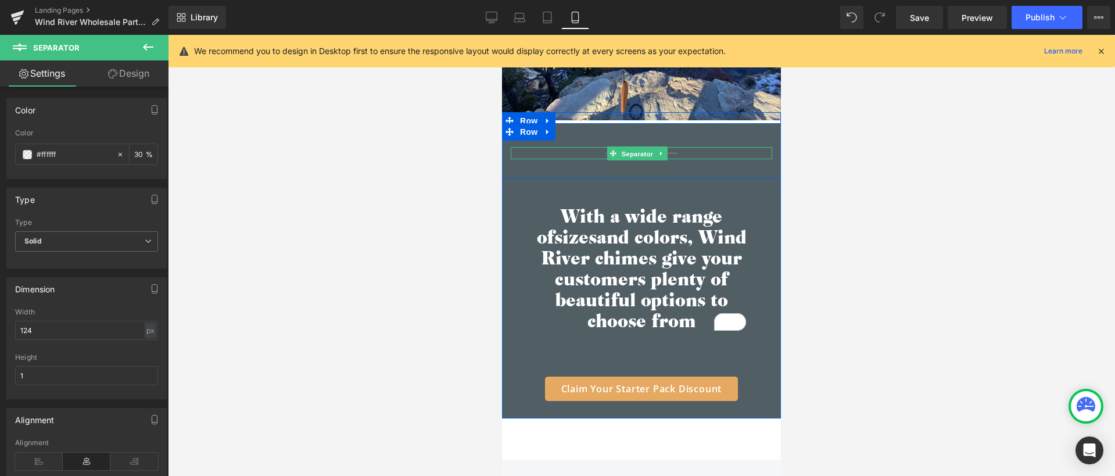
click at [633, 148] on span "Separator" at bounding box center [637, 154] width 36 height 14
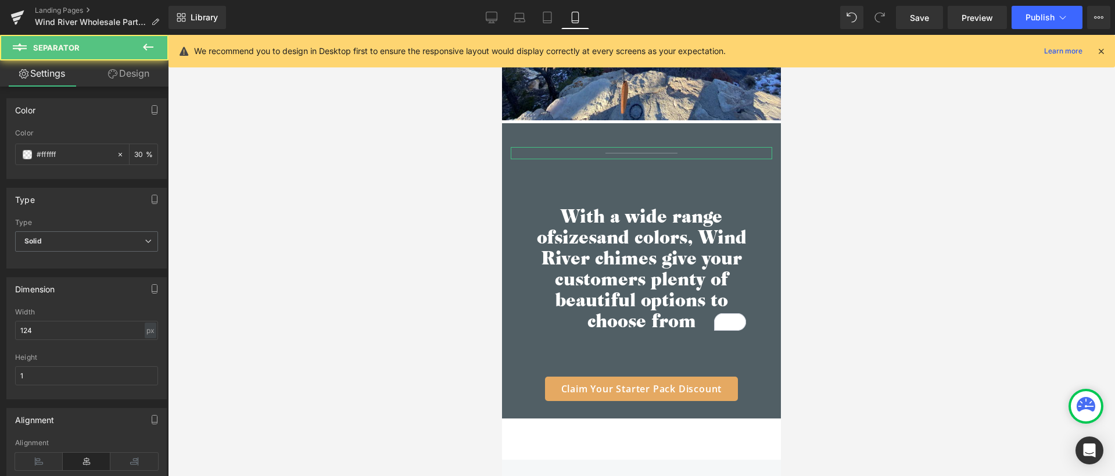
click at [120, 74] on link "Design" at bounding box center [129, 73] width 84 height 26
click at [0, 0] on div "Background" at bounding box center [0, 0] width 0 height 0
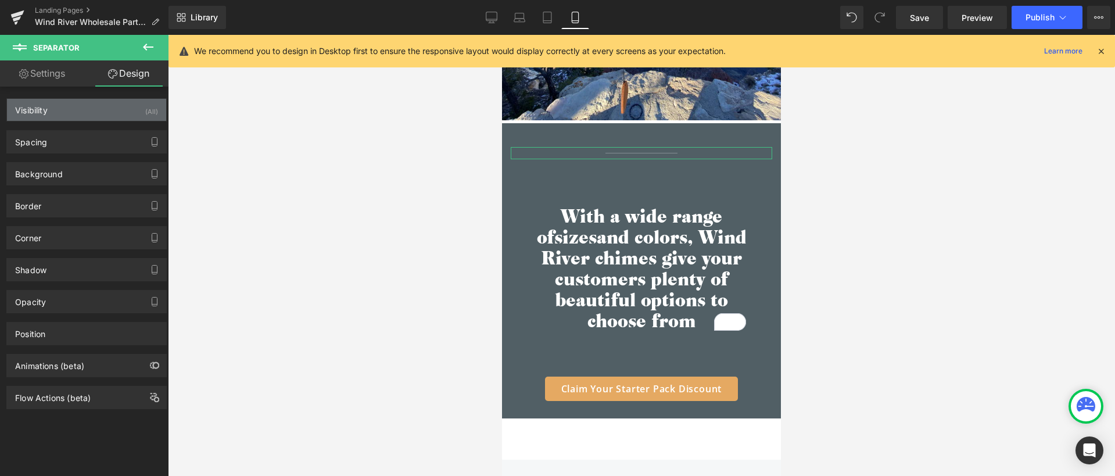
click at [117, 107] on div "Visibility (All)" at bounding box center [86, 110] width 159 height 22
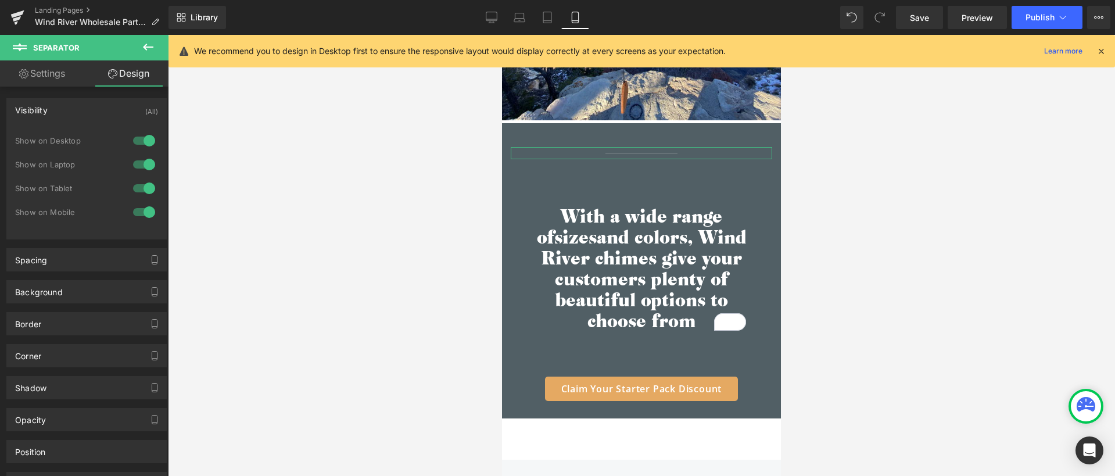
click at [139, 221] on div at bounding box center [144, 212] width 28 height 19
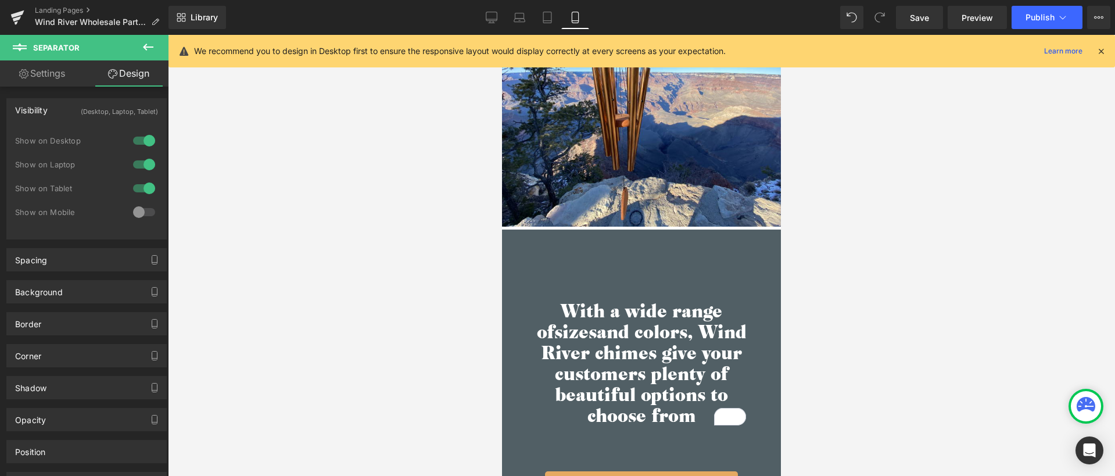
scroll to position [3220, 0]
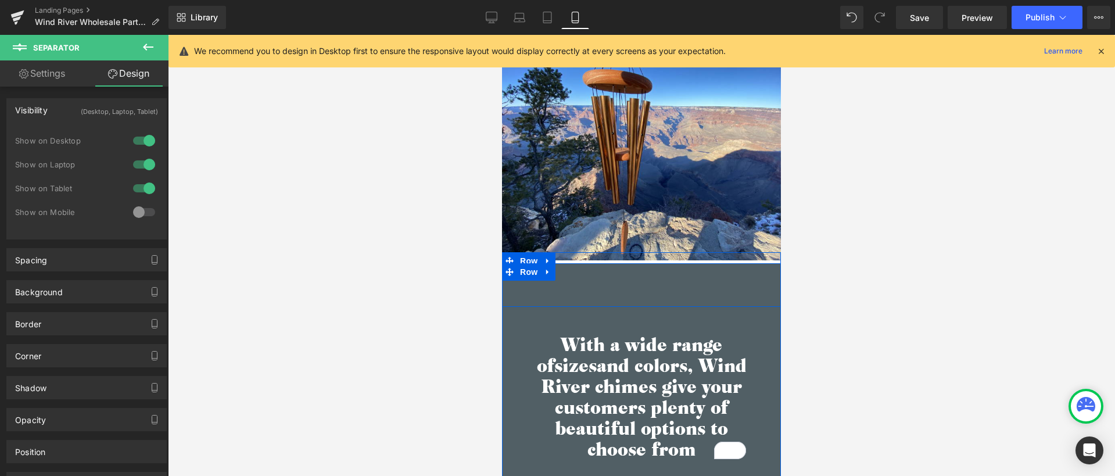
click at [690, 286] on div "Separator Row" at bounding box center [641, 279] width 279 height 55
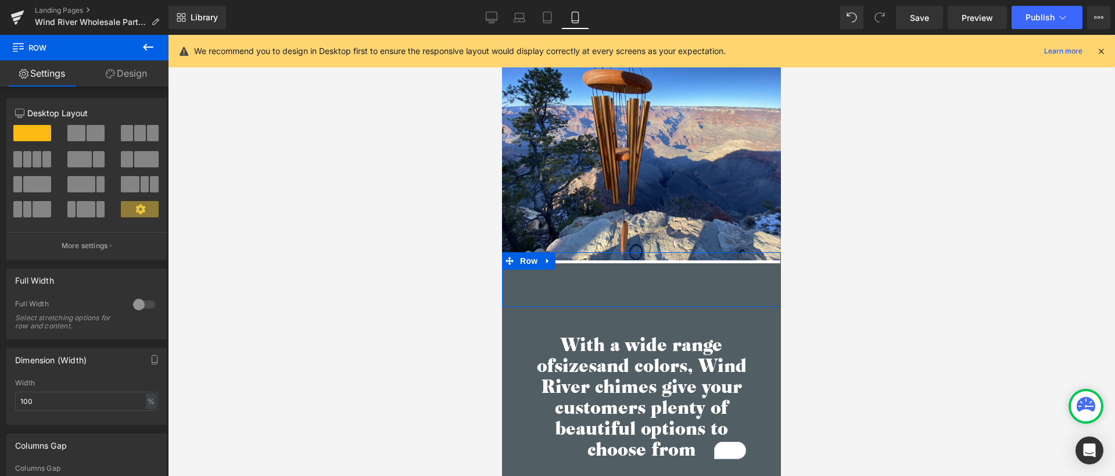
click at [134, 77] on link "Design" at bounding box center [126, 73] width 84 height 26
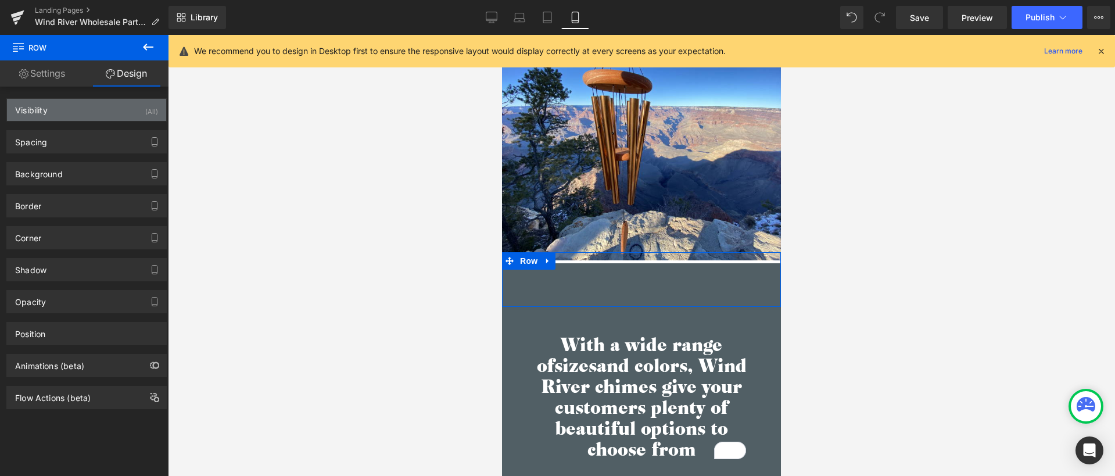
click at [136, 111] on div "Visibility (All)" at bounding box center [86, 110] width 159 height 22
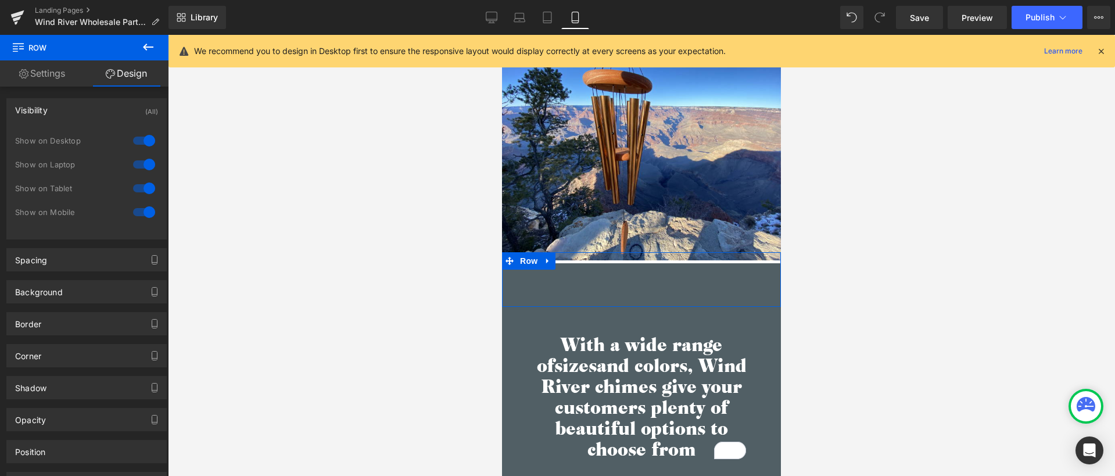
click at [146, 214] on div at bounding box center [144, 212] width 28 height 19
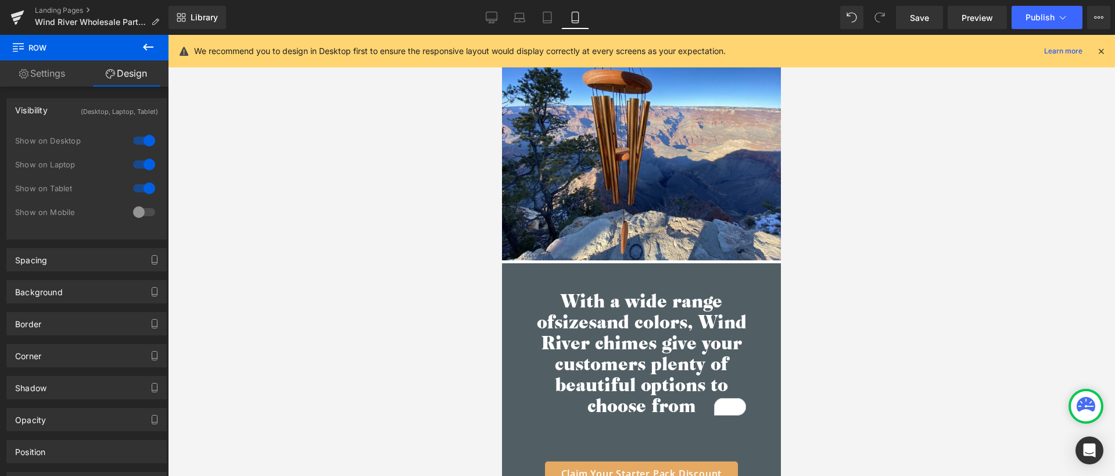
click at [146, 192] on div at bounding box center [144, 188] width 28 height 19
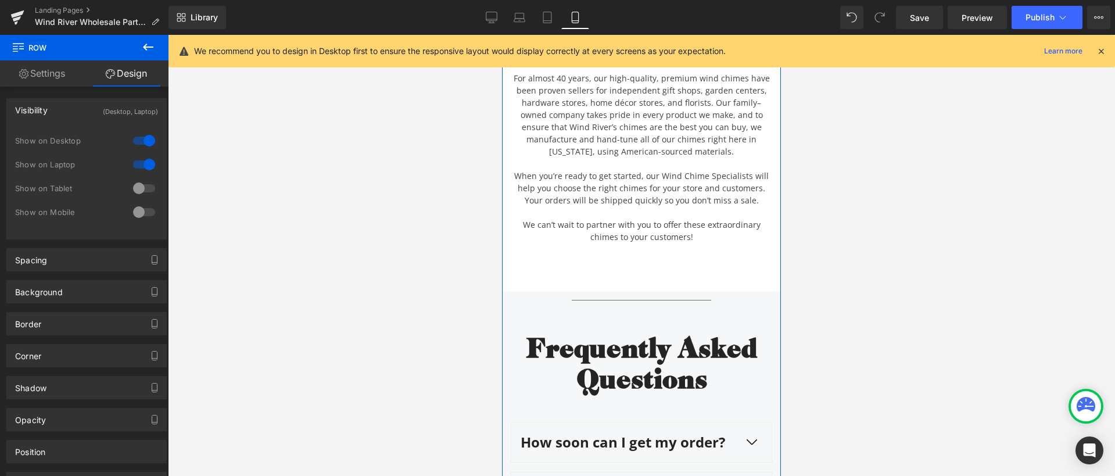
scroll to position [4386, 0]
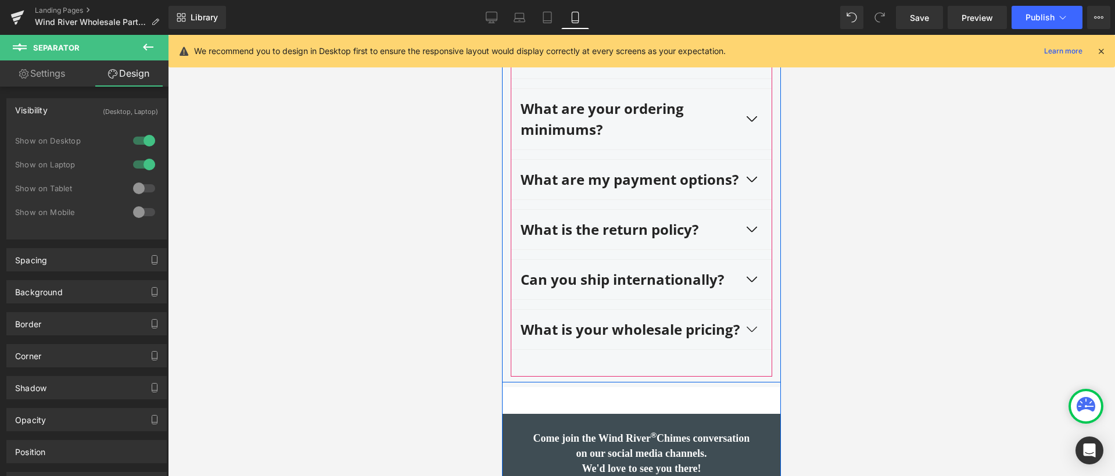
click at [749, 325] on span "button" at bounding box center [751, 328] width 21 height 21
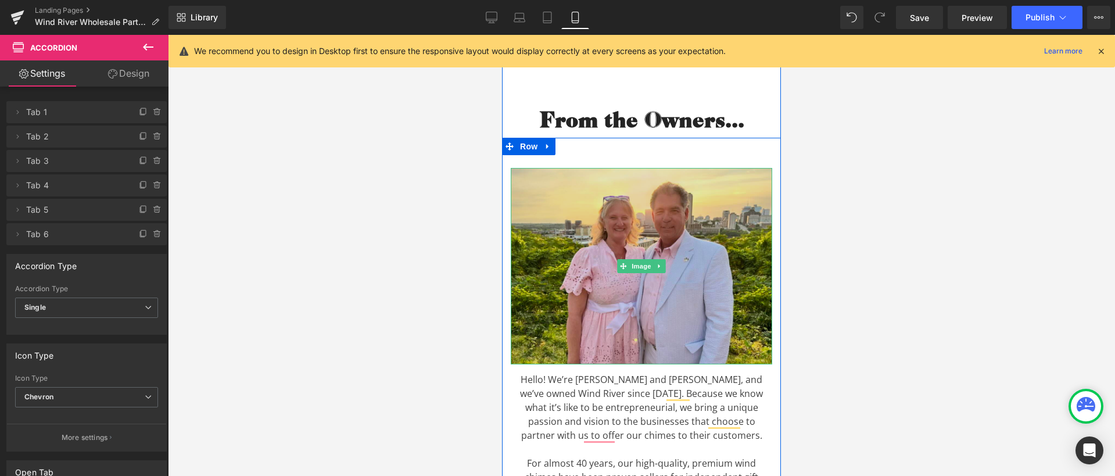
scroll to position [4214, 0]
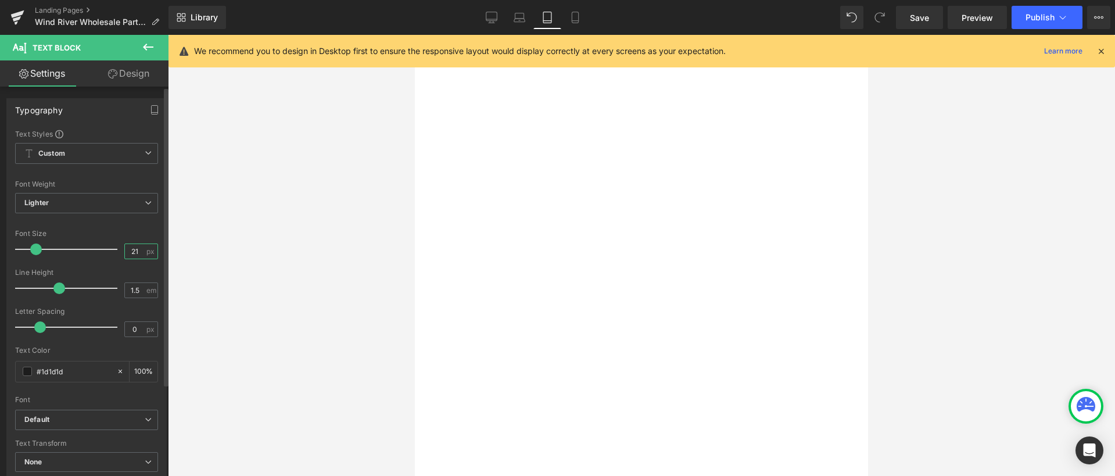
drag, startPoint x: 0, startPoint y: 0, endPoint x: 131, endPoint y: 252, distance: 283.8
click at [131, 248] on input "21" at bounding box center [135, 251] width 20 height 15
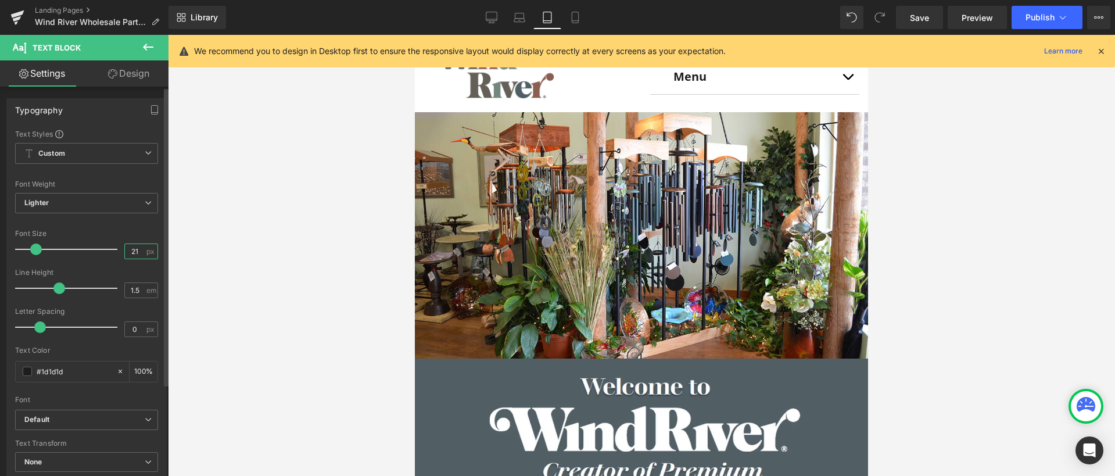
click at [137, 252] on input "21" at bounding box center [135, 251] width 20 height 15
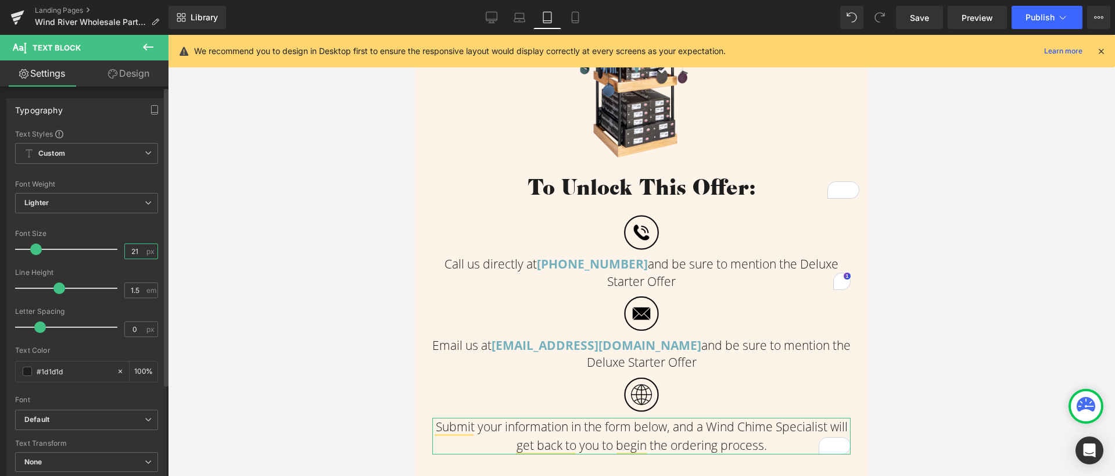
click at [129, 251] on input "21" at bounding box center [135, 251] width 20 height 15
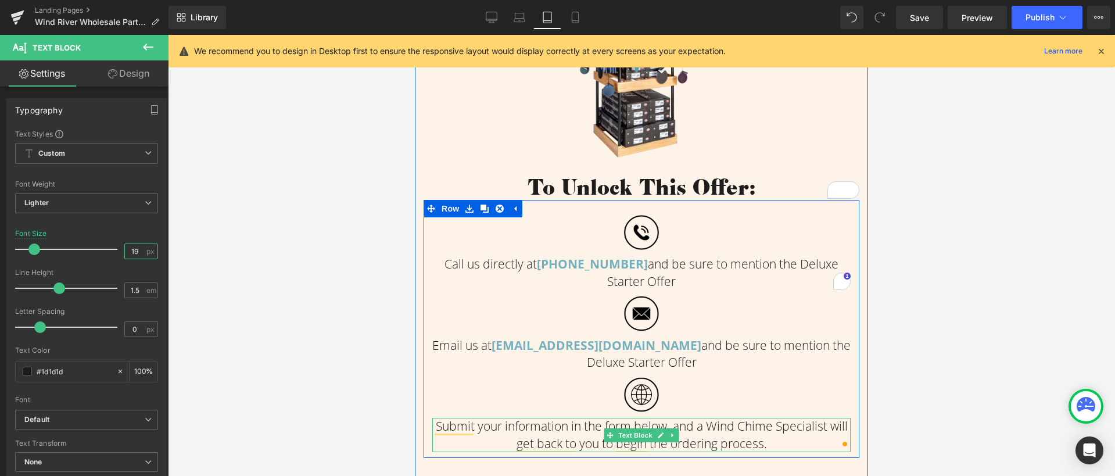
type input "19"
click at [470, 436] on p "Submit your information in the form below, and a Wind Chime Specialist will get…" at bounding box center [641, 435] width 418 height 34
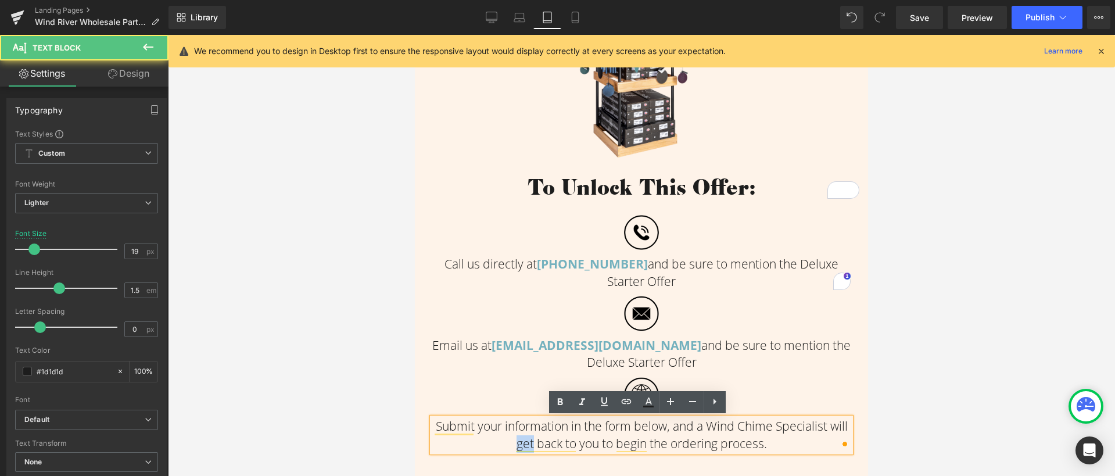
click at [470, 436] on p "Submit your information in the form below, and a Wind Chime Specialist will get…" at bounding box center [641, 435] width 418 height 34
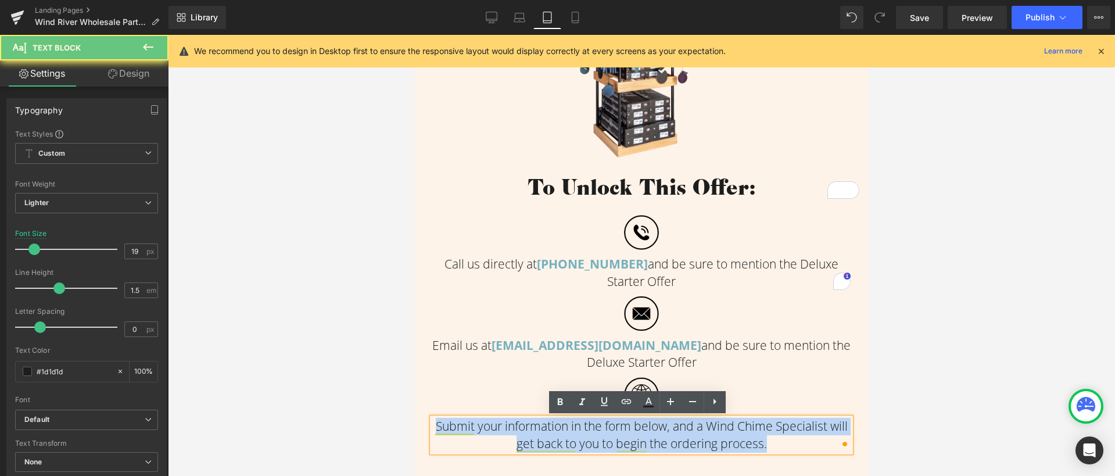
click at [470, 436] on p "Submit your information in the form below, and a Wind Chime Specialist will get…" at bounding box center [641, 435] width 418 height 34
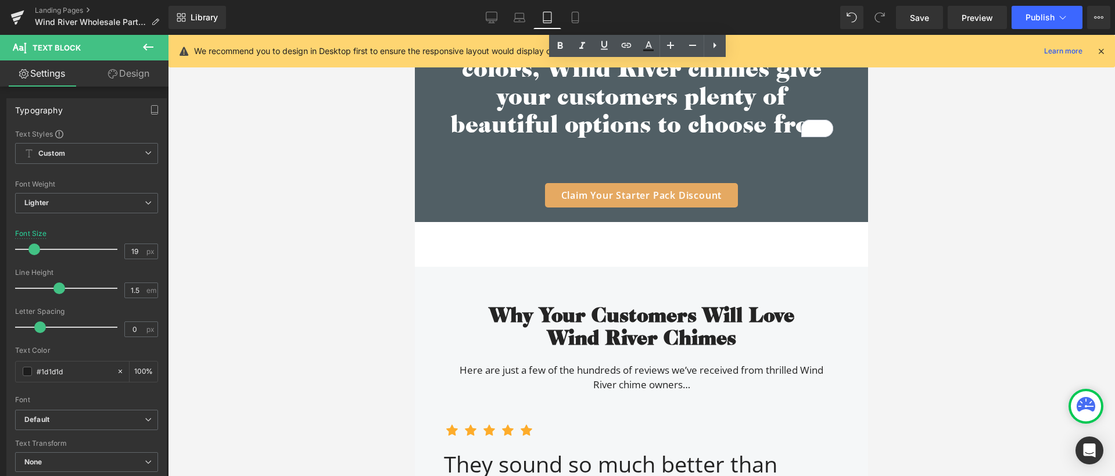
scroll to position [3438, 0]
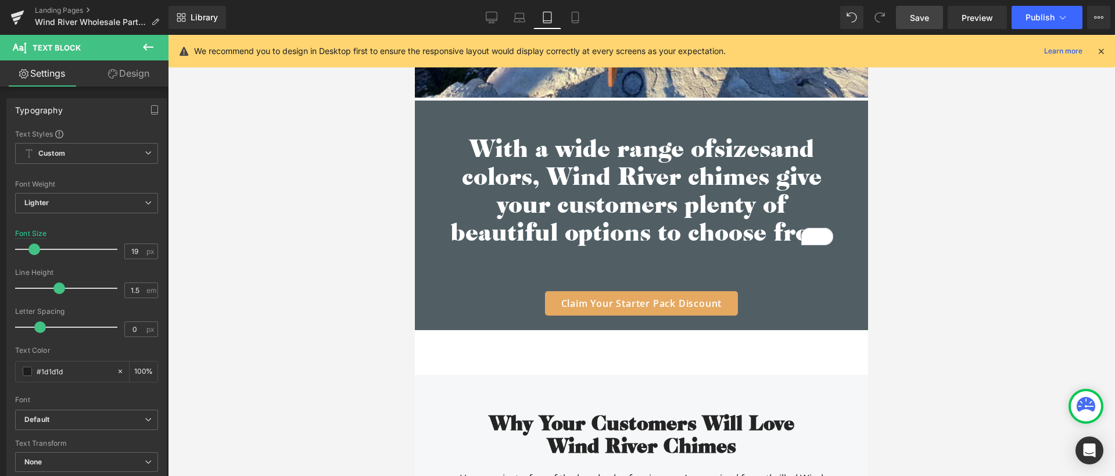
click at [924, 13] on span "Save" at bounding box center [919, 18] width 19 height 12
